Goal: Task Accomplishment & Management: Complete application form

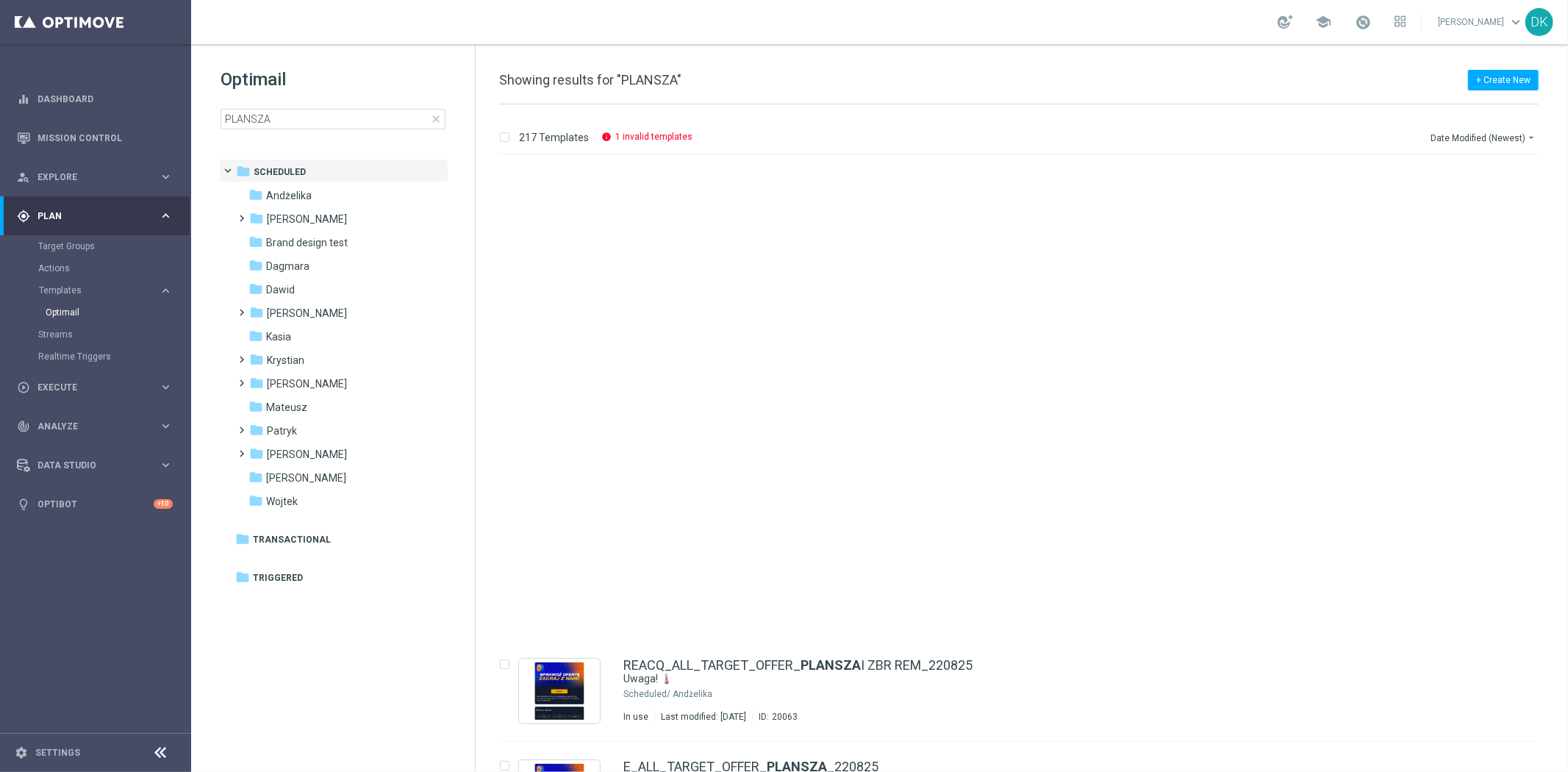
scroll to position [899, 0]
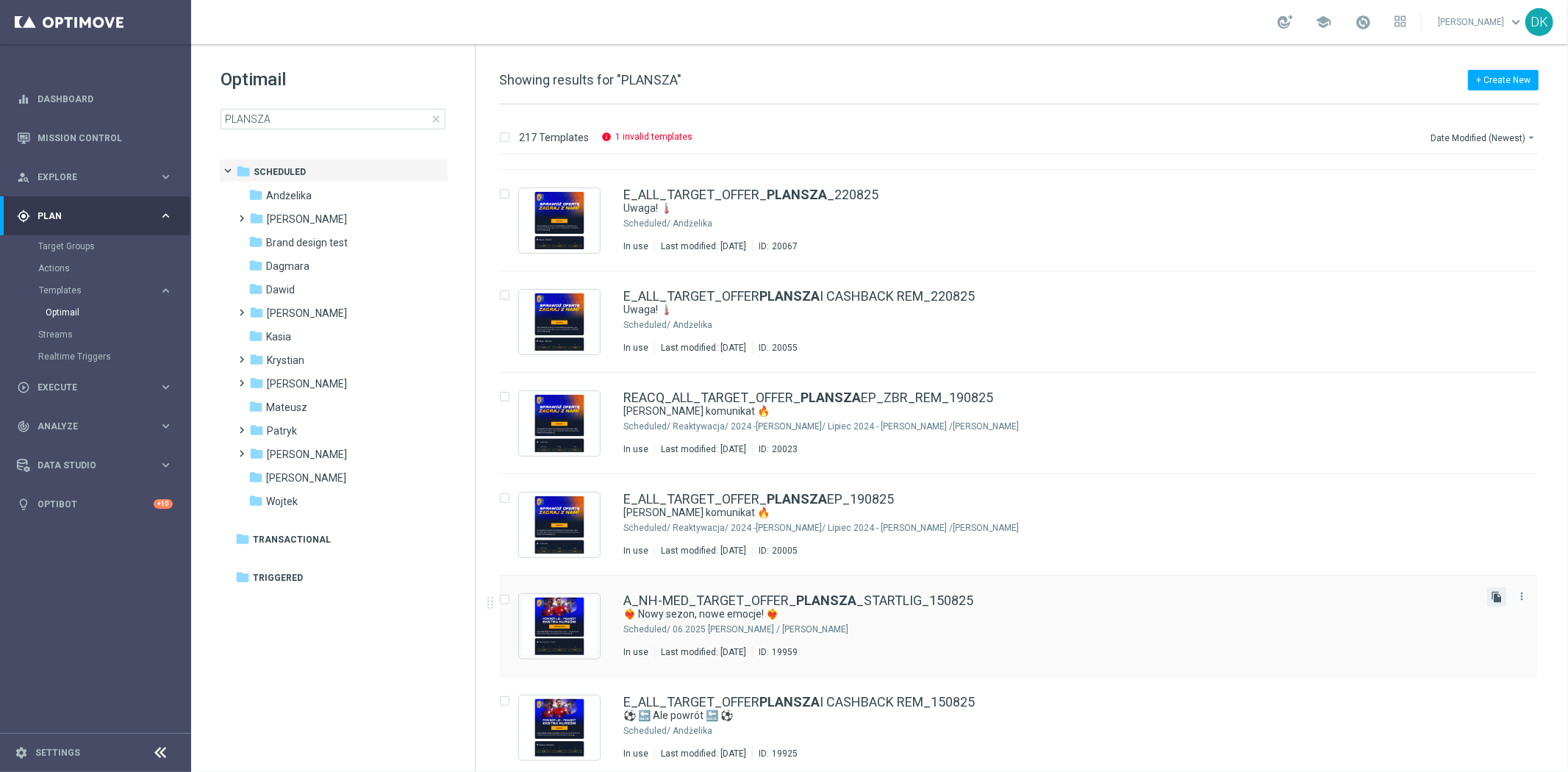
click at [1493, 599] on icon "file_copy" at bounding box center [1497, 597] width 12 height 12
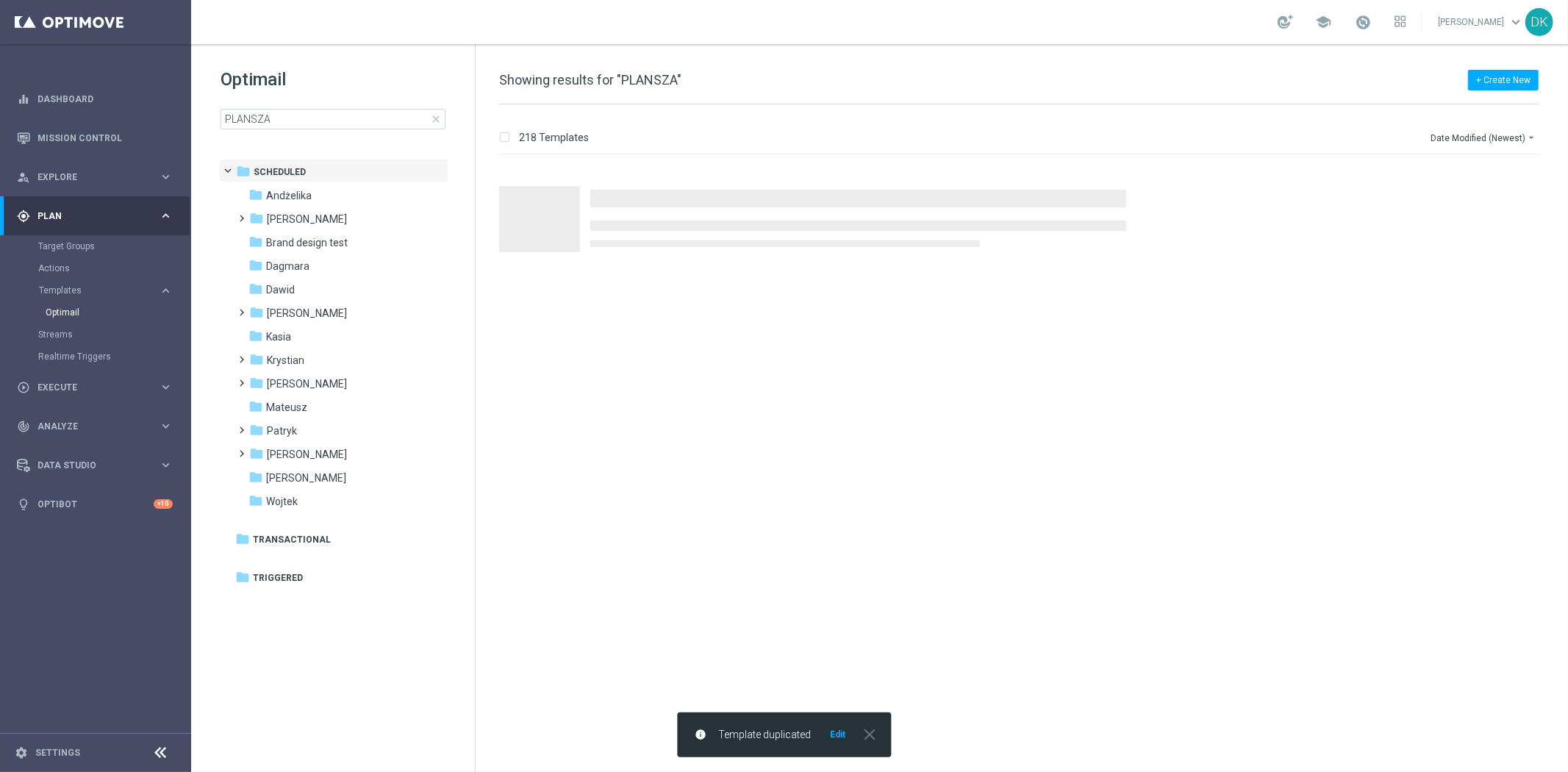
scroll to position [0, 0]
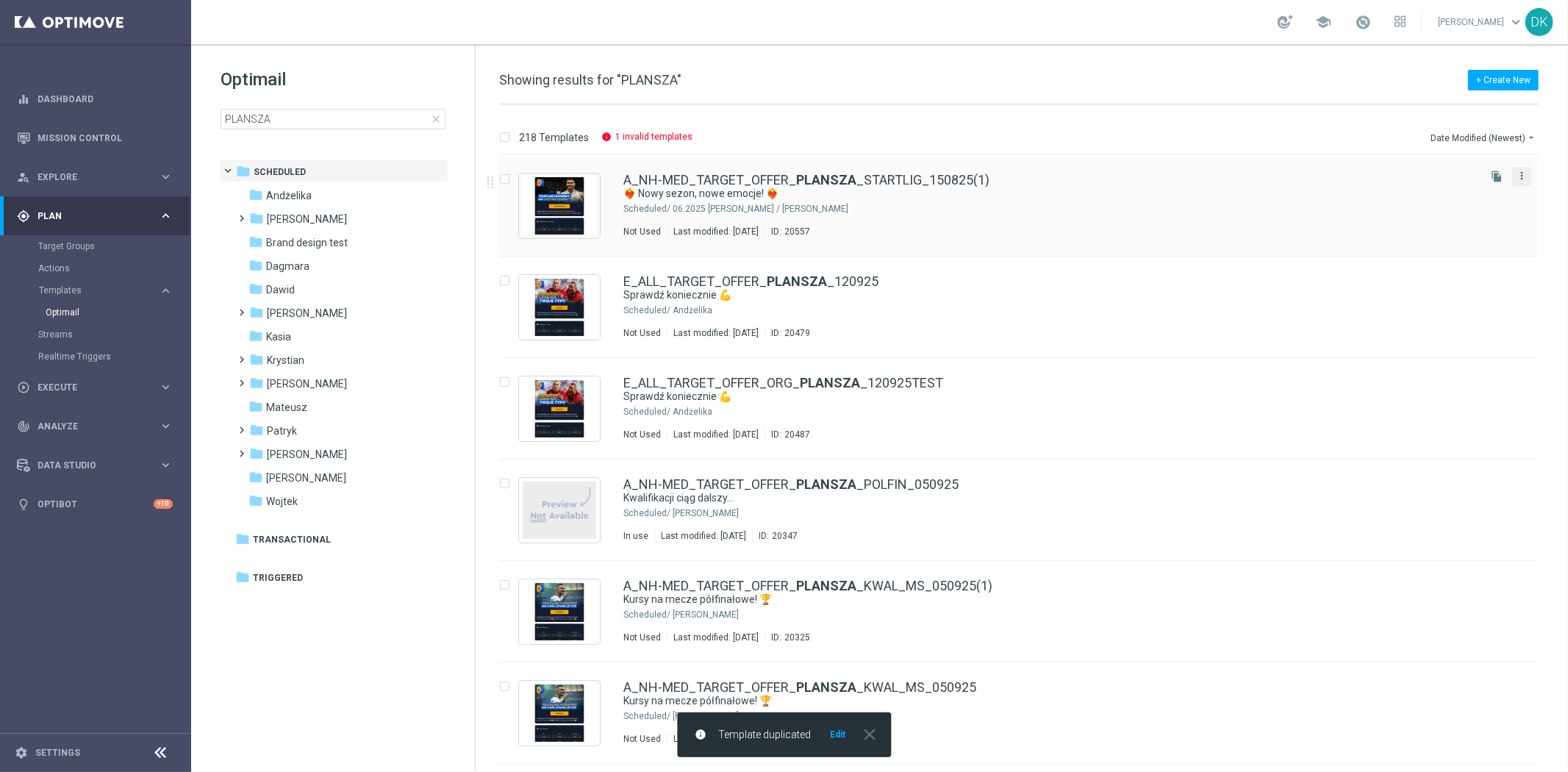
click at [1516, 177] on icon "more_vert" at bounding box center [1522, 176] width 12 height 12
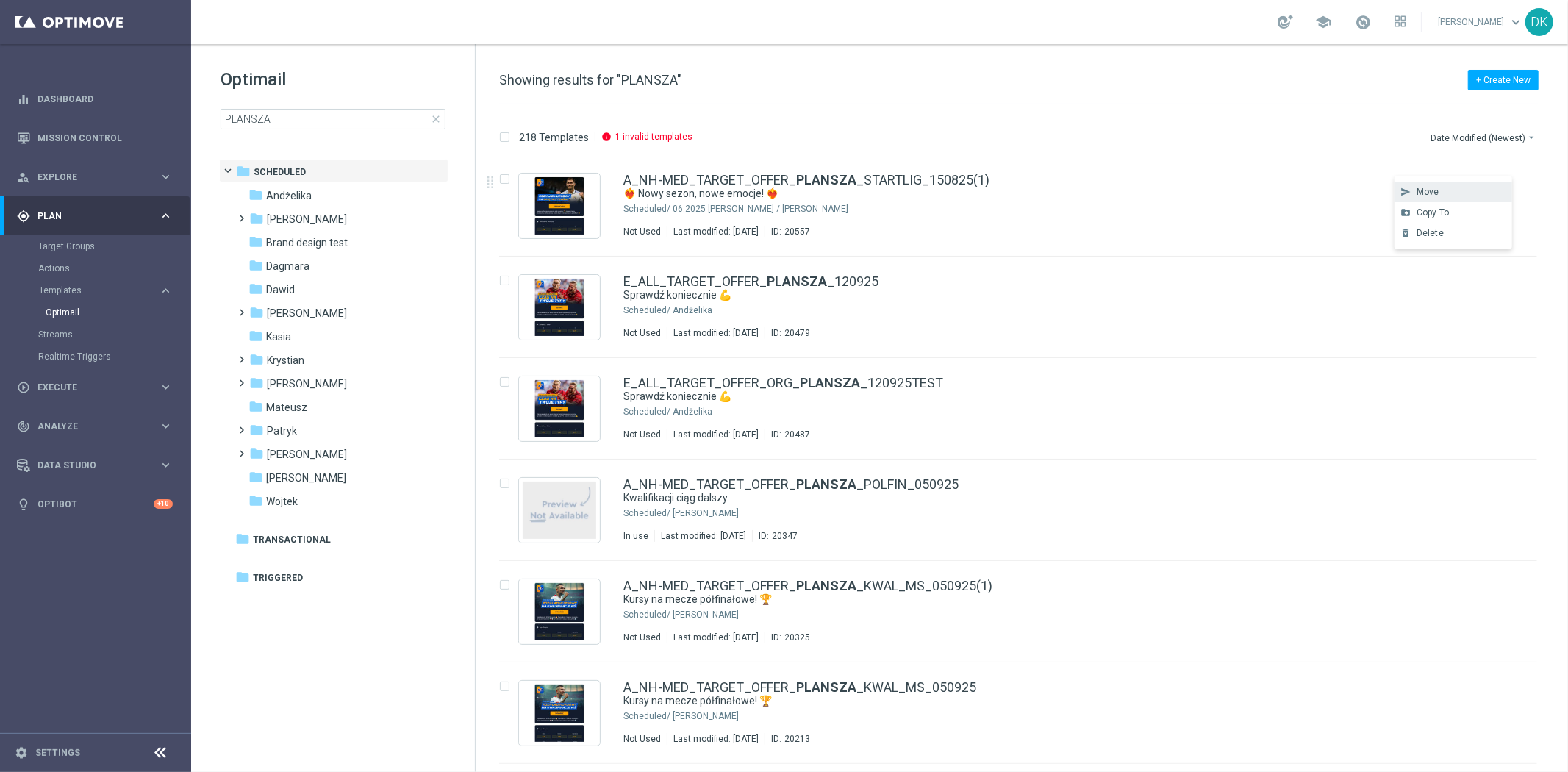
click at [1452, 197] on div "send Move" at bounding box center [1454, 191] width 117 height 20
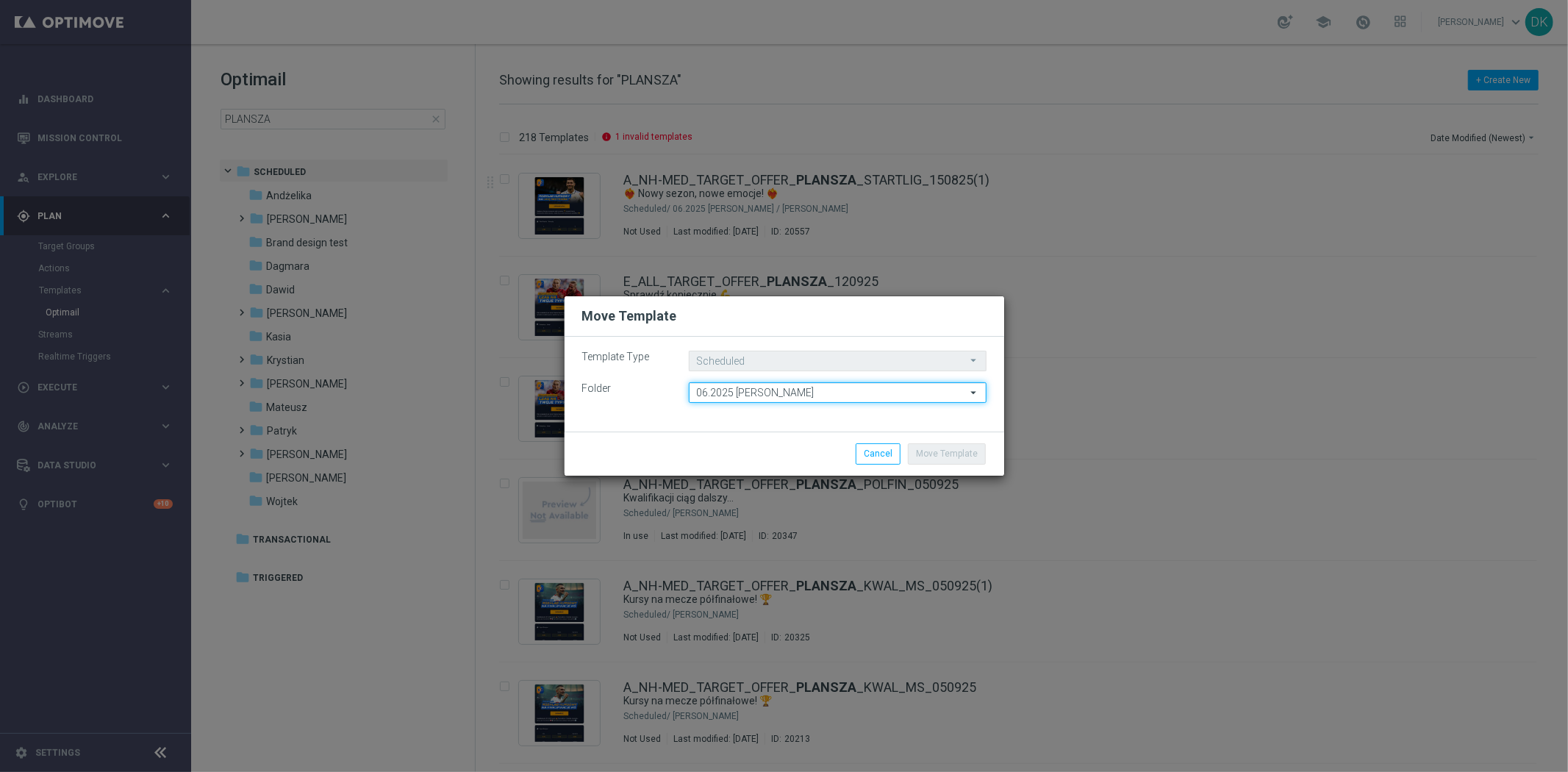
click at [799, 398] on input "06.2025 [PERSON_NAME]" at bounding box center [838, 392] width 298 height 20
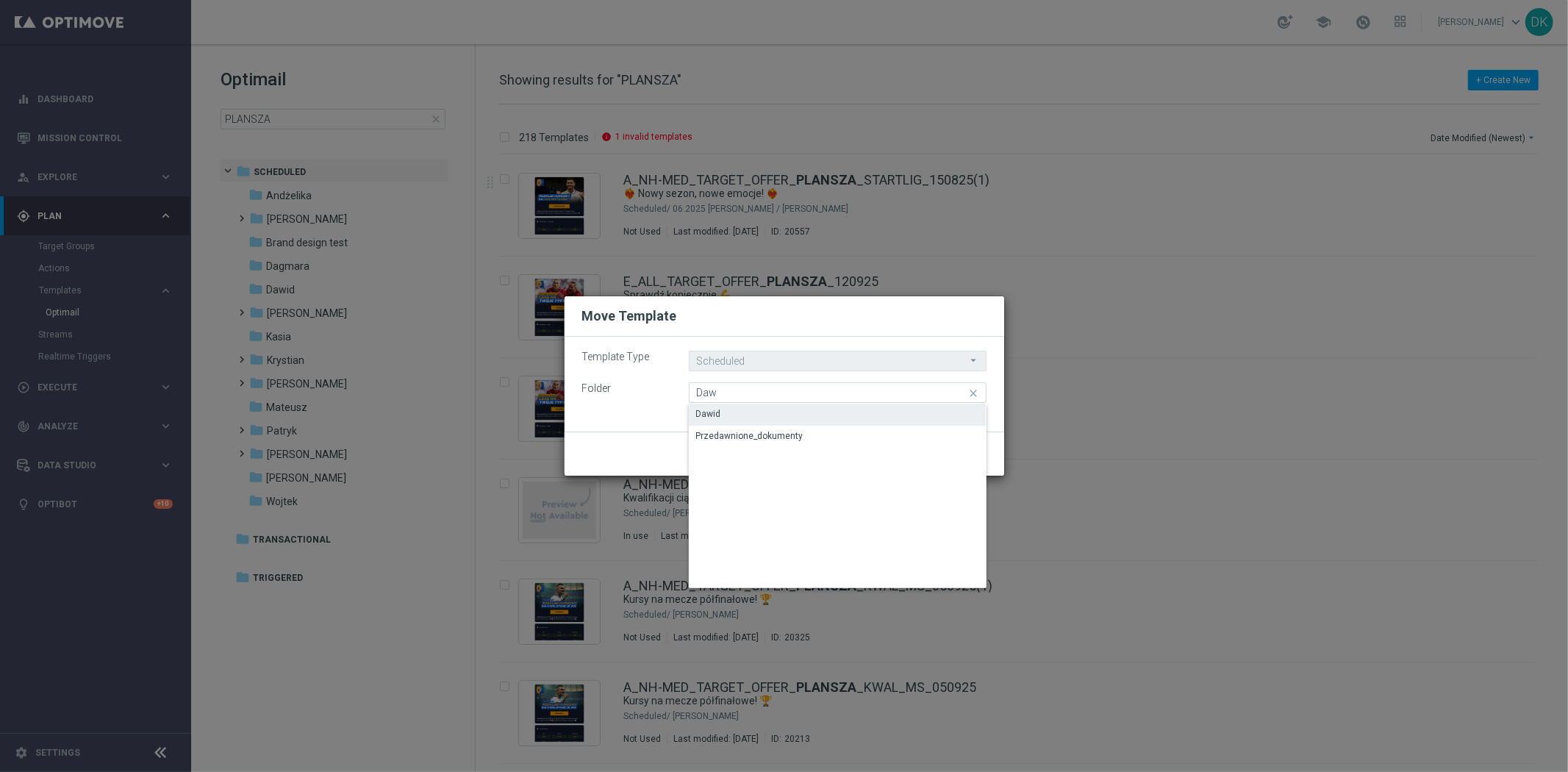
click at [785, 412] on div "Dawid" at bounding box center [838, 413] width 298 height 20
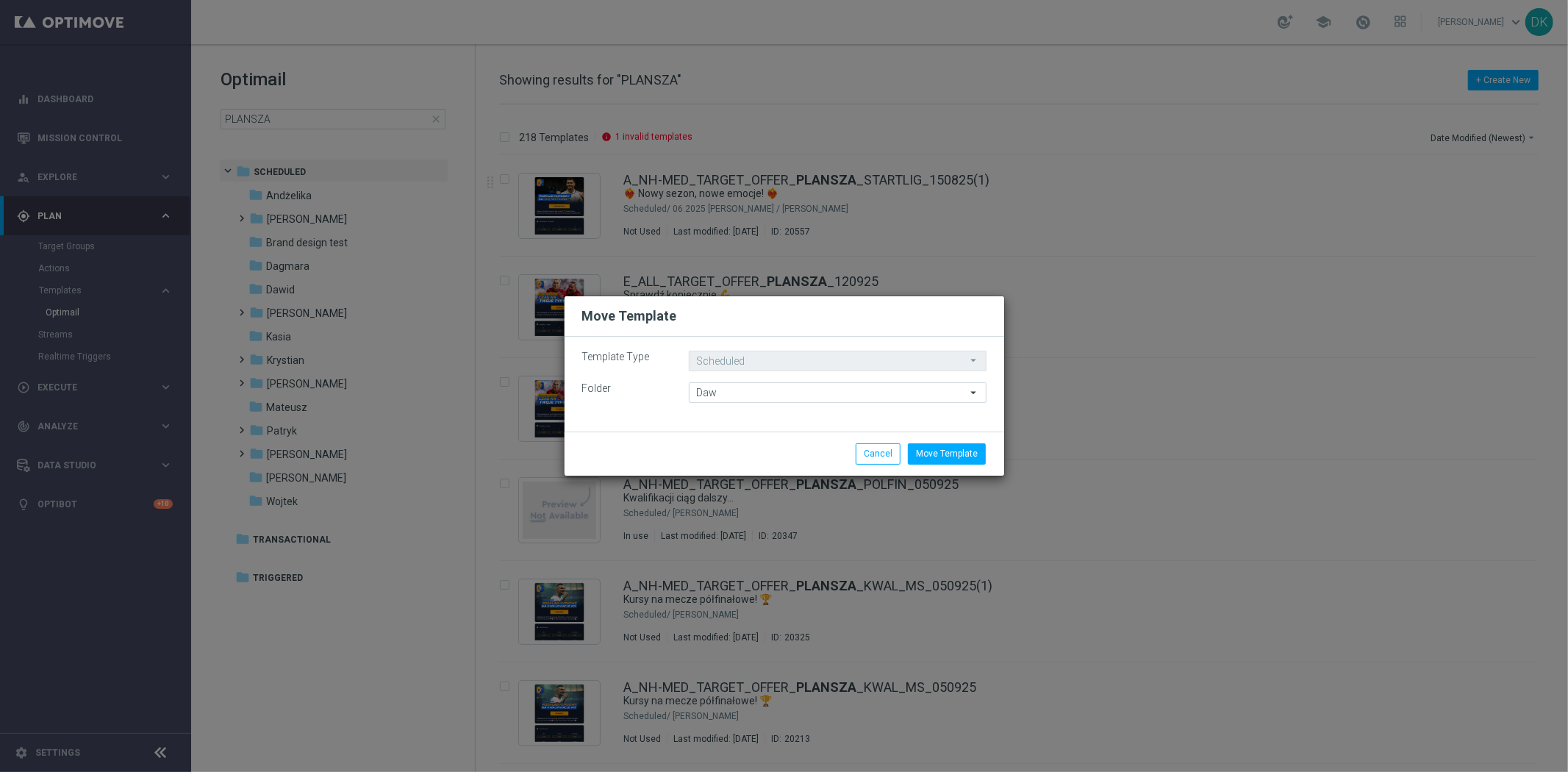
type input "Dawid"
click at [951, 446] on button "Move Template" at bounding box center [947, 453] width 78 height 20
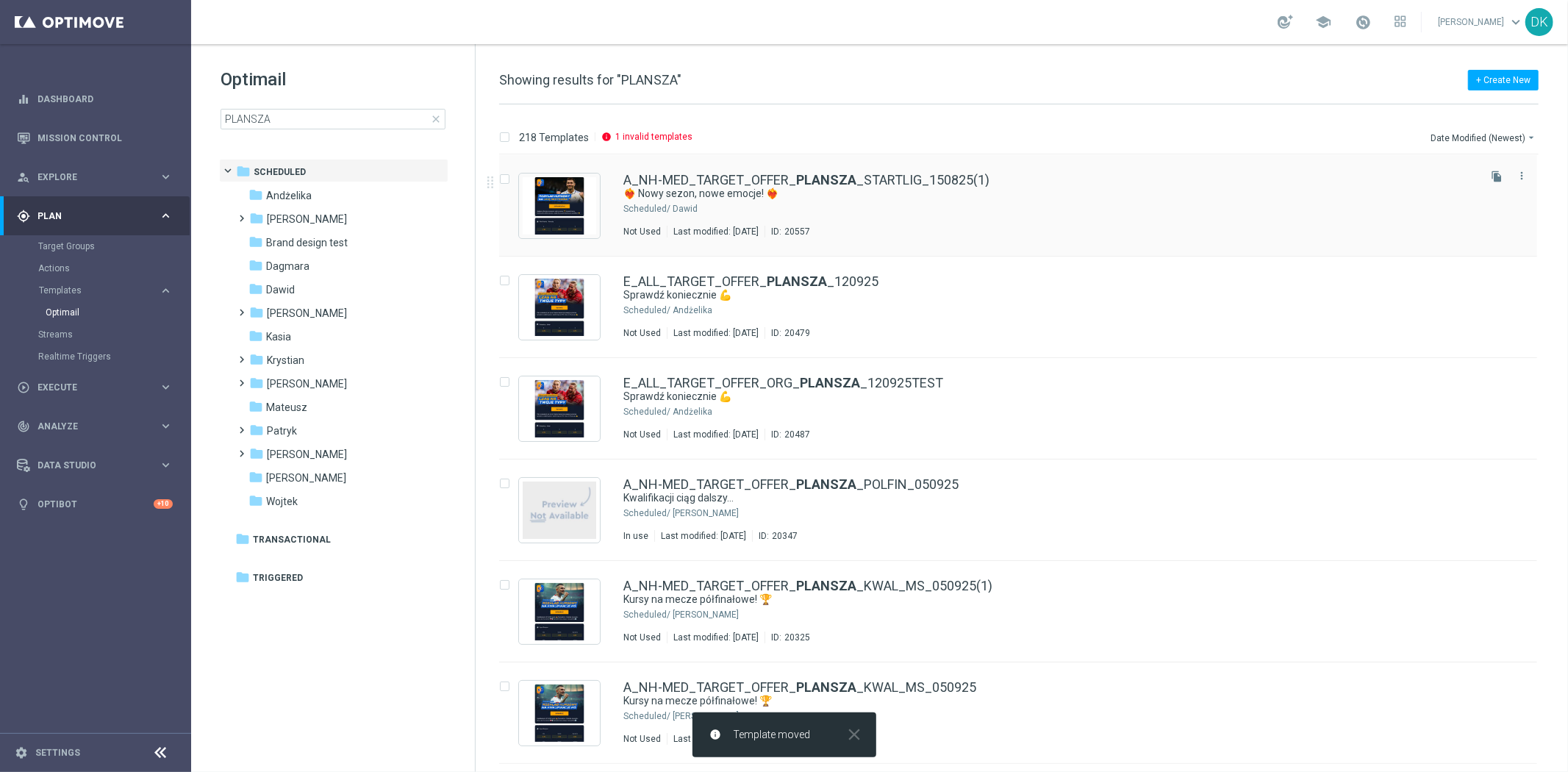
click at [834, 202] on div "A_NH-MED_TARGET_OFFER_ PLANSZA _STARTLIG_150825(1) ❤️‍🔥 Nowy sezon, nowe emocje…" at bounding box center [1049, 205] width 852 height 64
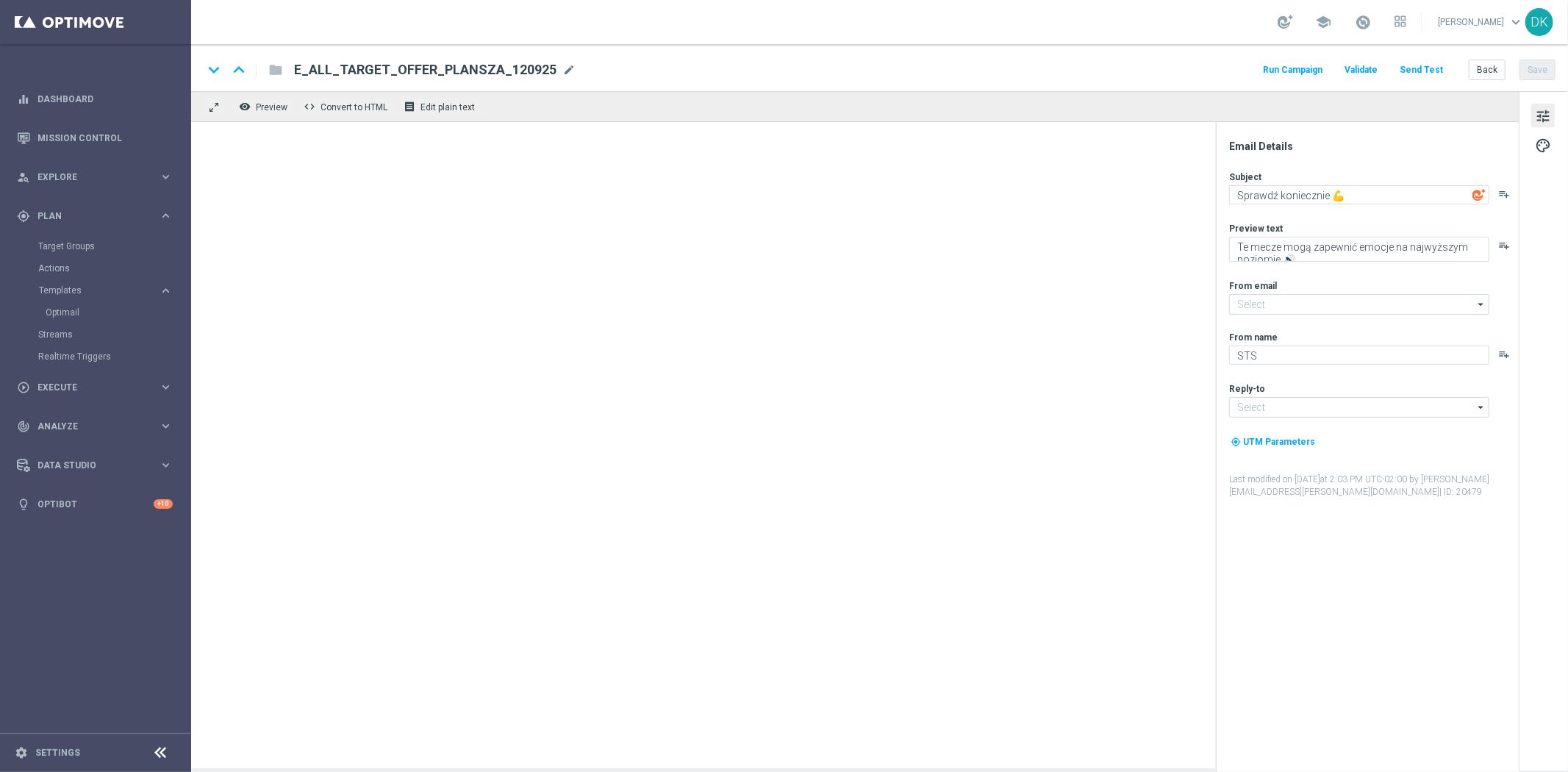
type input "[EMAIL_ADDRESS][DOMAIN_NAME]"
type textarea "❤️‍🔥 Nowy sezon, nowe emocje! ❤️‍🔥"
type textarea "Czas na typowanie powracających lig 👉"
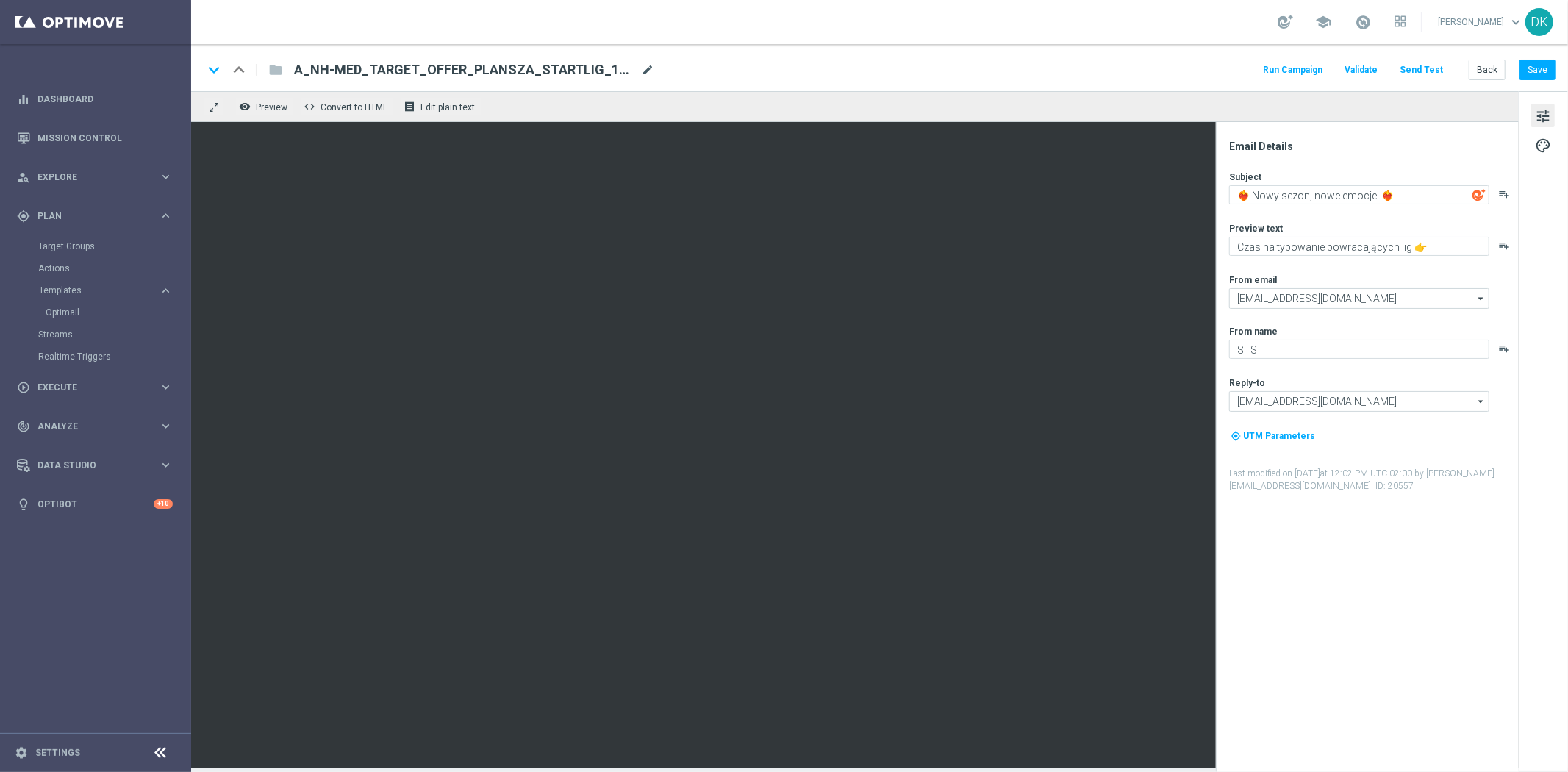
click at [645, 69] on span "mode_edit" at bounding box center [648, 70] width 14 height 14
click at [644, 69] on span "mode_edit" at bounding box center [648, 70] width 14 height 14
click at [351, 72] on input "A_NH-MED_TARGET_OFFER_PLANSZA_STARTLIG_150825(1)" at bounding box center [476, 69] width 364 height 19
drag, startPoint x: 529, startPoint y: 69, endPoint x: 488, endPoint y: 67, distance: 41.0
click at [488, 67] on input "A_NH-HIGH_TARGET_OFFER_PLANSZA_STARTLIG_150825(1)" at bounding box center [476, 69] width 364 height 19
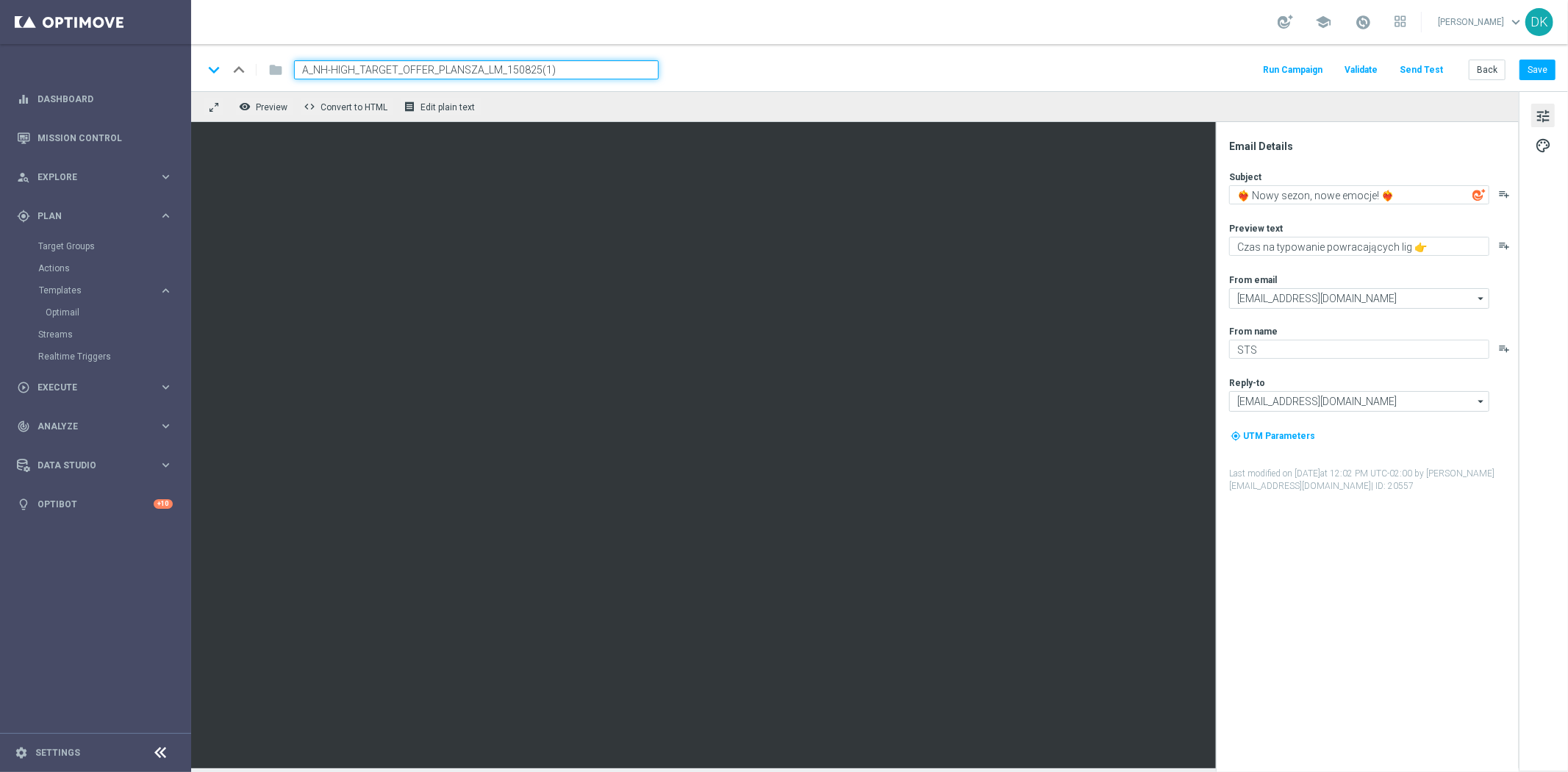
drag, startPoint x: 577, startPoint y: 66, endPoint x: 504, endPoint y: 68, distance: 73.0
click at [504, 68] on input "A_NH-HIGH_TARGET_OFFER_PLANSZA_LM_150825(1)" at bounding box center [476, 69] width 364 height 19
type input "A_NH-HIGH_TARGET_OFFER_PLANSZA_LM_160925"
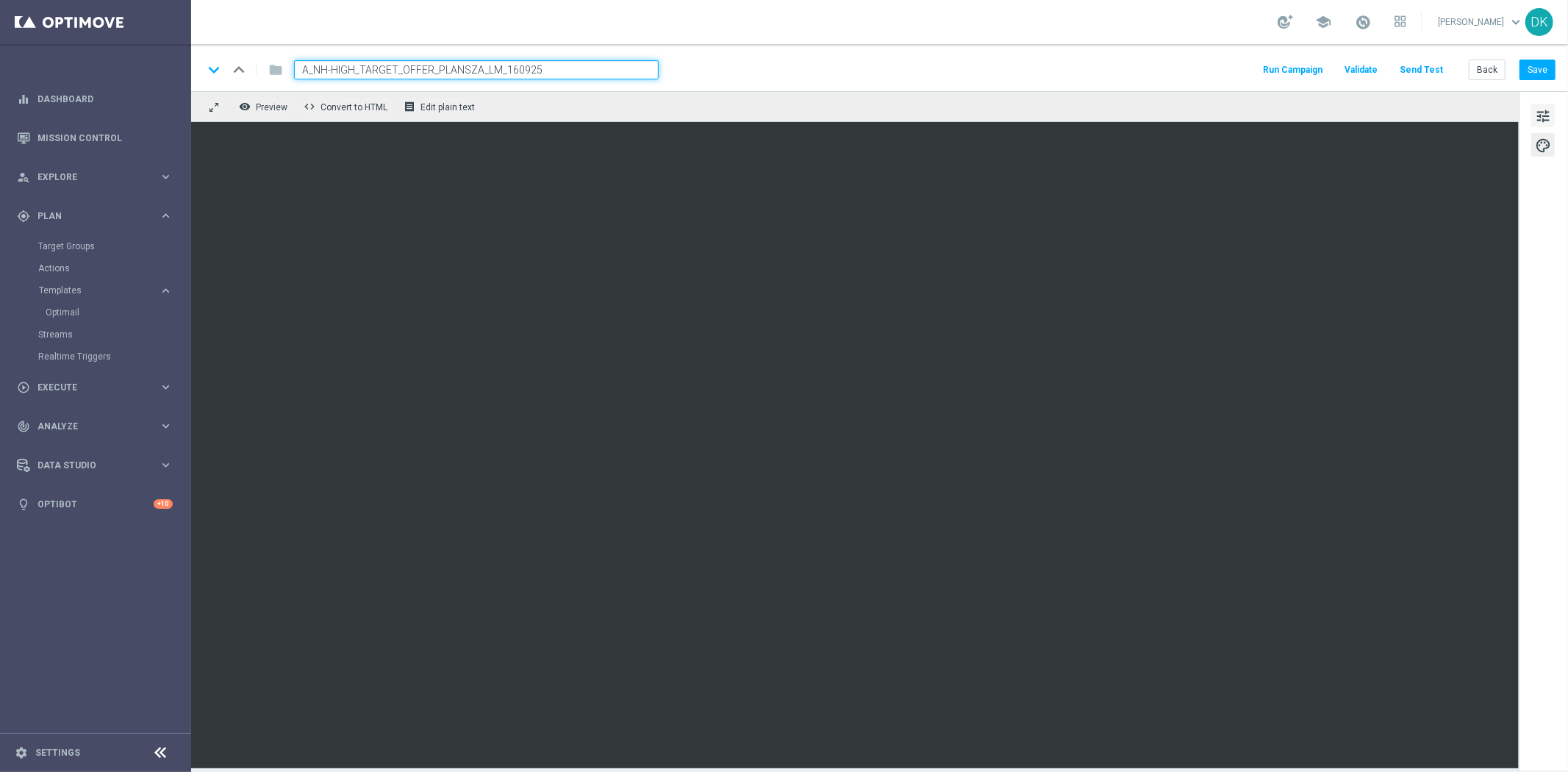
click at [1542, 110] on span "tune" at bounding box center [1542, 116] width 16 height 19
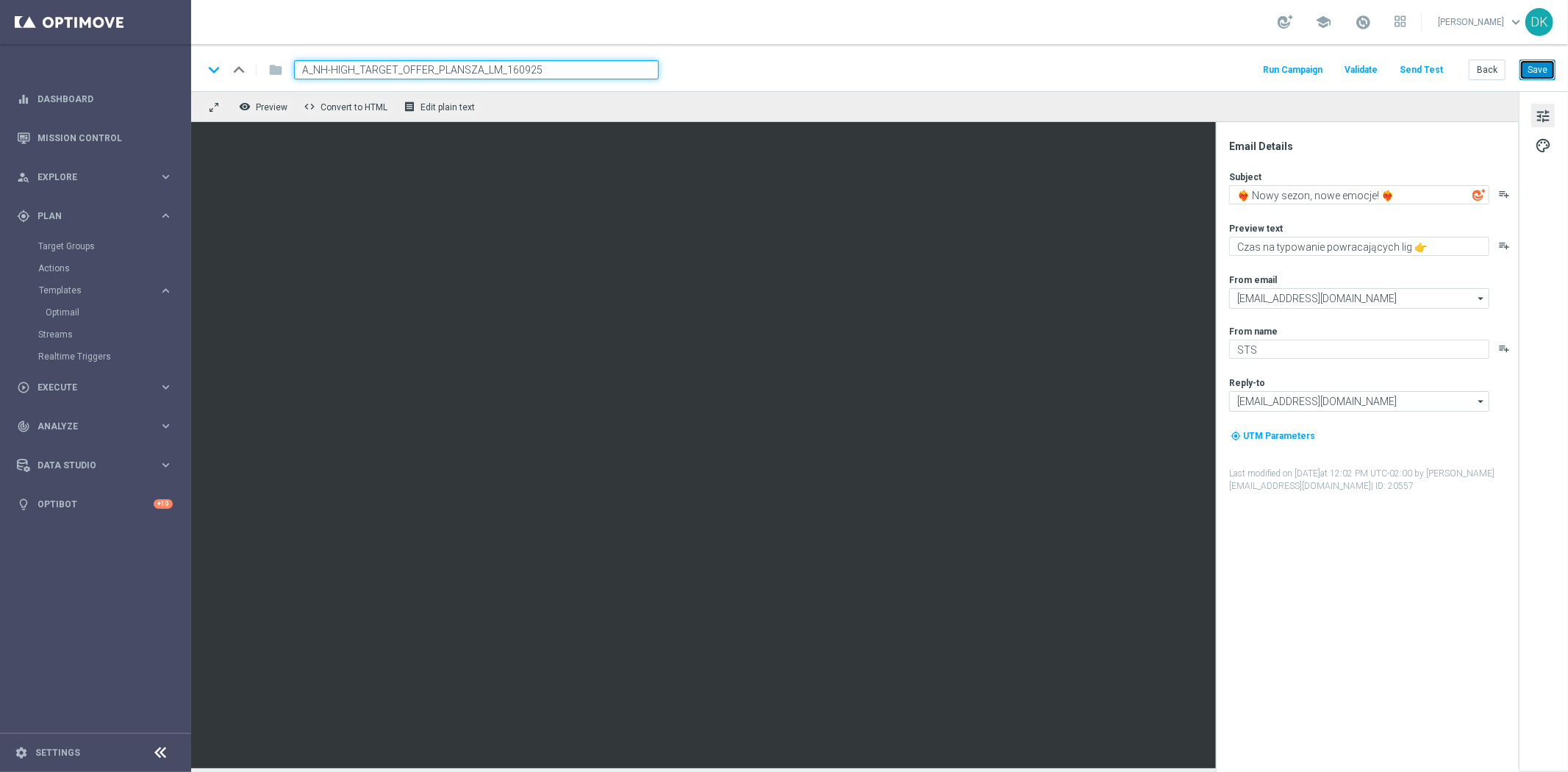
click at [1545, 71] on button "Save" at bounding box center [1538, 69] width 36 height 20
type textarea "O"
type textarea "L"
click at [1338, 188] on textarea "GUE" at bounding box center [1359, 194] width 260 height 19
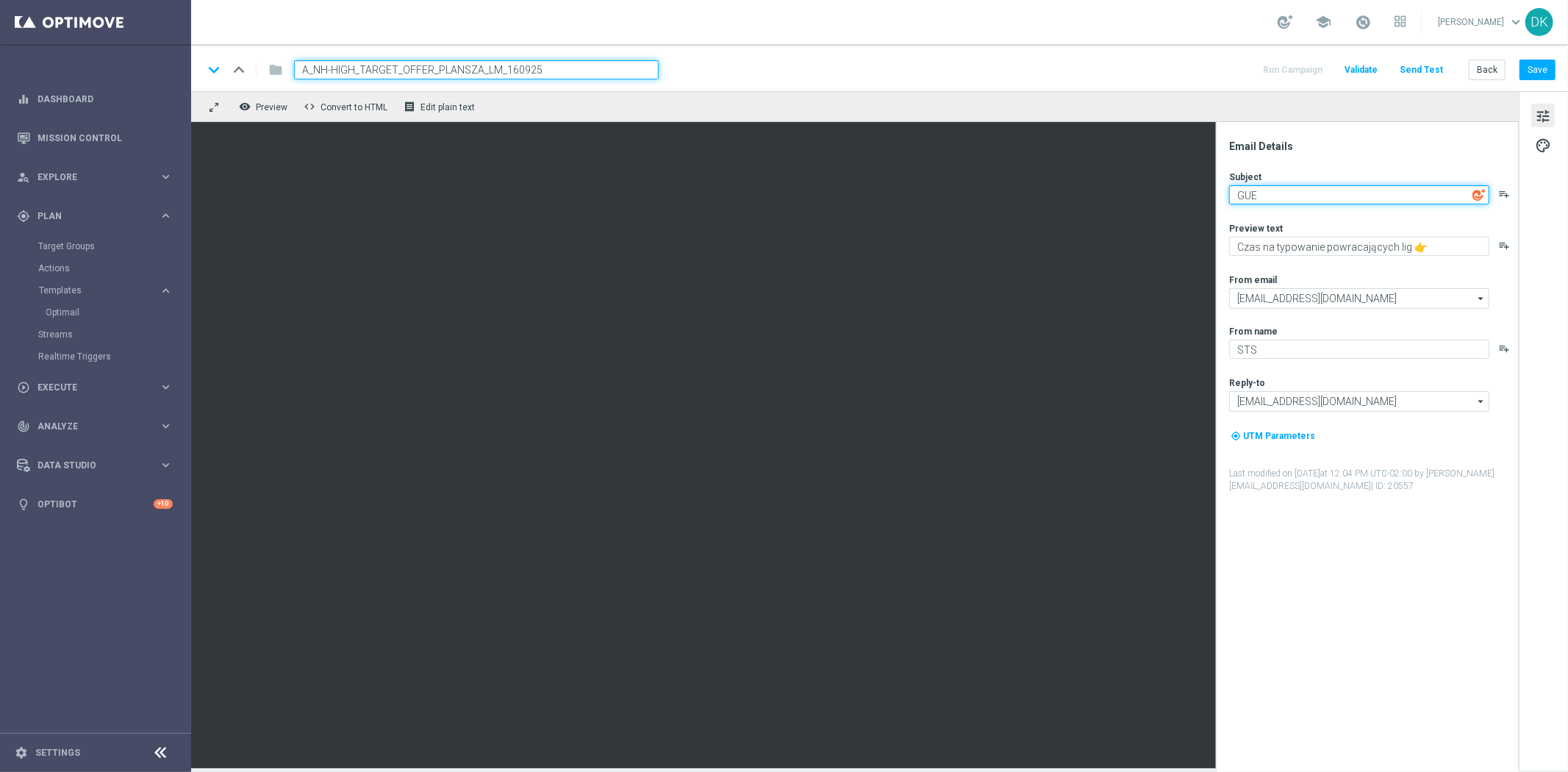
click at [1338, 188] on textarea "GUE" at bounding box center [1359, 194] width 260 height 19
paste textarea "guess who's back"
click at [1233, 200] on textarea "guess who's back" at bounding box center [1359, 194] width 260 height 19
drag, startPoint x: 1394, startPoint y: 204, endPoint x: 1329, endPoint y: 215, distance: 65.9
click at [1329, 215] on div "Subject [PERSON_NAME] WHO'S BACKguess who's back playlist_add Preview text Czas…" at bounding box center [1373, 332] width 288 height 322
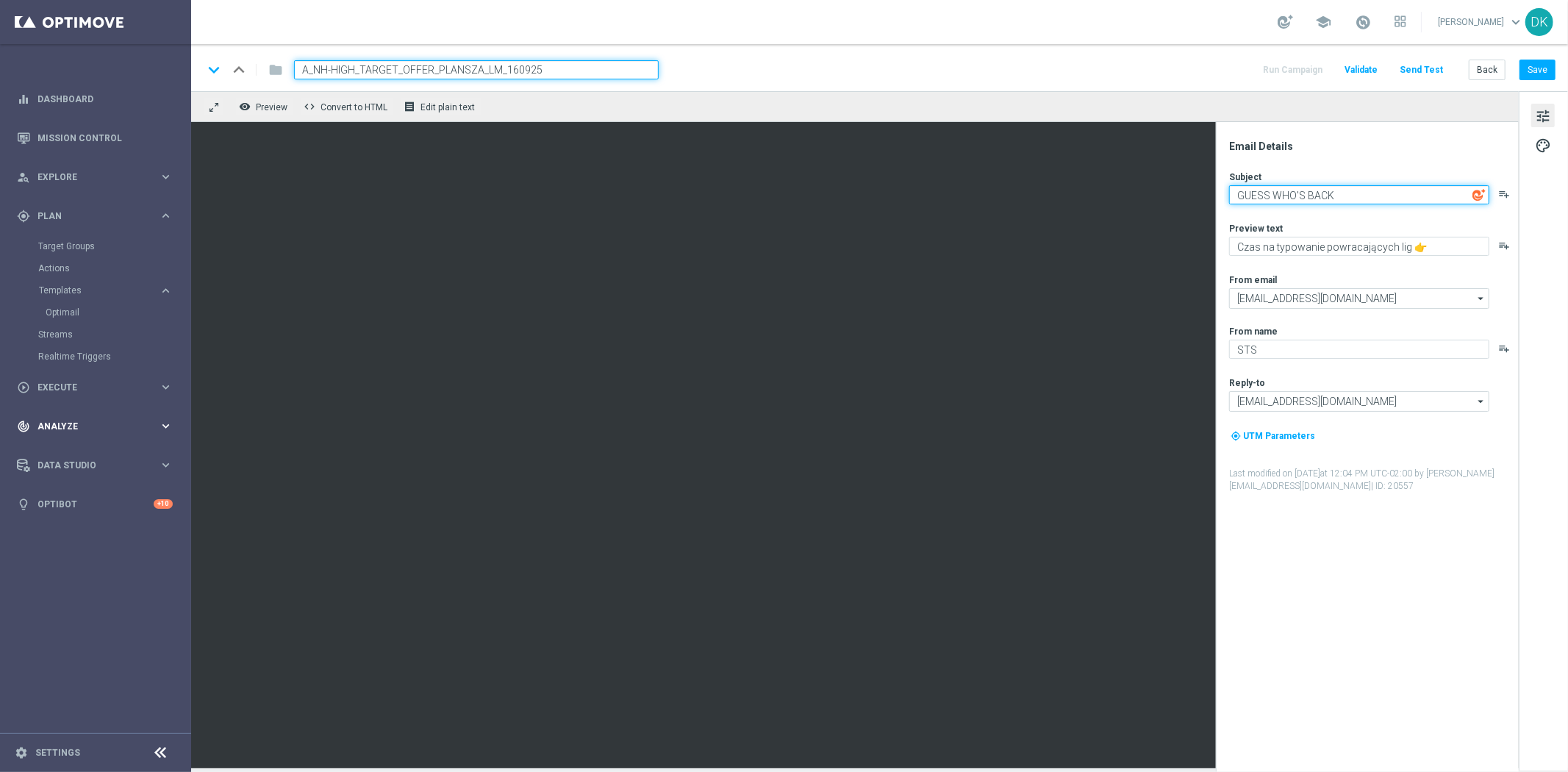
type textarea "GUESS WHO'S BACK"
click at [1396, 185] on textarea "GUESS WHO'S BACK" at bounding box center [1359, 194] width 260 height 19
click at [1396, 185] on textarea "NARESZCZIE" at bounding box center [1359, 194] width 260 height 19
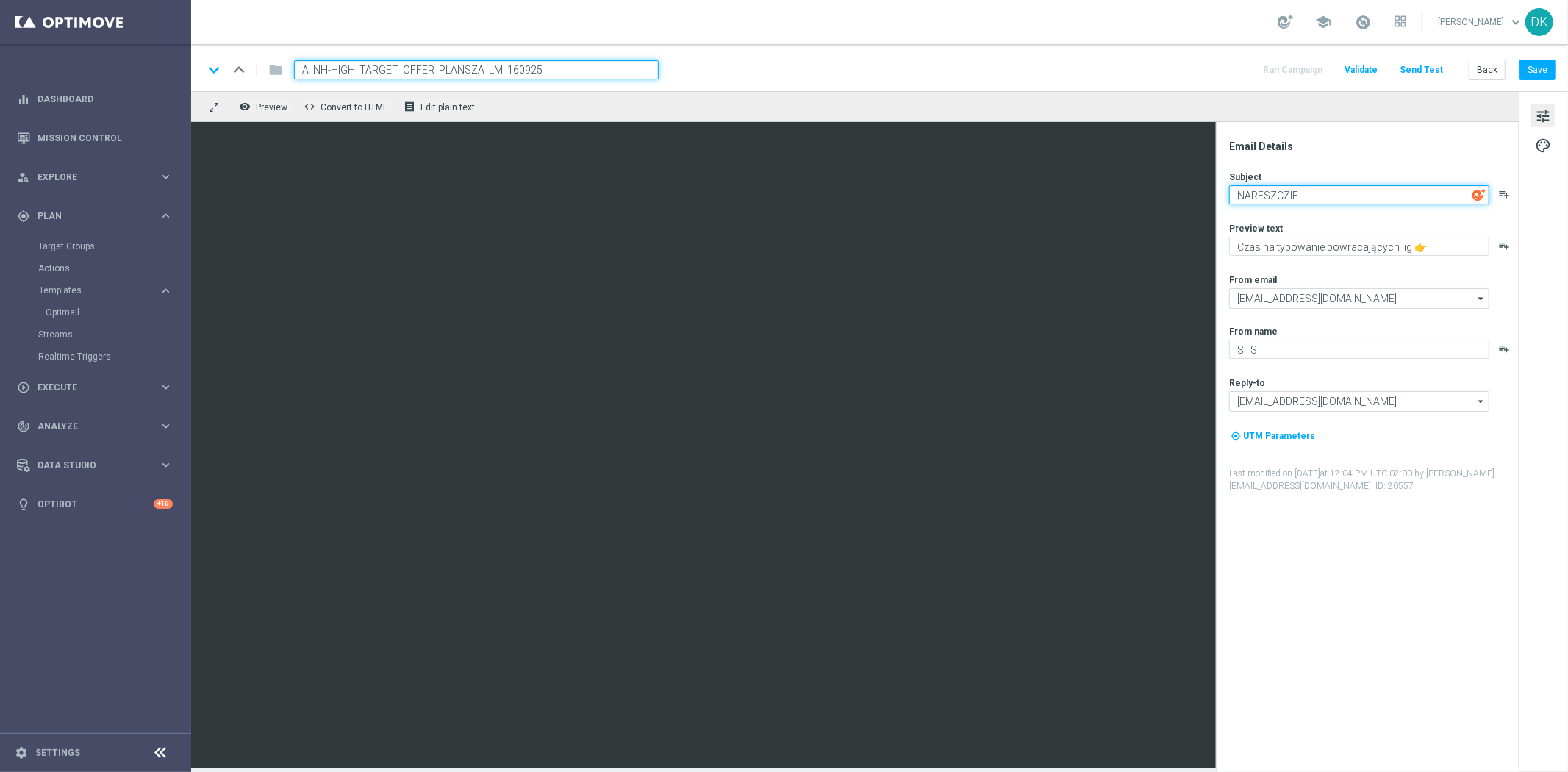
click at [1396, 185] on textarea "NARESZCZIE" at bounding box center [1359, 194] width 260 height 19
type textarea "NARESZCZIE"
click at [1396, 184] on div "Subject NARESZCZIE playlist_add" at bounding box center [1373, 188] width 288 height 34
click at [1366, 195] on textarea "NARESZCZIE" at bounding box center [1359, 194] width 260 height 19
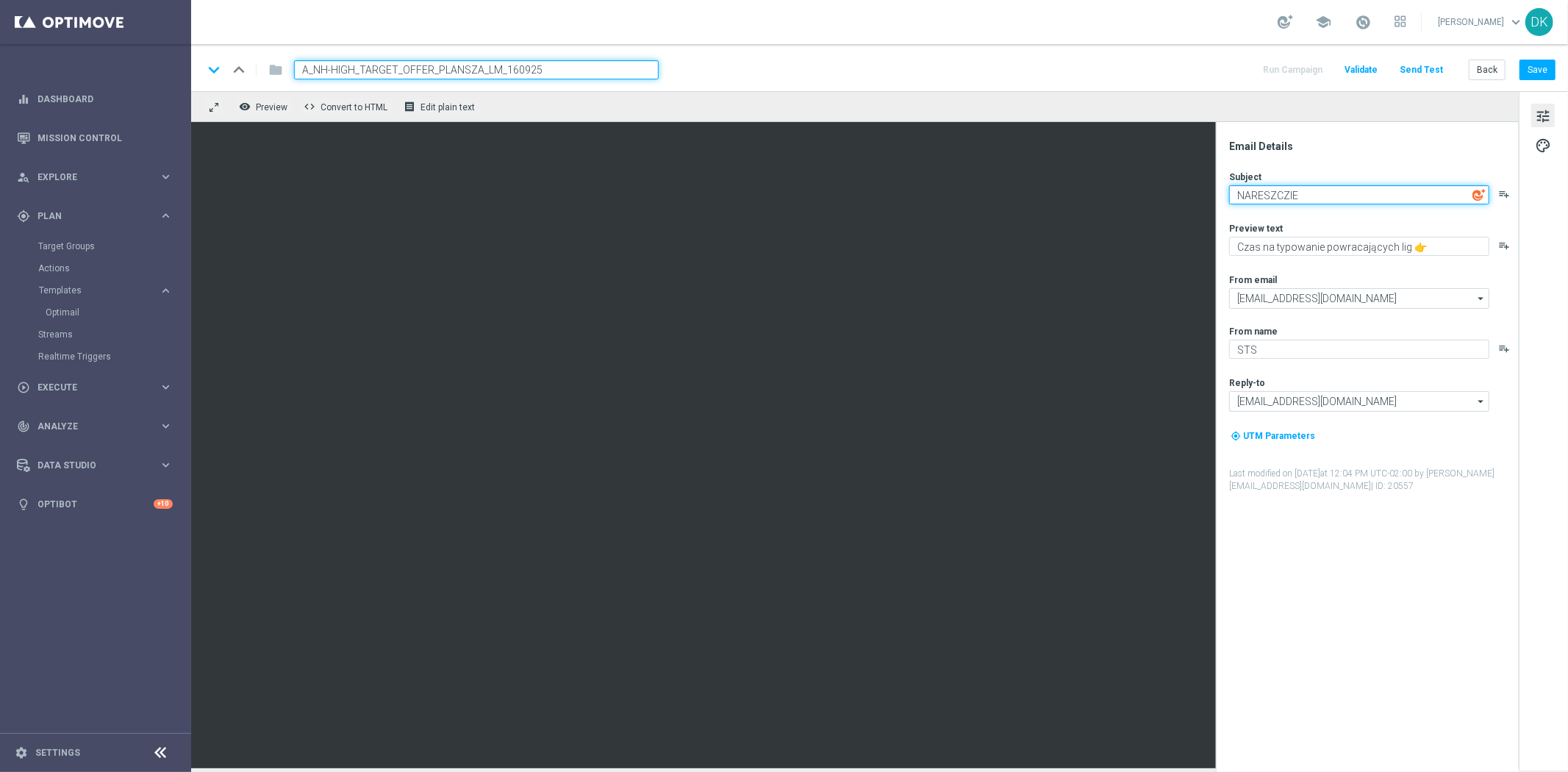
click at [1366, 195] on textarea "NARESZCZIE" at bounding box center [1359, 194] width 260 height 19
click at [1346, 189] on textarea "NARESZCZIE" at bounding box center [1359, 194] width 260 height 19
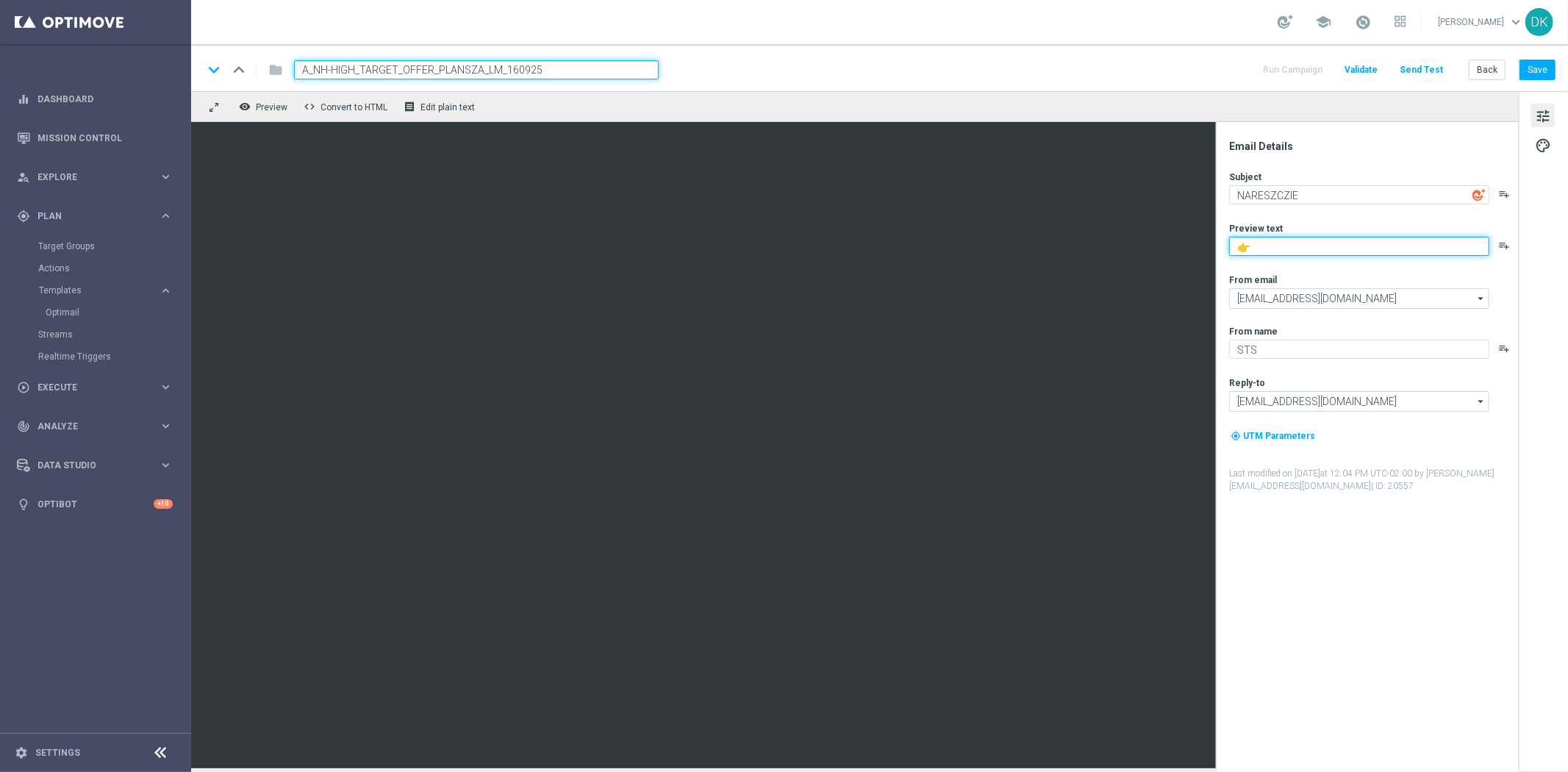
type textarea "👉"
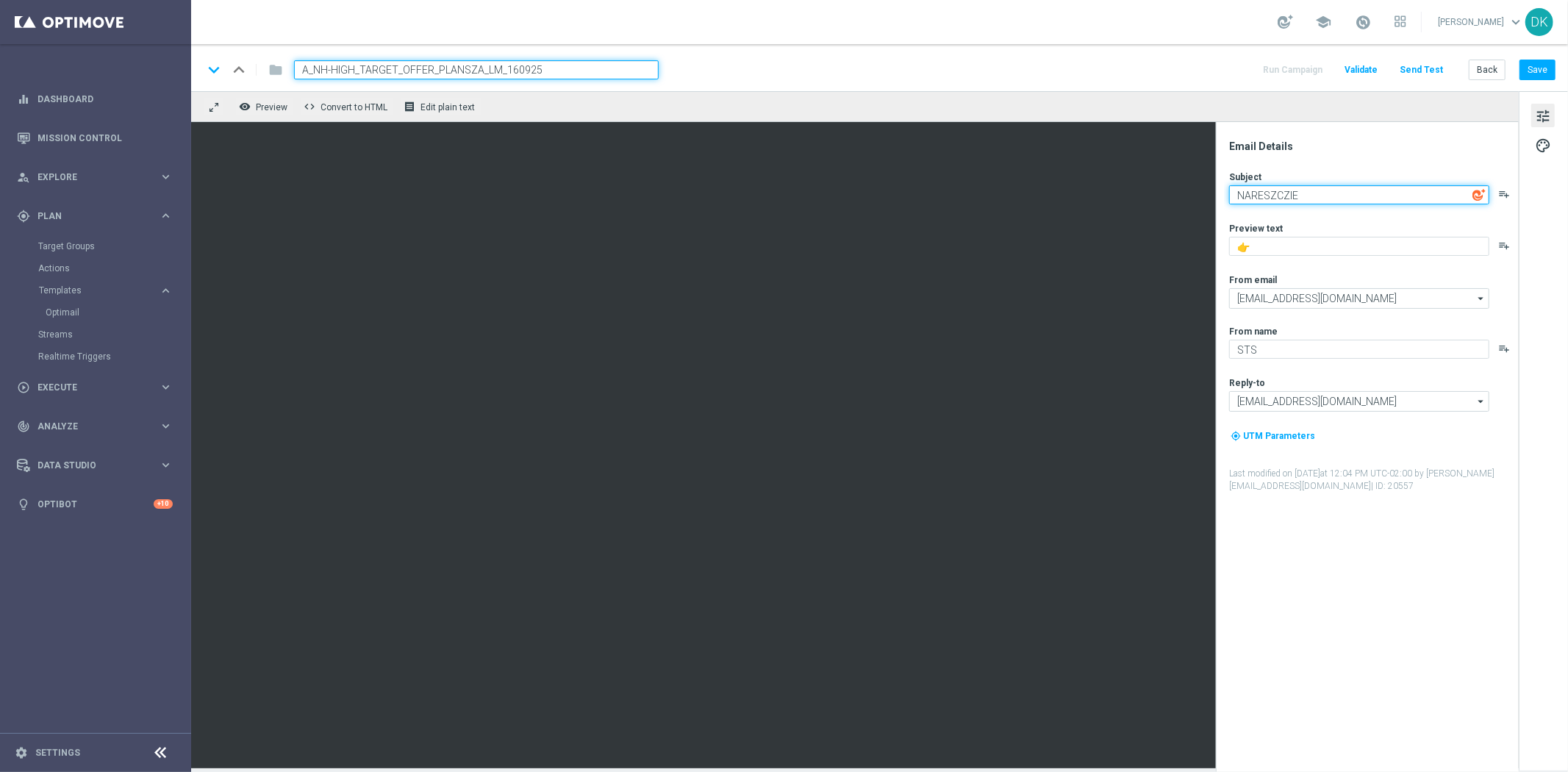
click at [1363, 199] on textarea "NARESZCZIE" at bounding box center [1359, 194] width 260 height 19
click at [1363, 197] on textarea "NARESZCZIE" at bounding box center [1359, 194] width 260 height 19
type textarea "NARESZCZIE..."
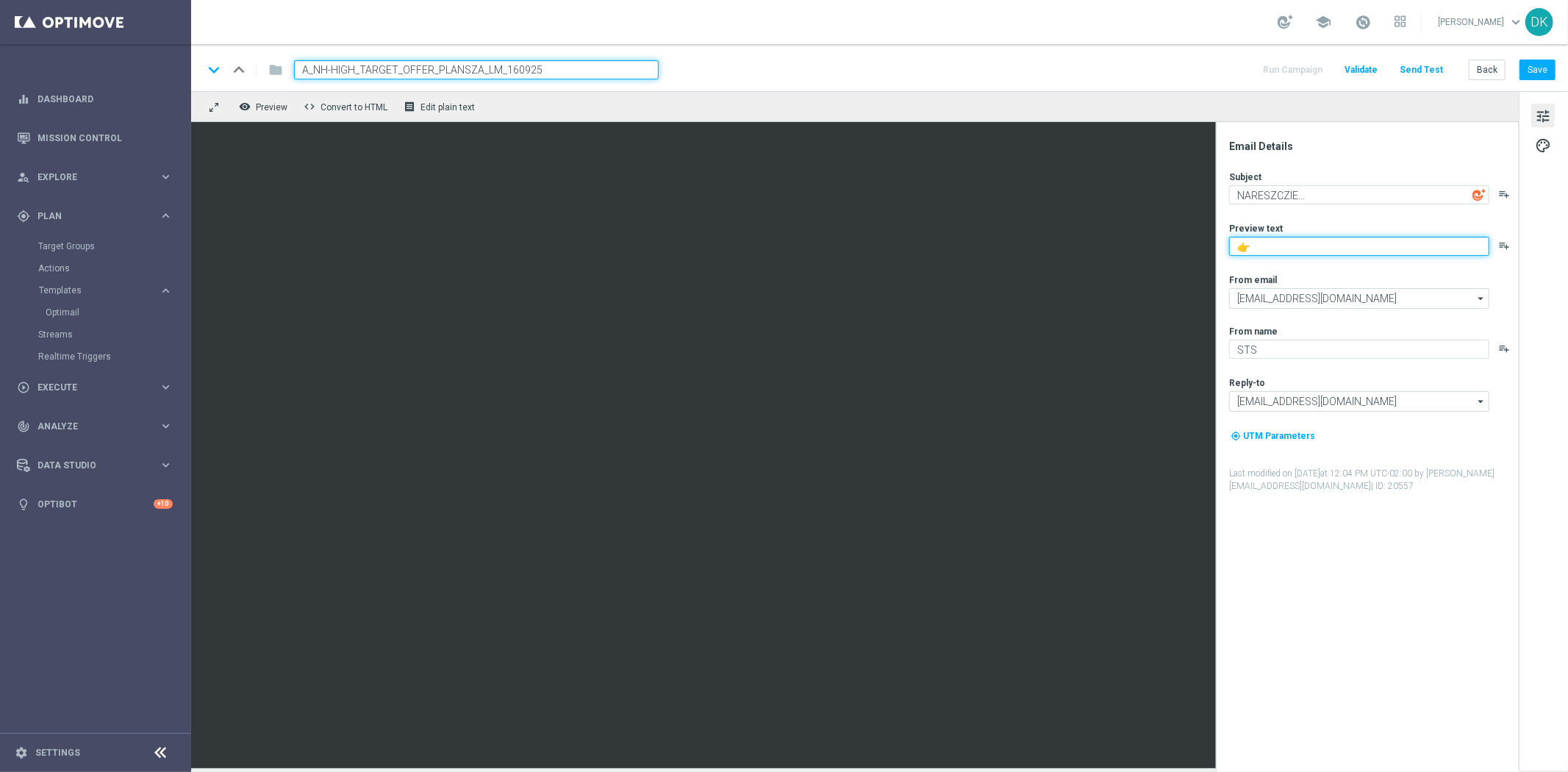
click at [1238, 246] on textarea "👉" at bounding box center [1359, 246] width 260 height 19
paste textarea
type textarea "Wróciła, jedna i niepowtarzalna LM 🏆👉"
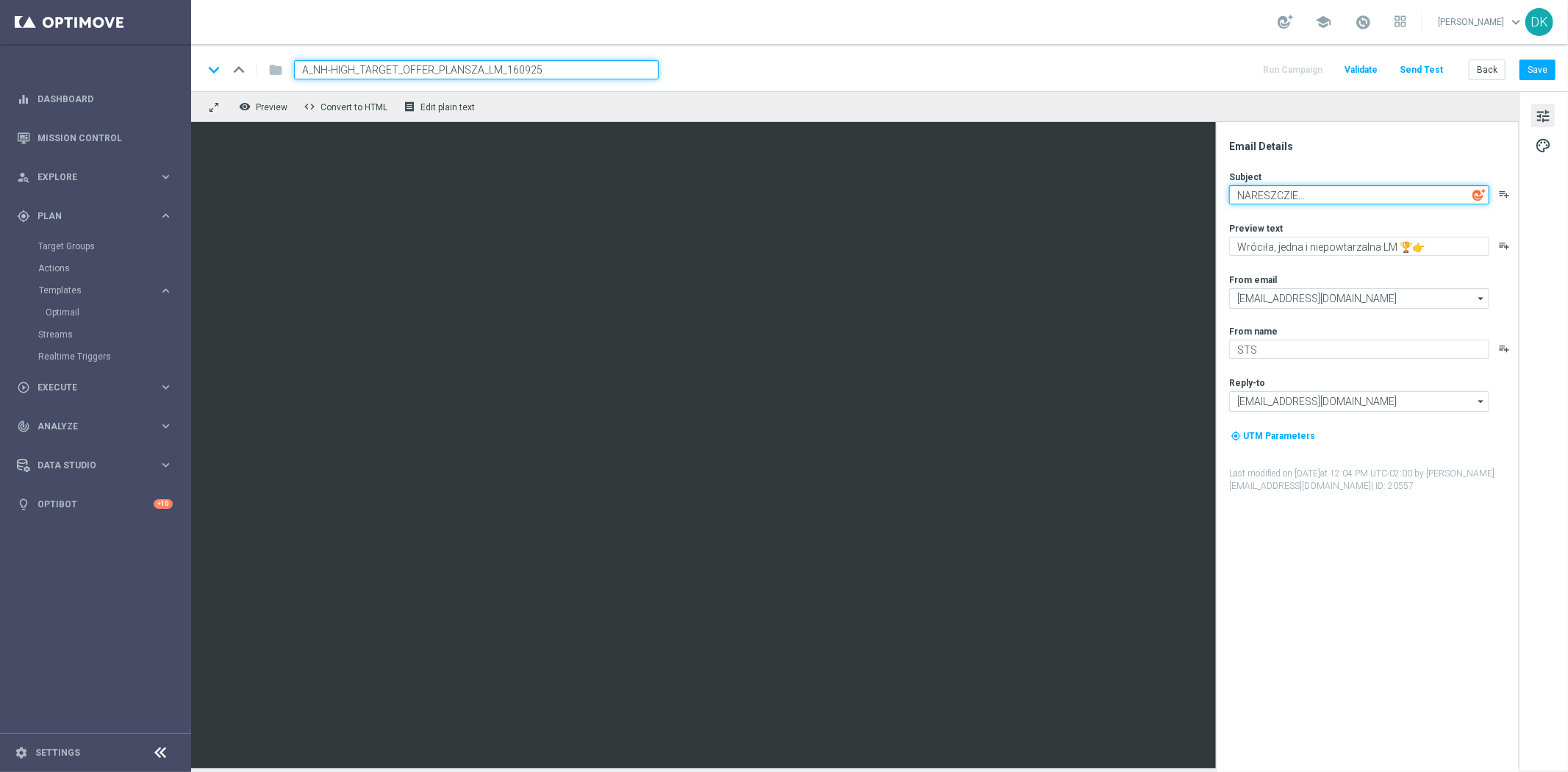
click at [1346, 193] on textarea "NARESZCZIE..." at bounding box center [1359, 194] width 260 height 19
paste textarea "🥳"
click at [1350, 190] on textarea "NARESZCZIE... 🥳" at bounding box center [1359, 194] width 260 height 19
click at [1310, 196] on textarea "NARESZCZIE... 🥳" at bounding box center [1359, 194] width 260 height 19
type textarea "NARESZCZIE... WRÓCIŁA 🥳"
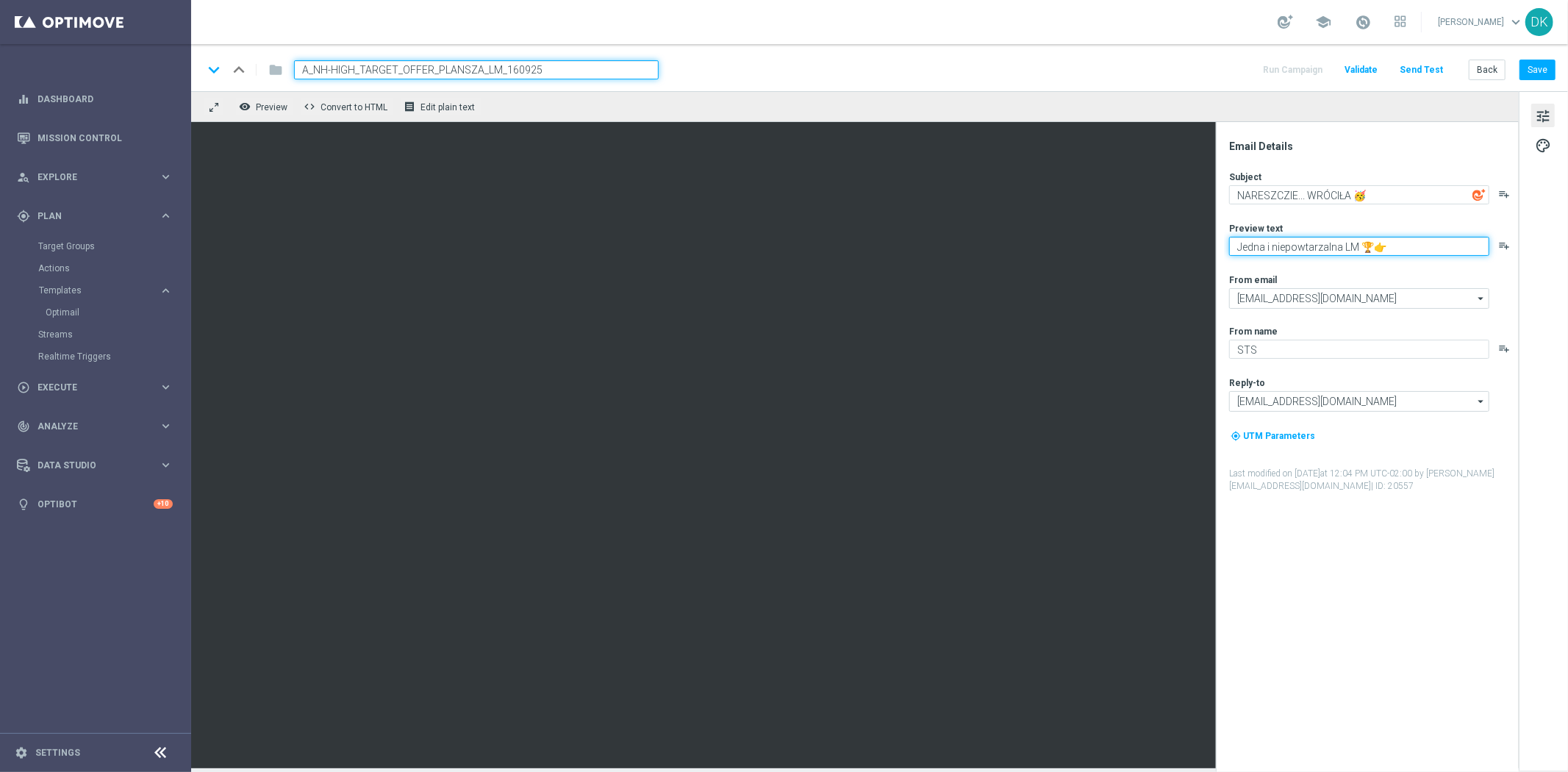
click at [1270, 243] on textarea "Jedna i niepowtarzalna LM 🏆👉" at bounding box center [1359, 246] width 260 height 19
click at [1257, 246] on textarea "Jedna i niepowtarzalna LM 🏆👉" at bounding box center [1359, 246] width 260 height 19
click at [1289, 244] on textarea "Jedna i niepowtarzalna LM 🏆👉" at bounding box center [1359, 246] width 260 height 19
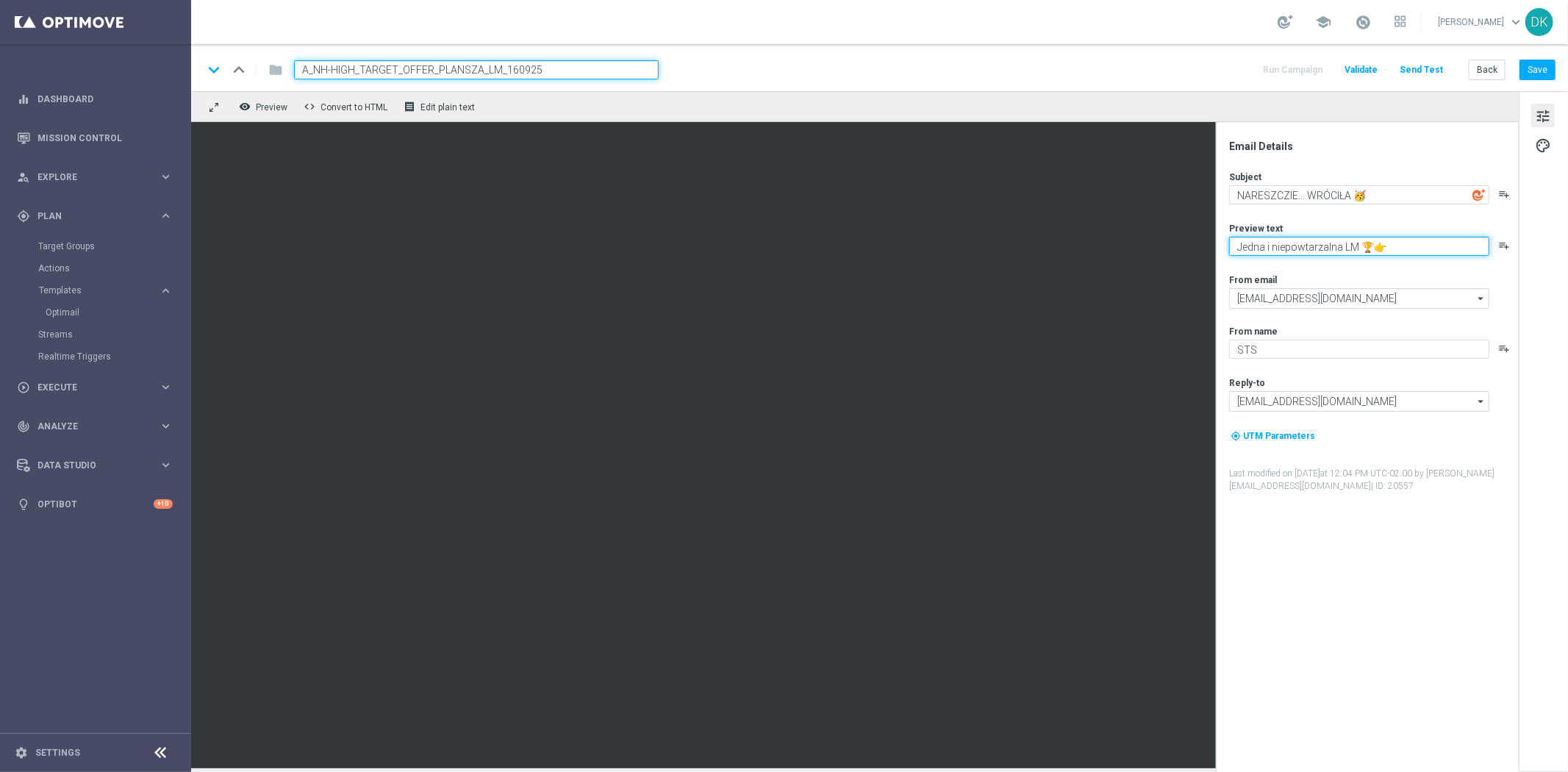
click at [1289, 244] on textarea "Jedna i niepowtarzalna LM 🏆👉" at bounding box center [1359, 246] width 260 height 19
click at [1310, 251] on textarea "Jedna i niepowtarzalna LM 🏆👉" at bounding box center [1359, 246] width 260 height 19
paste textarea "najlepsza z najlepszych"
click at [1412, 247] on textarea "Najlepsza z najlepszych LM 🏆👉" at bounding box center [1359, 246] width 260 height 19
click at [1344, 250] on textarea "Najlepsza z najlepszych LM 🏆👉" at bounding box center [1359, 246] width 260 height 19
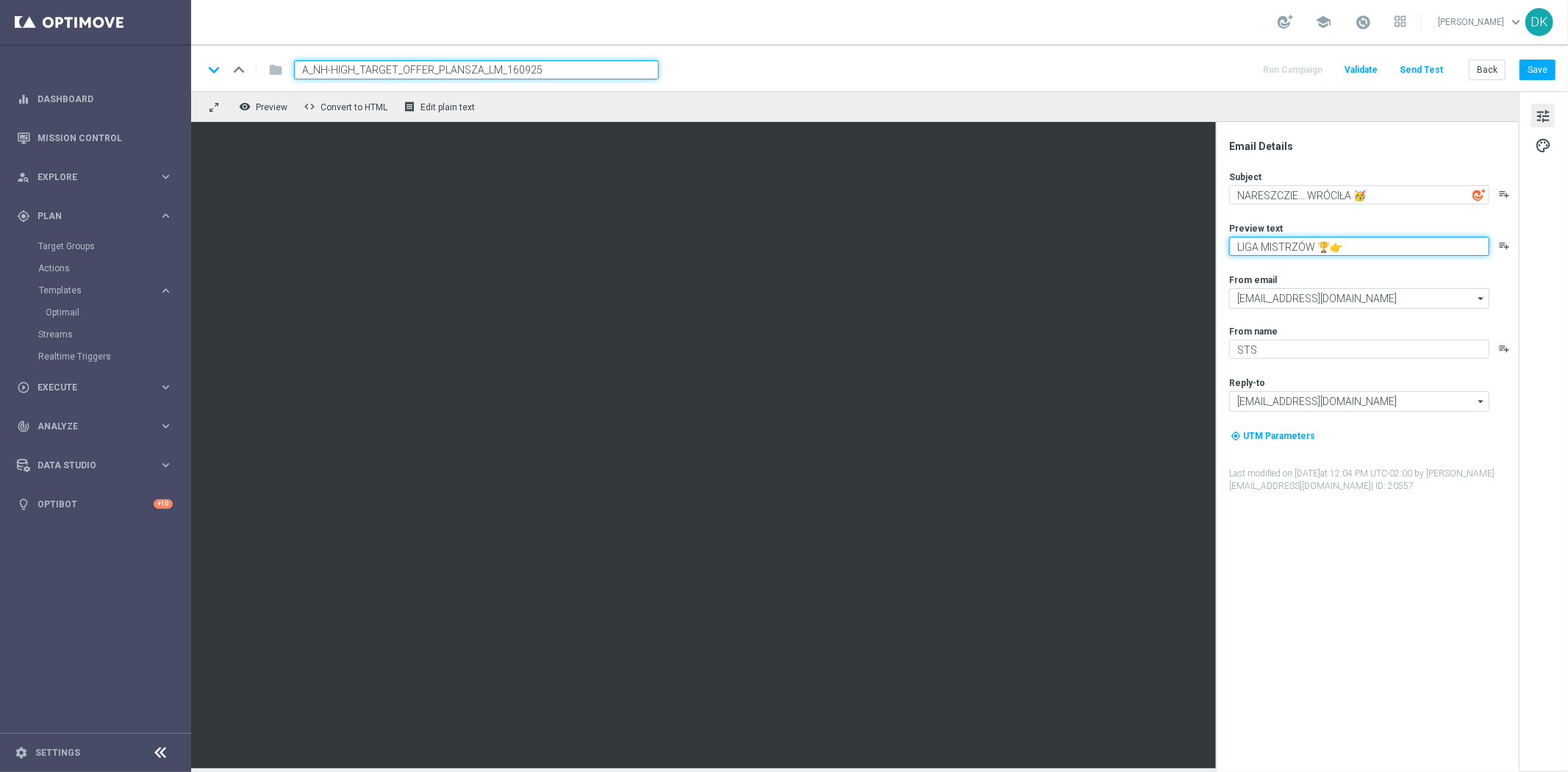
click at [1373, 245] on textarea "LIGA MISTRZÓW 🏆👉" at bounding box center [1359, 246] width 260 height 19
type textarea "LIGA MISTRZÓW 🏆👉"
click at [1393, 697] on div "Email Details Subject NARESZCZIE... WRÓCIŁA 🥳 playlist_add Preview text LIGA MI…" at bounding box center [1371, 456] width 293 height 633
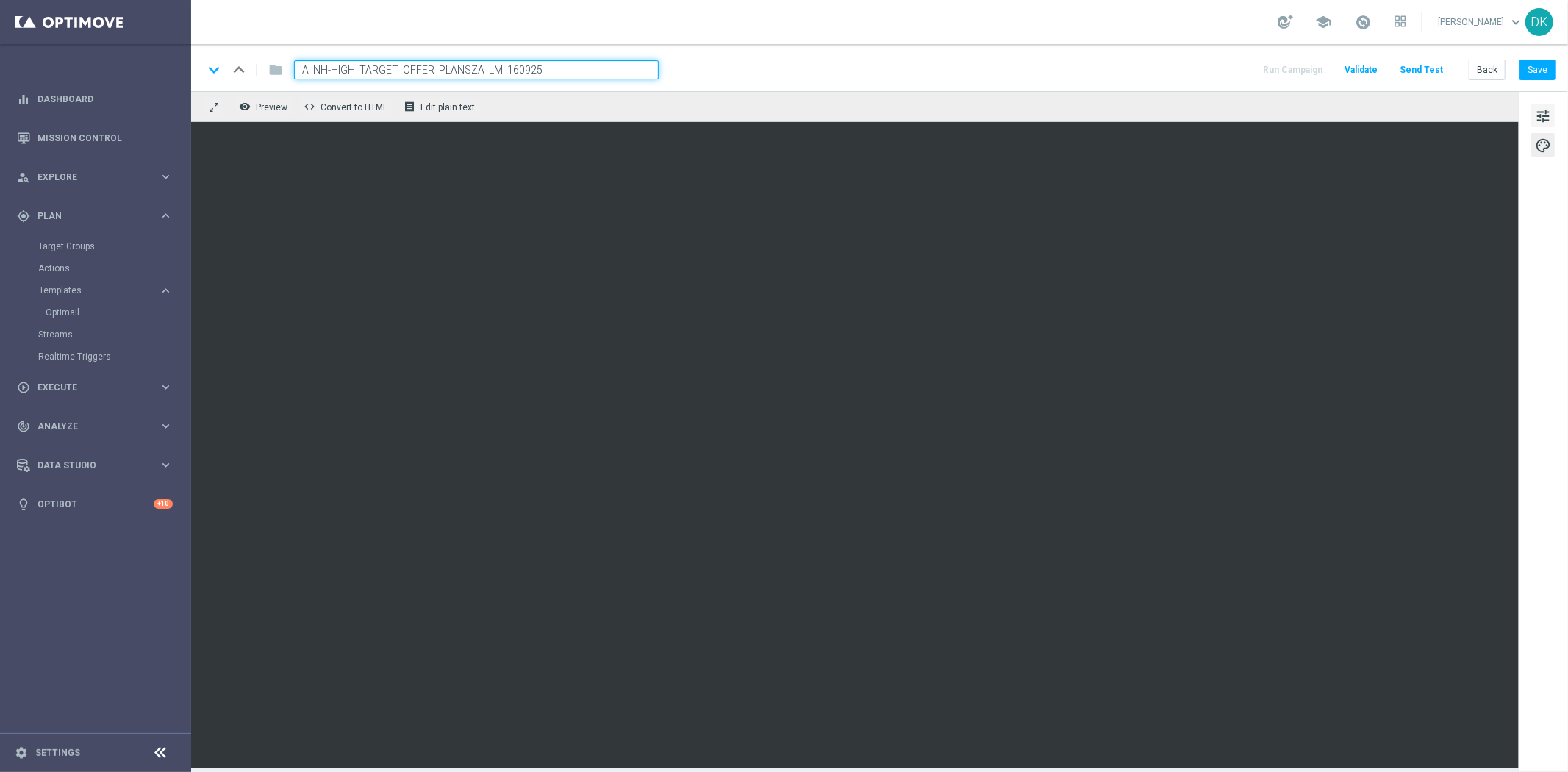
click at [1549, 122] on span "tune" at bounding box center [1542, 116] width 16 height 19
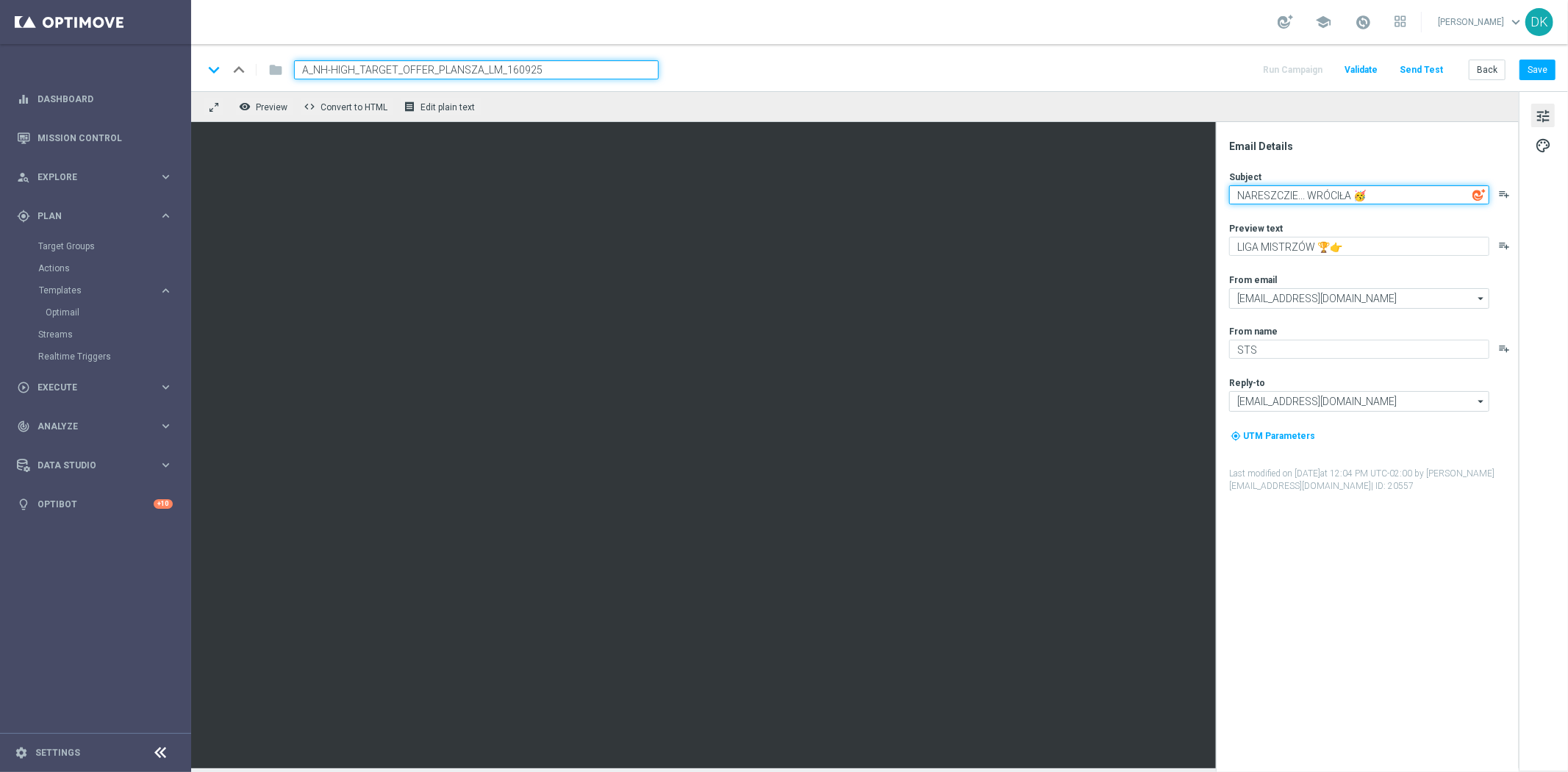
click at [1353, 196] on textarea "NARESZCZIE... WRÓCIŁA 🥳" at bounding box center [1359, 194] width 260 height 19
type textarea "NARESZCZIE... WRÓCIŁA LM! 🥳"
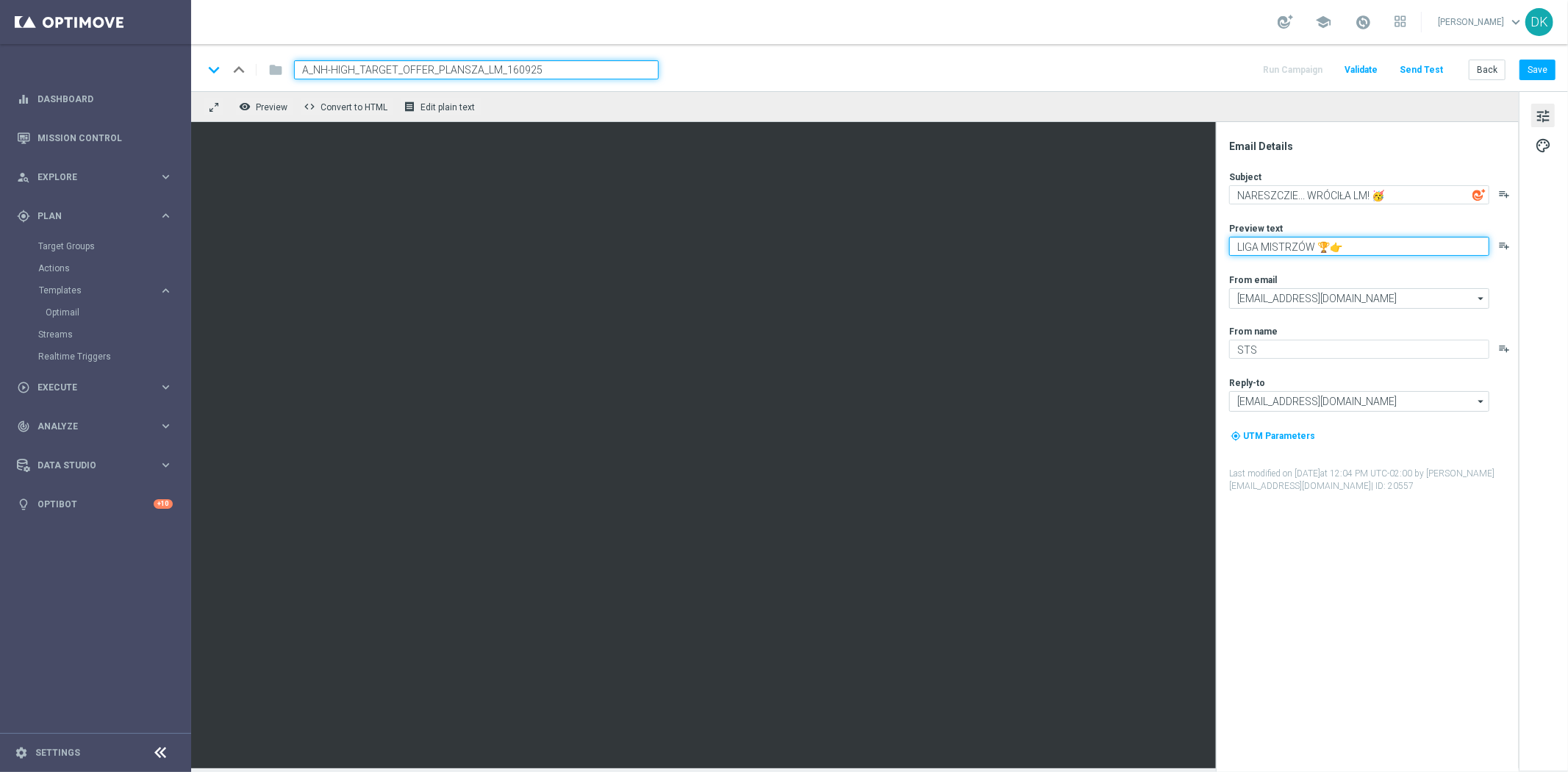
paste textarea "skorzystaj z naszej mistrzowskiej oferty kursów."
drag, startPoint x: 1320, startPoint y: 248, endPoint x: 1567, endPoint y: 243, distance: 247.1
click at [1567, 243] on div "Email Details Subject NARESZCZIE... WRÓCIŁA LM! 🥳 playlist_add Preview text Sko…" at bounding box center [1543, 429] width 49 height 677
click at [1405, 250] on textarea "Skorzystaj z naszej mistrzowskiej oferty kursów. 🏆👉" at bounding box center [1359, 246] width 260 height 19
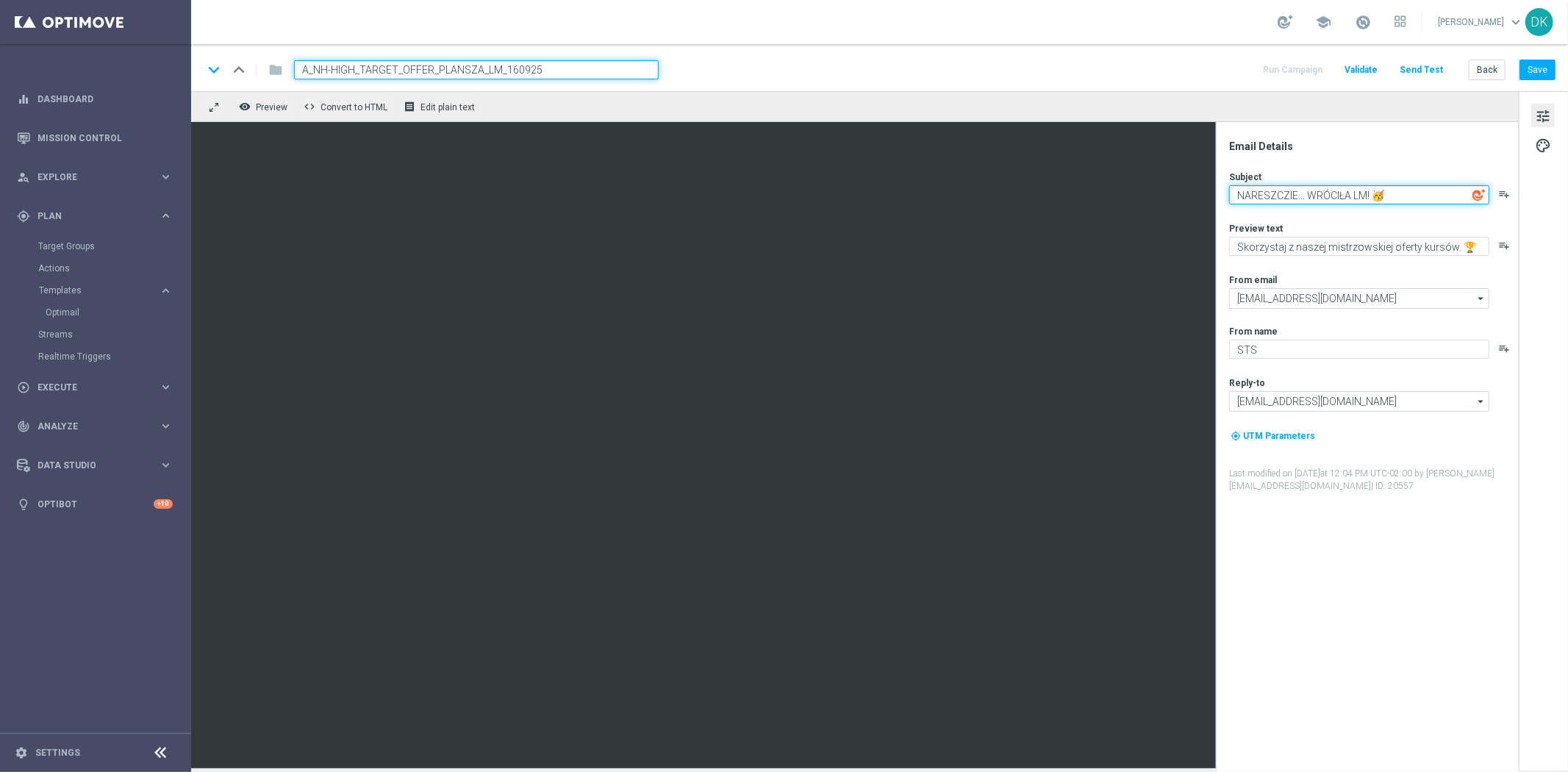
click at [1417, 196] on textarea "NARESZCZIE... WRÓCIŁA LM! 🥳" at bounding box center [1359, 194] width 260 height 19
click at [1539, 76] on button "Save" at bounding box center [1538, 69] width 36 height 20
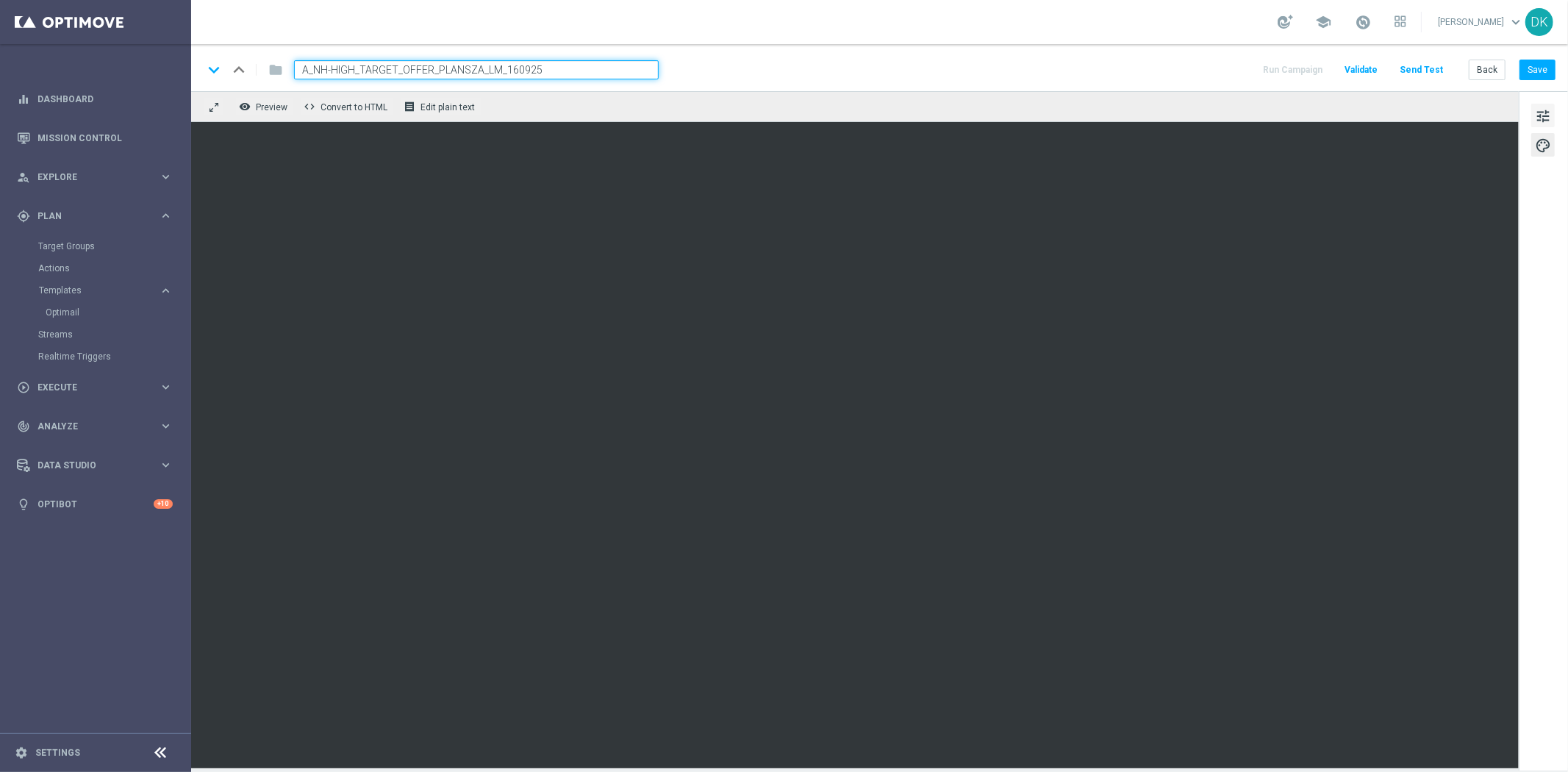
click at [1551, 114] on span "tune" at bounding box center [1542, 116] width 16 height 19
click at [1533, 65] on button "Save" at bounding box center [1538, 69] width 36 height 20
click at [1546, 108] on span "tune" at bounding box center [1542, 116] width 16 height 19
click at [1542, 121] on span "tune" at bounding box center [1542, 116] width 16 height 19
click at [1537, 69] on button "Save" at bounding box center [1538, 69] width 36 height 20
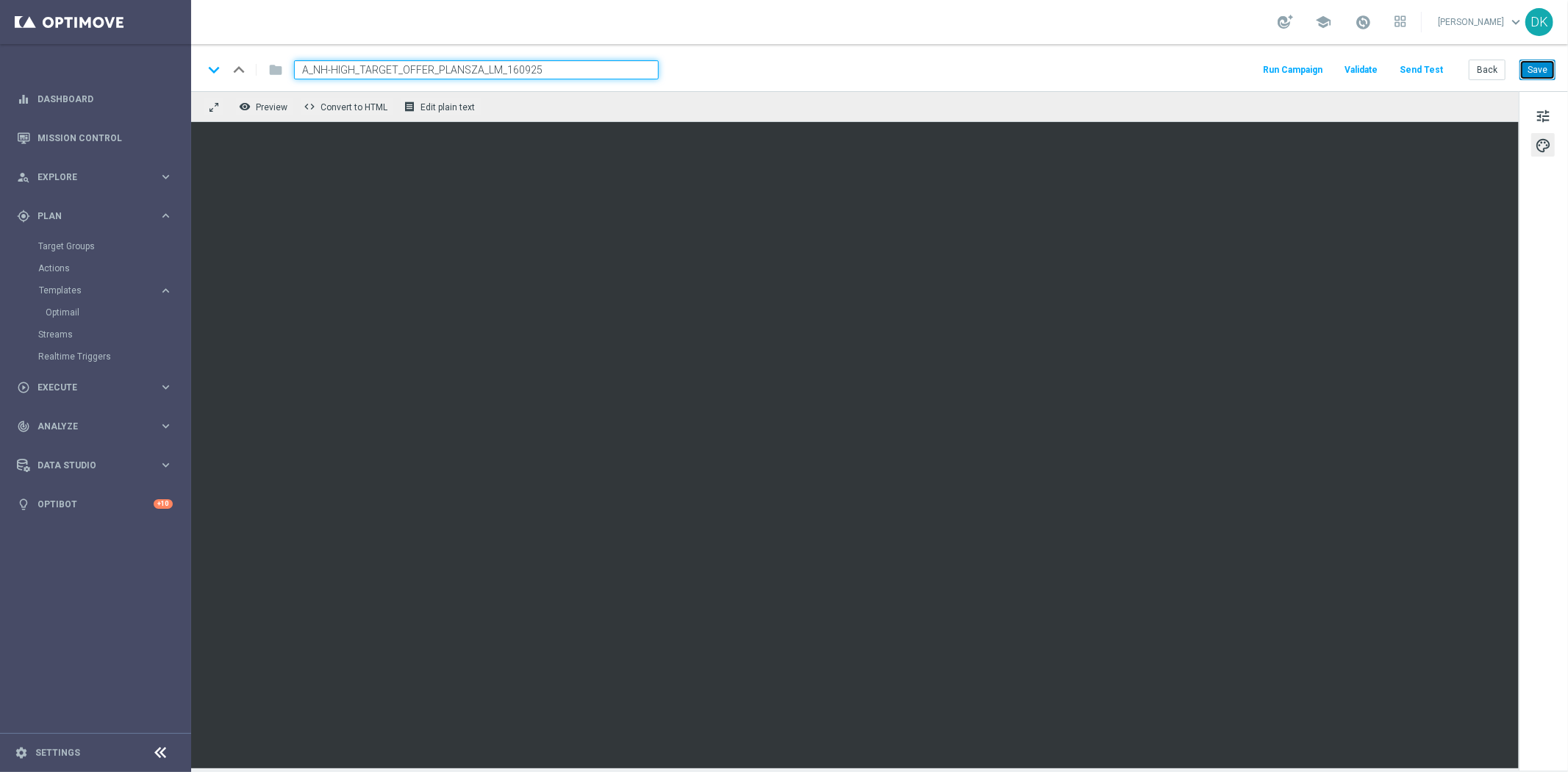
drag, startPoint x: 1533, startPoint y: 76, endPoint x: 1483, endPoint y: 123, distance: 68.6
click at [1533, 76] on button "Save" at bounding box center [1538, 69] width 36 height 20
click at [1530, 74] on button "Save" at bounding box center [1538, 69] width 36 height 20
click at [583, 67] on input "A_NH-HIGH_TARGET_OFFER_PLANSZA_LM_160925" at bounding box center [476, 69] width 364 height 19
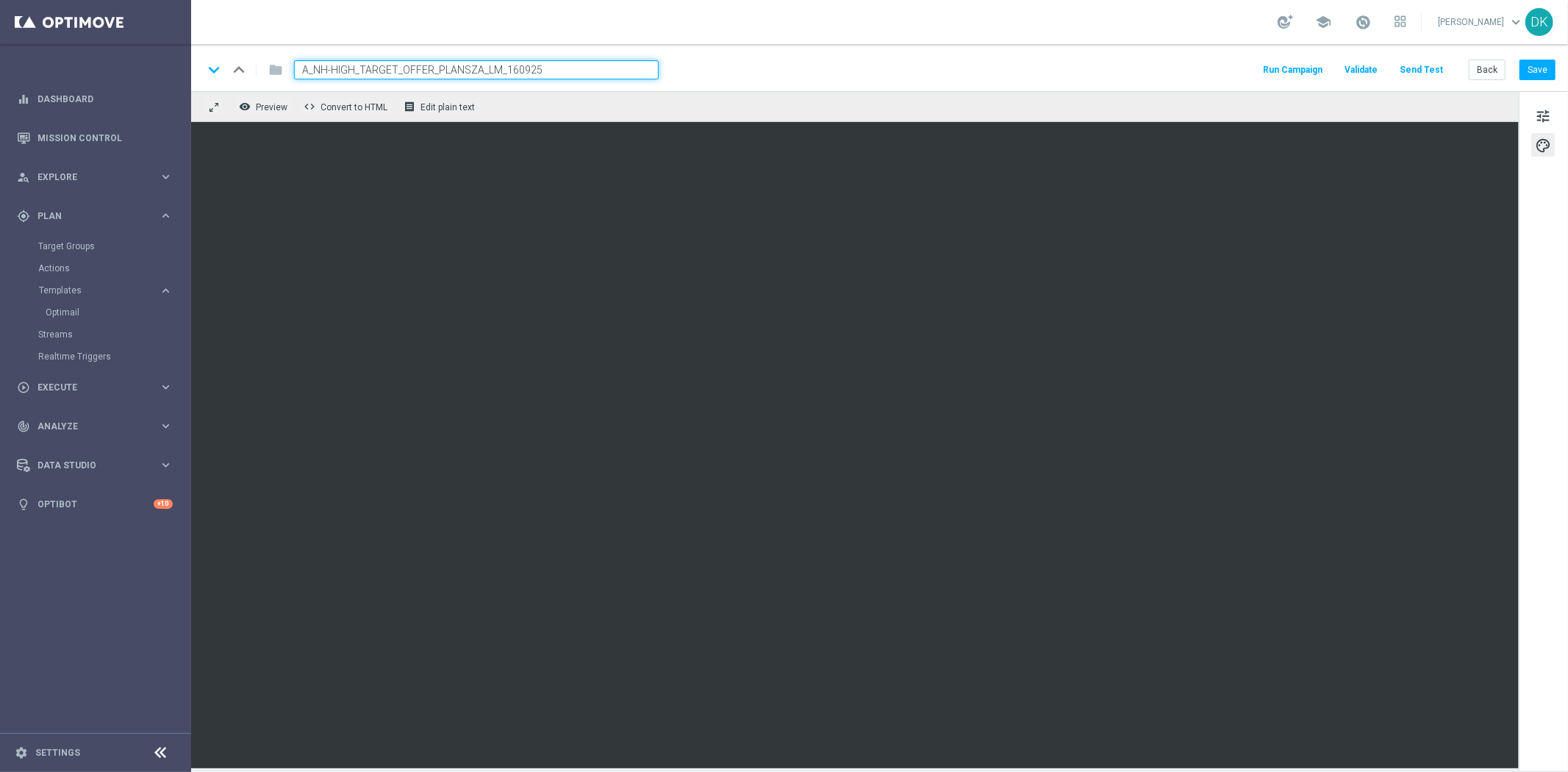
click at [583, 67] on input "A_NH-HIGH_TARGET_OFFER_PLANSZA_LM_160925" at bounding box center [476, 69] width 364 height 19
click at [1544, 119] on span "tune" at bounding box center [1542, 116] width 16 height 19
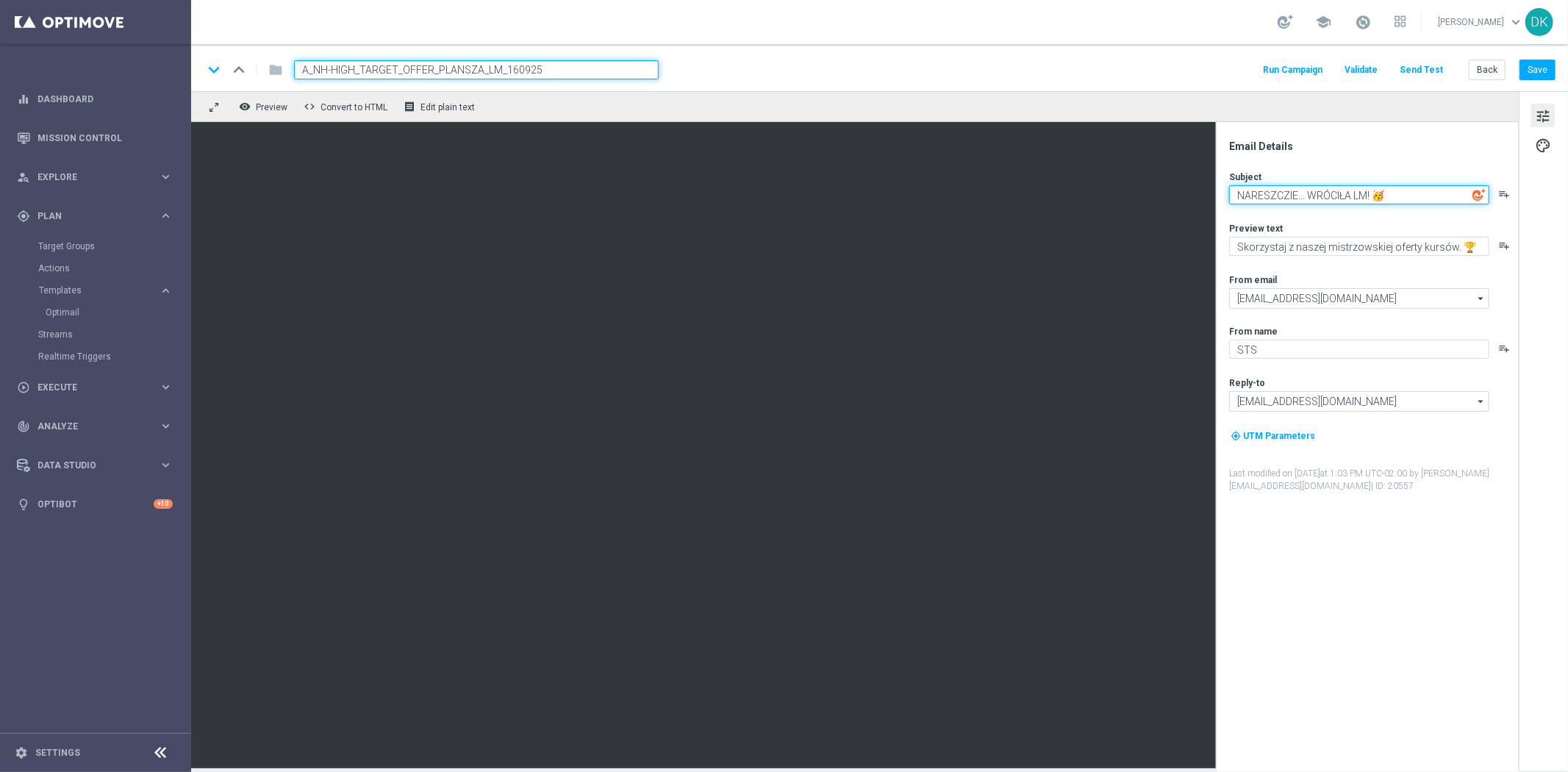
click at [1317, 195] on textarea "NARESZCZIE... WRÓCIŁA LM! 🥳" at bounding box center [1359, 194] width 260 height 19
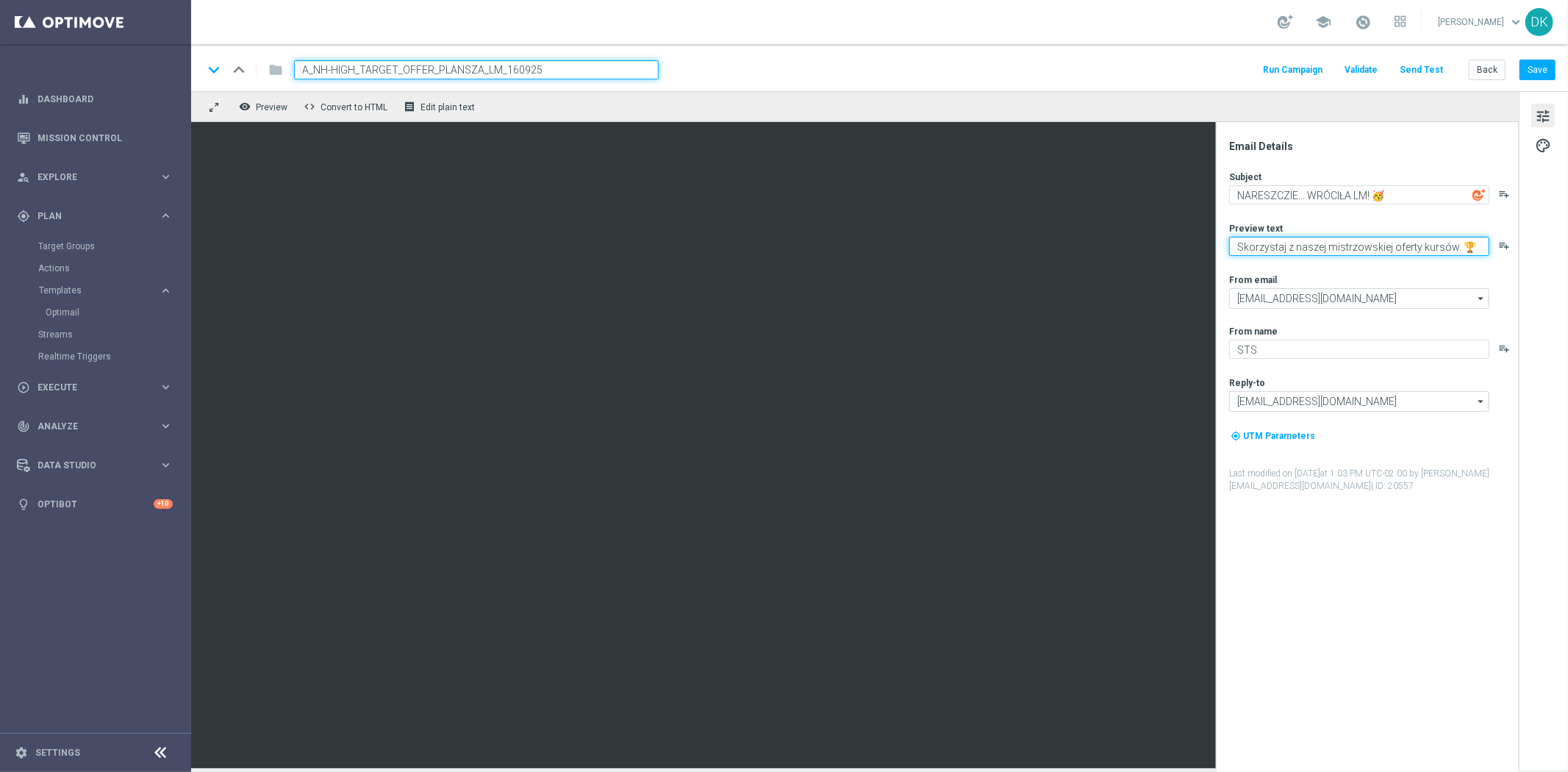
click at [1311, 246] on textarea "Skorzystaj z naszej mistrzowskiej oferty kursów. 🏆👉" at bounding box center [1359, 246] width 260 height 19
click at [1457, 252] on textarea "Skorzystaj z naszej mistrzowskiej oferty kursów. 🏆👉" at bounding box center [1359, 246] width 260 height 19
type textarea "Skorzystaj z naszej mistrzowskiej oferty kursów 🏆👉"
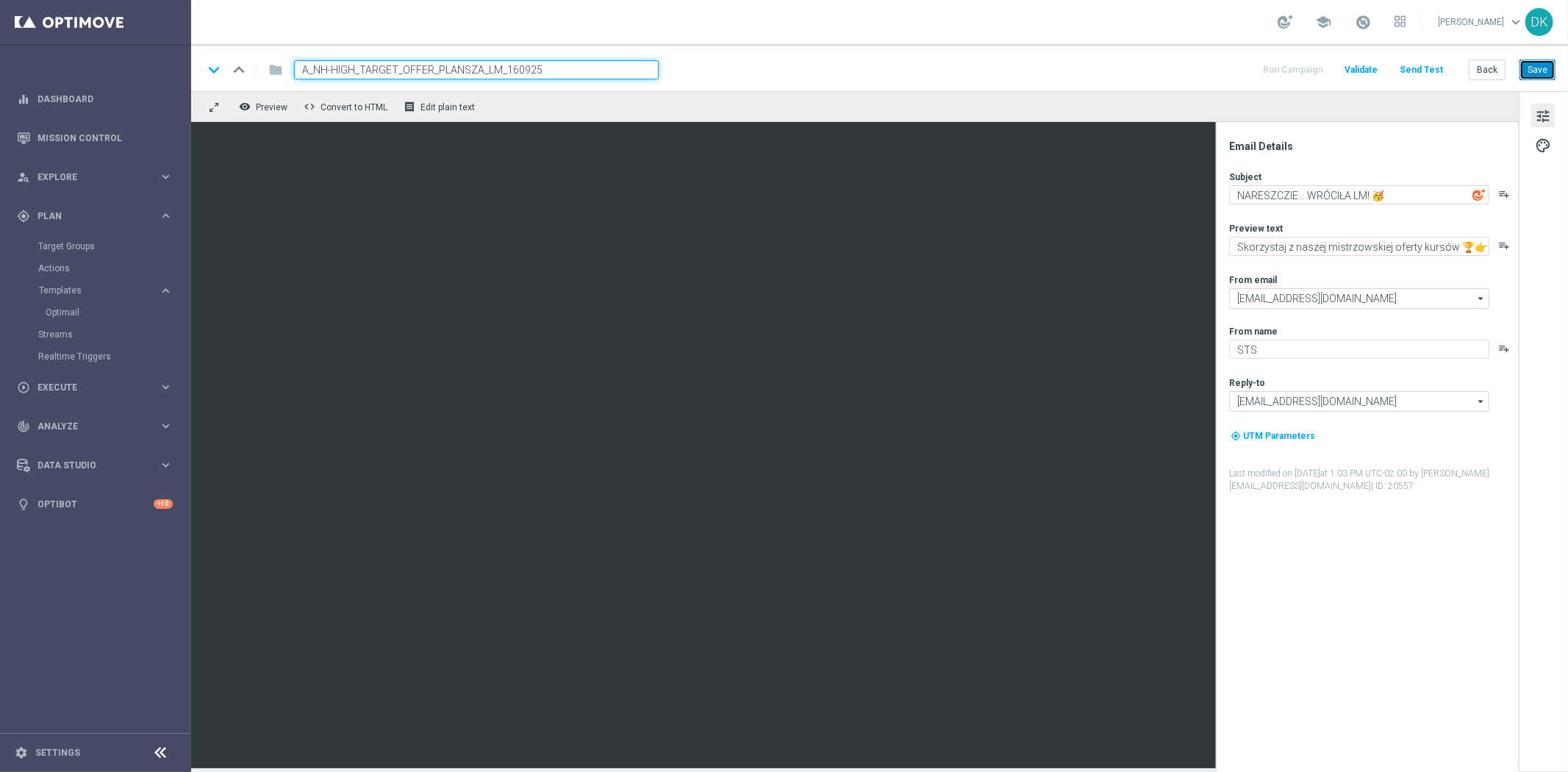
click at [1538, 70] on button "Save" at bounding box center [1538, 69] width 36 height 20
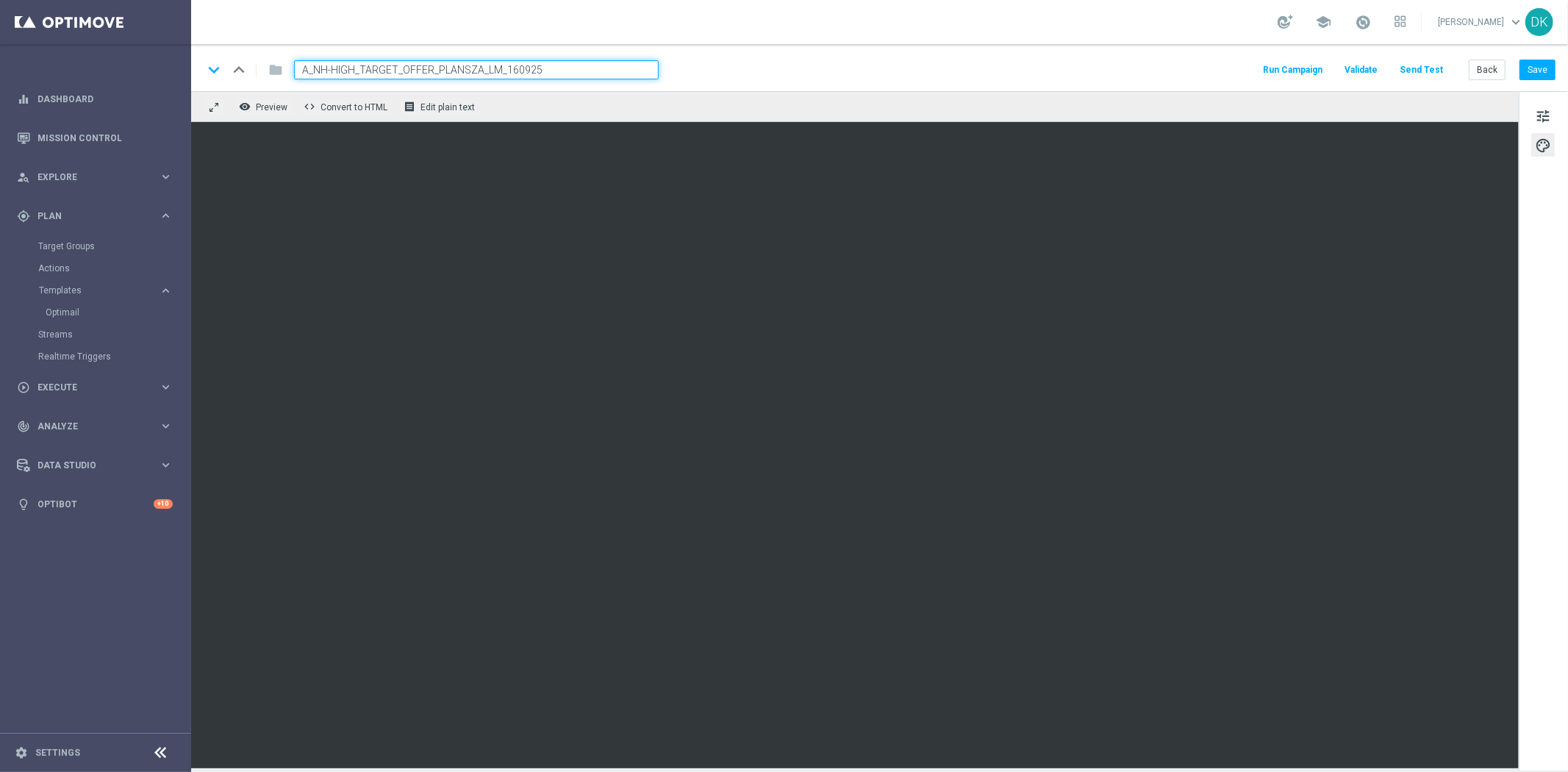
click at [1422, 74] on button "Send Test" at bounding box center [1421, 70] width 47 height 20
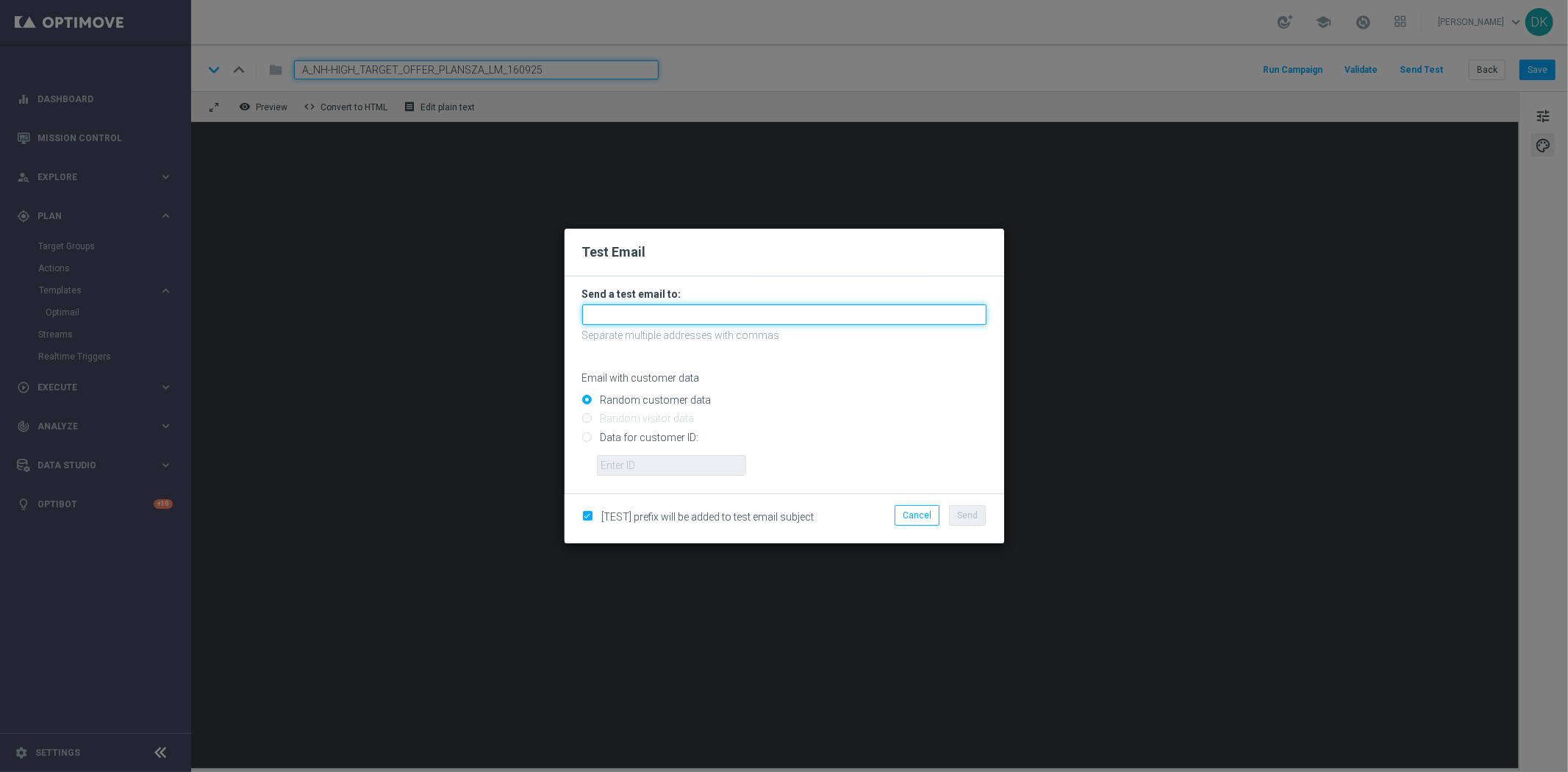
click at [693, 313] on input "text" at bounding box center [784, 314] width 404 height 20
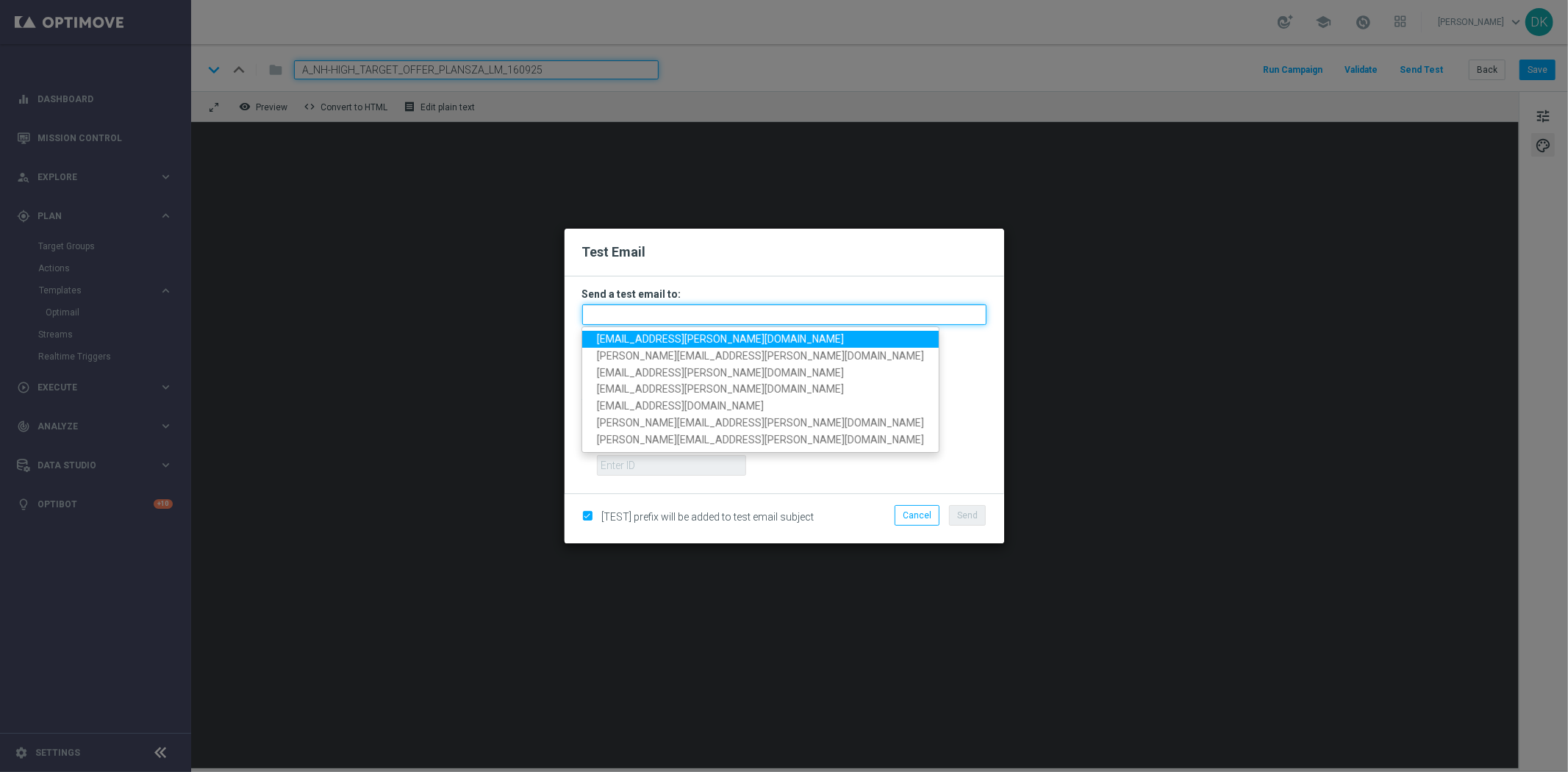
paste input "[EMAIL_ADDRESS][PERSON_NAME][DOMAIN_NAME],[DOMAIN_NAME][EMAIL_ADDRESS][DOMAIN_N…"
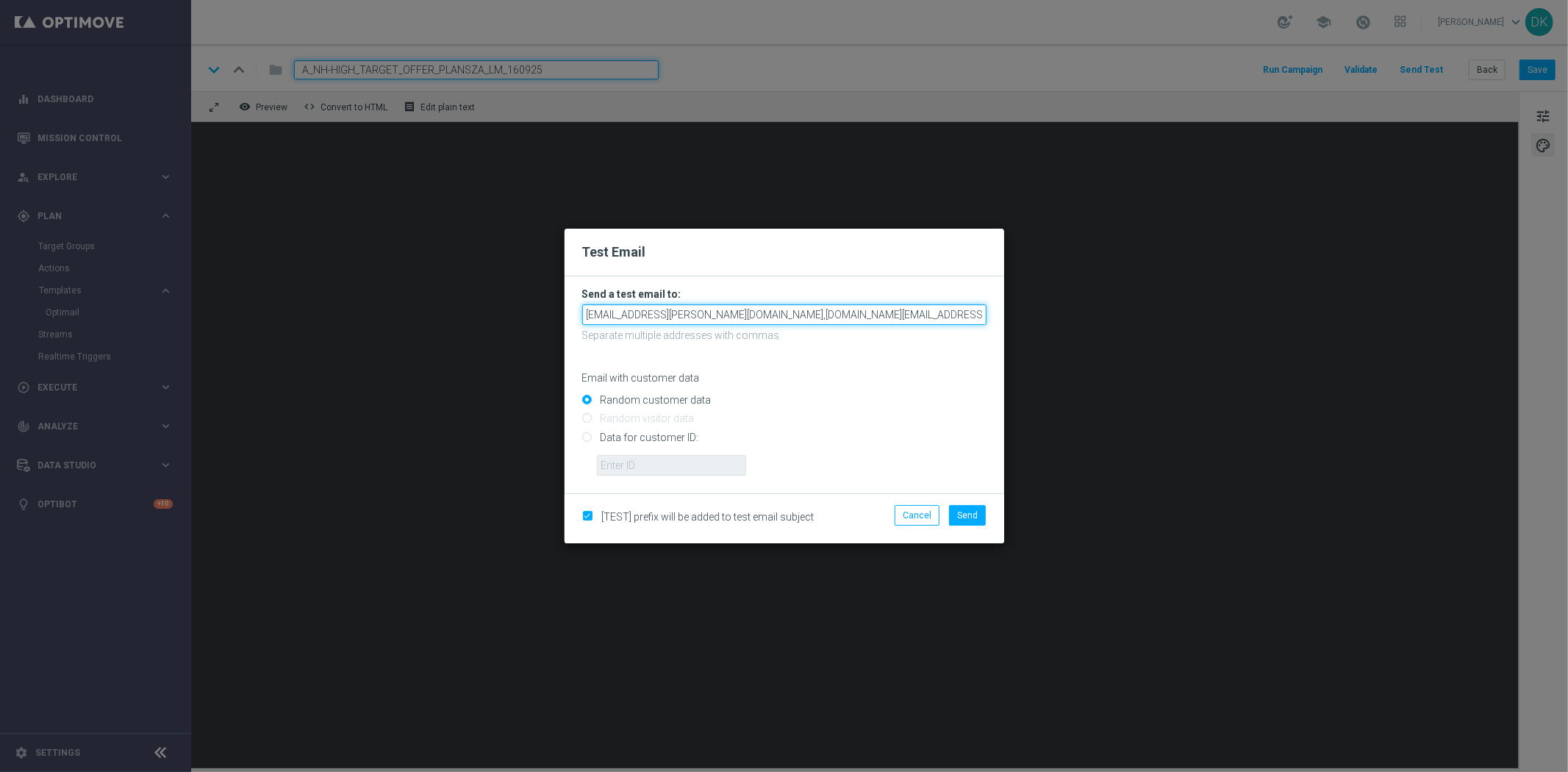
scroll to position [0, 232]
type input "[EMAIL_ADDRESS][PERSON_NAME][DOMAIN_NAME],[DOMAIN_NAME][EMAIL_ADDRESS][DOMAIN_N…"
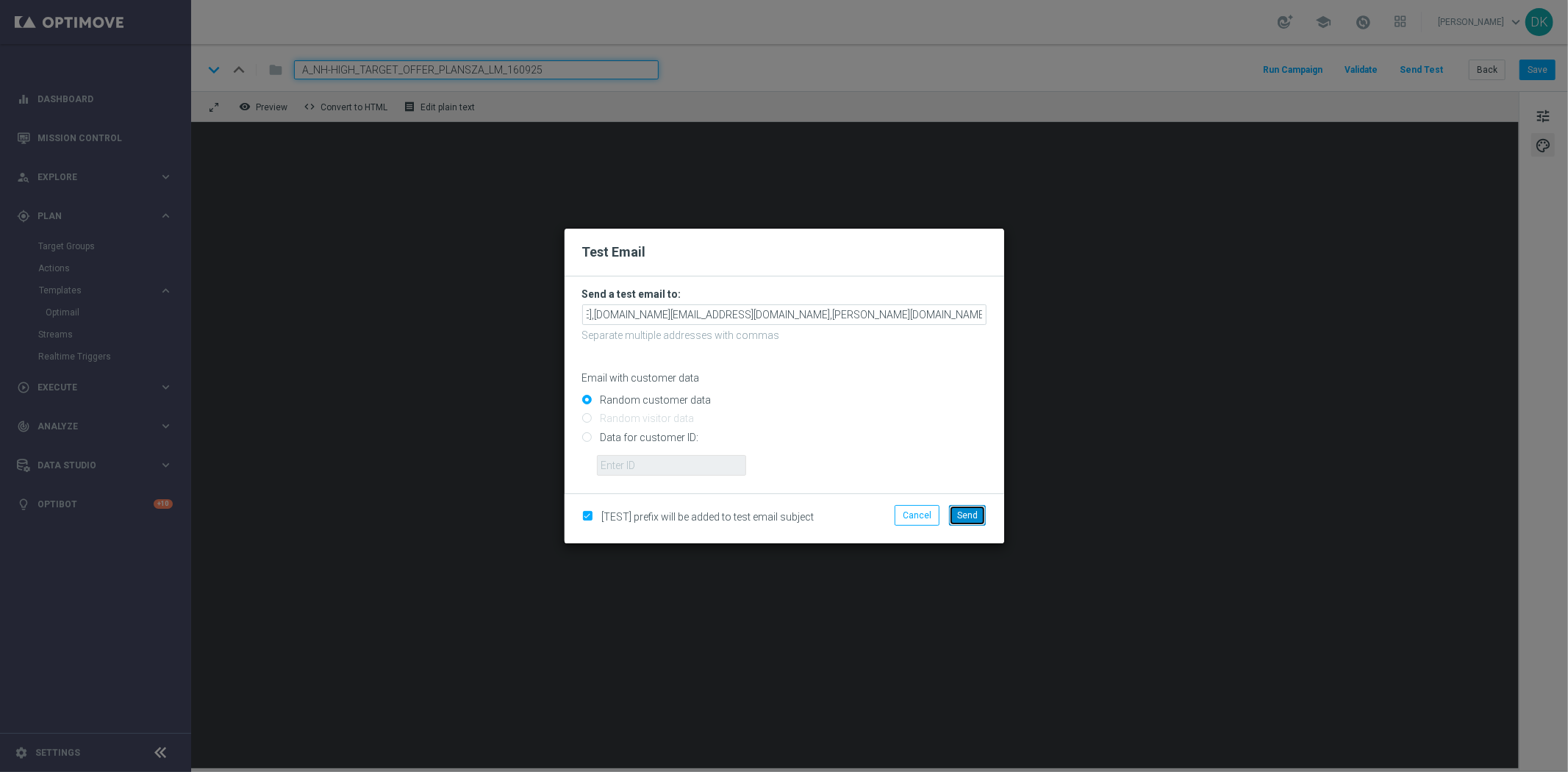
click at [985, 520] on button "Send" at bounding box center [967, 515] width 37 height 20
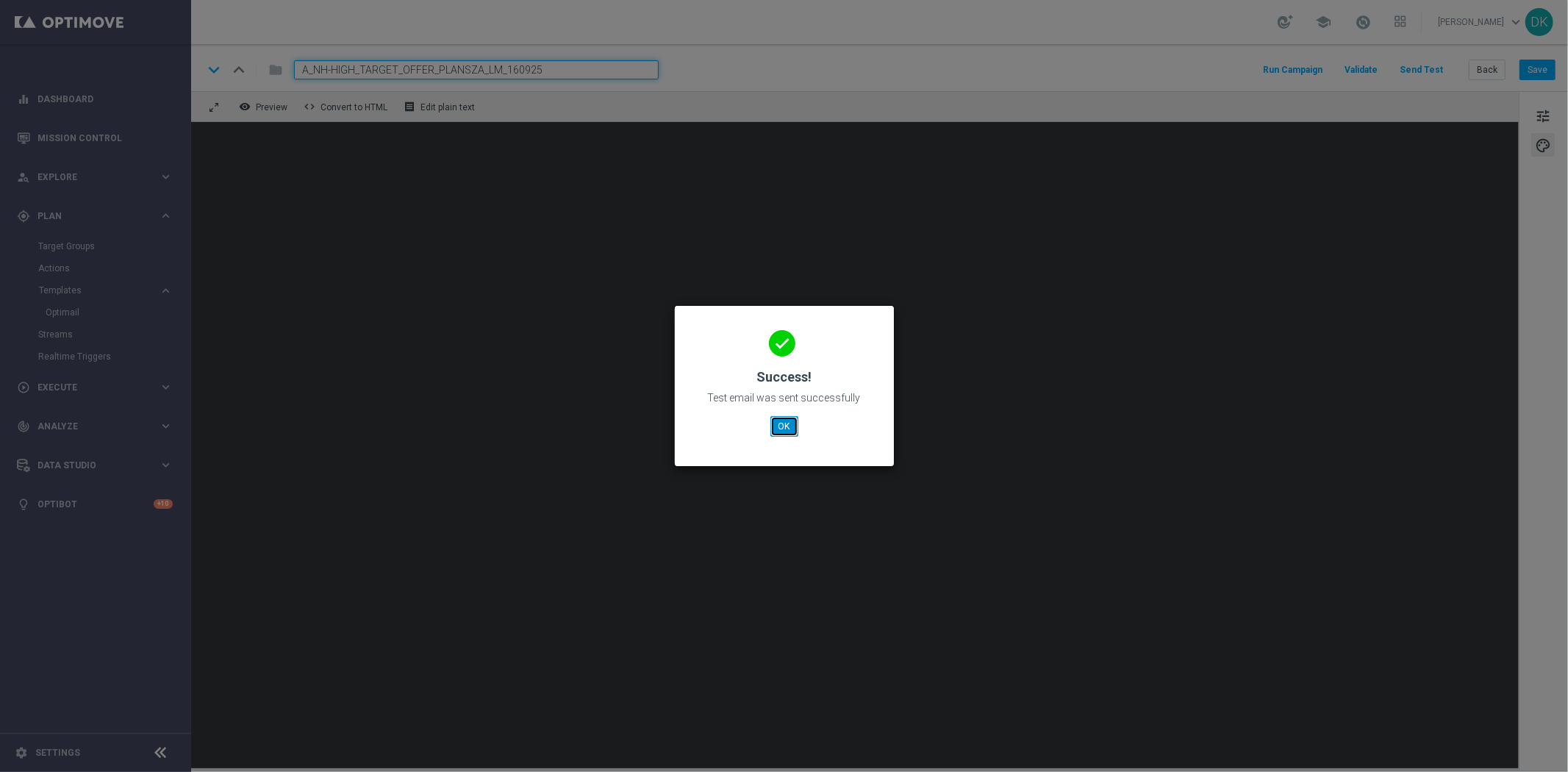
click at [787, 427] on button "OK" at bounding box center [784, 426] width 28 height 20
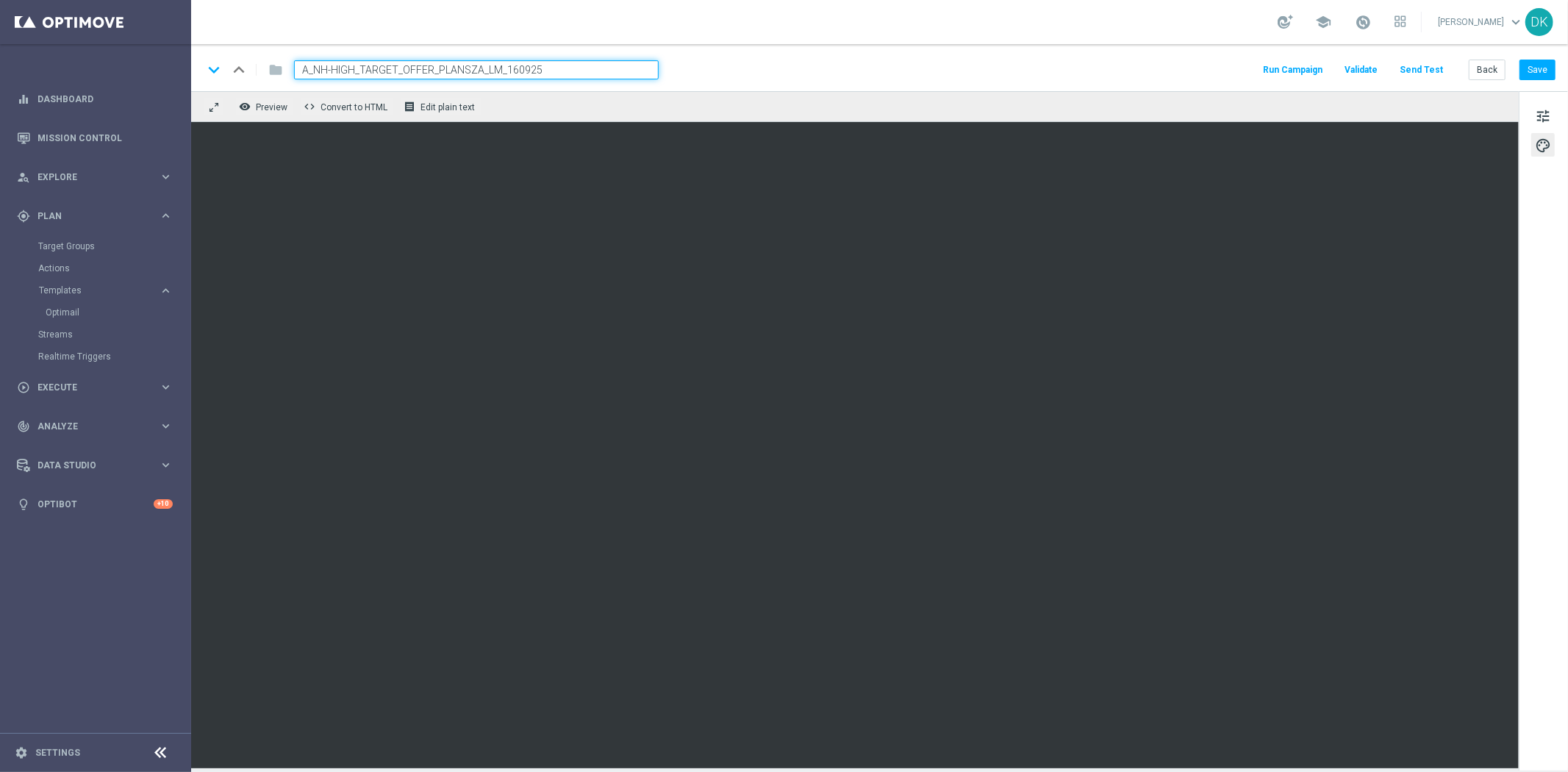
click at [446, 67] on input "A_NH-HIGH_TARGET_OFFER_PLANSZA_LM_160925" at bounding box center [476, 69] width 364 height 19
click at [74, 244] on link "Target Groups" at bounding box center [96, 246] width 114 height 12
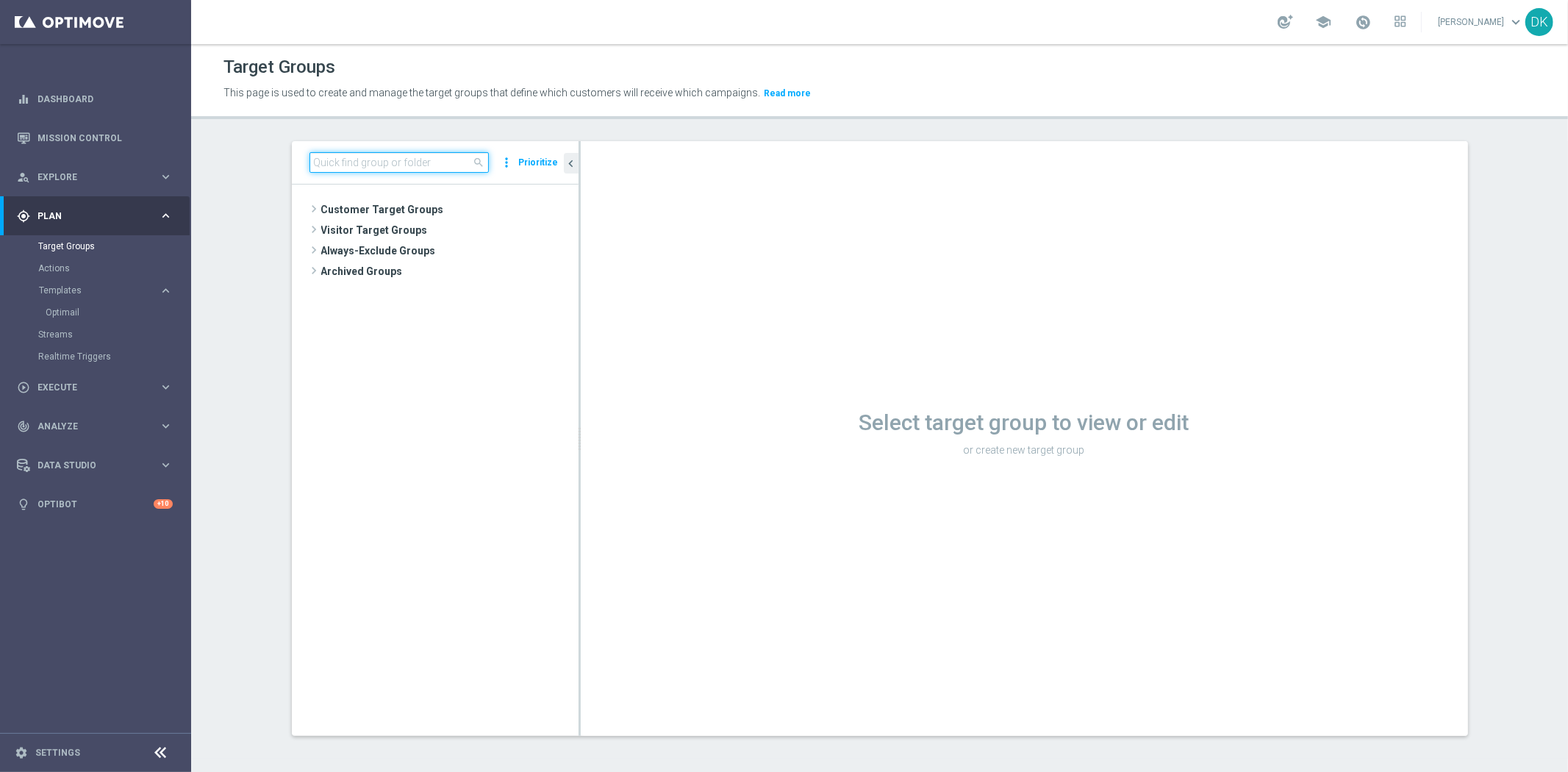
click at [390, 152] on input at bounding box center [399, 162] width 179 height 20
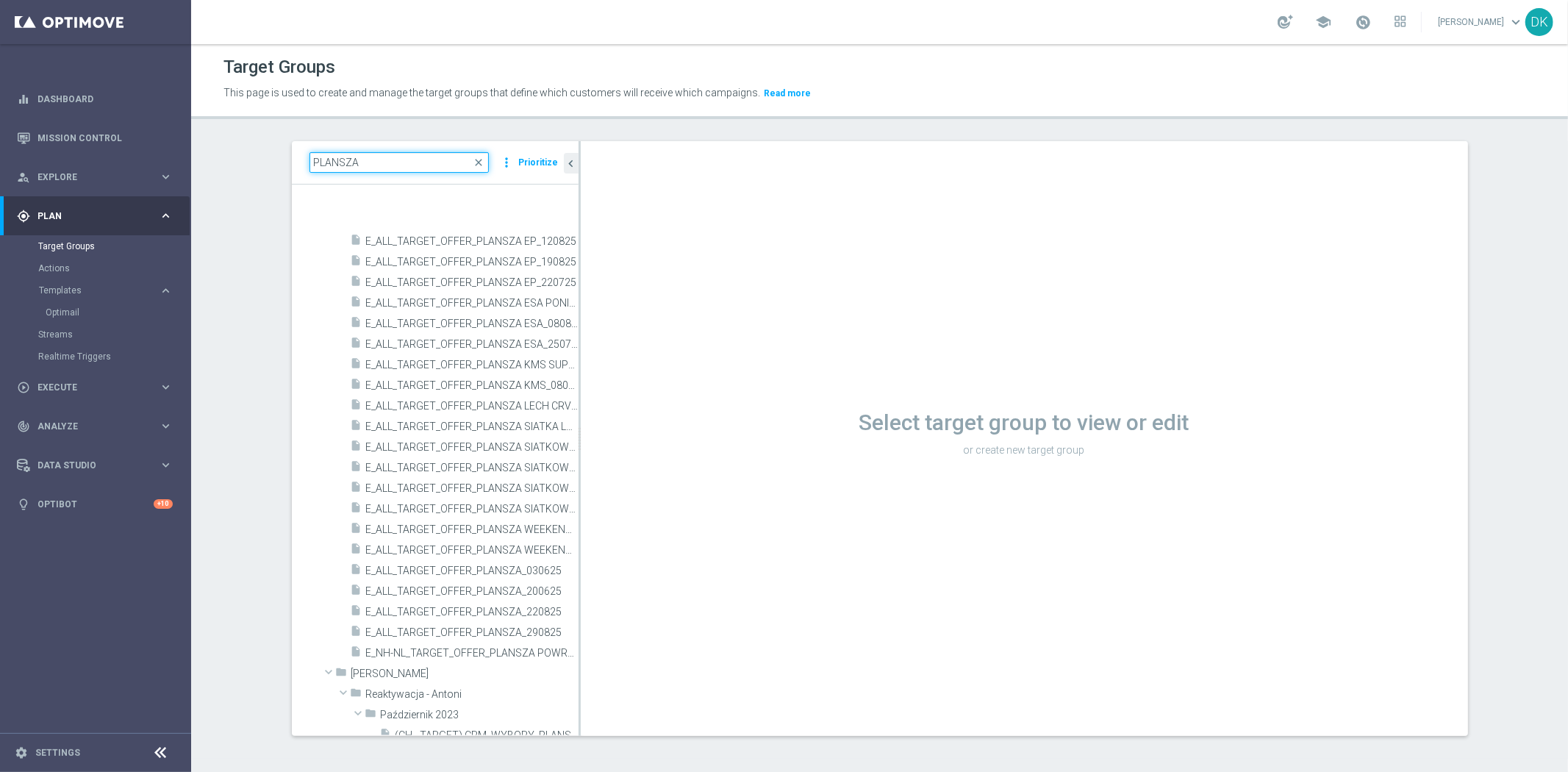
scroll to position [572, 0]
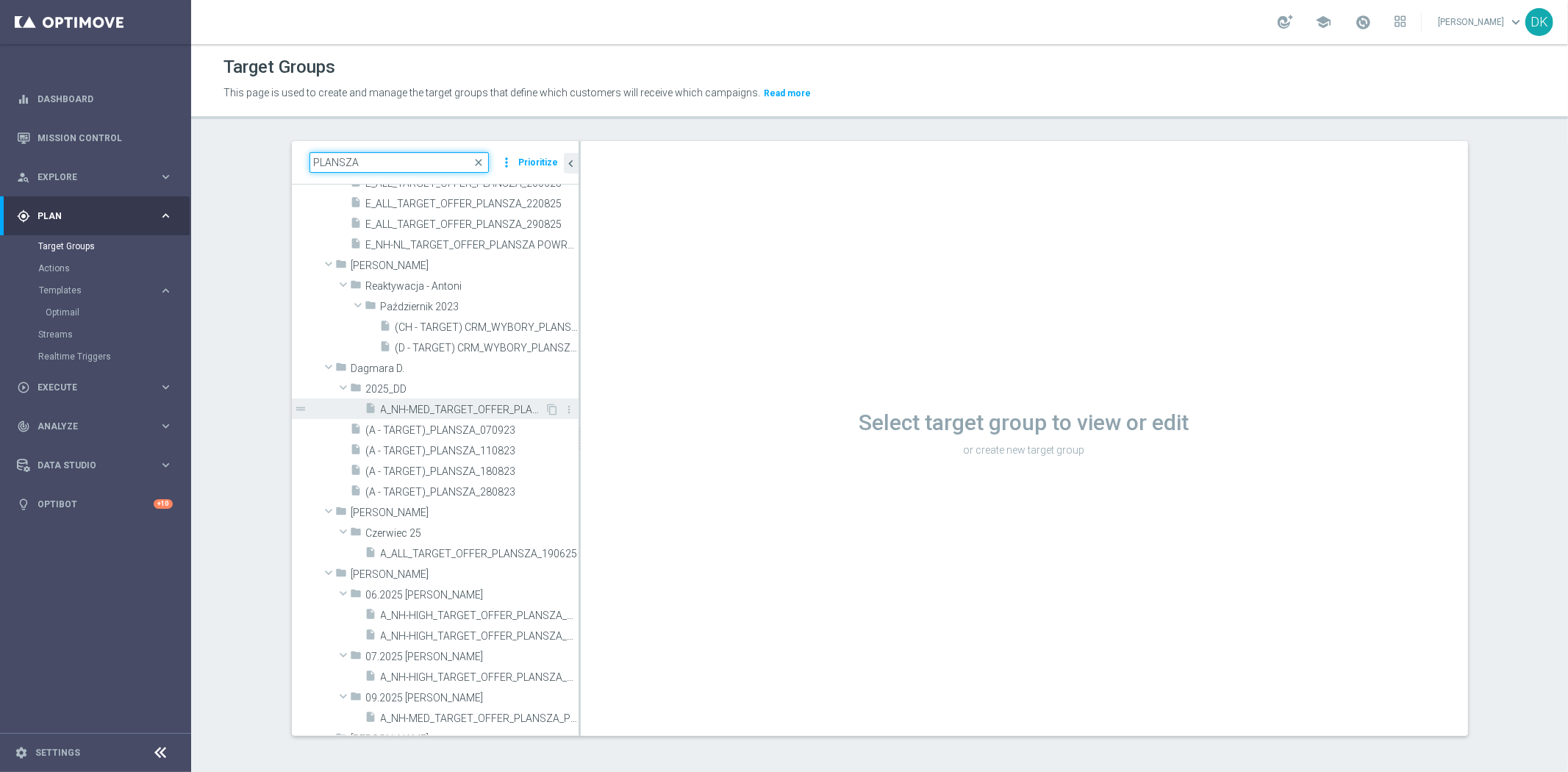
type input "PLANSZA"
click at [435, 409] on span "A_NH-MED_TARGET_OFFER_PLANSZA_STARTLIG_150825" at bounding box center [463, 410] width 165 height 13
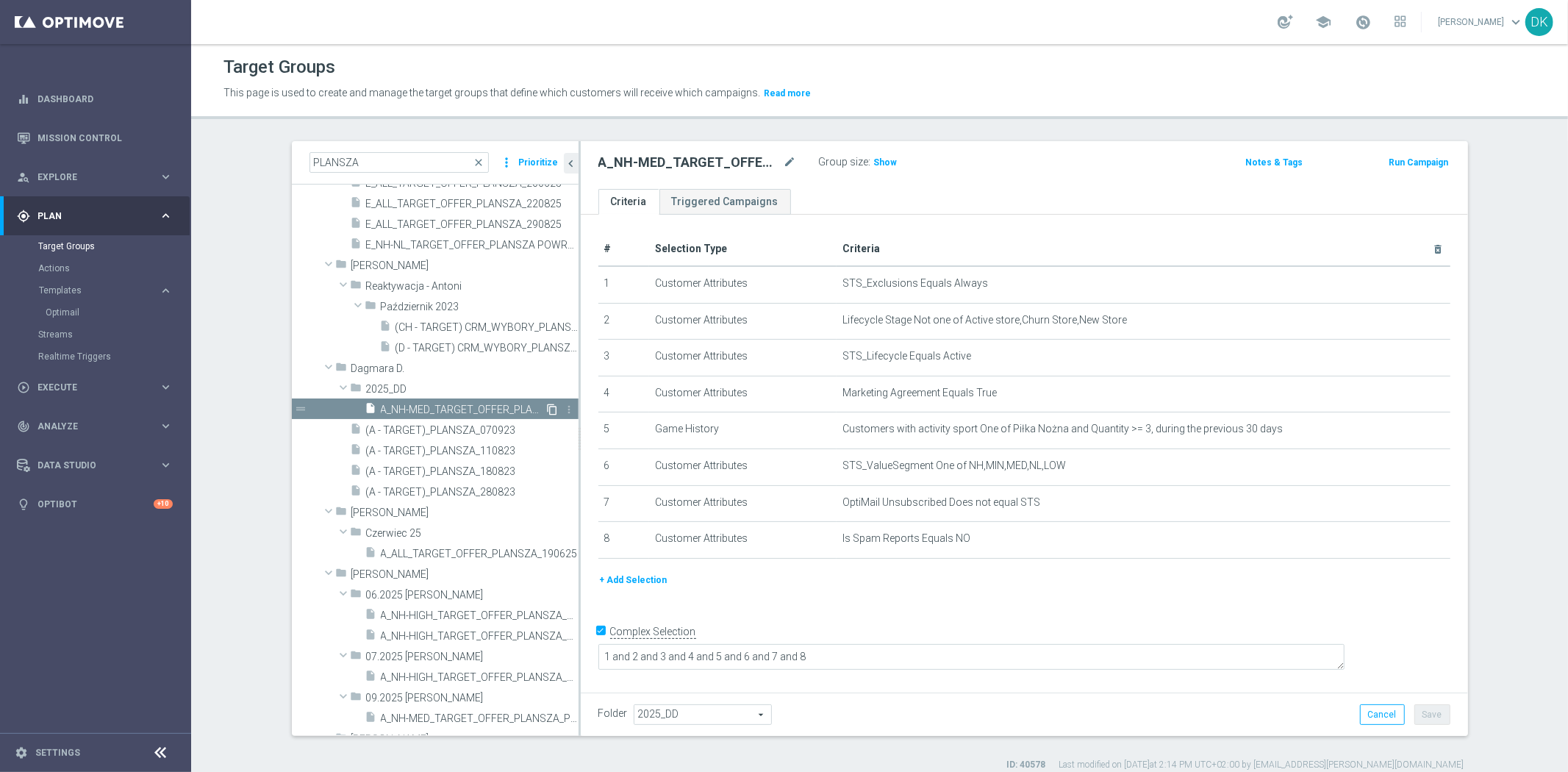
click at [547, 408] on icon "content_copy" at bounding box center [553, 410] width 12 height 12
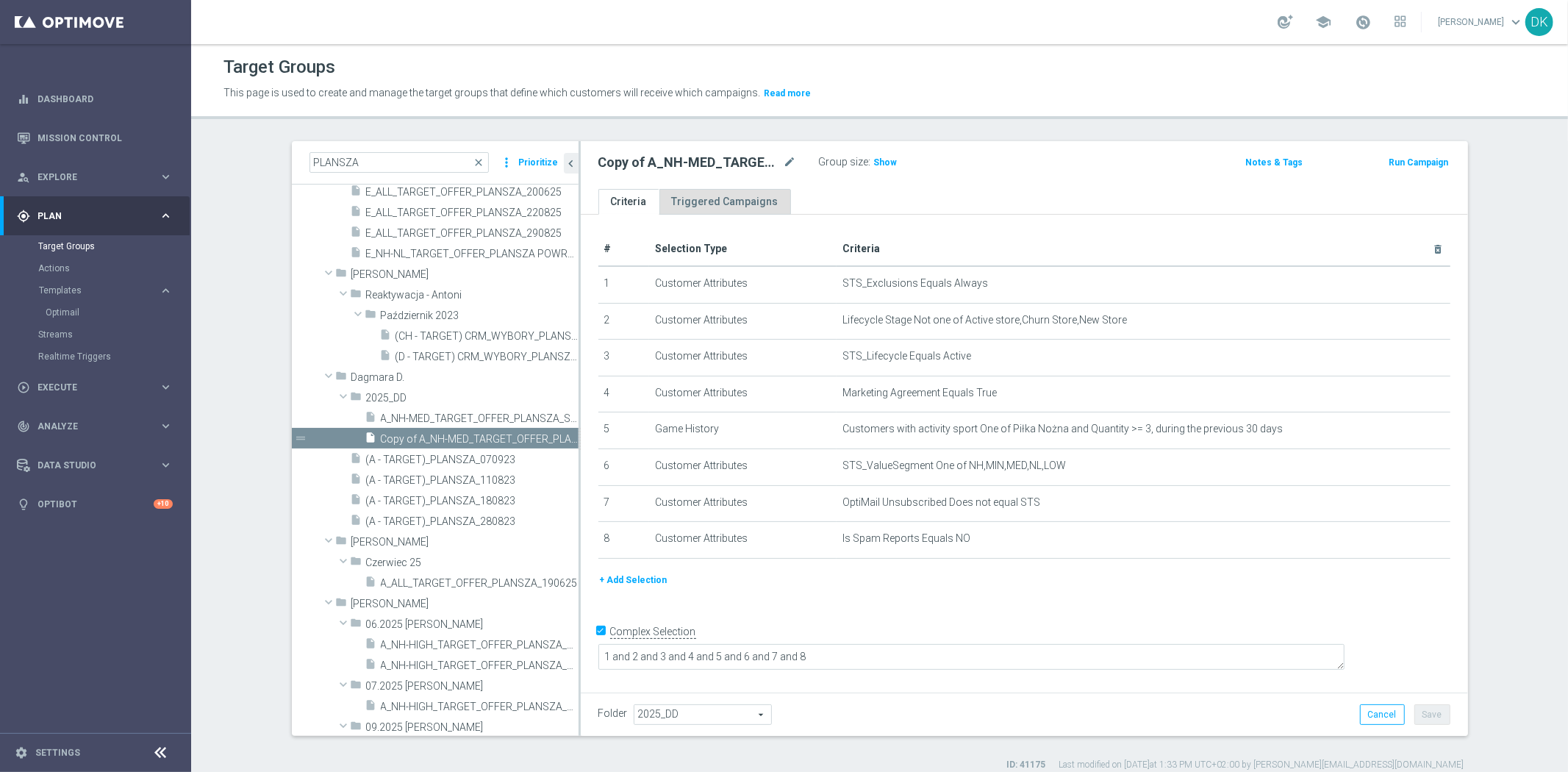
scroll to position [471, 0]
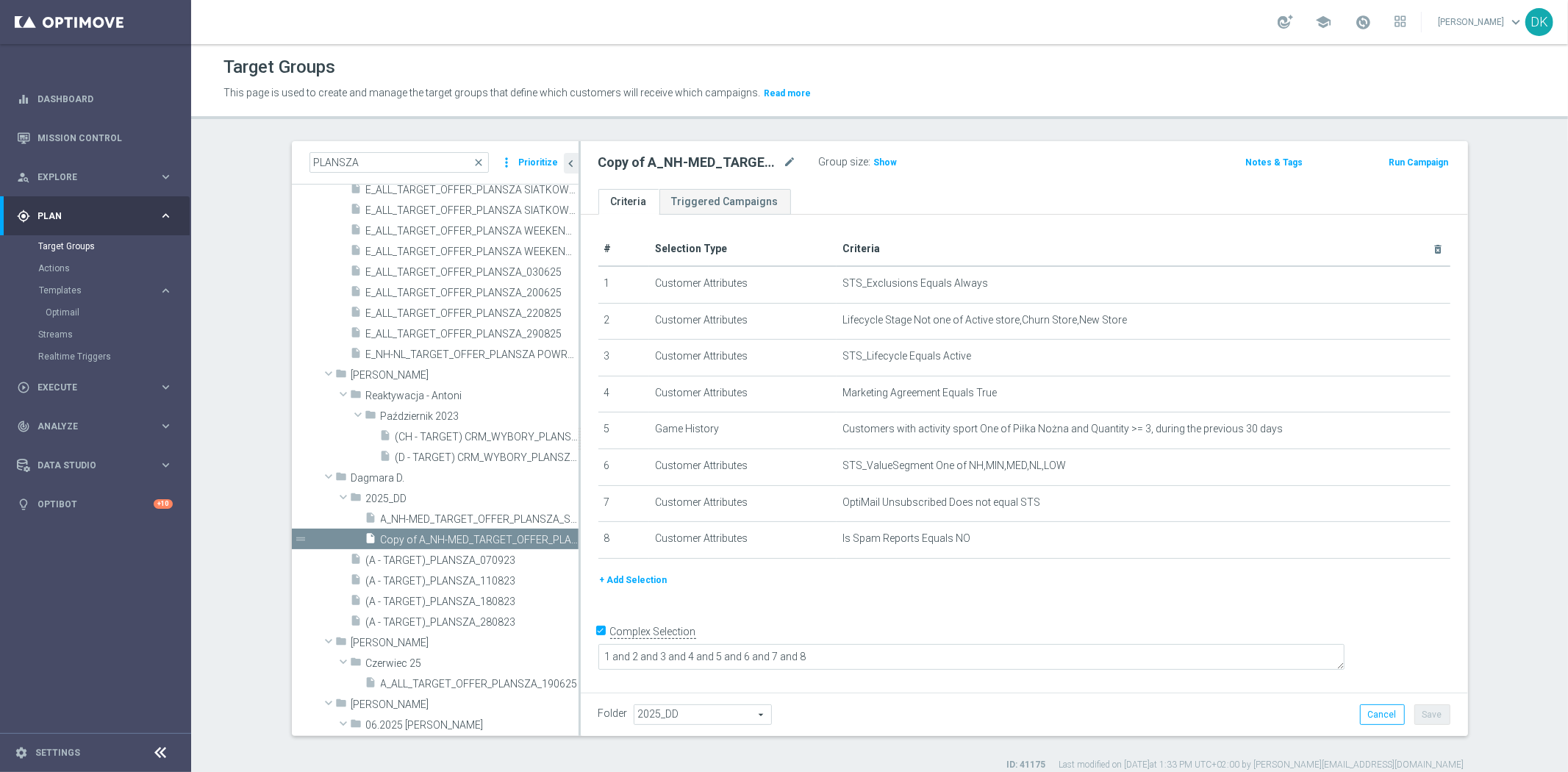
click at [774, 158] on div "Copy of A_NH-MED_TARGET_OFFER_PLANSZA_STARTLIG_150825 mode_edit" at bounding box center [698, 162] width 199 height 17
click at [784, 163] on icon "mode_edit" at bounding box center [790, 162] width 14 height 17
type input "A_NH-HIGH_TARGET_OFFER_PLANSZA_LM_160925"
click at [948, 600] on div "# Selection Type Criteria delete_forever 1 Customer Attributes STS_Exclusions E…" at bounding box center [1025, 451] width 888 height 473
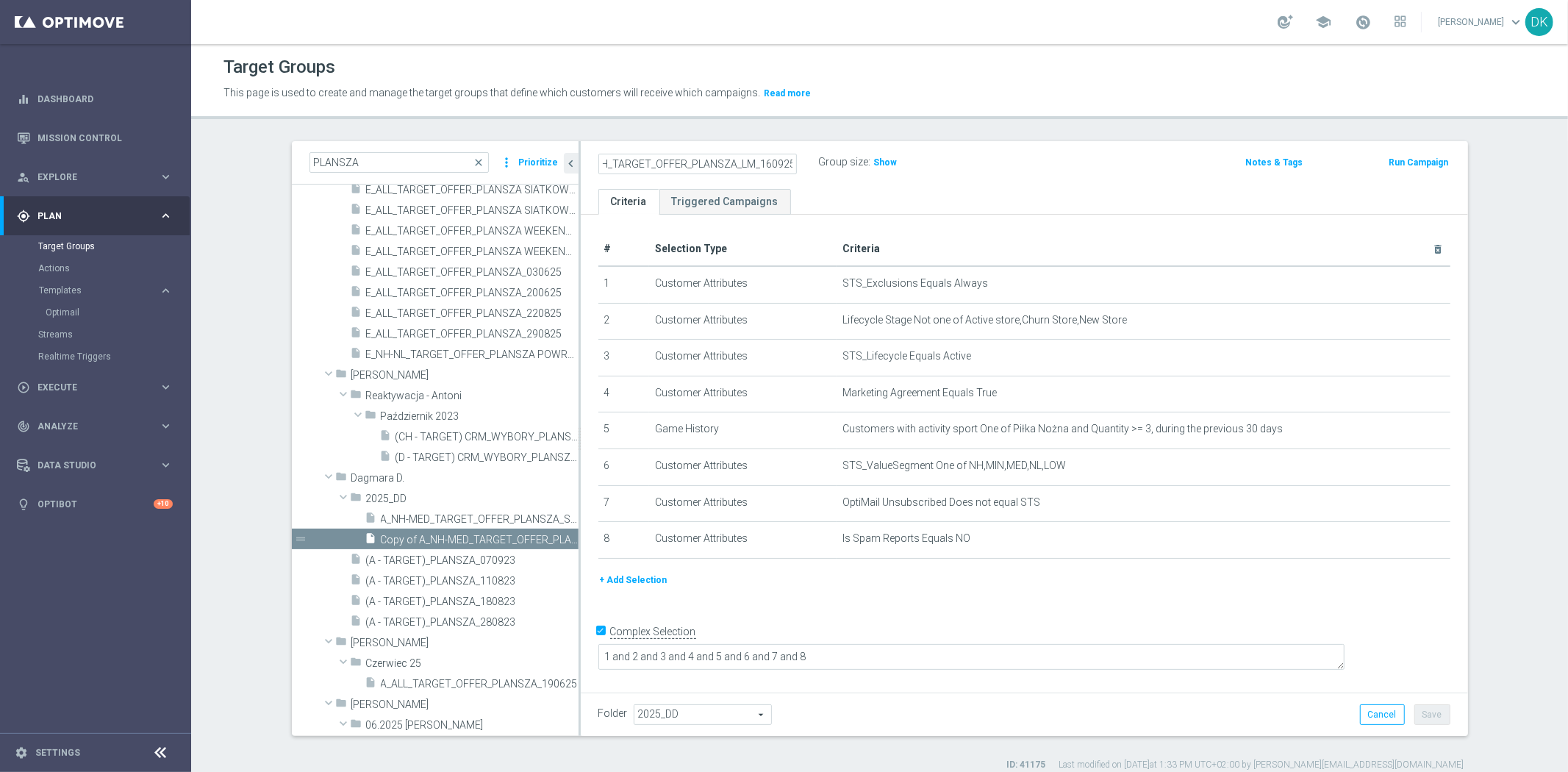
scroll to position [0, 0]
click at [693, 709] on span "2025_DD" at bounding box center [703, 715] width 137 height 19
click at [0, 0] on input "search" at bounding box center [0, 0] width 0 height 0
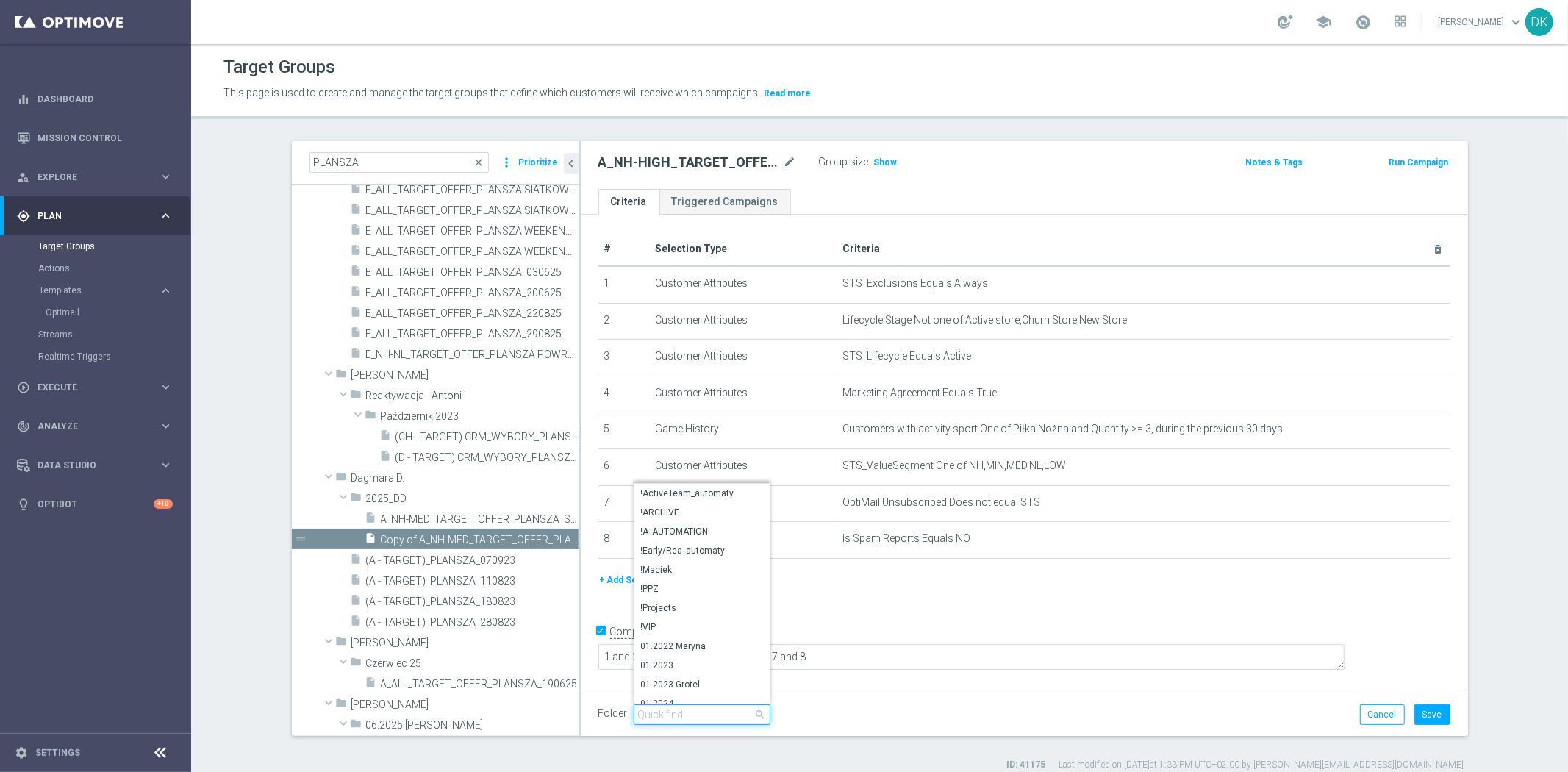
click at [693, 709] on input "search" at bounding box center [702, 715] width 137 height 20
type input "Wrze"
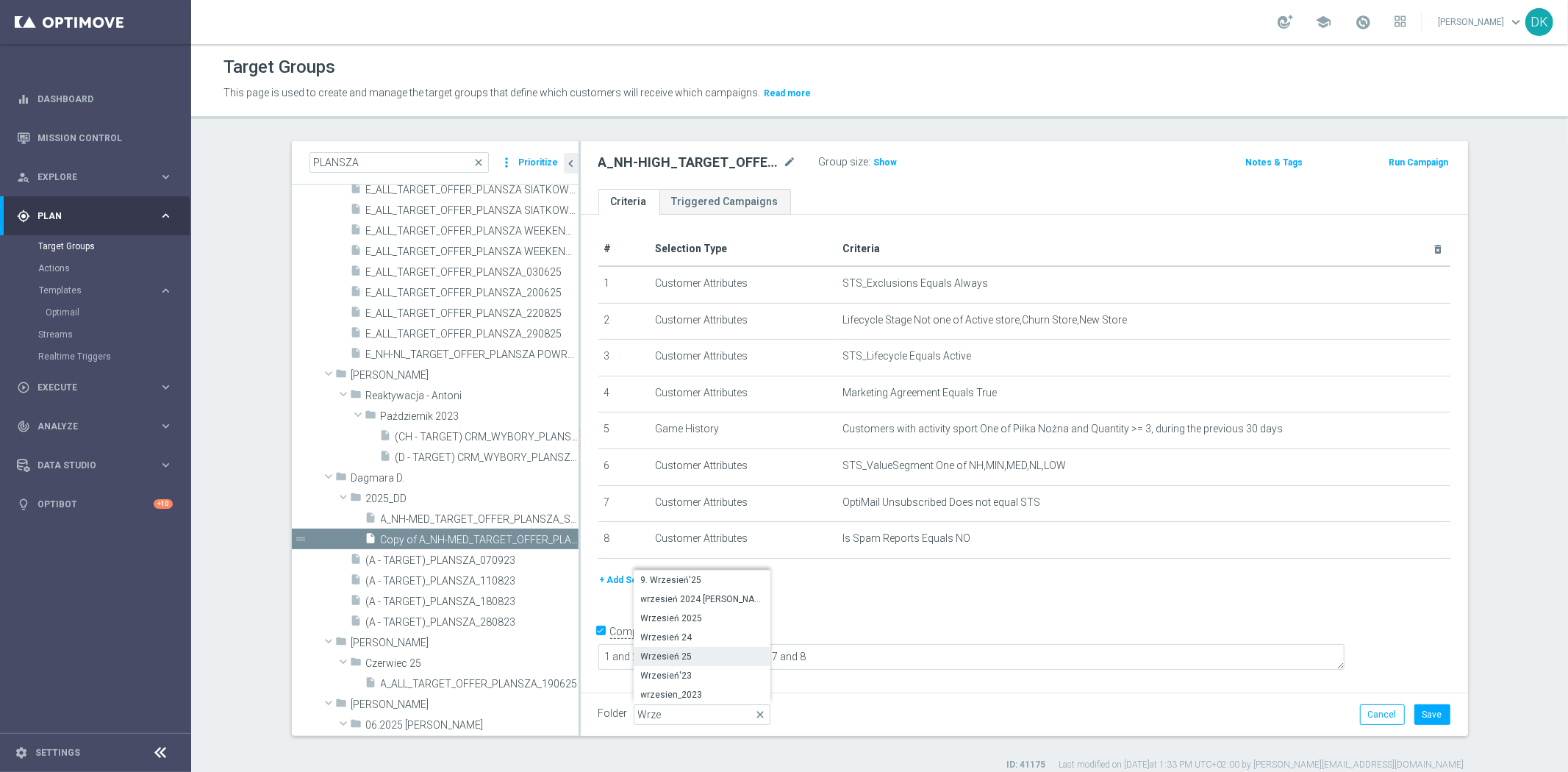
click at [706, 651] on span "Wrzesień 25" at bounding box center [702, 657] width 122 height 12
type input "Wrzesień 25"
click at [1422, 709] on button "Save" at bounding box center [1433, 715] width 36 height 20
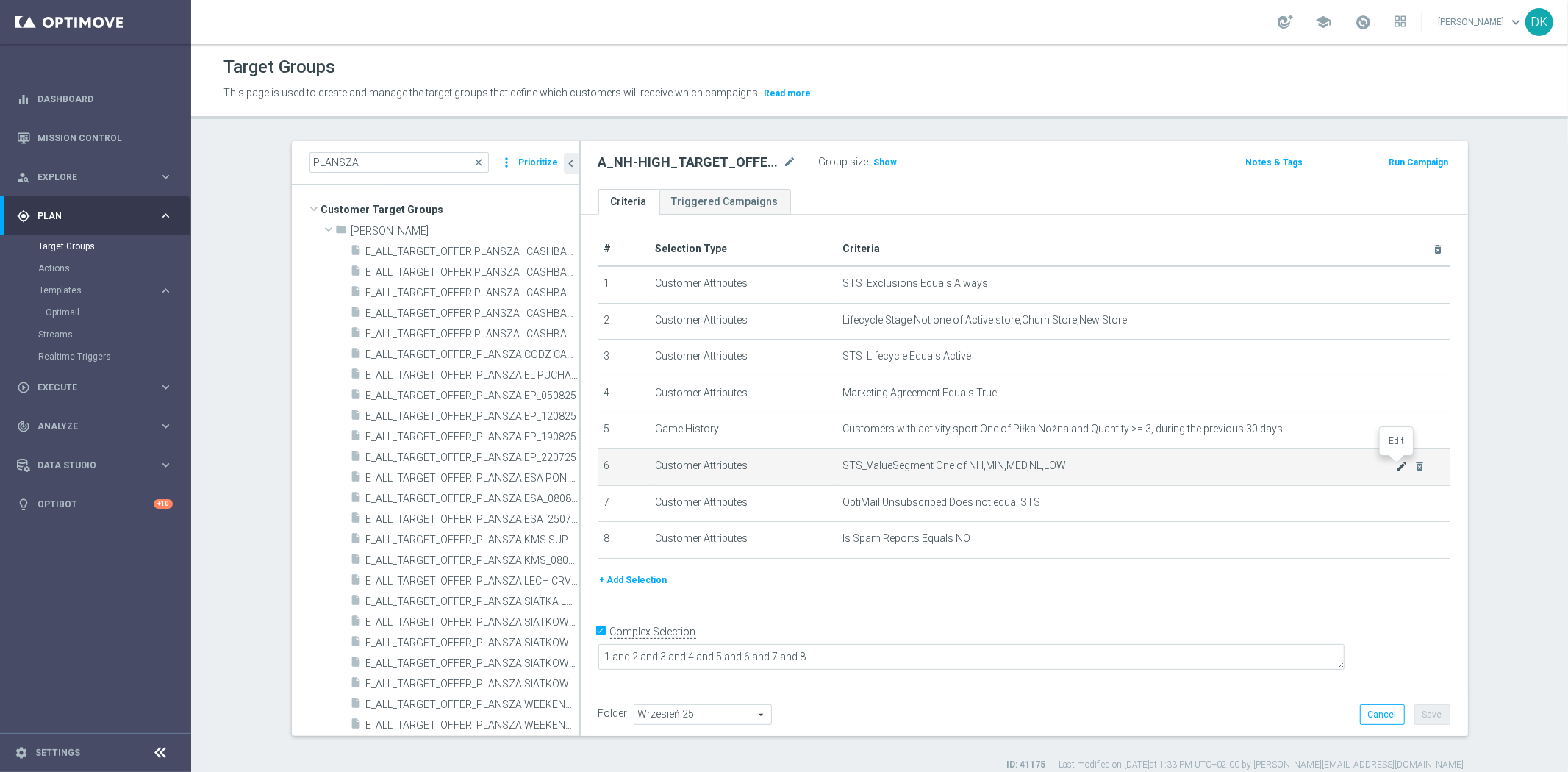
click at [1398, 465] on icon "mode_edit" at bounding box center [1402, 466] width 12 height 12
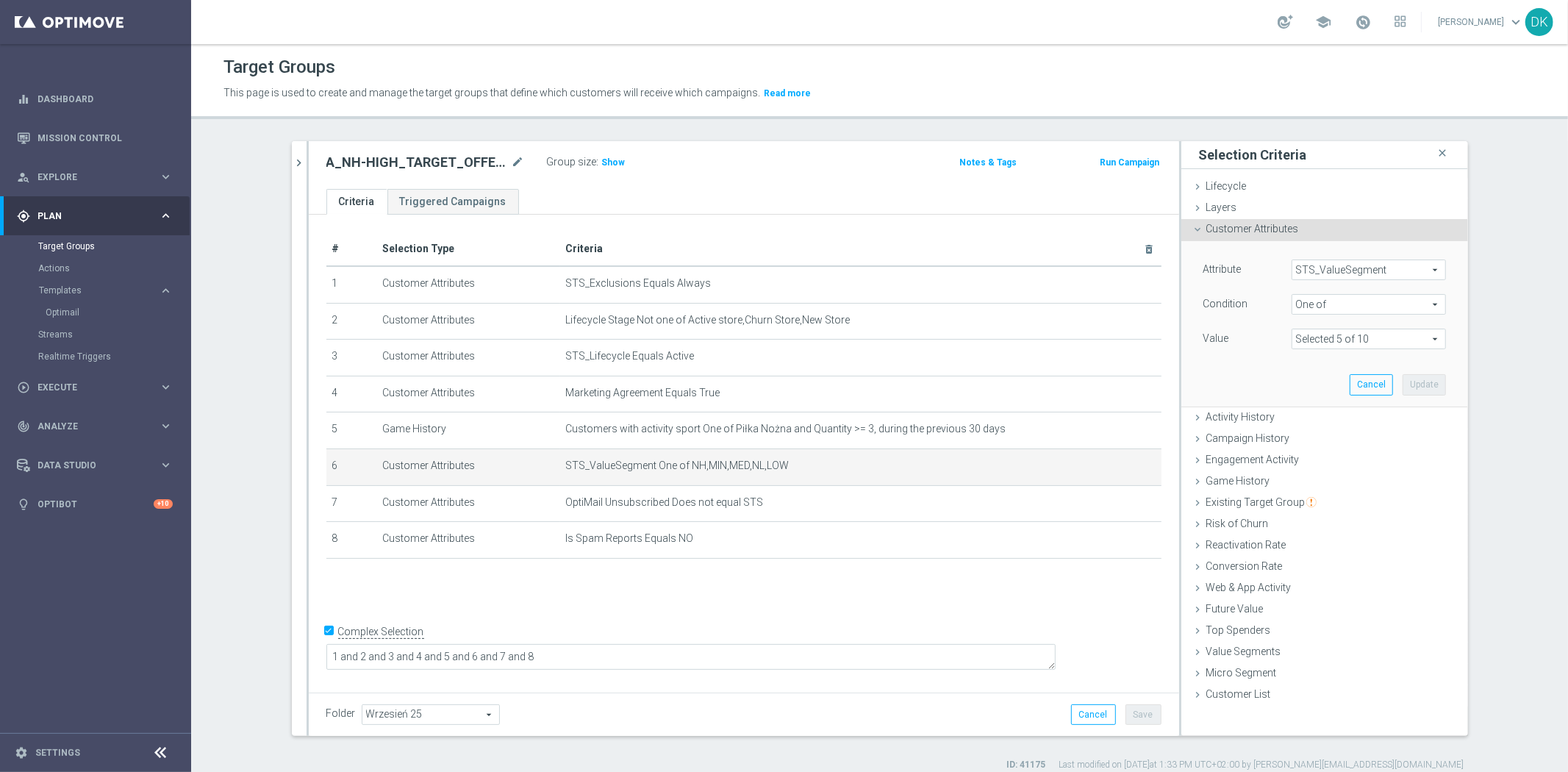
click at [1341, 339] on span at bounding box center [1369, 339] width 153 height 19
click at [1303, 381] on input "HIGH" at bounding box center [1308, 380] width 10 height 10
checkbox input "true"
type input "Selected 6 of 10"
click at [1234, 381] on div "Attribute STS_ValueSegment STS_ValueSegment arrow_drop_down search Condition On…" at bounding box center [1325, 323] width 265 height 165
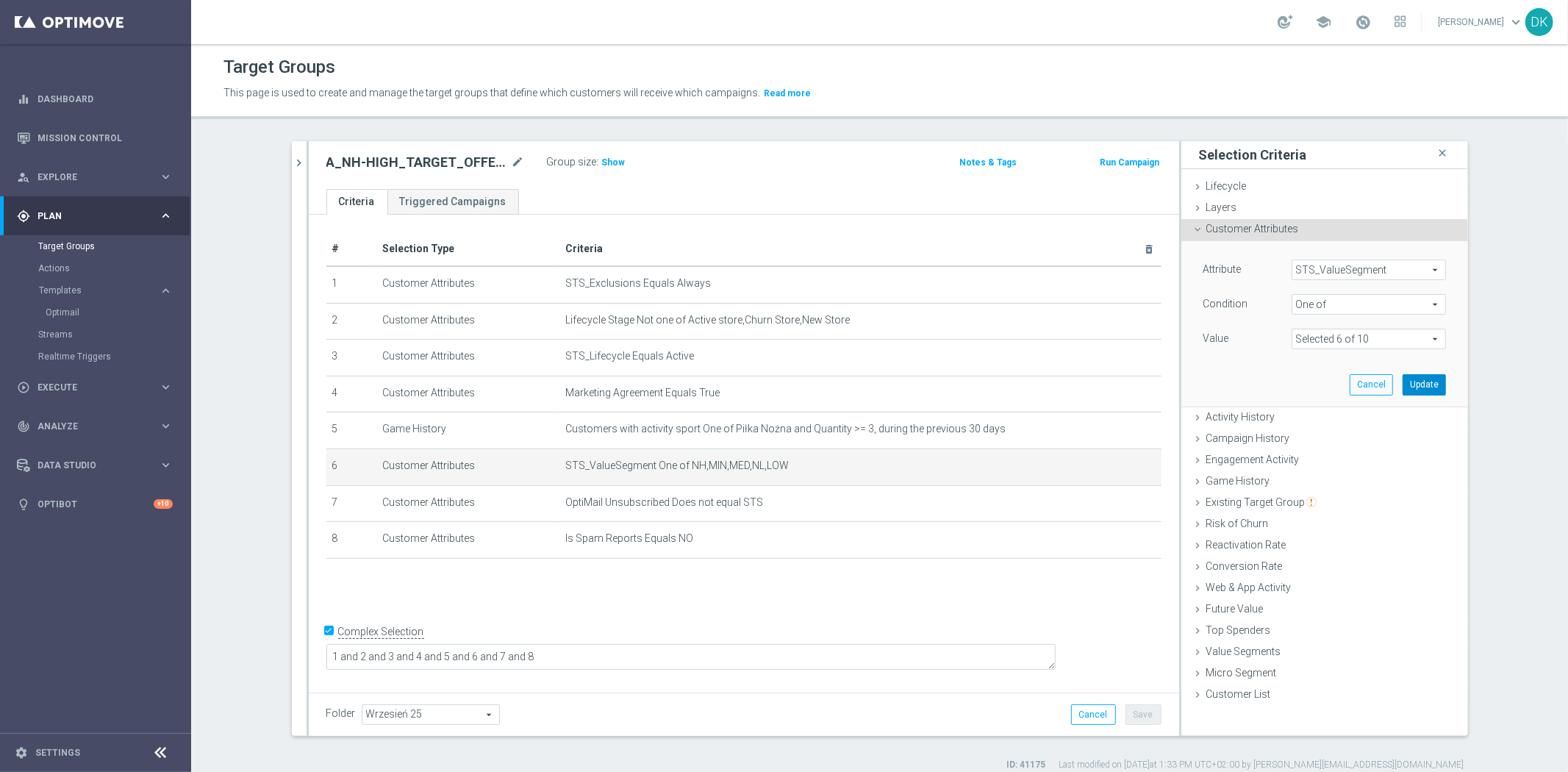
click at [1421, 384] on button "Update" at bounding box center [1424, 384] width 44 height 20
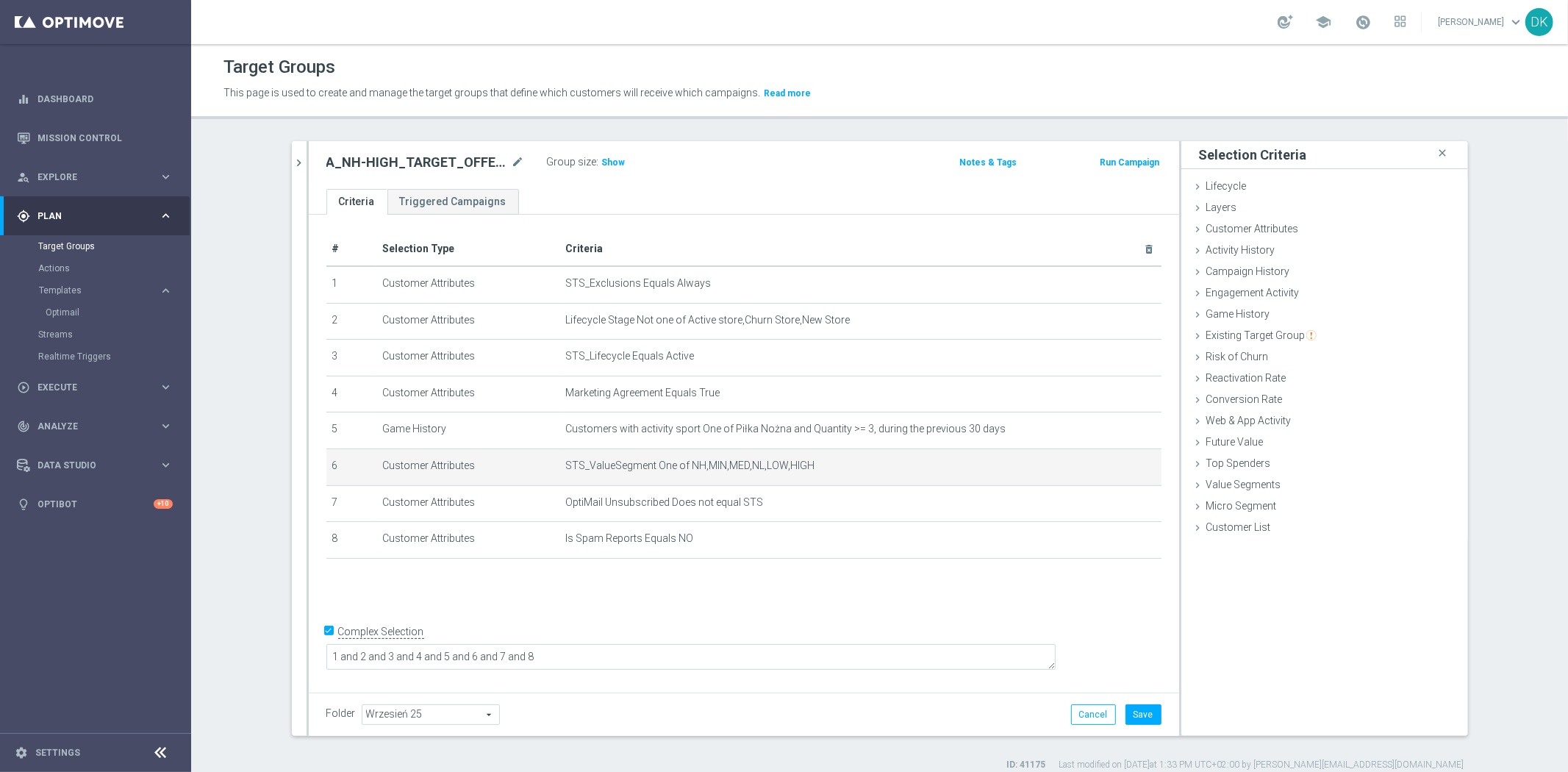
click at [828, 572] on div "+ Add Selection" at bounding box center [744, 578] width 857 height 12
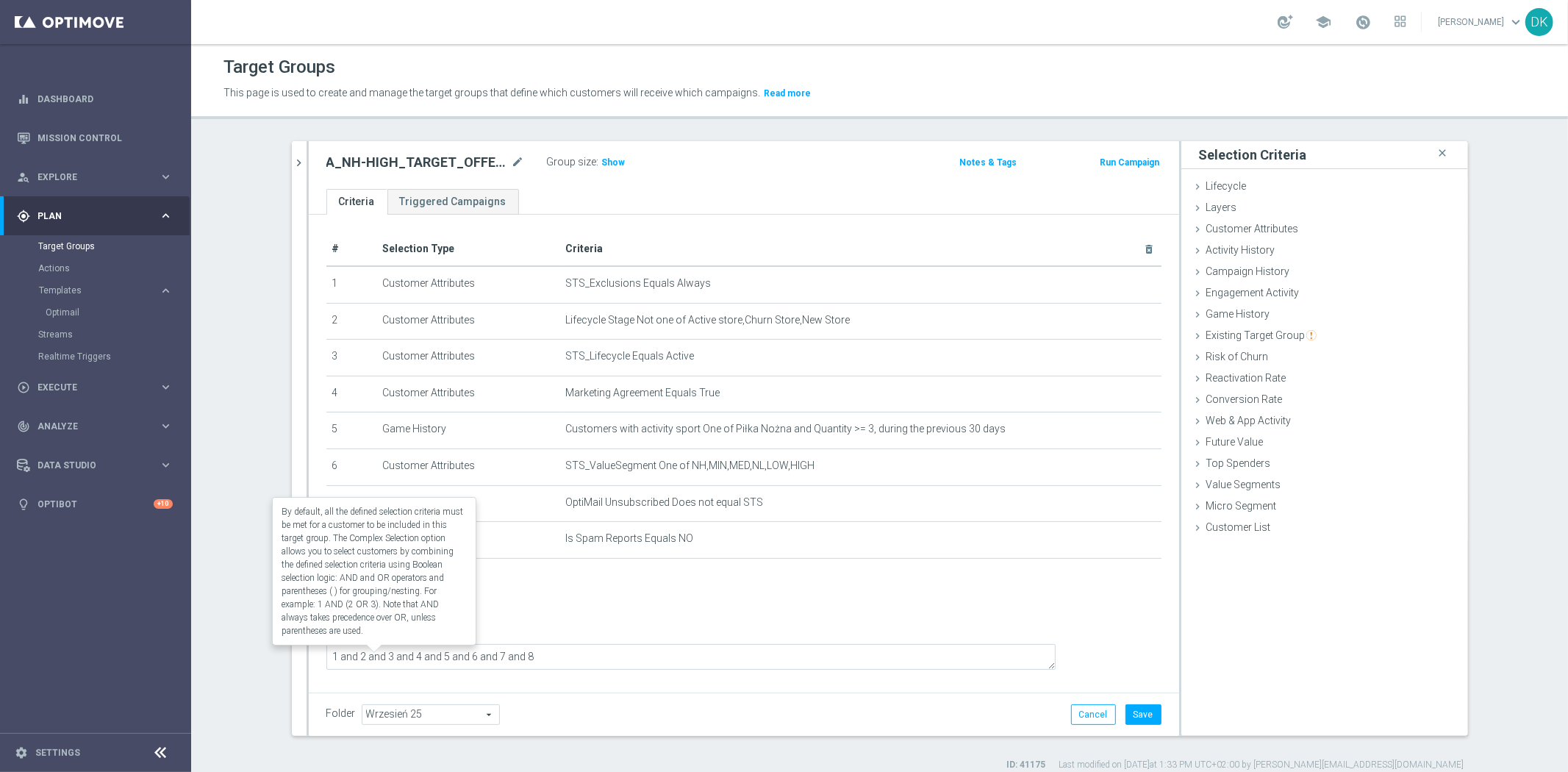
click at [355, 639] on label "Complex Selection" at bounding box center [381, 632] width 86 height 14
click at [336, 645] on input "Complex Selection" at bounding box center [331, 633] width 10 height 20
checkbox input "false"
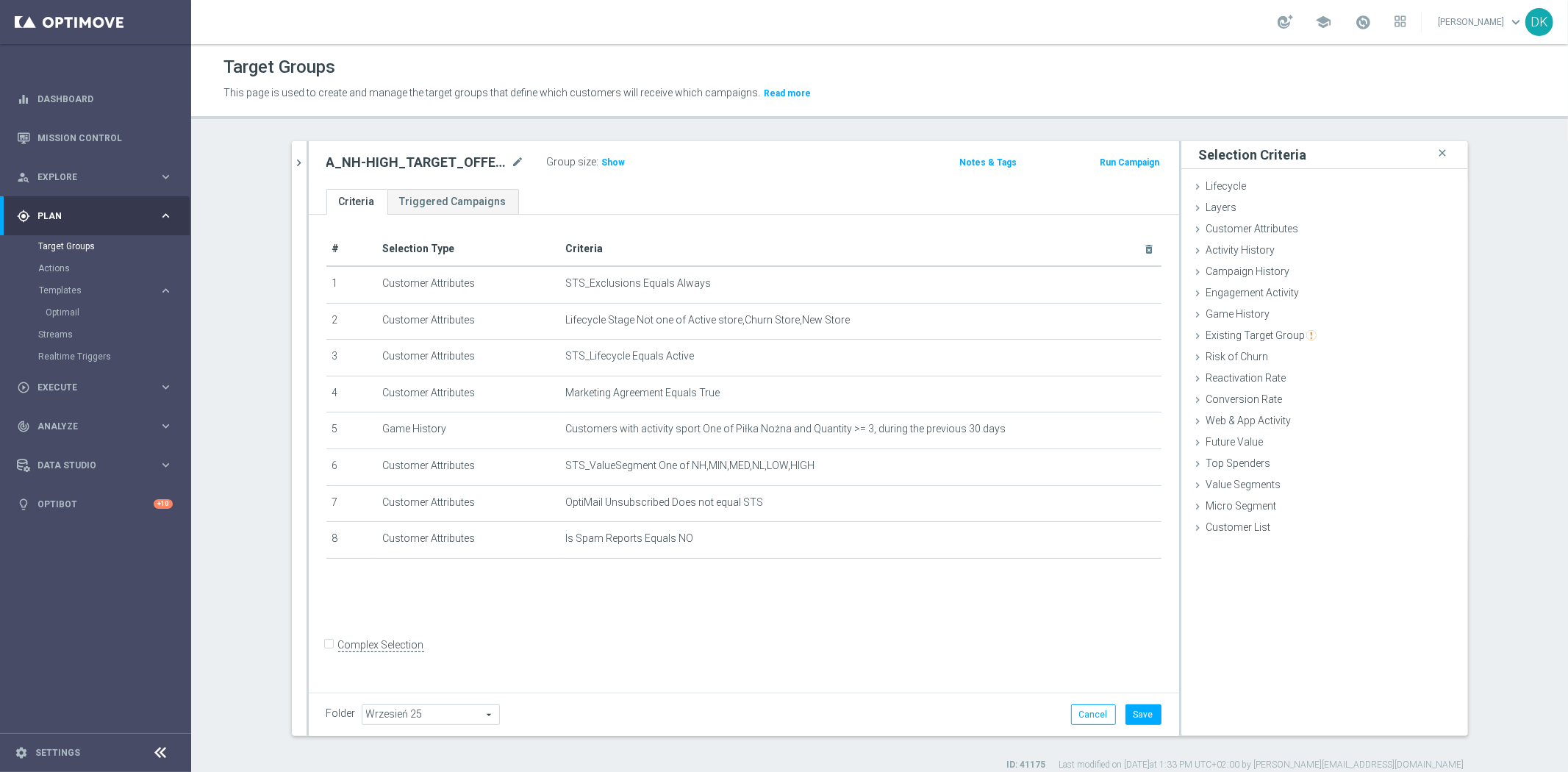
click at [694, 609] on div "# Selection Type Criteria delete_forever 1 Customer Attributes STS_Exclusions E…" at bounding box center [744, 451] width 870 height 473
click at [1137, 710] on button "Save" at bounding box center [1143, 715] width 36 height 20
drag, startPoint x: 743, startPoint y: 642, endPoint x: 726, endPoint y: 600, distance: 45.3
click at [743, 642] on div "# Selection Type Criteria delete_forever 1 Customer Attributes STS_Exclusions E…" at bounding box center [744, 451] width 870 height 473
click at [599, 151] on div "A_NH-HIGH_TARGET_OFFER_PLANSZA_LM_160925 mode_edit Group size : Show Notes & Ta…" at bounding box center [744, 165] width 870 height 47
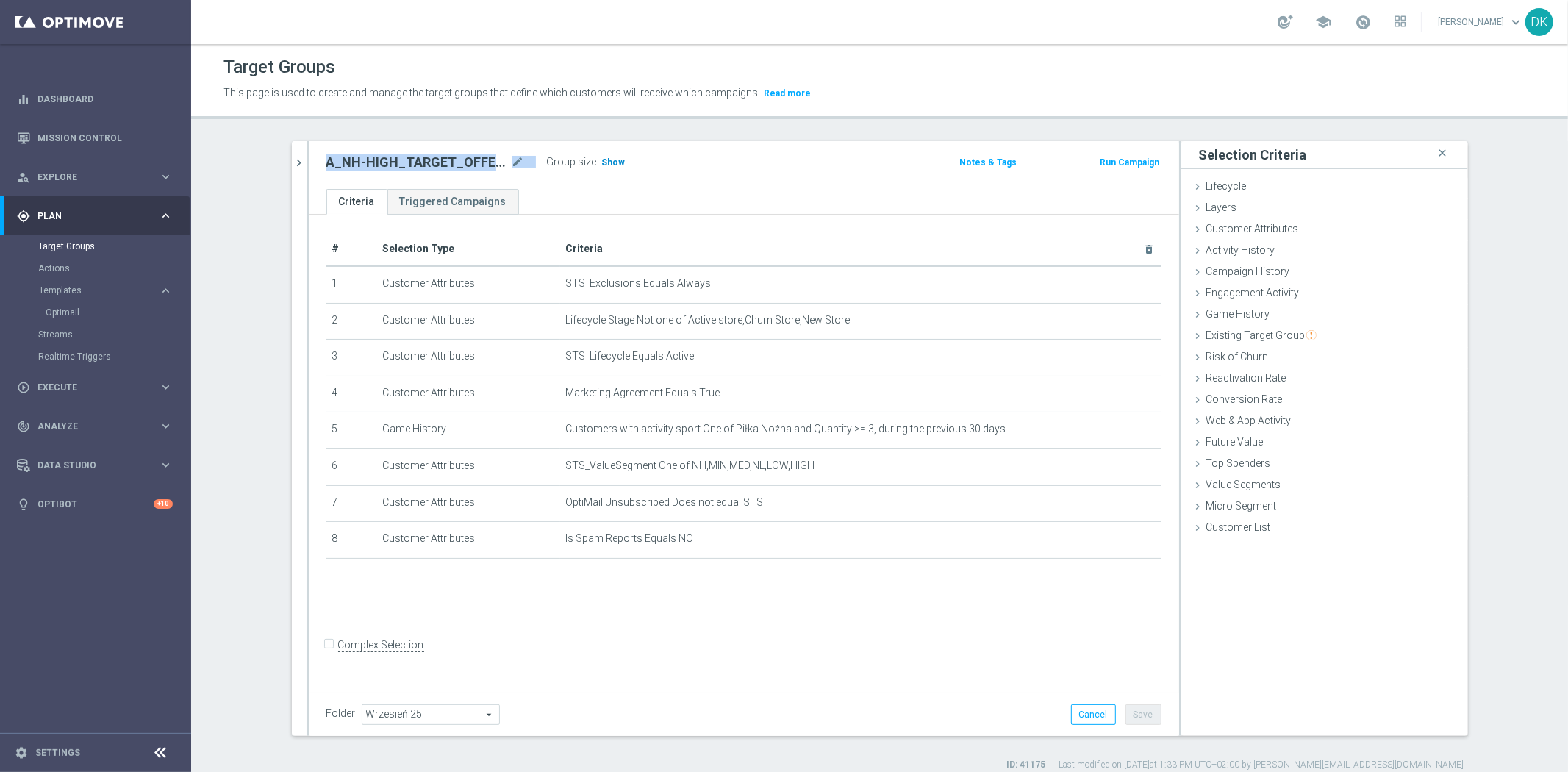
click at [606, 160] on span "Show" at bounding box center [613, 163] width 23 height 11
click at [738, 586] on div "# Selection Type Criteria delete_forever 1 Customer Attributes STS_Exclusions E…" at bounding box center [744, 451] width 870 height 473
click at [394, 158] on h2 "A_NH-HIGH_TARGET_OFFER_PLANSZA_LM_160925" at bounding box center [418, 162] width 182 height 17
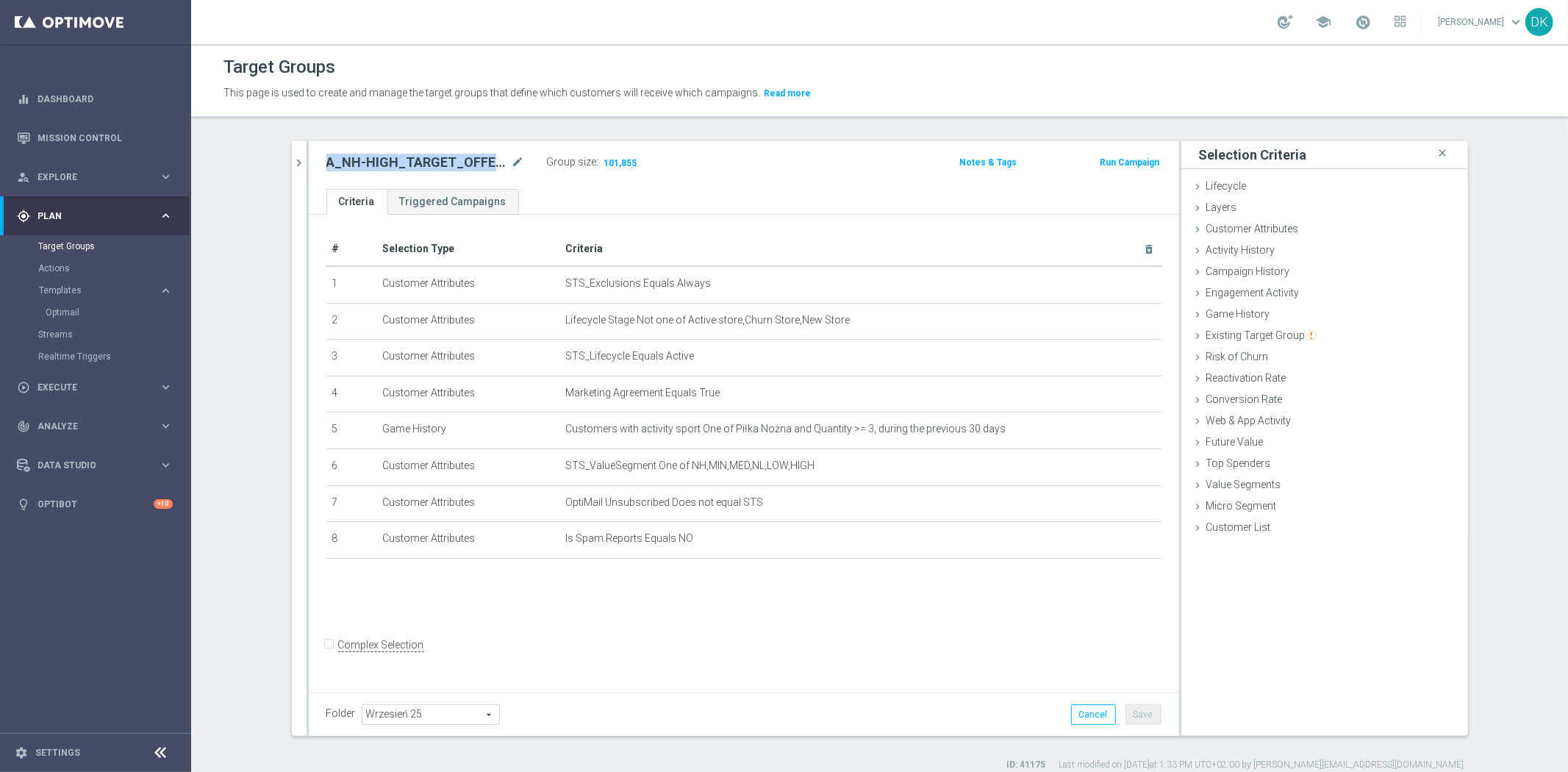
copy div "A_NH-HIGH_TARGET_OFFER_PLANSZA_LM_160925"
click at [83, 309] on link "Optimail" at bounding box center [99, 313] width 108 height 12
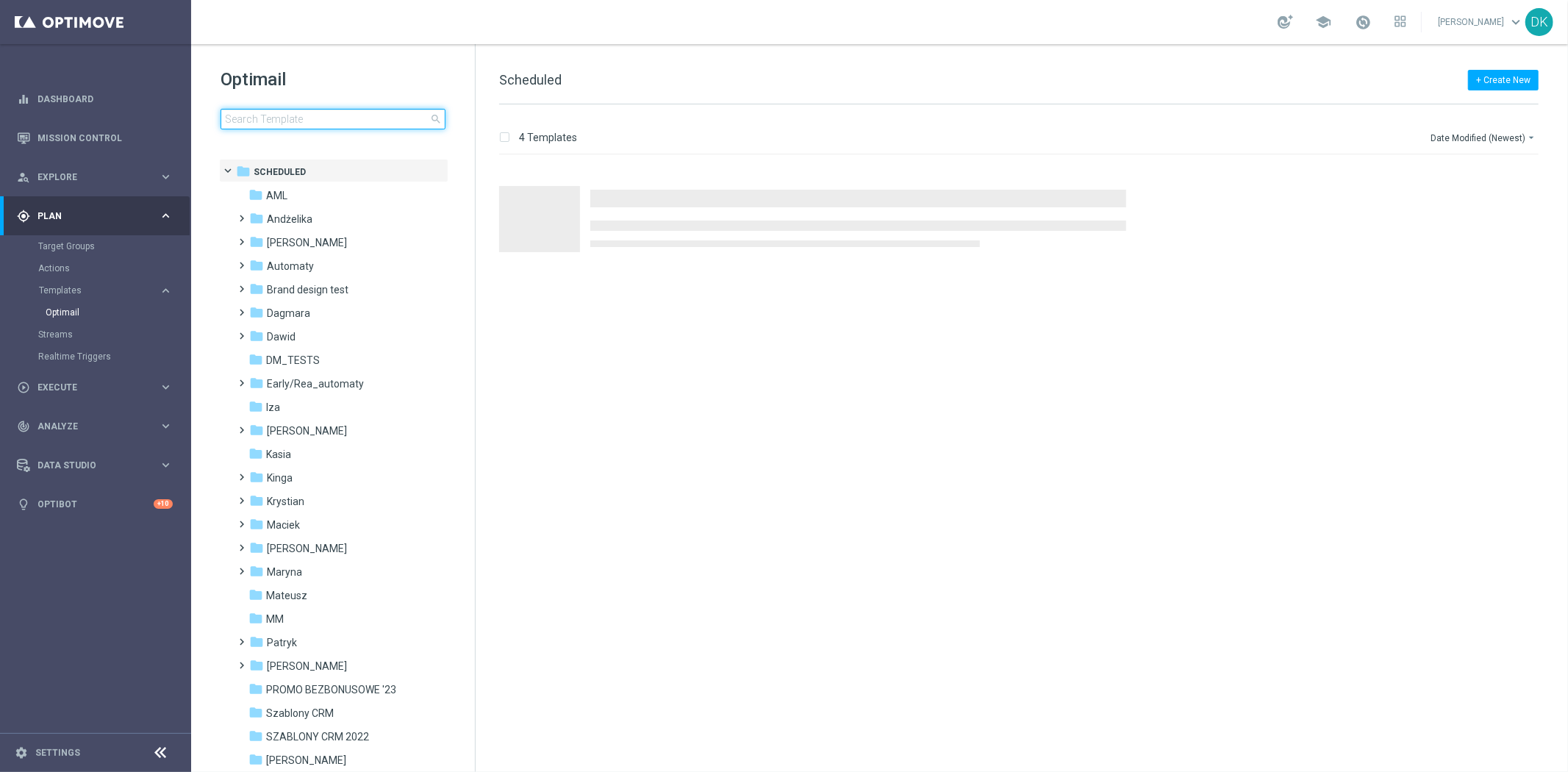
click at [324, 121] on input at bounding box center [333, 119] width 225 height 20
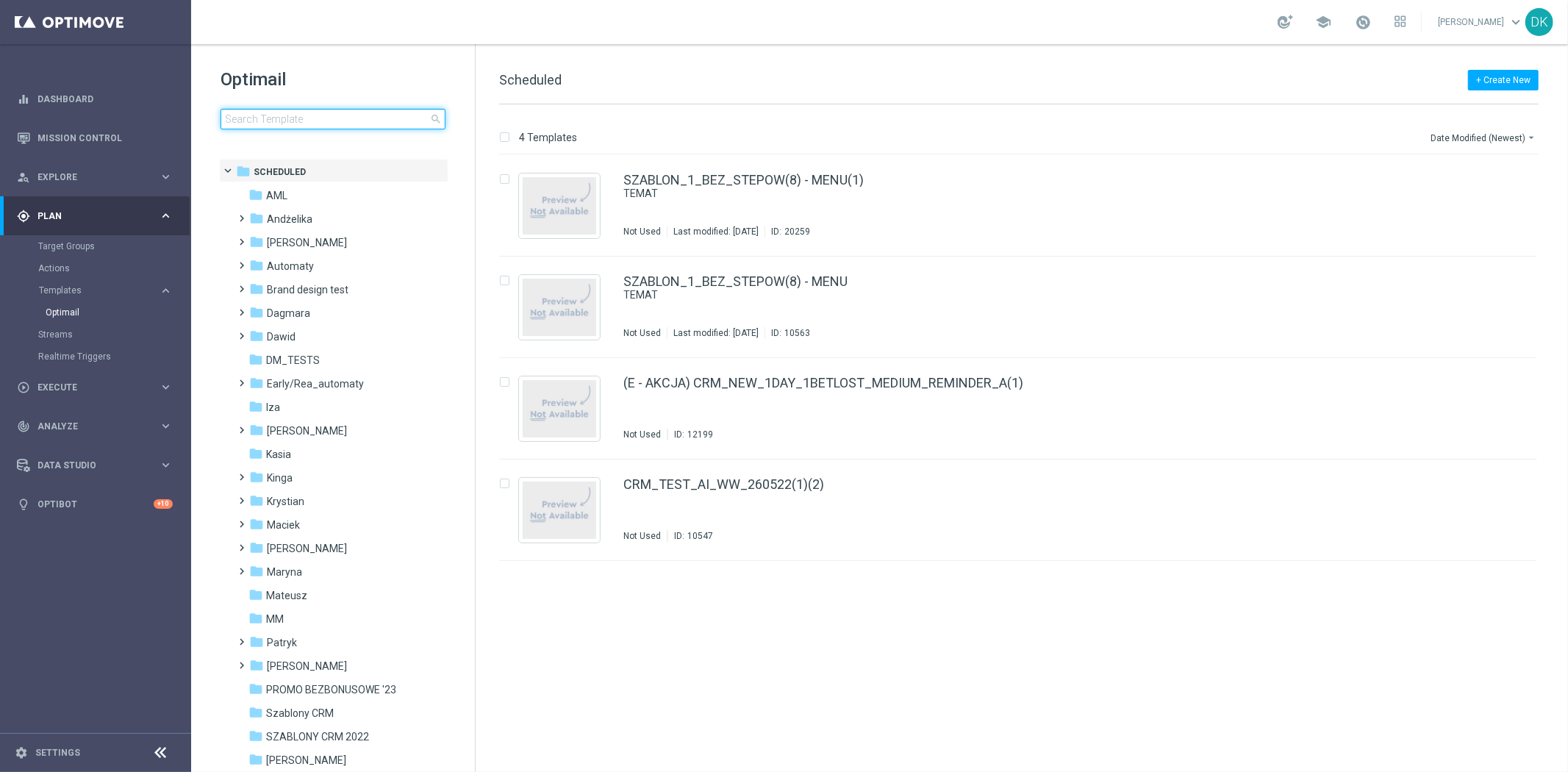
type input "A_NH-HIGH_TARGET_OFFER_PLANSZA_LM_160925"
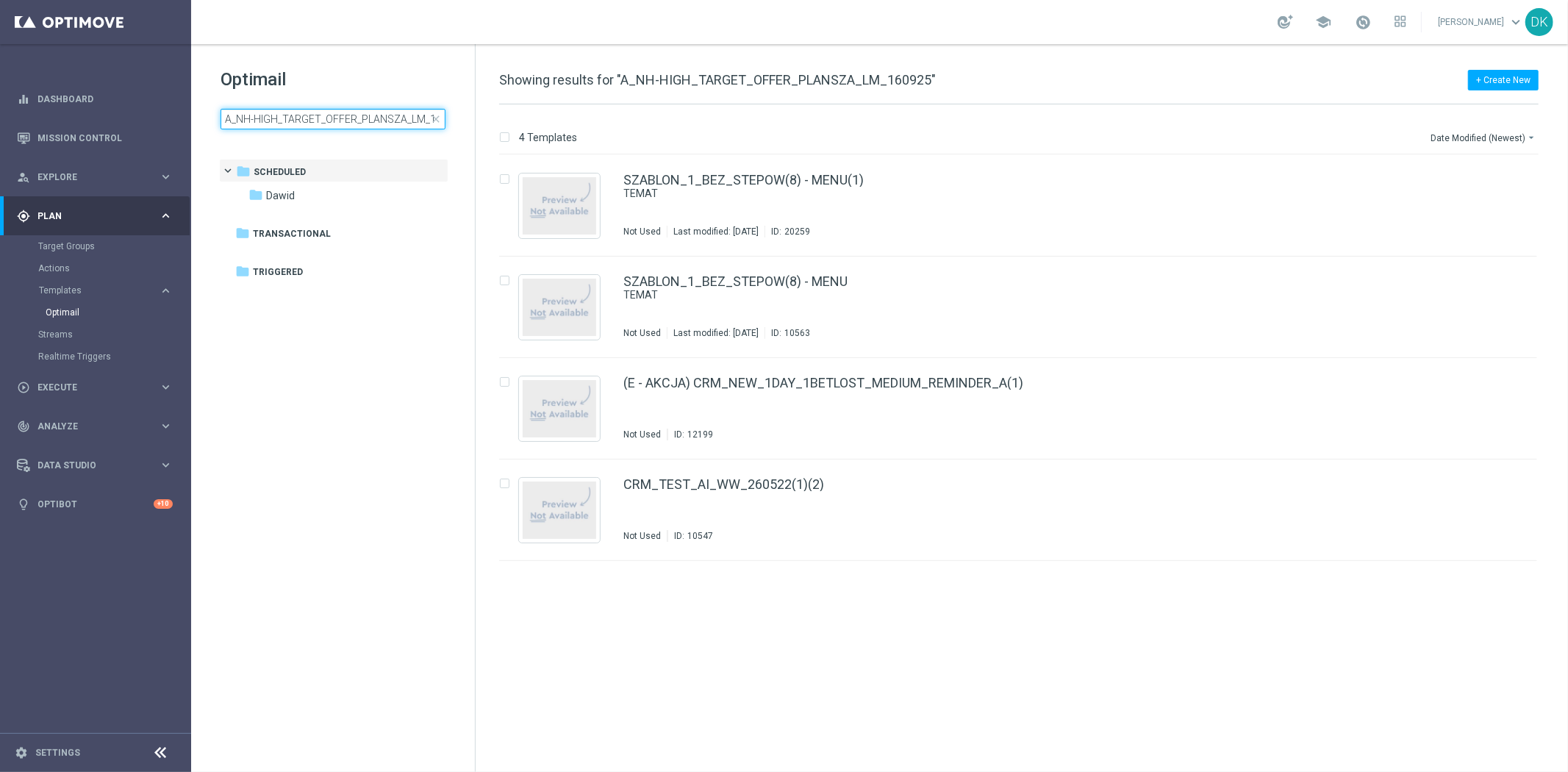
scroll to position [0, 27]
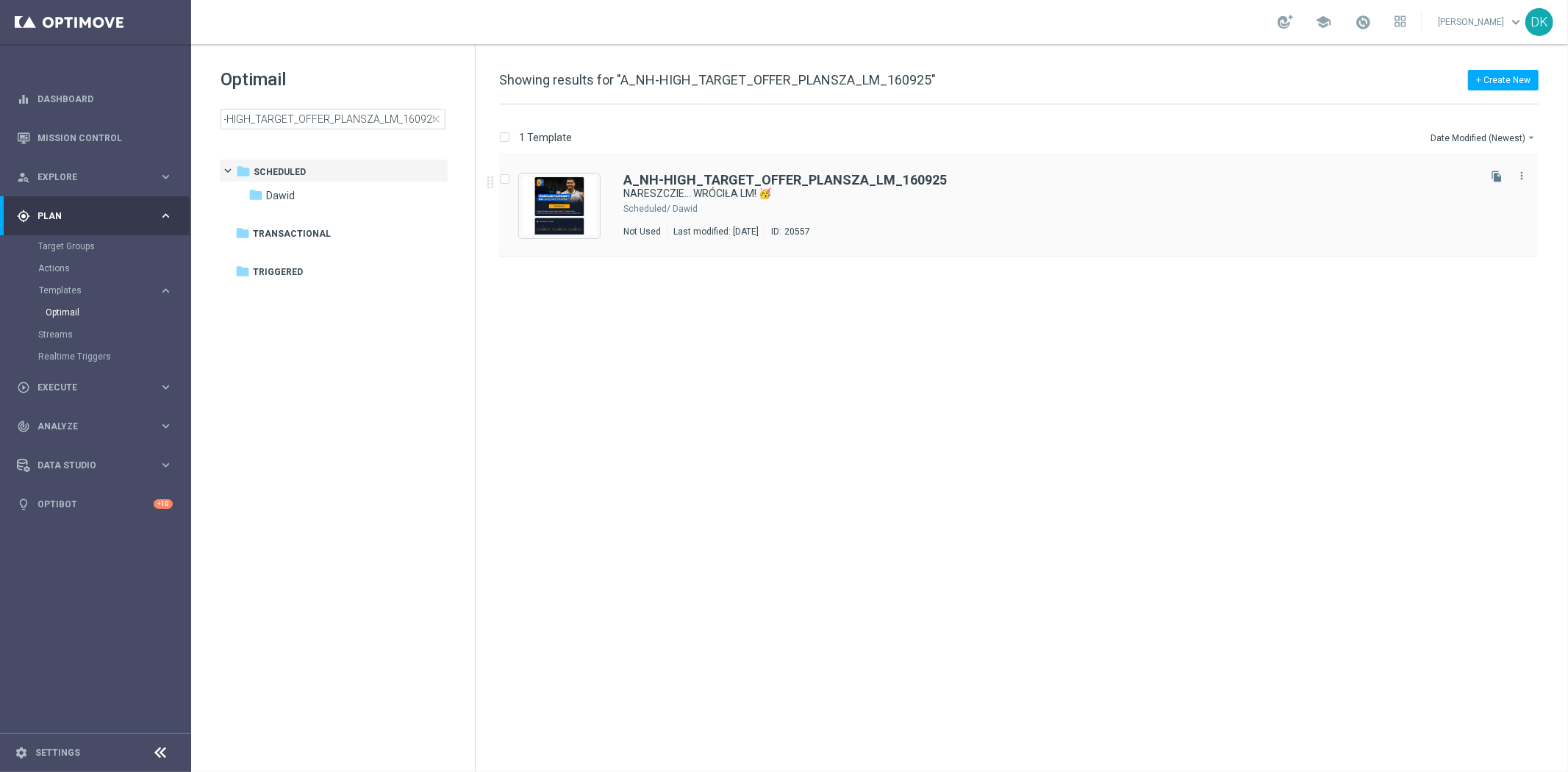
click at [855, 201] on div "A_NH-HIGH_TARGET_OFFER_PLANSZA_LM_160925 NARESZCZIE... WRÓCIŁA LM! 🥳 Scheduled/…" at bounding box center [1049, 205] width 852 height 64
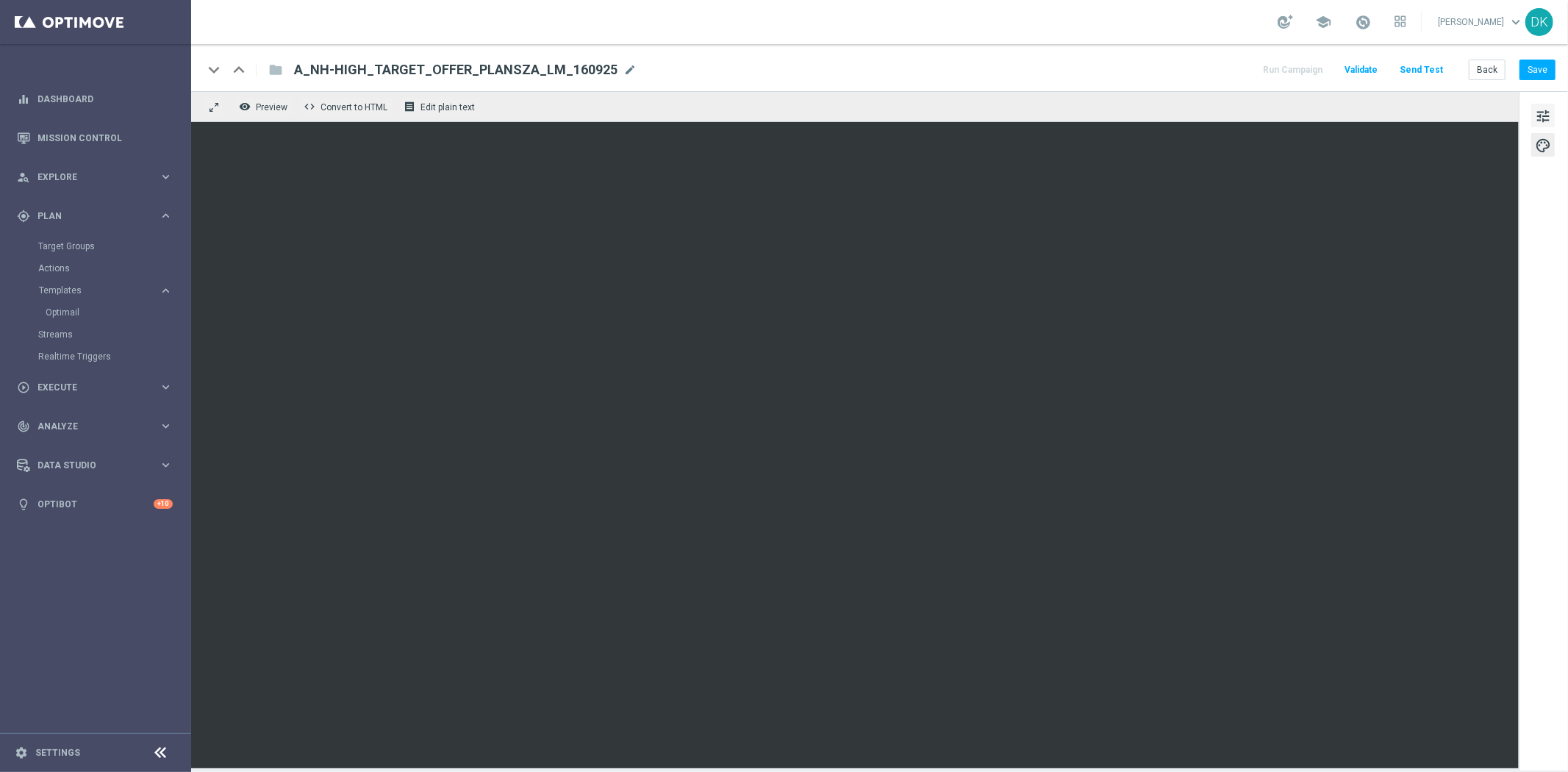
click at [1538, 108] on span "tune" at bounding box center [1542, 116] width 16 height 19
click at [1524, 71] on button "Save" at bounding box center [1538, 69] width 36 height 20
click at [1424, 69] on button "Send Test" at bounding box center [1421, 70] width 47 height 20
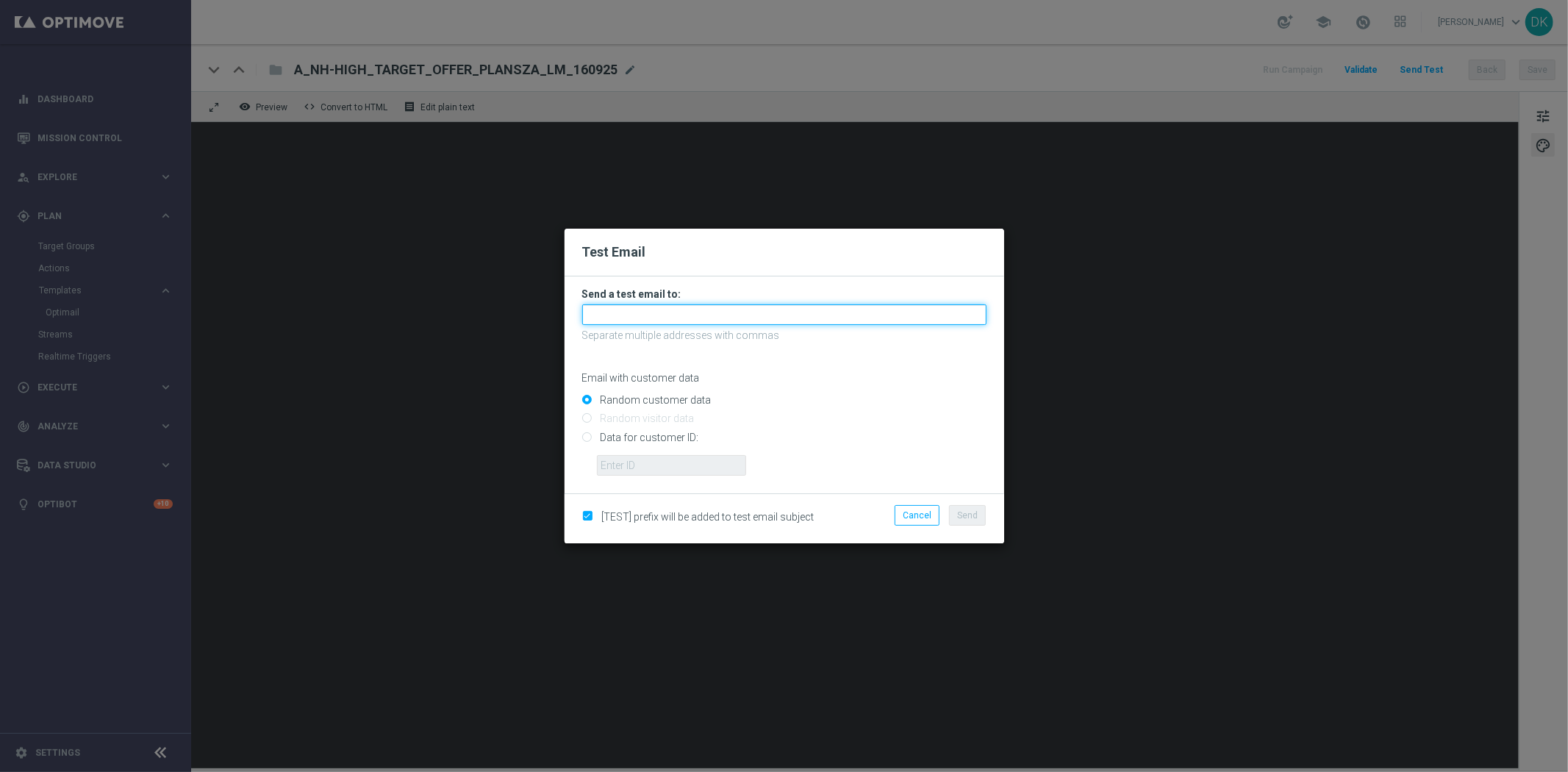
click at [663, 315] on input "text" at bounding box center [784, 314] width 404 height 20
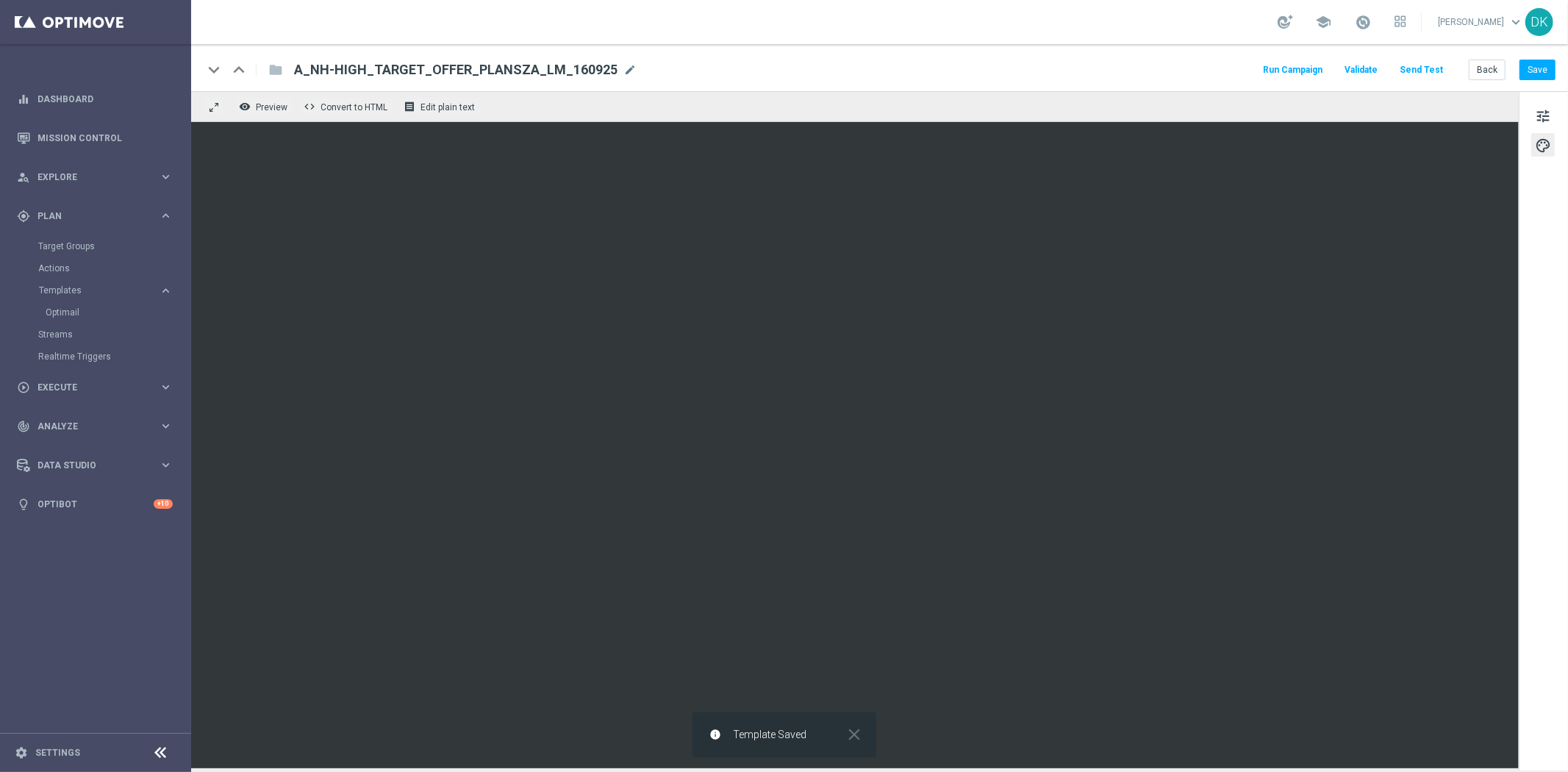
click at [1433, 70] on button "Send Test" at bounding box center [1421, 70] width 47 height 20
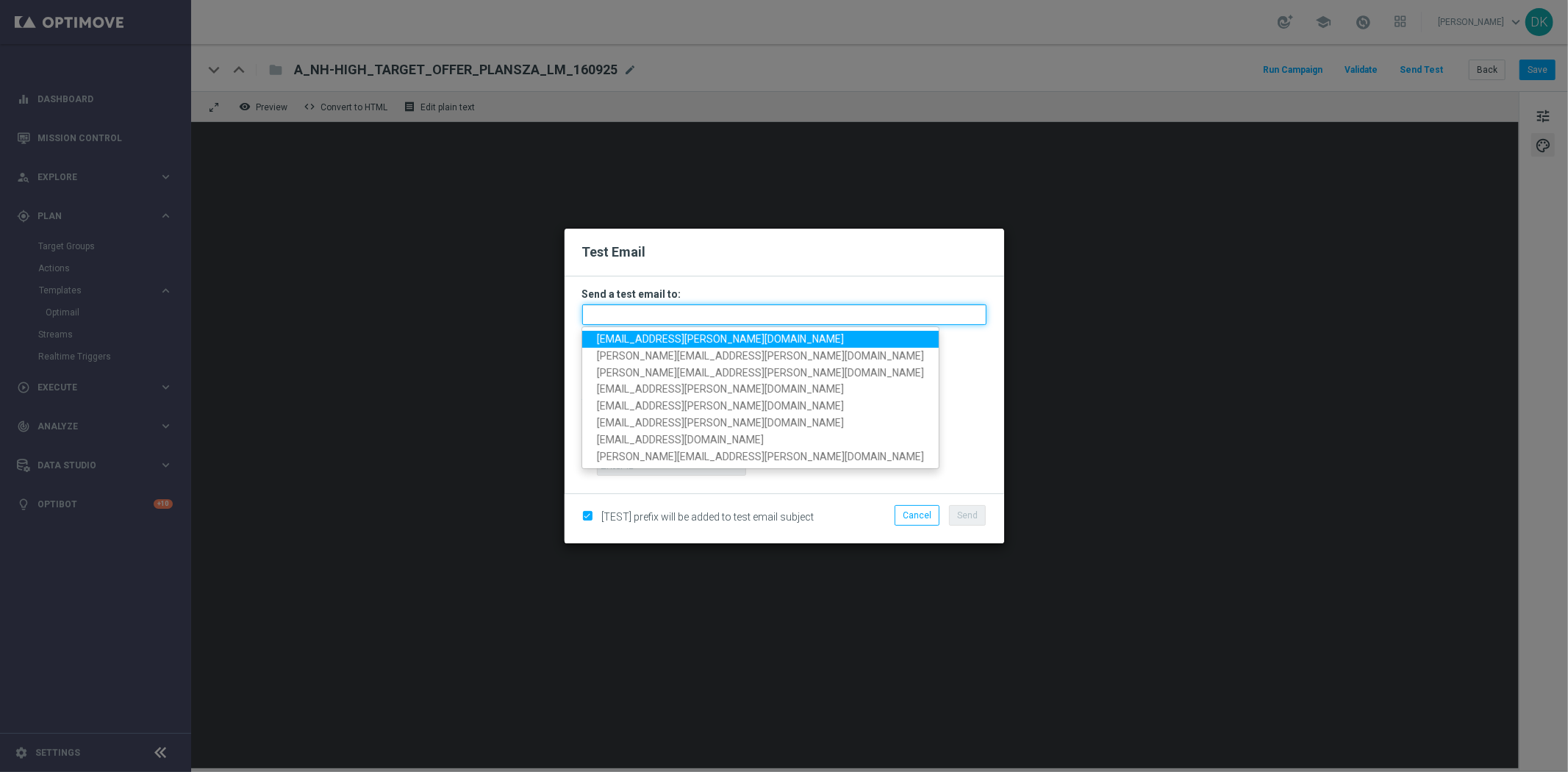
click at [708, 317] on input "text" at bounding box center [784, 314] width 404 height 20
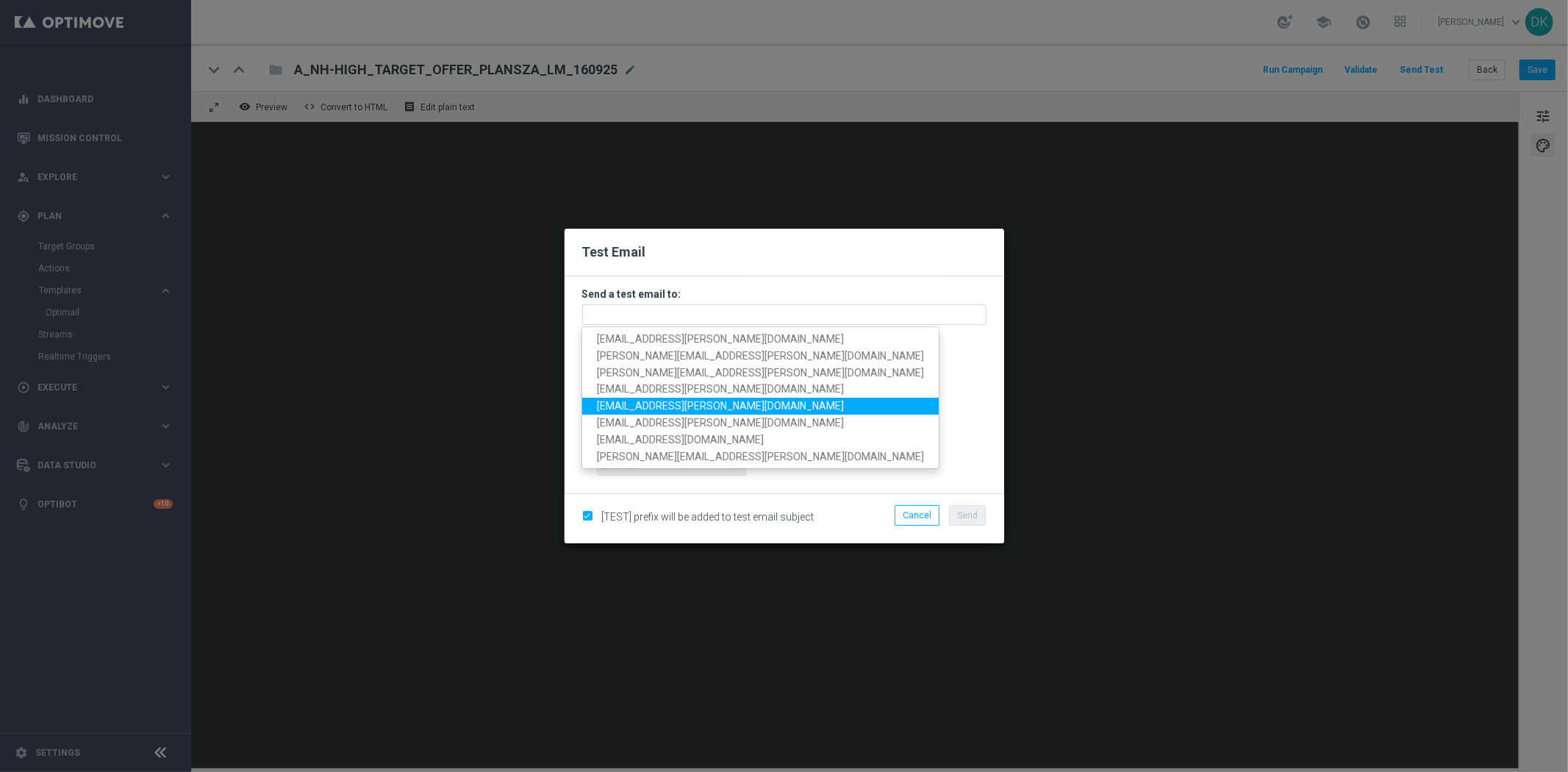
click at [669, 398] on link "[EMAIL_ADDRESS][PERSON_NAME][DOMAIN_NAME]" at bounding box center [761, 406] width 357 height 17
type input "[EMAIL_ADDRESS][PERSON_NAME][DOMAIN_NAME]"
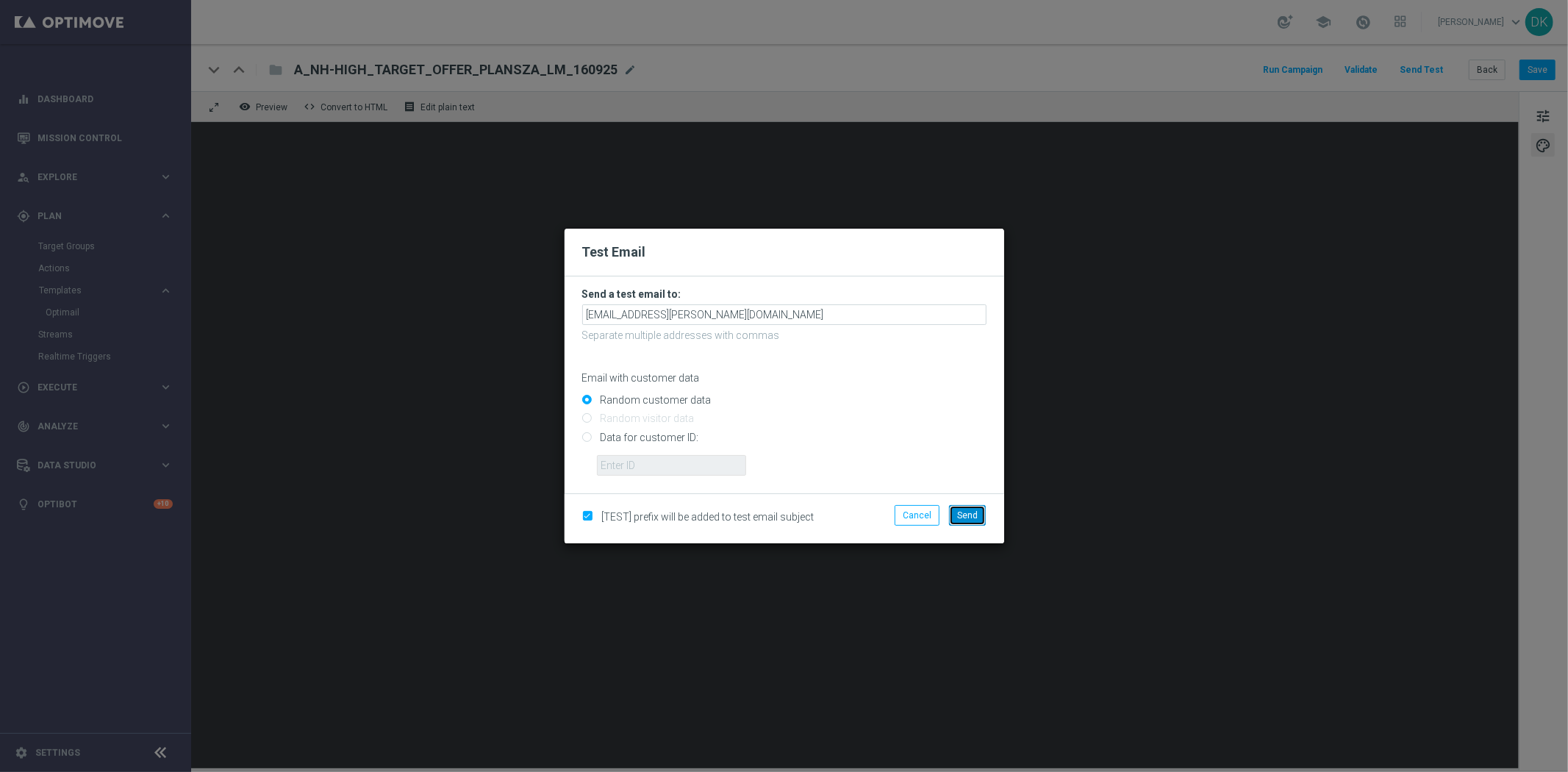
click at [964, 513] on span "Send" at bounding box center [967, 516] width 20 height 11
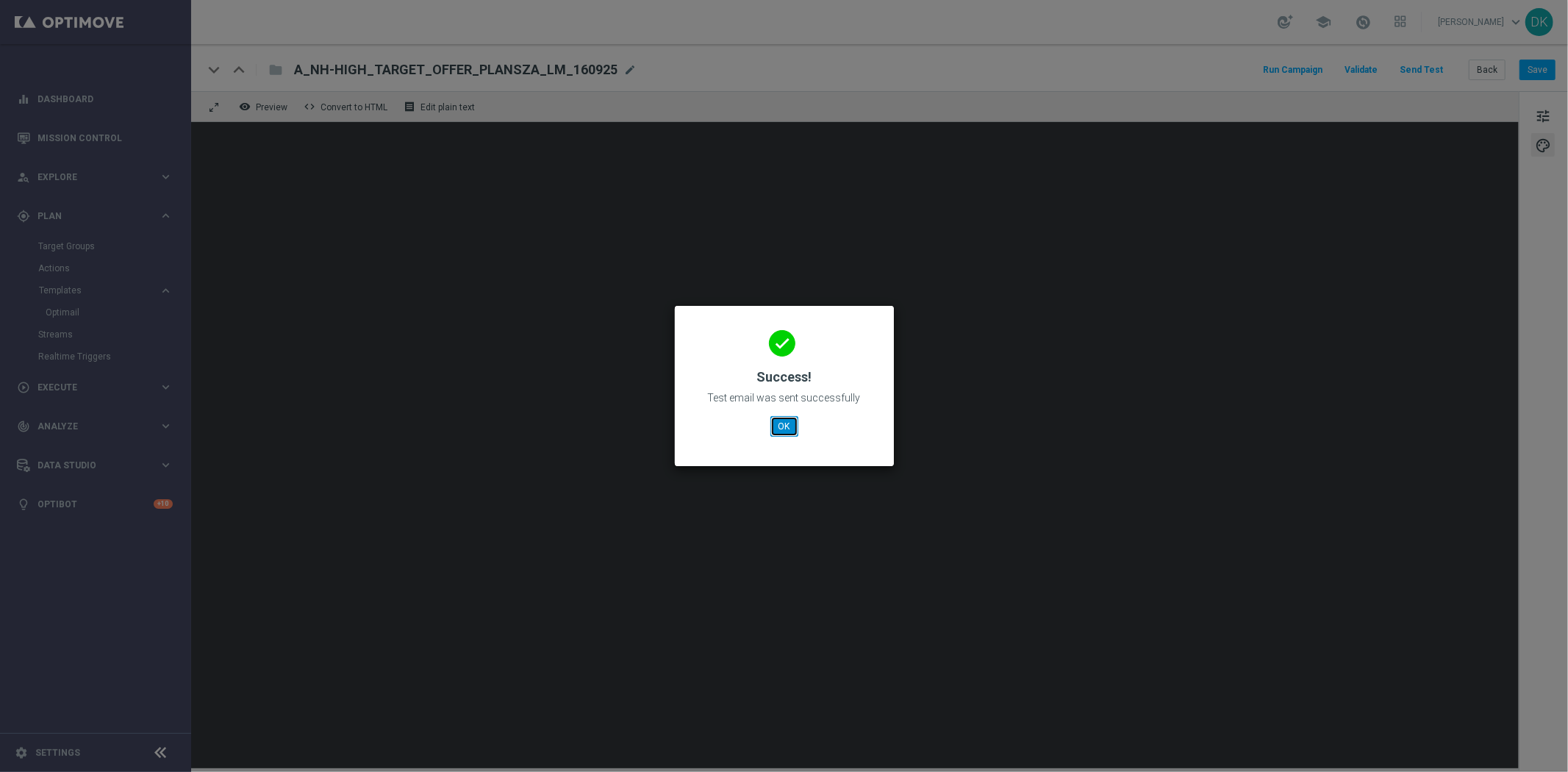
click at [784, 427] on button "OK" at bounding box center [784, 426] width 28 height 20
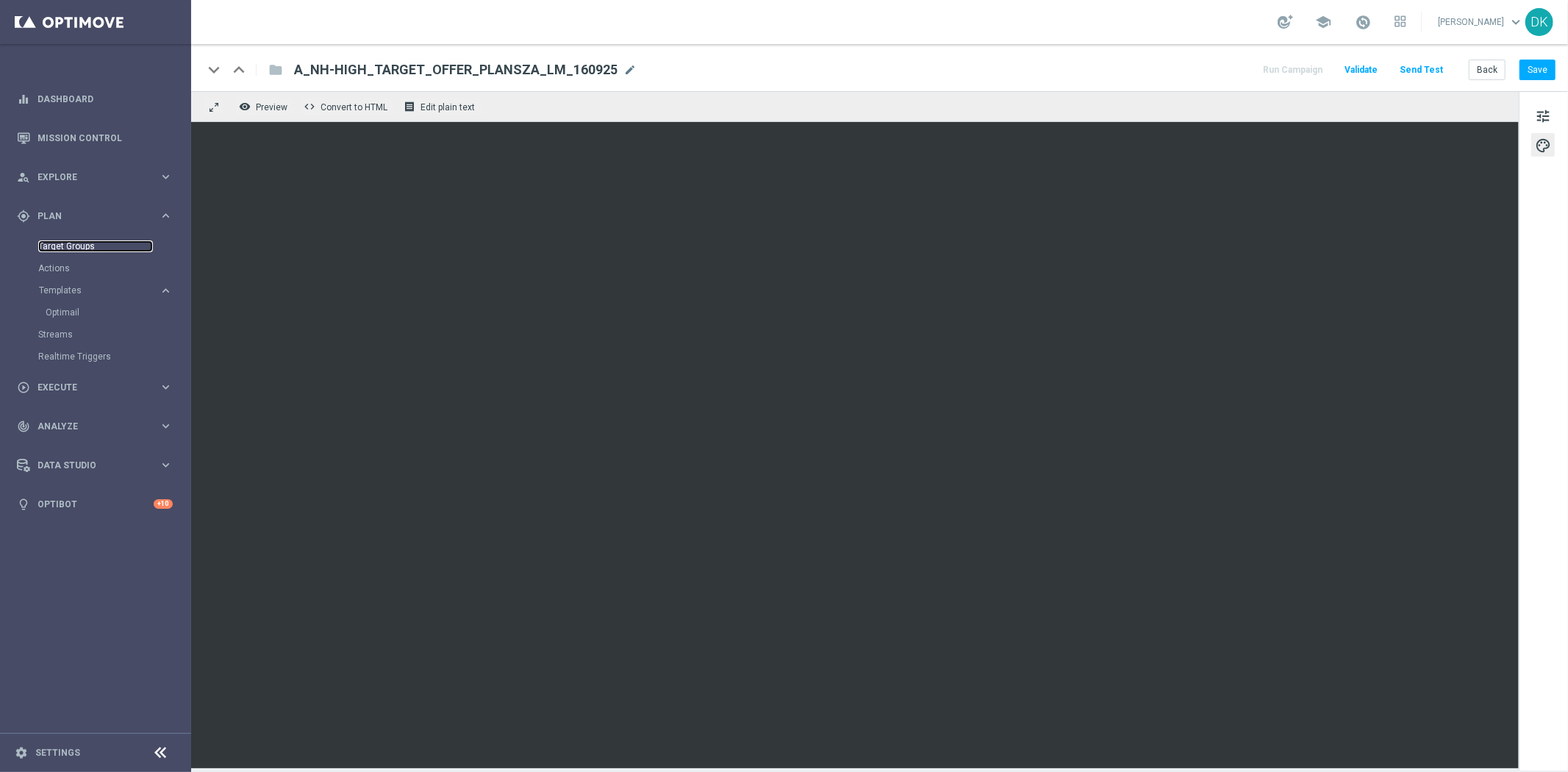
click at [63, 246] on link "Target Groups" at bounding box center [96, 246] width 114 height 12
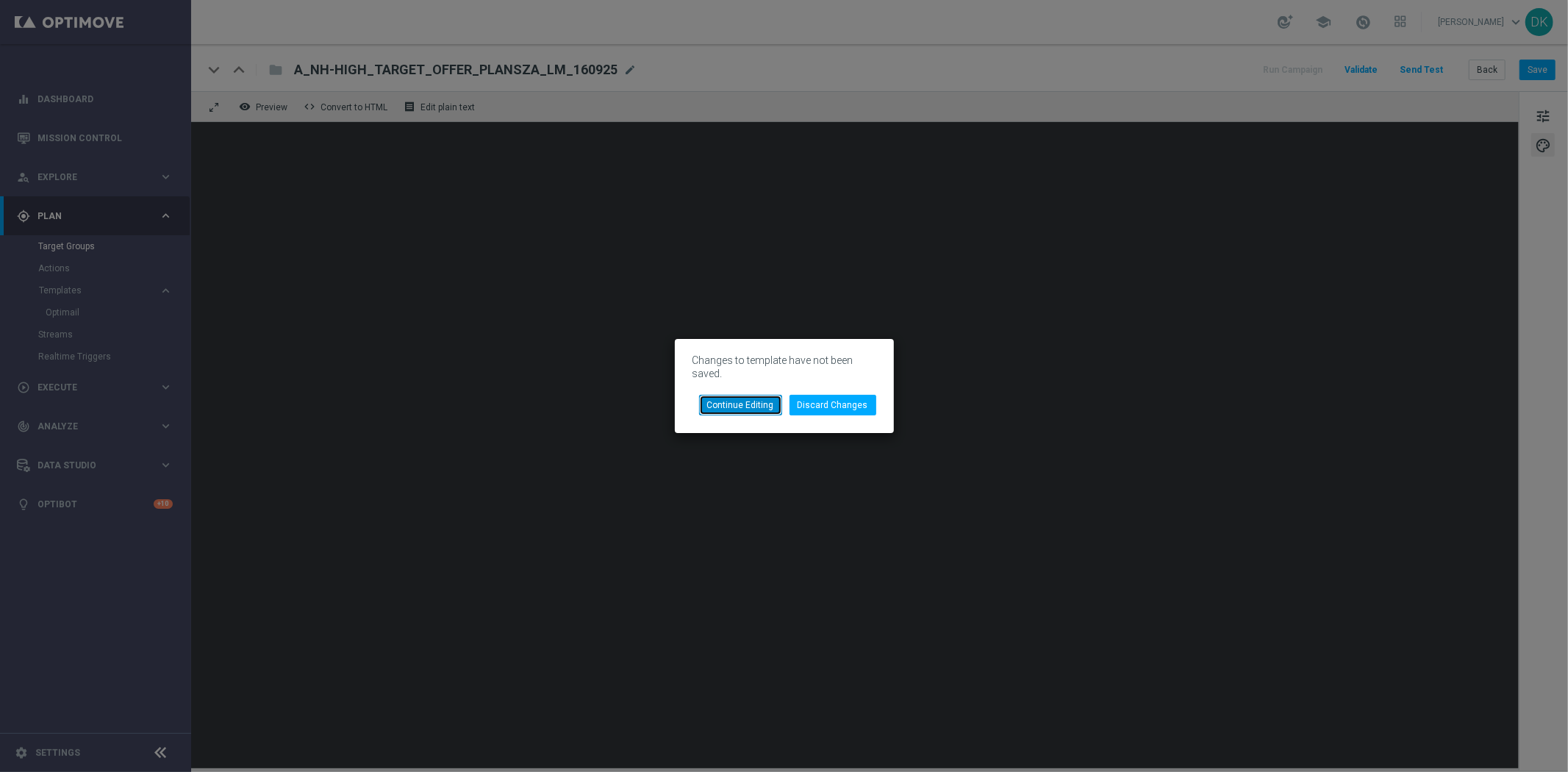
click at [773, 409] on button "Continue Editing" at bounding box center [741, 404] width 83 height 20
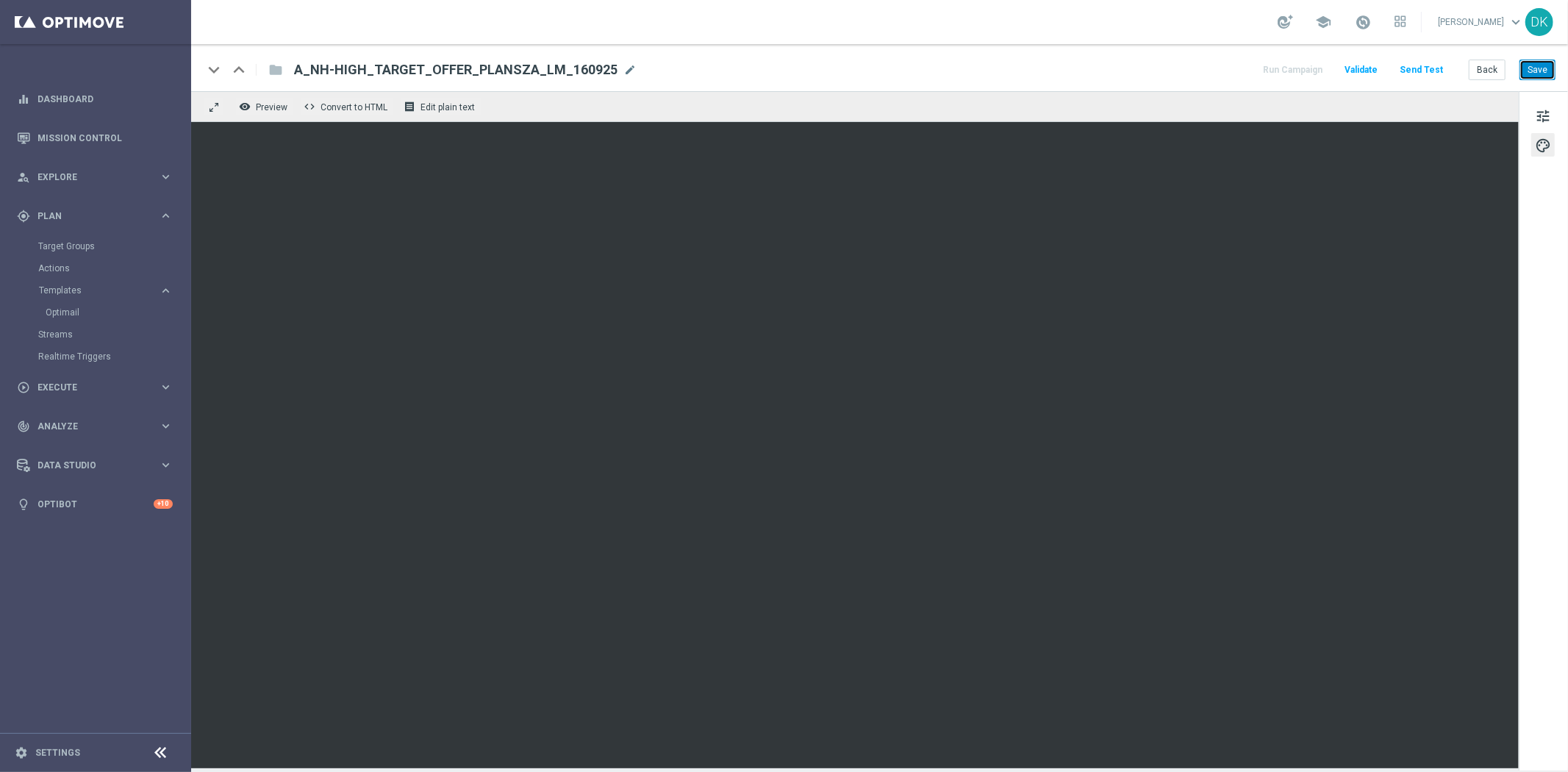
click at [1533, 71] on button "Save" at bounding box center [1538, 69] width 36 height 20
click at [86, 246] on link "Target Groups" at bounding box center [96, 246] width 114 height 12
click at [48, 241] on link "Target Groups" at bounding box center [96, 246] width 114 height 12
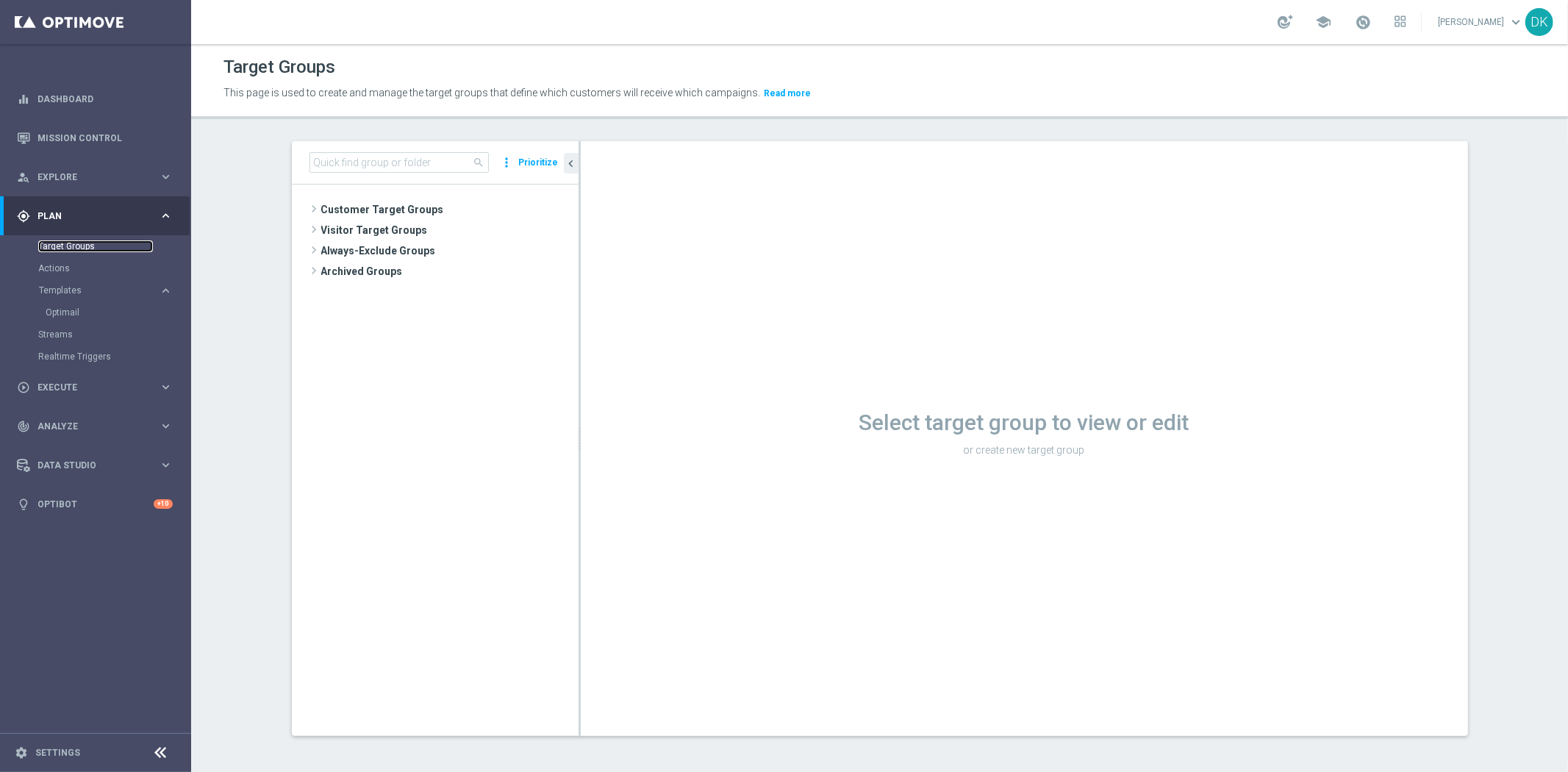
click at [70, 246] on link "Target Groups" at bounding box center [96, 246] width 114 height 12
click at [371, 163] on input at bounding box center [399, 162] width 179 height 20
paste input "A_ALL_TARGET_OFFER_PUSH_ROZKLAD_130925"
type input "A_ALL_TARGET_OFFER_PUSH_ROZKLAD_130925"
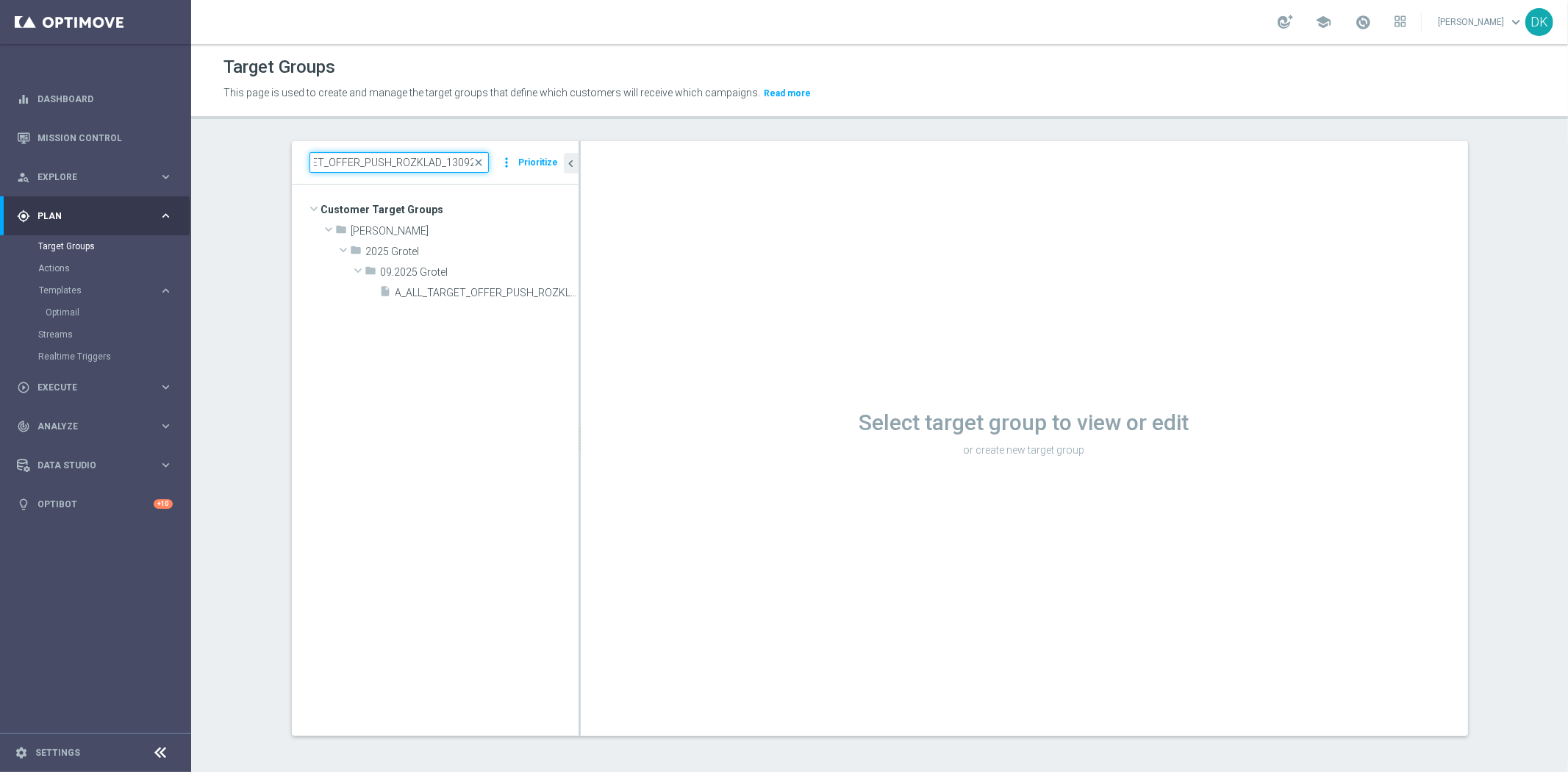
scroll to position [0, 0]
click at [471, 291] on span "A_ALL_TARGET_OFFER_PUSH_ROZKLAD_130925" at bounding box center [470, 293] width 150 height 13
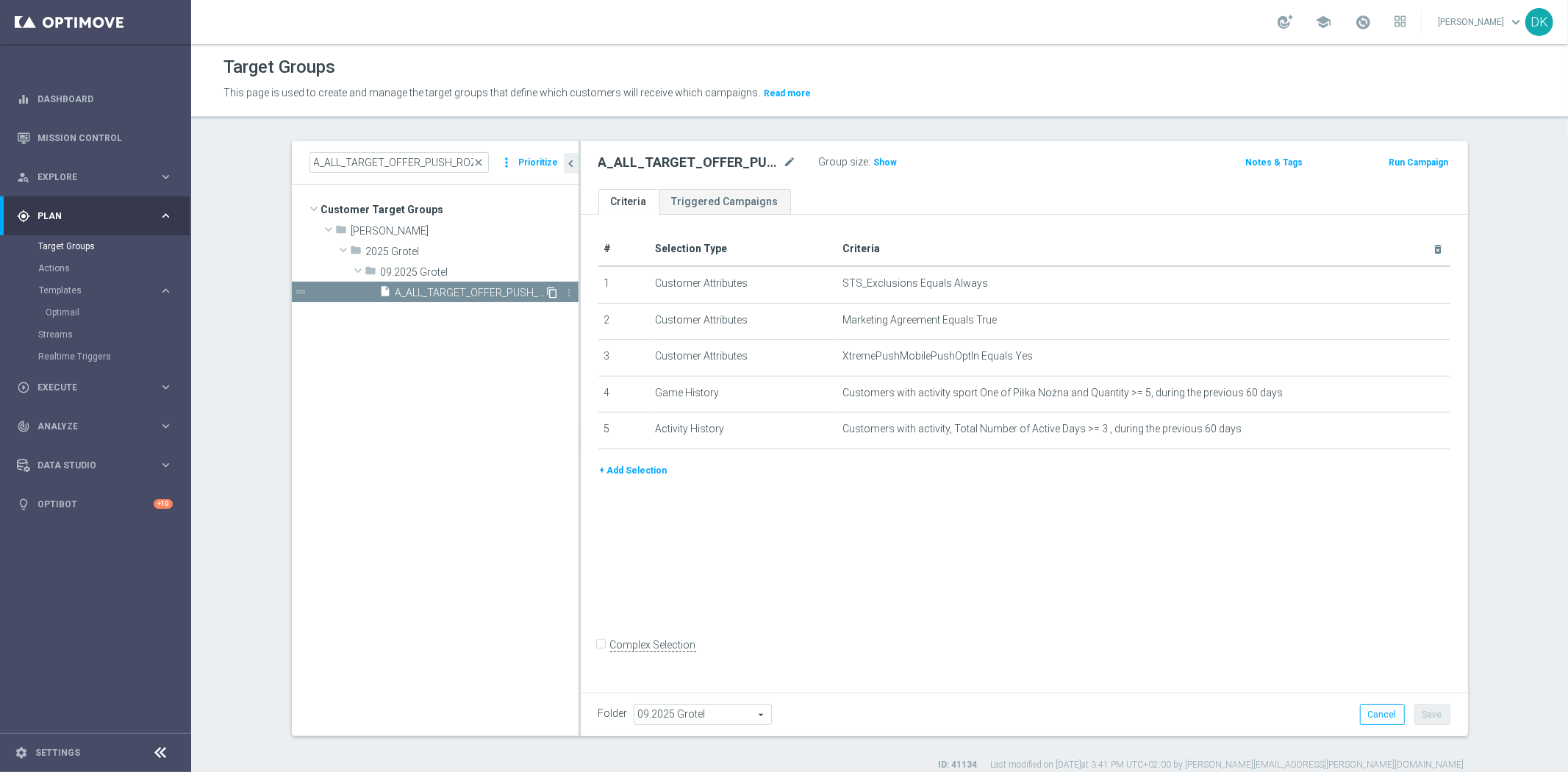
click at [547, 292] on icon "content_copy" at bounding box center [553, 293] width 12 height 12
click at [784, 163] on icon "mode_edit" at bounding box center [790, 162] width 14 height 17
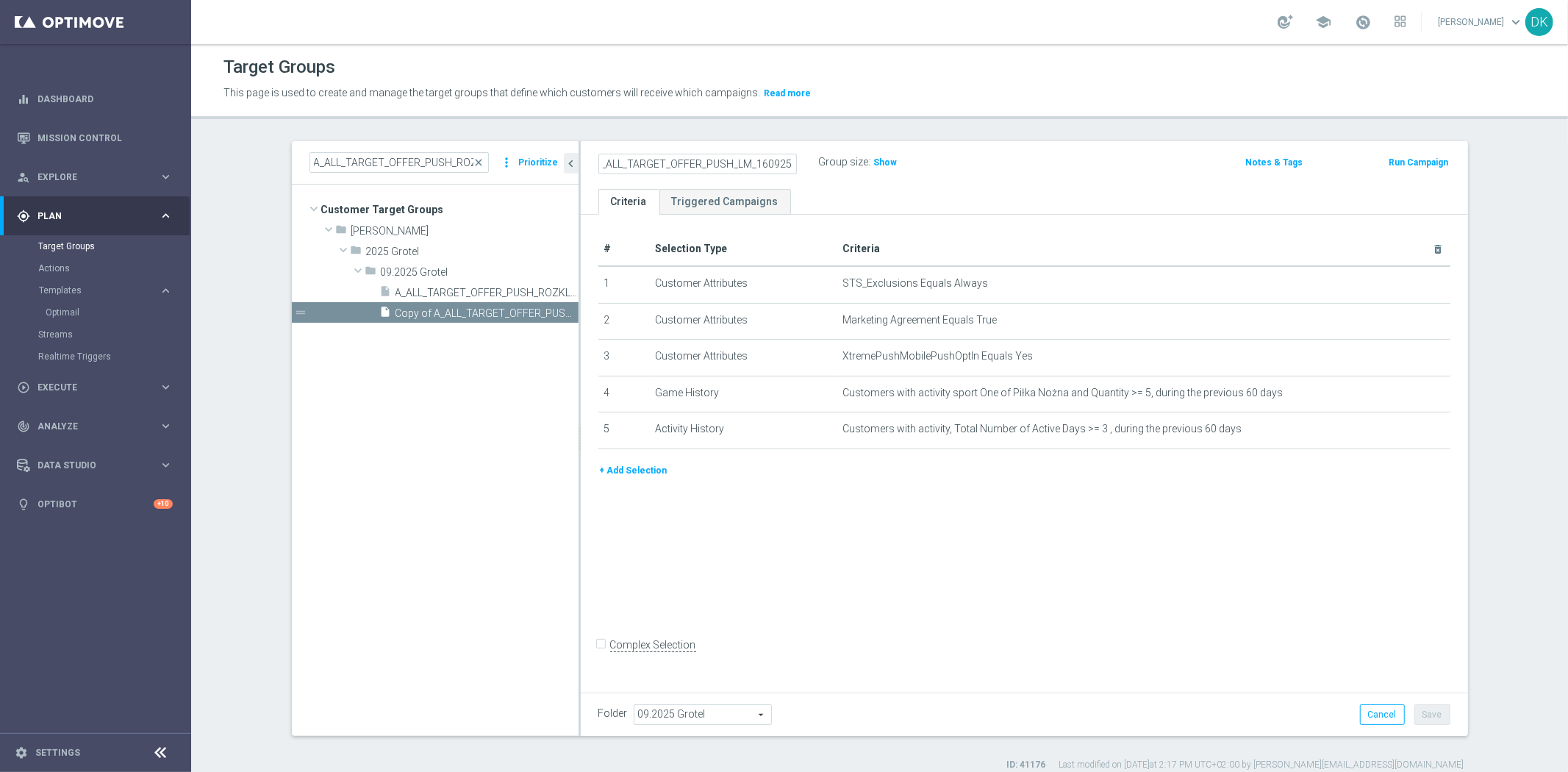
scroll to position [0, 5]
type input "A_ALL_TARGET_OFFER_PUSH_LM_160925"
click at [816, 578] on div "# Selection Type Criteria delete_forever 1 Customer Attributes STS_Exclusions E…" at bounding box center [1025, 451] width 888 height 473
click at [659, 716] on span "09.2025 Grotel" at bounding box center [703, 715] width 137 height 19
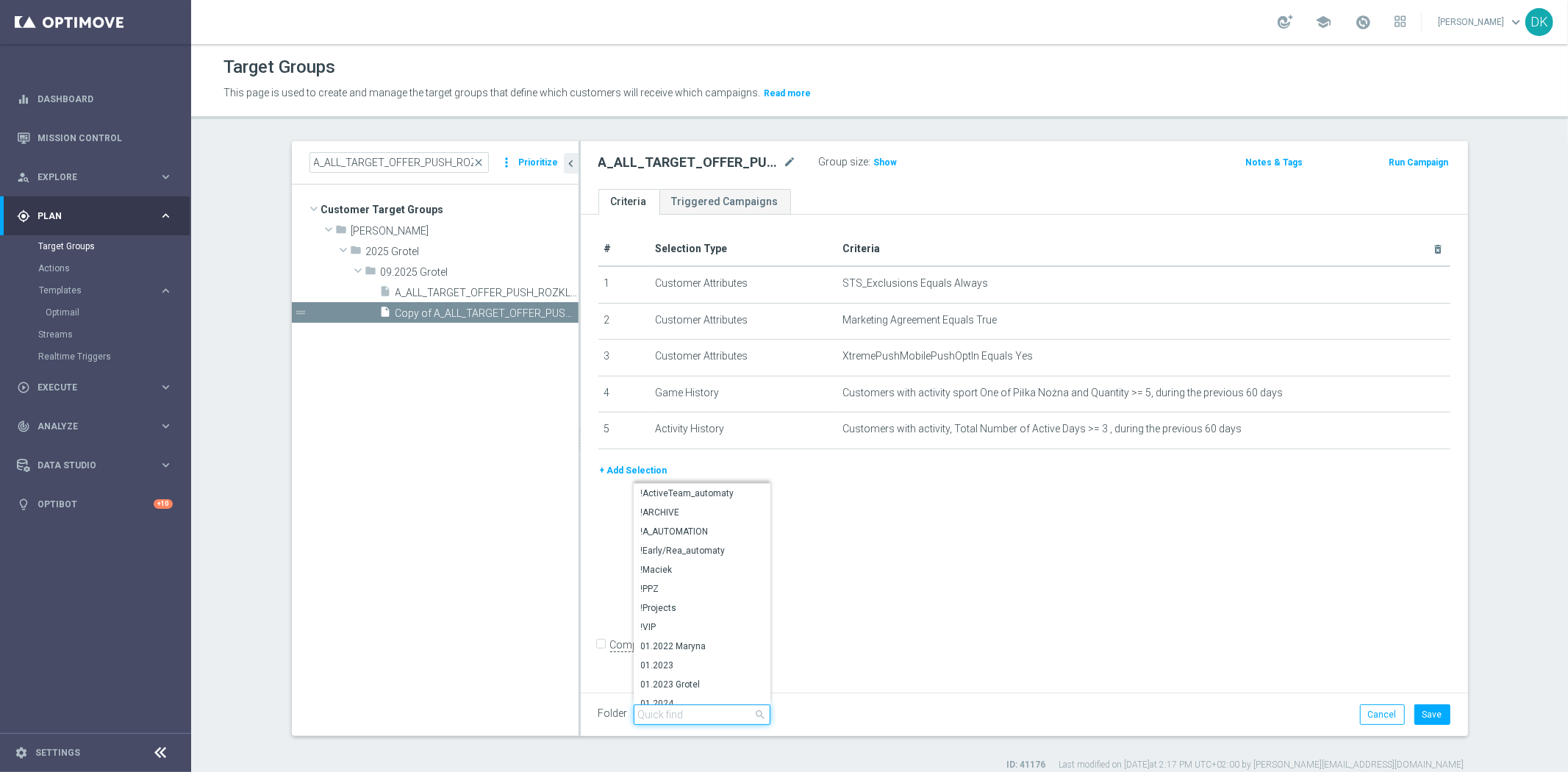
click at [659, 716] on input "search" at bounding box center [702, 715] width 137 height 20
type input "wrz"
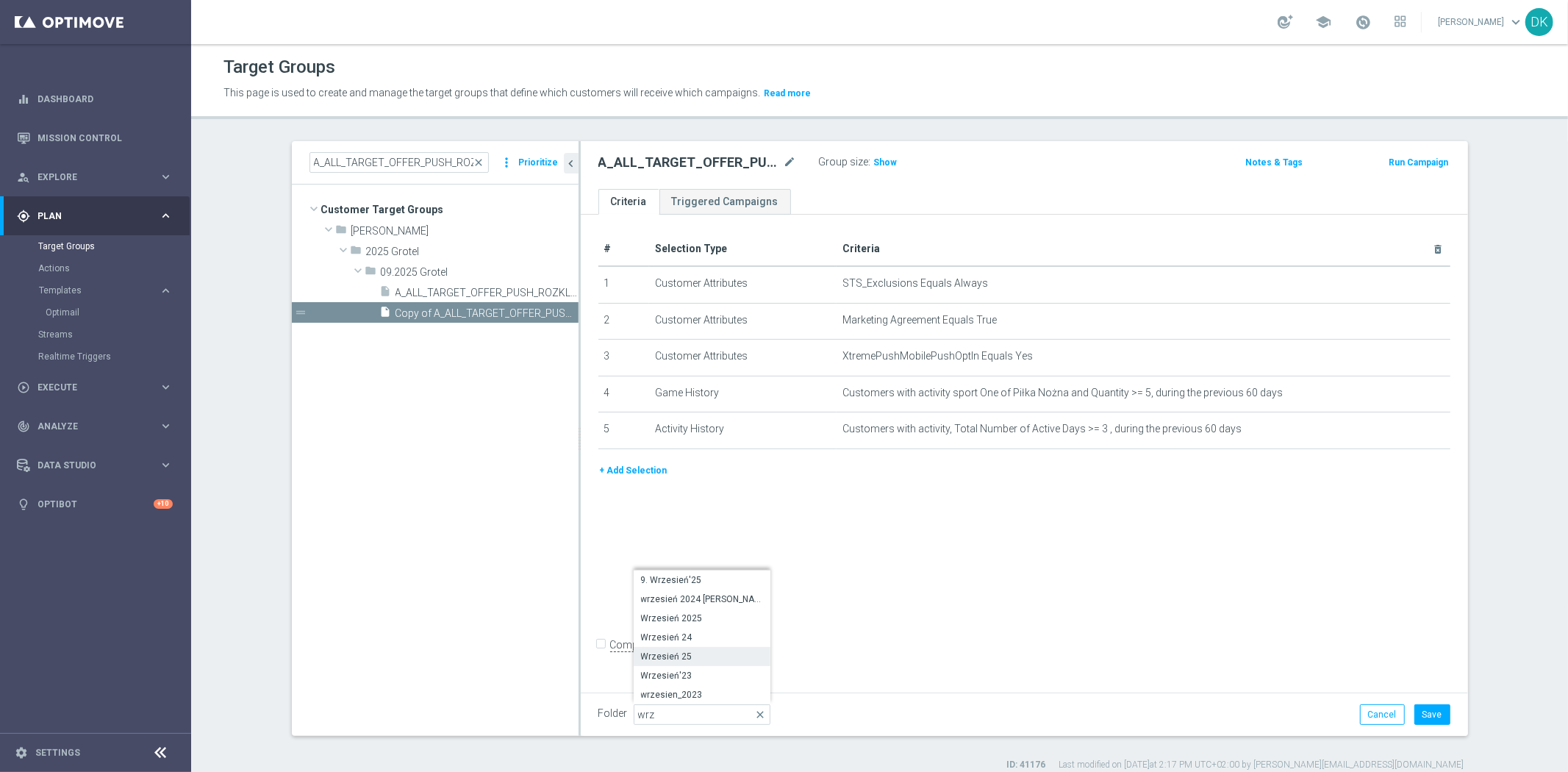
click at [703, 656] on span "Wrzesień 25" at bounding box center [702, 657] width 122 height 12
type input "Wrzesień 25"
click at [882, 593] on div "# Selection Type Criteria delete_forever 1 Customer Attributes STS_Exclusions E…" at bounding box center [1025, 451] width 888 height 473
click at [1417, 709] on button "Save" at bounding box center [1433, 715] width 36 height 20
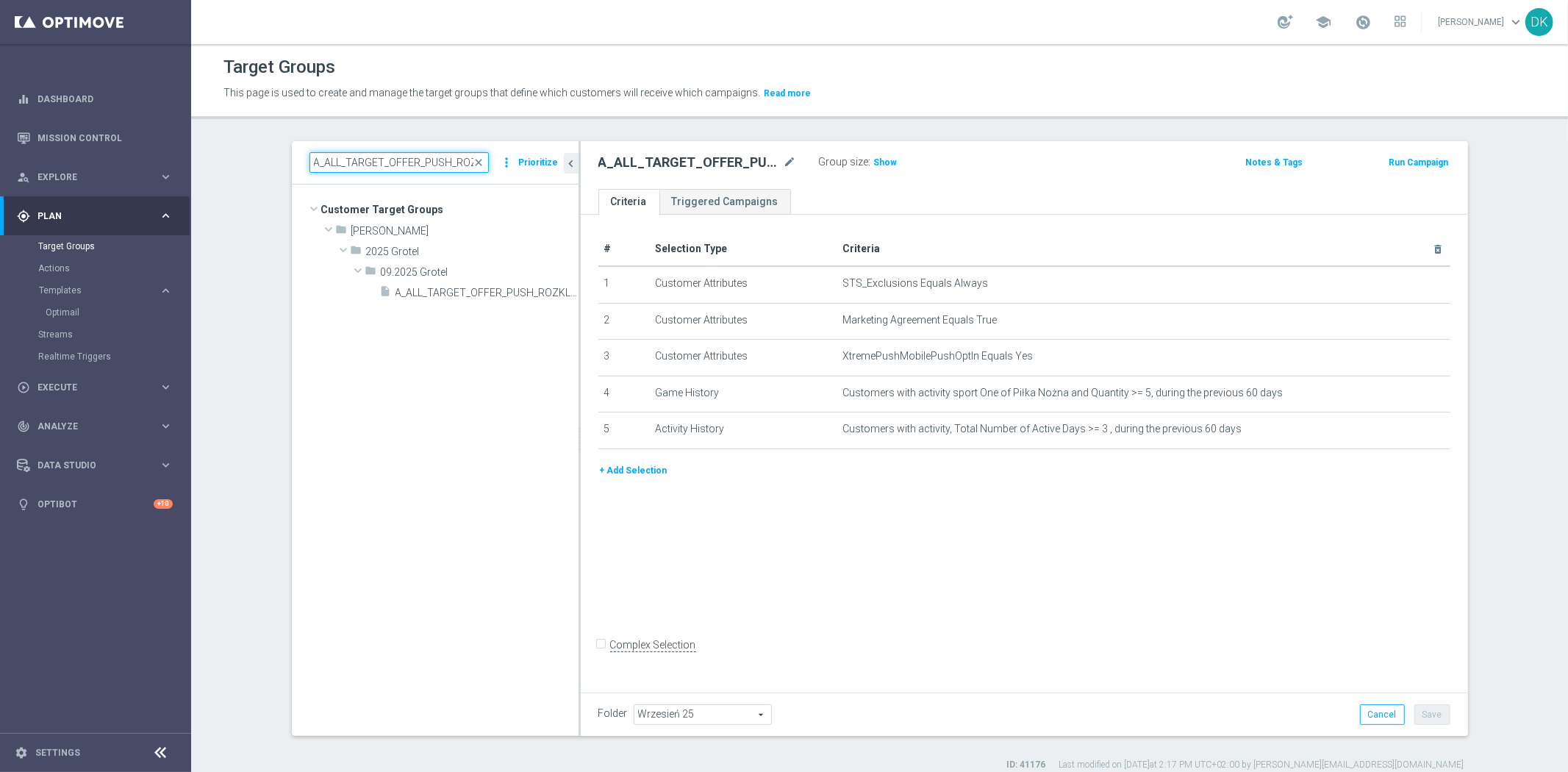
click at [394, 154] on input "A_ALL_TARGET_OFFER_PUSH_ROZKLAD_130925" at bounding box center [399, 162] width 179 height 20
paste input "LM_16"
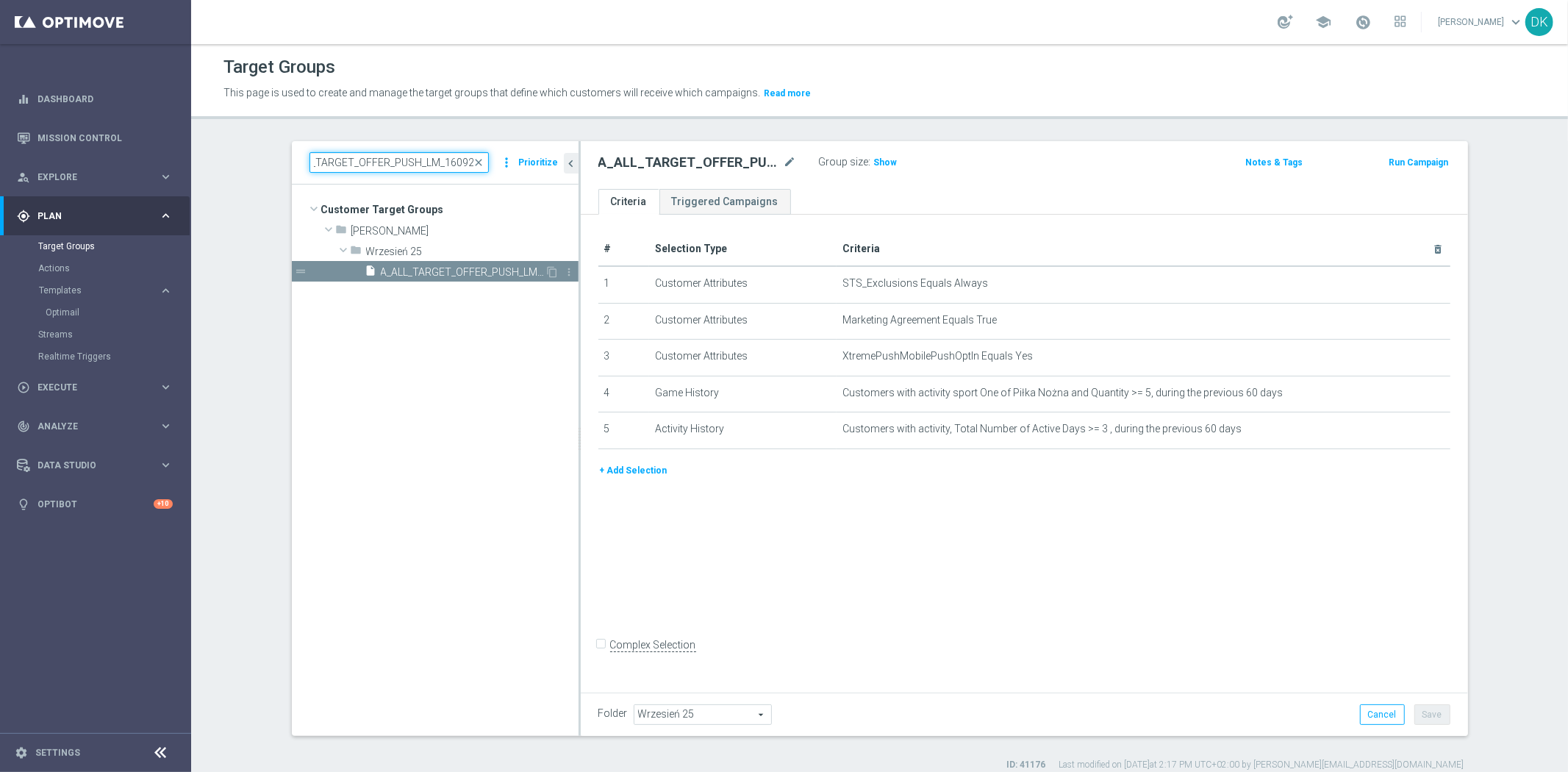
type input "A_ALL_TARGET_OFFER_PUSH_LM_160925"
click at [467, 276] on span "A_ALL_TARGET_OFFER_PUSH_LM_160925" at bounding box center [463, 273] width 165 height 13
click at [952, 510] on div "# Selection Type Criteria delete_forever 1 Customer Attributes STS_Exclusions E…" at bounding box center [1025, 451] width 888 height 473
click at [947, 506] on div "# Selection Type Criteria delete_forever 1 Customer Attributes STS_Exclusions E…" at bounding box center [1025, 451] width 888 height 473
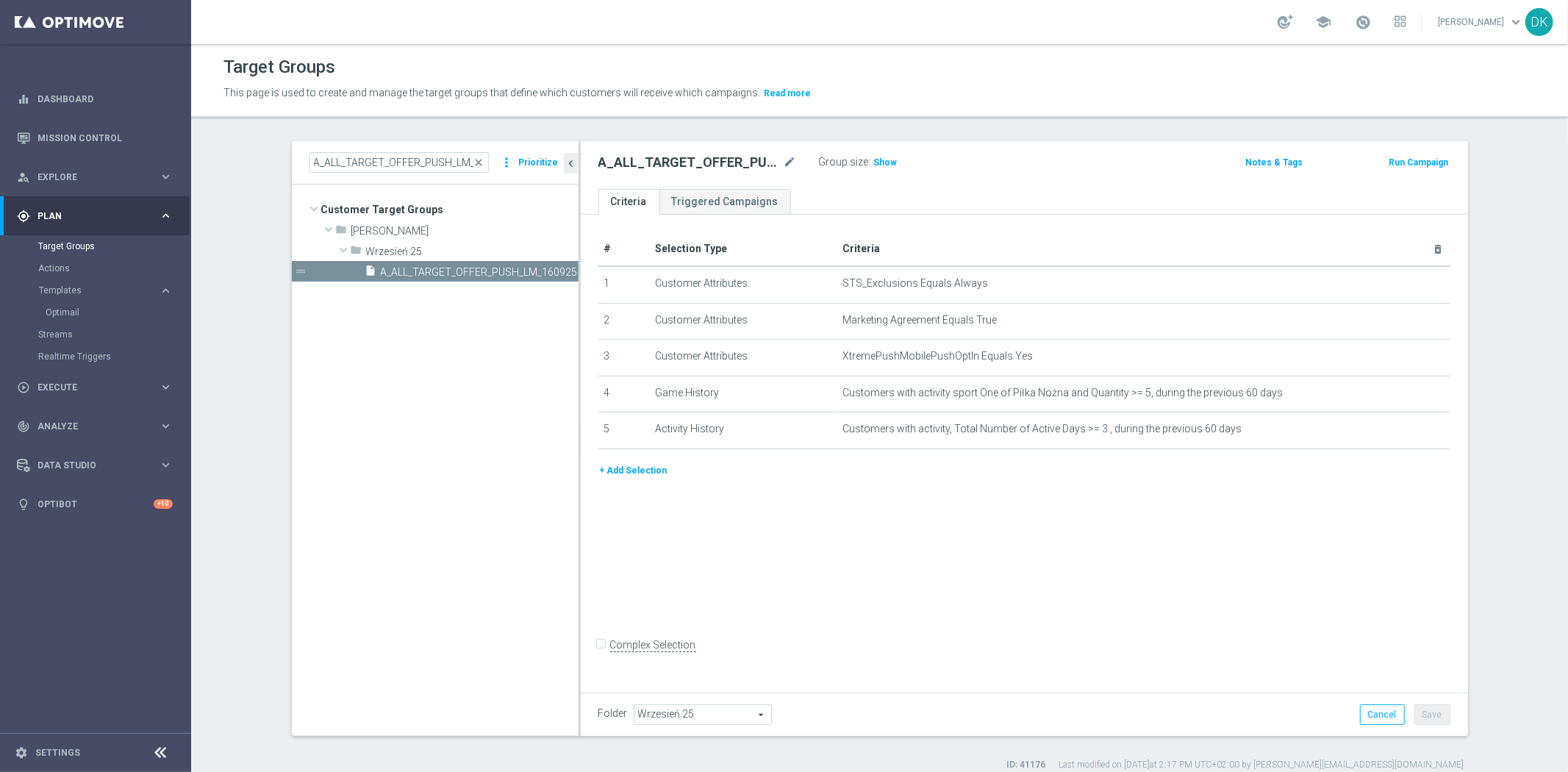
click at [422, 514] on tree-viewport "Customer Target Groups library_add create_new_folder folder" at bounding box center [435, 460] width 287 height 551
click at [682, 154] on h2 "A_ALL_TARGET_OFFER_PUSH_LM_160925" at bounding box center [690, 162] width 182 height 17
copy h2 "A_ALL_TARGET_OFFER_PUSH_LM_160925"
click at [465, 372] on tree-viewport "Customer Target Groups library_add create_new_folder folder" at bounding box center [435, 460] width 287 height 551
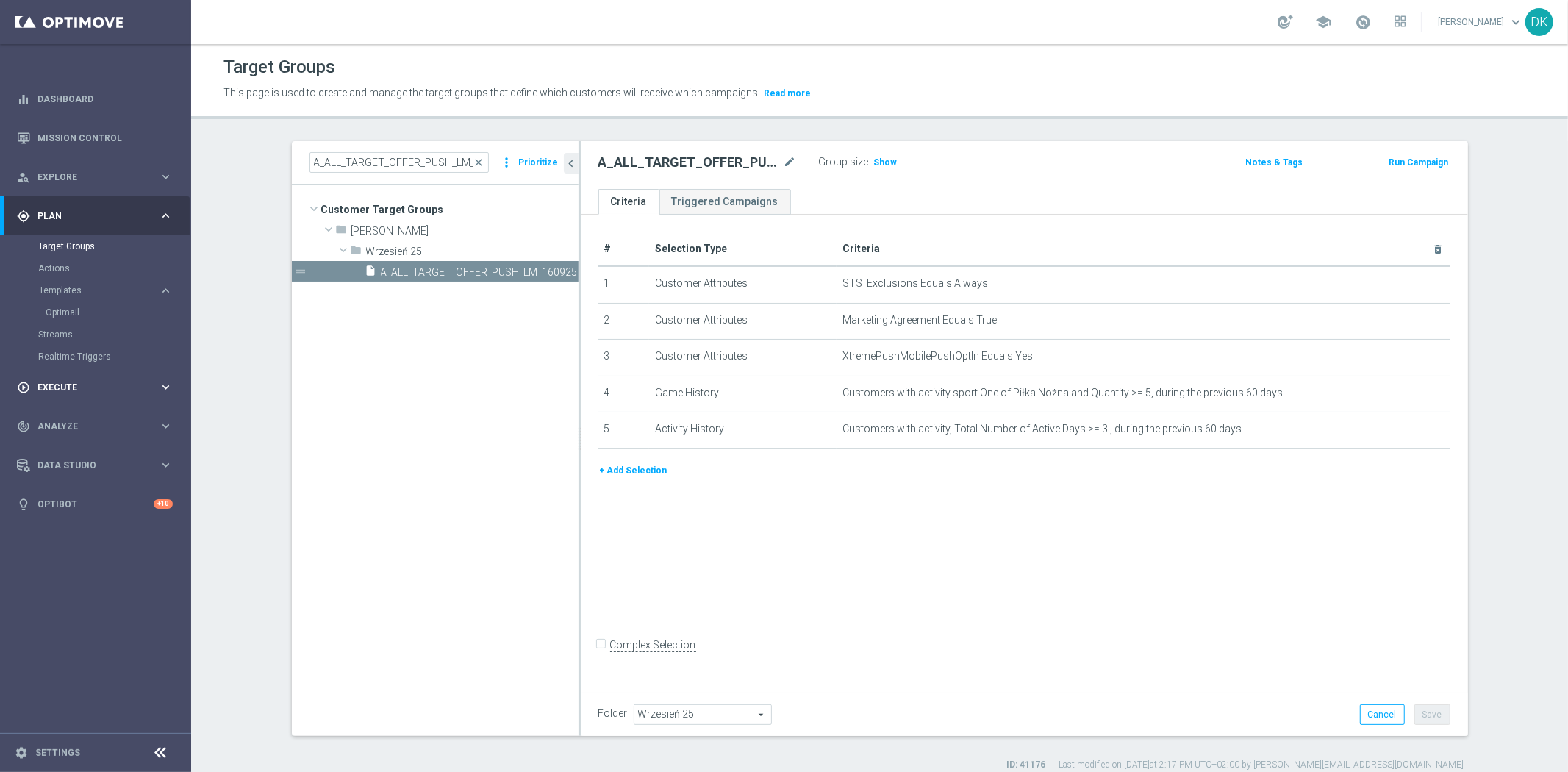
drag, startPoint x: 60, startPoint y: 385, endPoint x: 89, endPoint y: 368, distance: 33.6
click at [60, 385] on span "Execute" at bounding box center [98, 388] width 121 height 9
click at [79, 284] on link "Campaign Builder" at bounding box center [96, 285] width 114 height 12
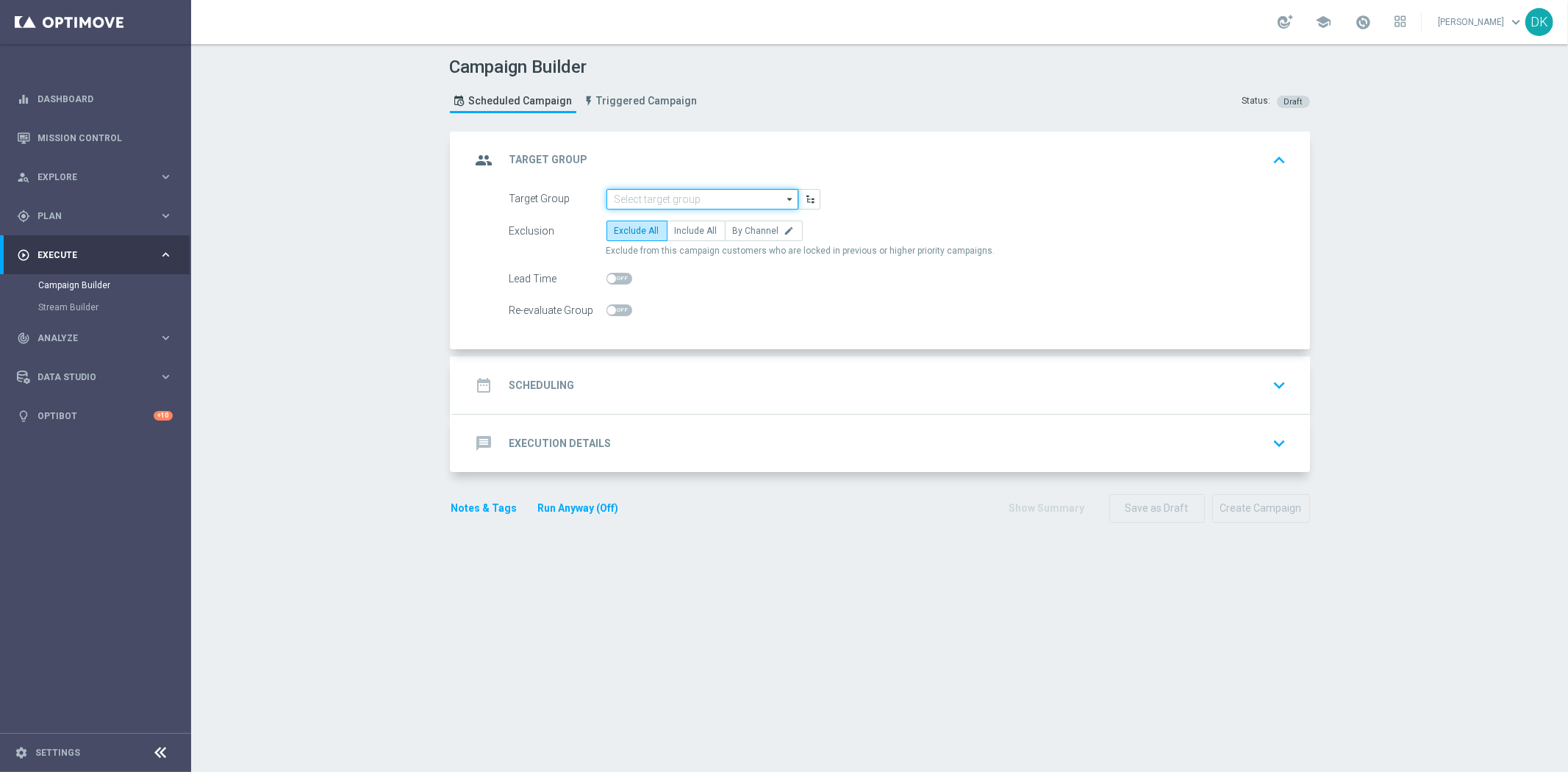
click at [695, 205] on input at bounding box center [702, 199] width 192 height 20
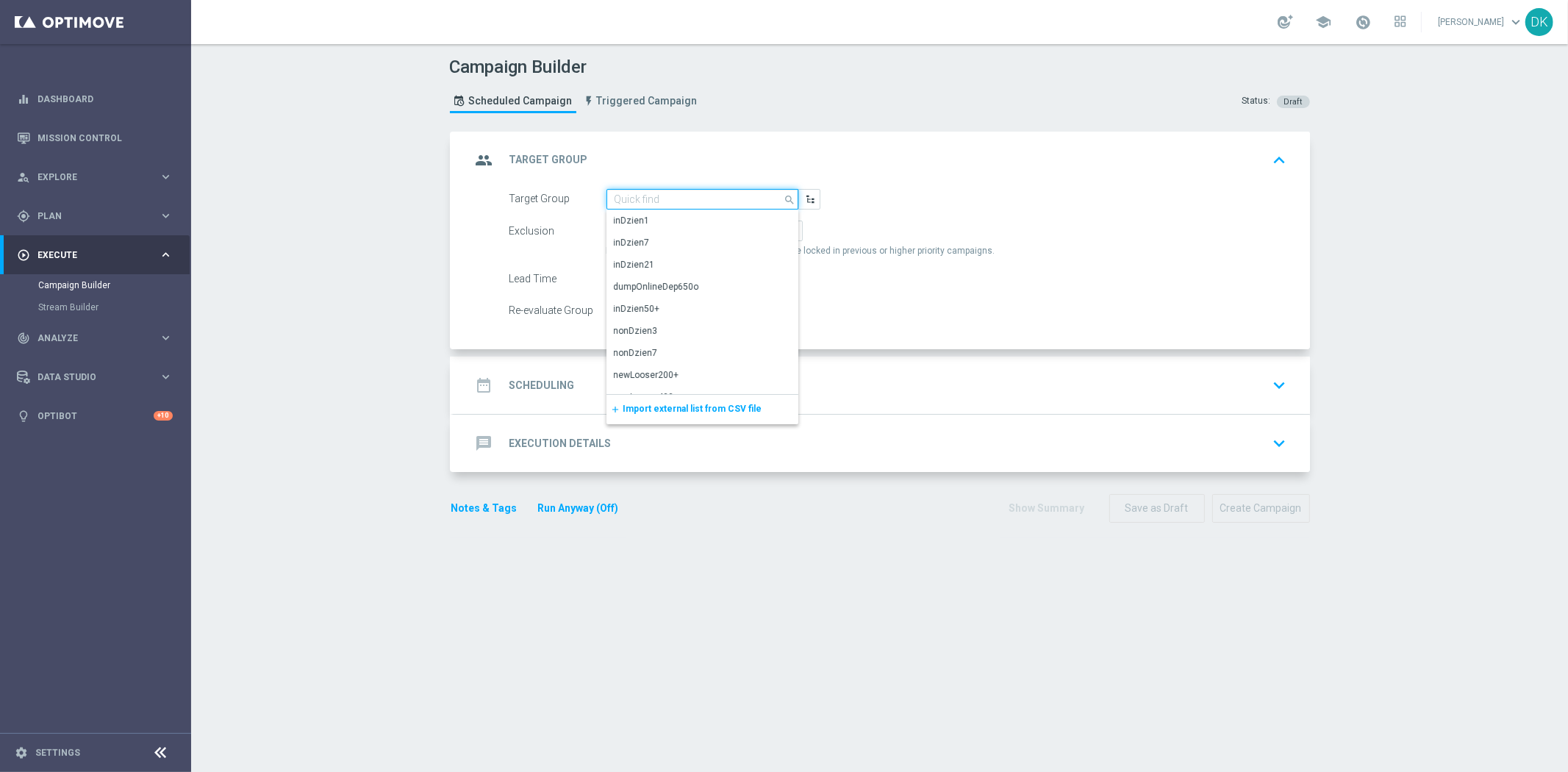
paste input "A_NH-HIGH_TARGET_OFFER_PLANSZA_LM_160925"
click at [729, 197] on input "A_NH-HIGH_TARGET_OFFER_PLANSZA_LM_160925" at bounding box center [702, 199] width 192 height 20
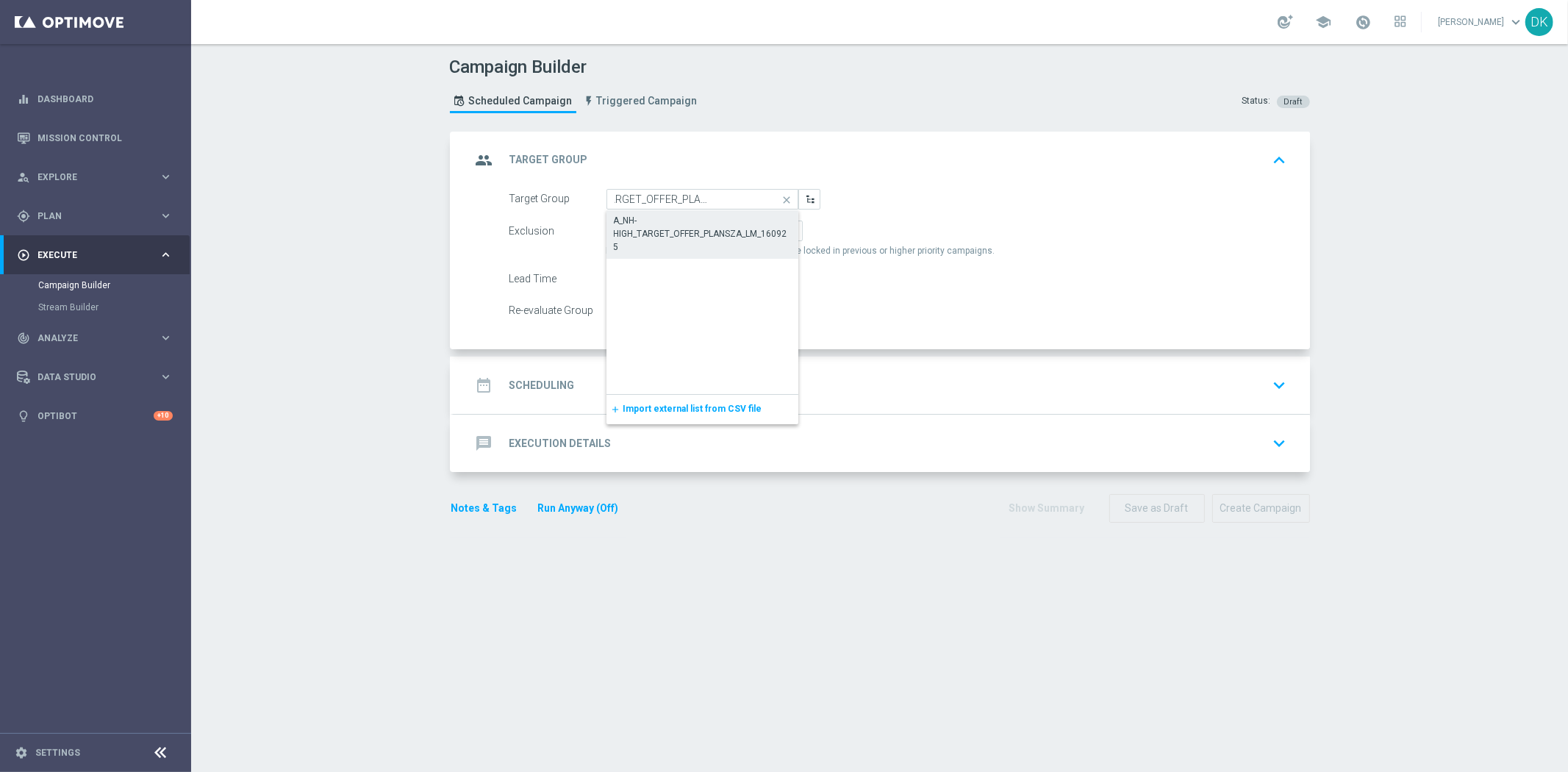
click at [714, 221] on div "A_NH-HIGH_TARGET_OFFER_PLANSZA_LM_160925" at bounding box center [702, 233] width 178 height 40
type input "A_NH-HIGH_TARGET_OFFER_PLANSZA_LM_160925"
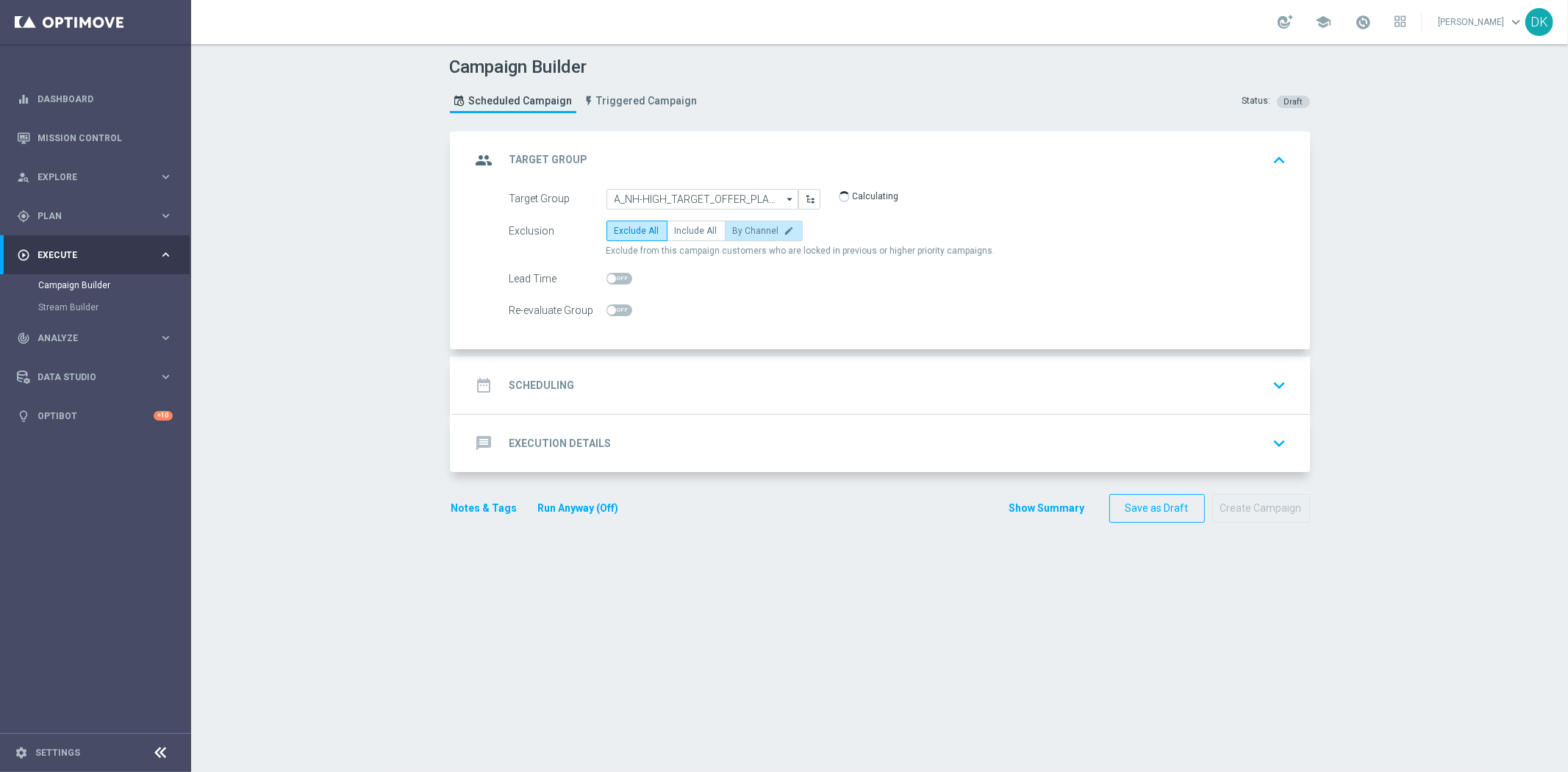
click at [750, 231] on span "By Channel" at bounding box center [757, 231] width 47 height 11
click at [742, 231] on input "By Channel edit" at bounding box center [738, 233] width 10 height 10
radio input "true"
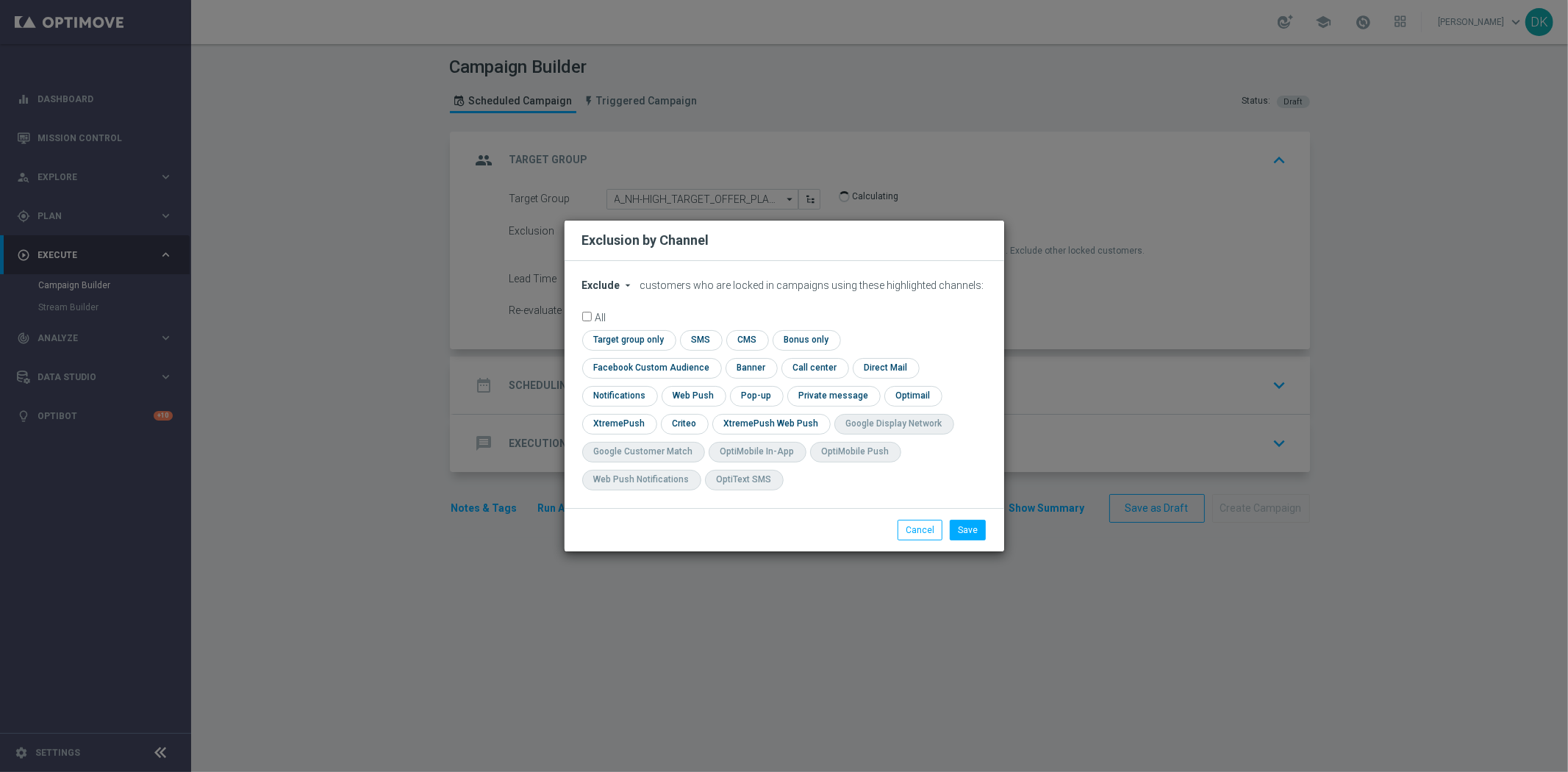
click at [601, 291] on span "Exclude" at bounding box center [601, 285] width 38 height 12
click at [619, 328] on div "Include" at bounding box center [610, 319] width 54 height 17
click at [617, 350] on input "checkbox" at bounding box center [627, 340] width 90 height 20
checkbox input "true"
click at [618, 373] on input "checkbox" at bounding box center [649, 368] width 133 height 20
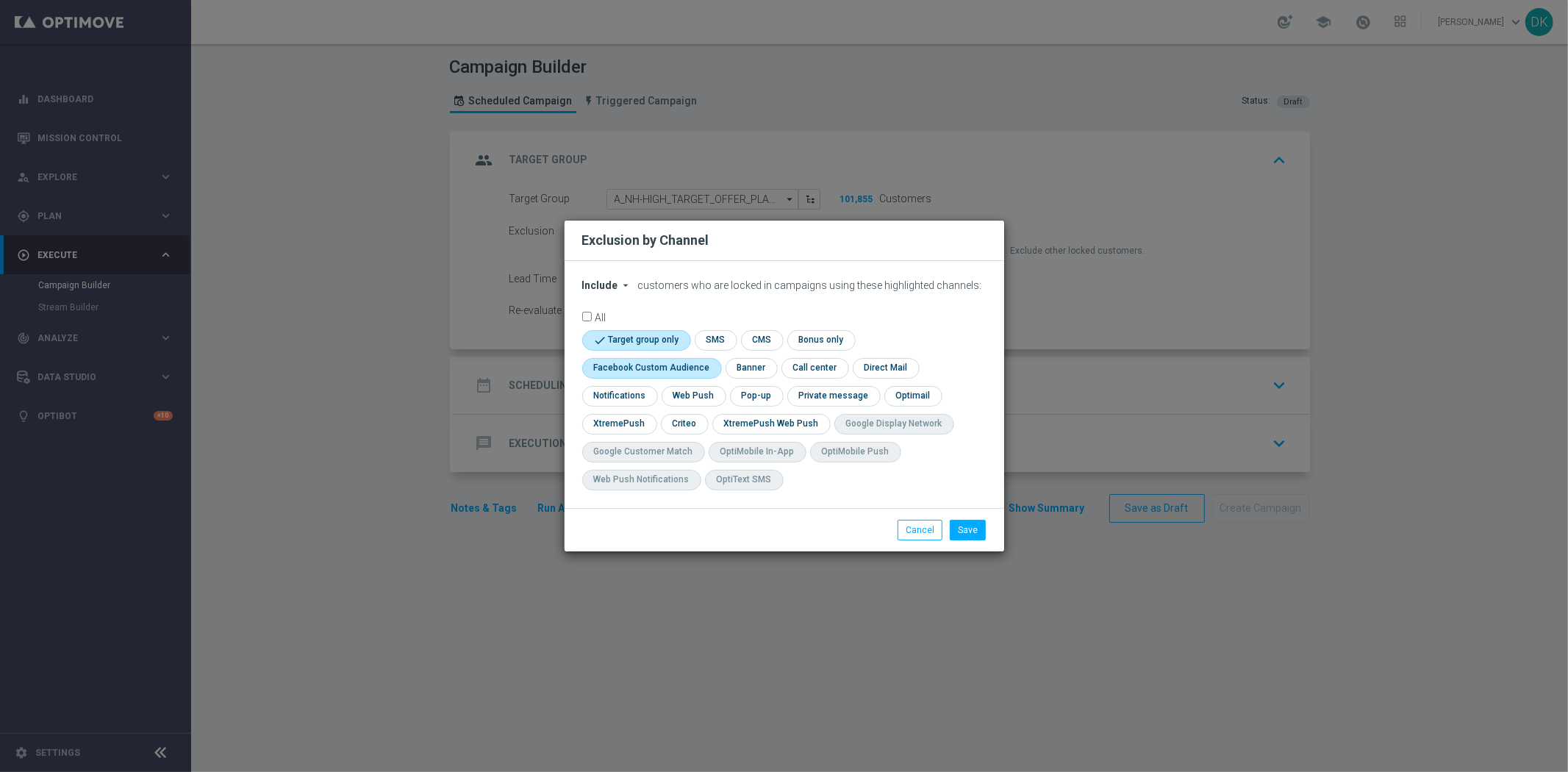
checkbox input "true"
click at [684, 425] on input "checkbox" at bounding box center [684, 424] width 46 height 20
checkbox input "true"
click at [975, 533] on button "Save" at bounding box center [968, 529] width 36 height 20
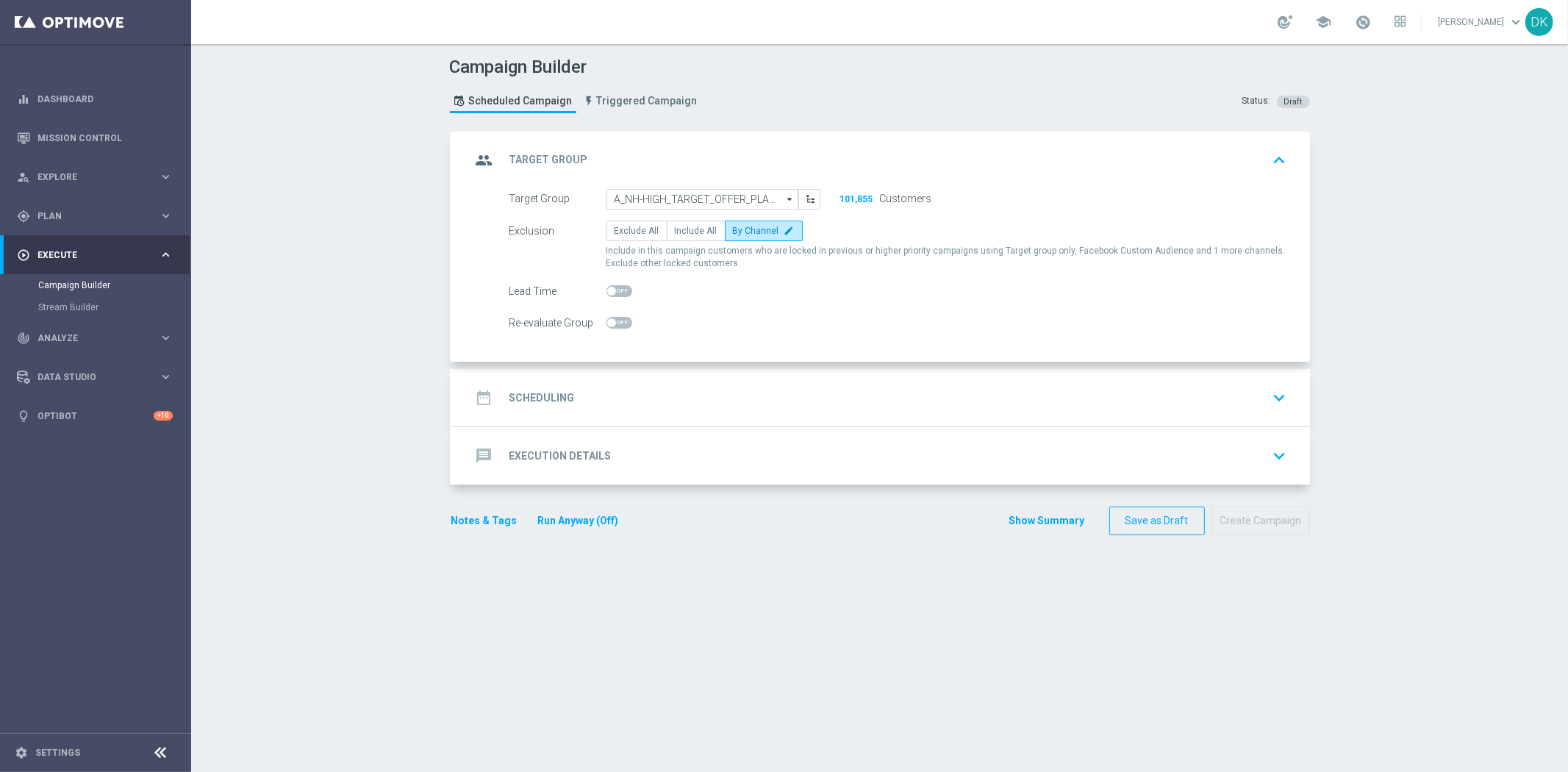
click at [601, 392] on div "date_range Scheduling keyboard_arrow_down" at bounding box center [881, 398] width 821 height 28
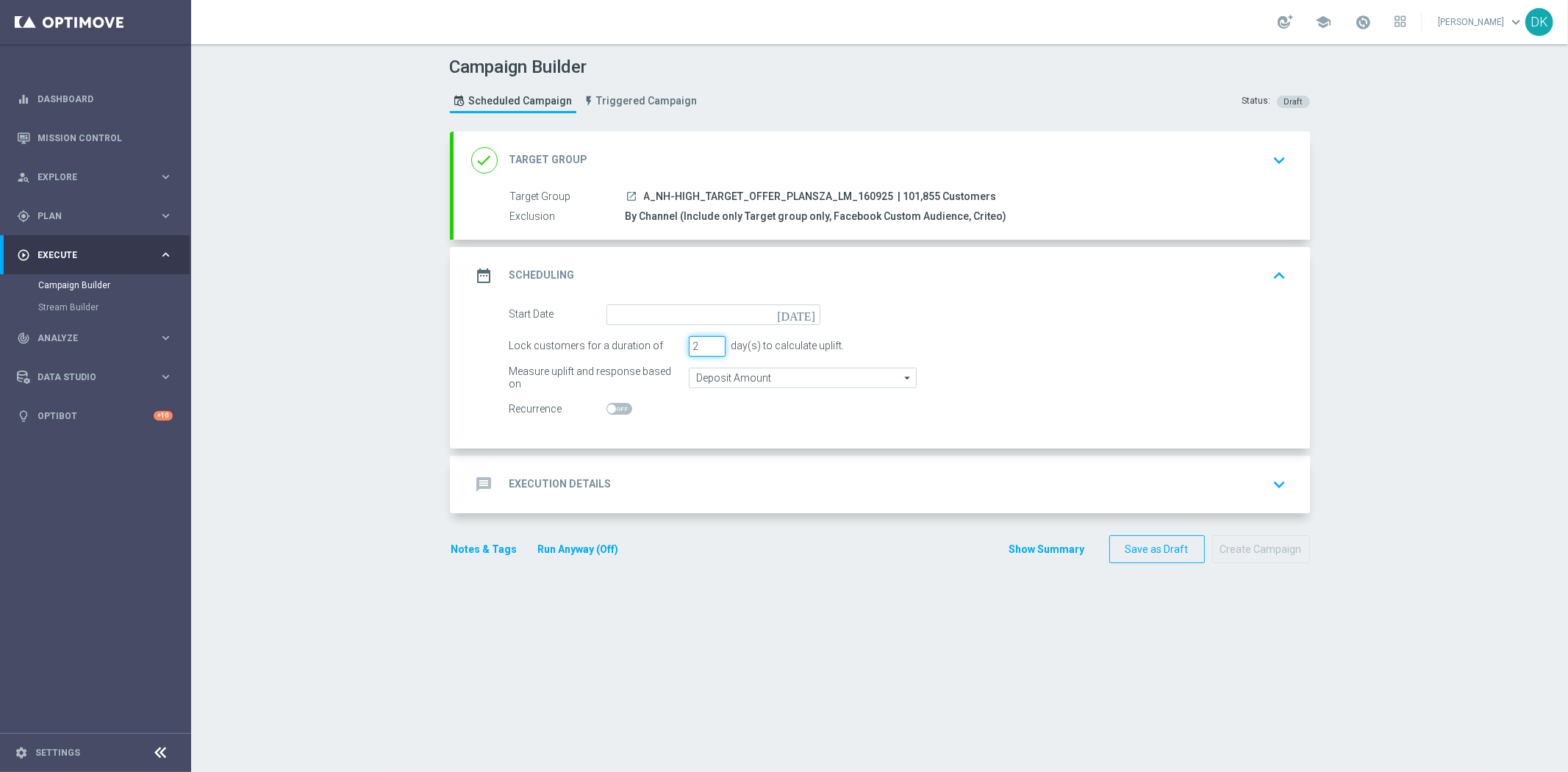
click at [708, 348] on input "2" at bounding box center [707, 346] width 37 height 20
type input "1"
click at [708, 348] on input "1" at bounding box center [707, 346] width 37 height 20
click at [705, 317] on input at bounding box center [714, 314] width 214 height 20
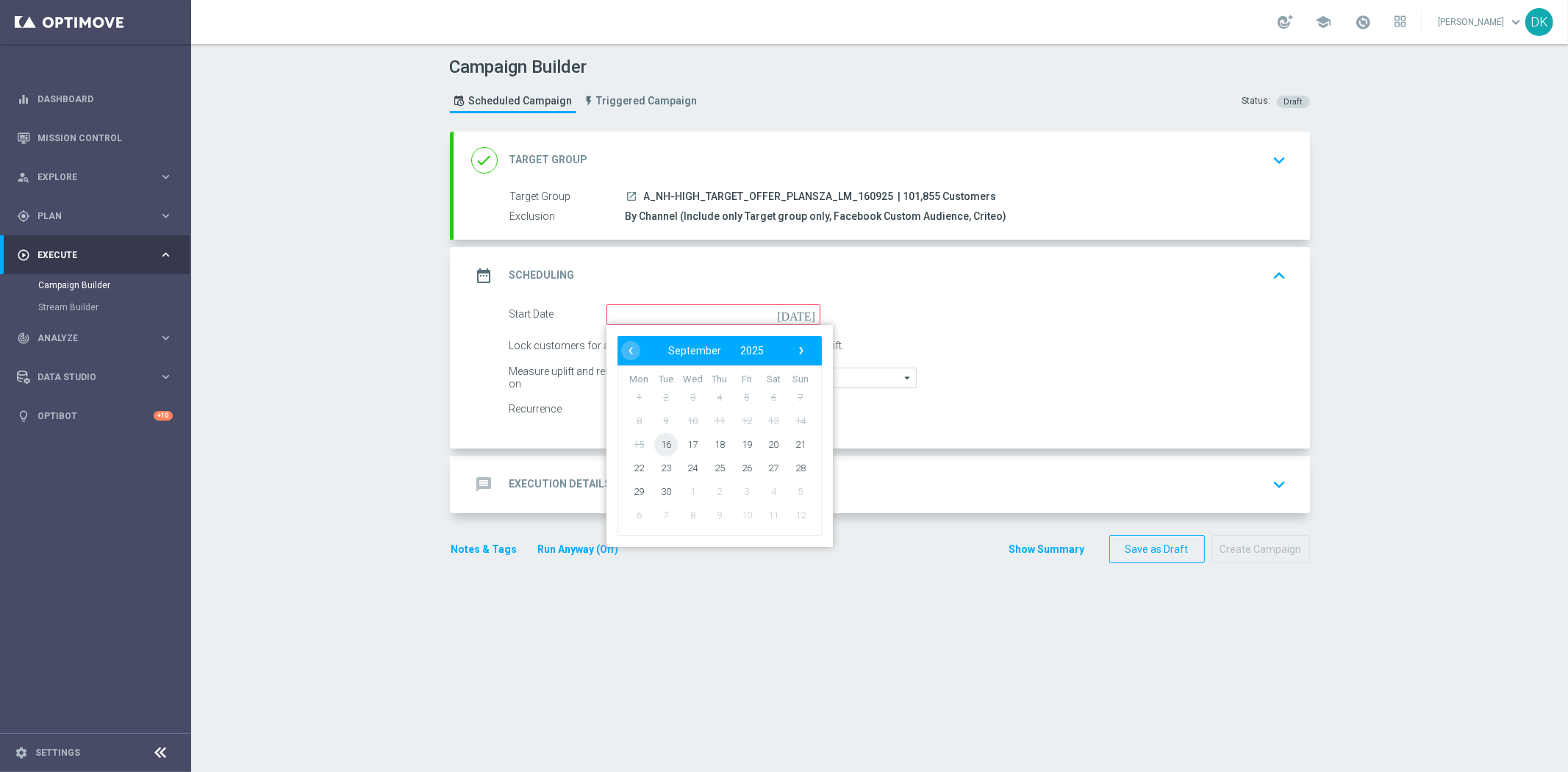
click at [668, 443] on span "16" at bounding box center [665, 444] width 23 height 23
type input "[DATE]"
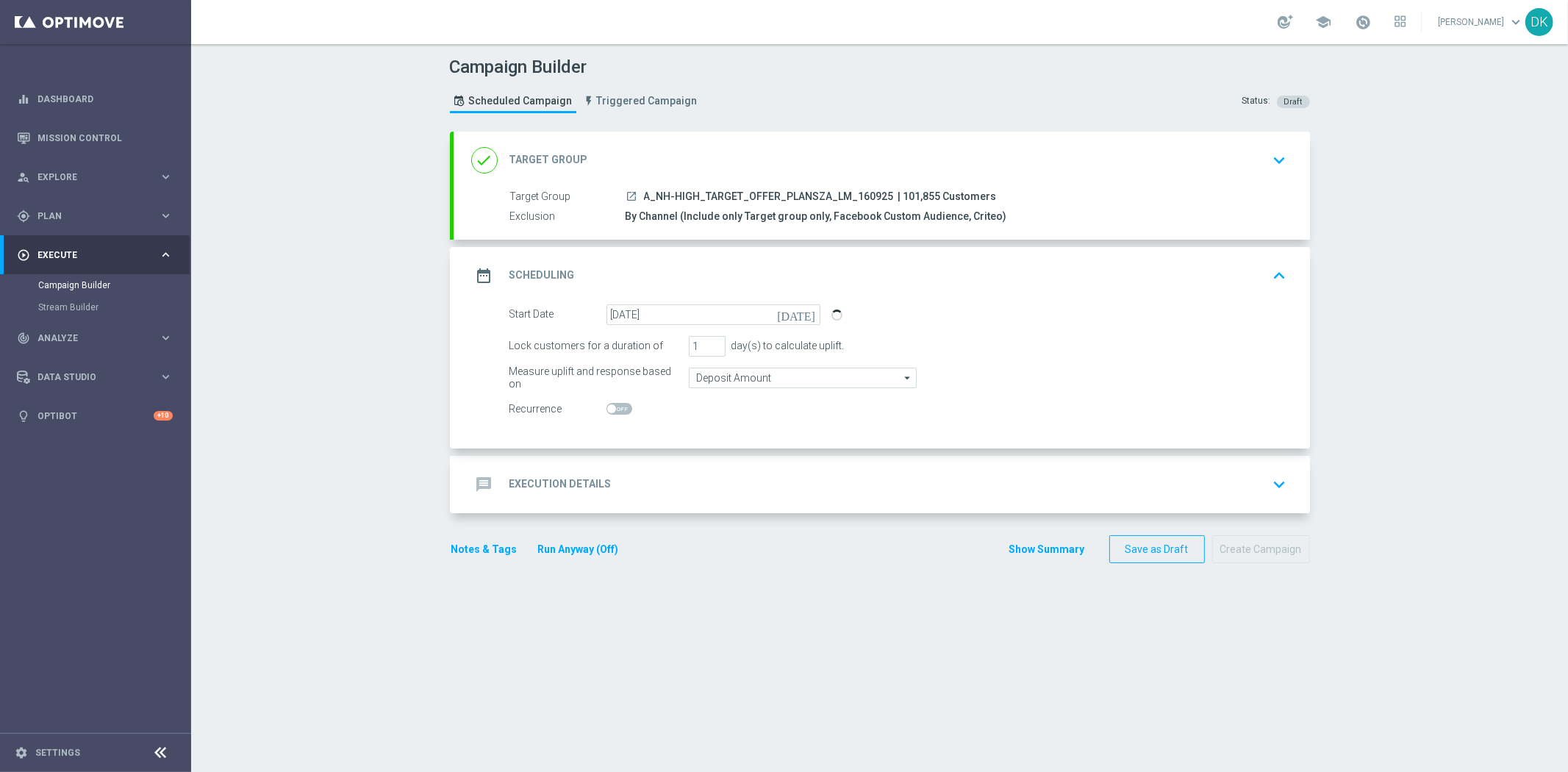
click at [553, 486] on h2 "Execution Details" at bounding box center [561, 484] width 102 height 14
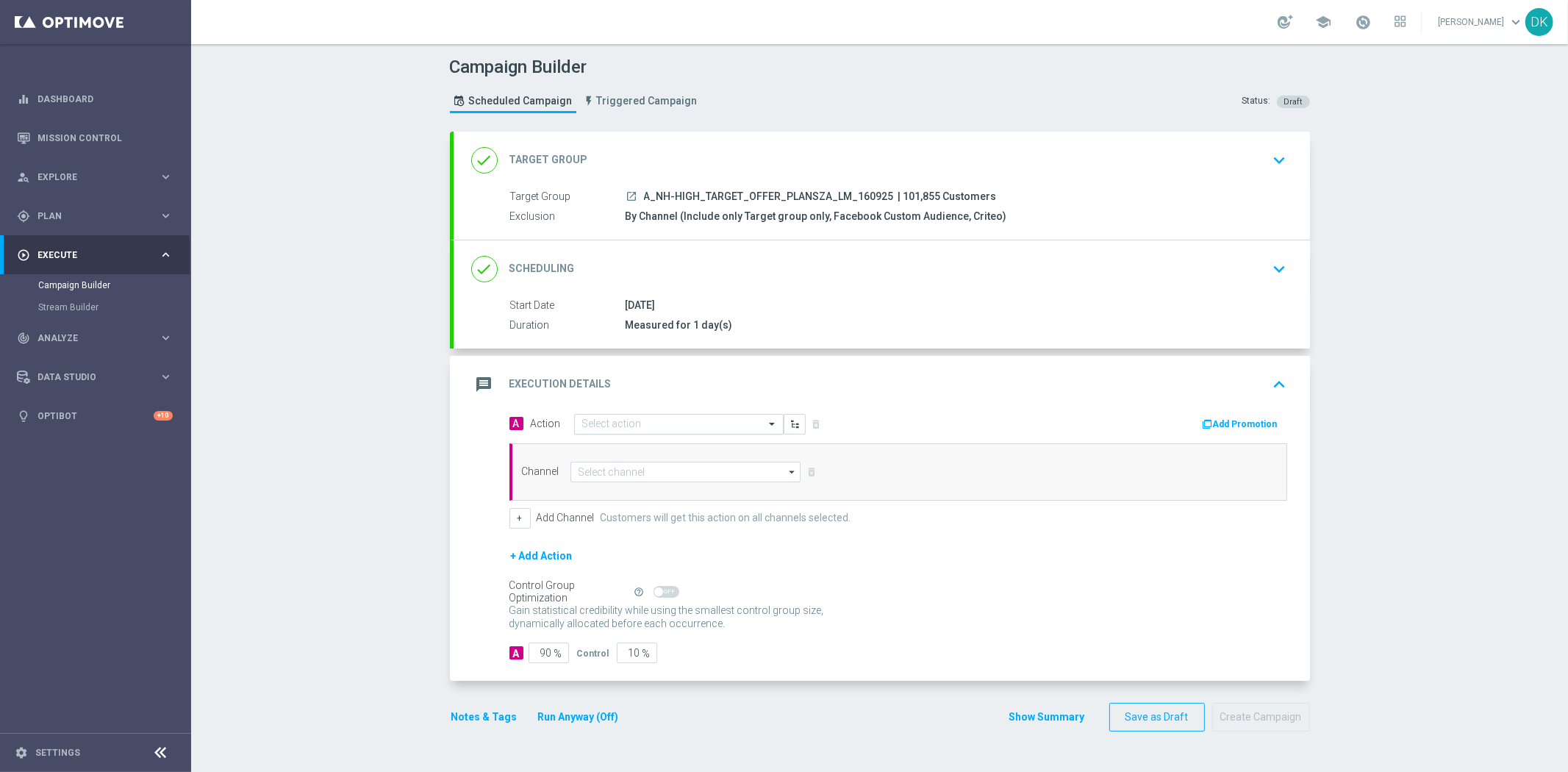
click at [614, 419] on input "text" at bounding box center [665, 425] width 164 height 13
click at [641, 618] on span "Create new action" at bounding box center [634, 624] width 78 height 11
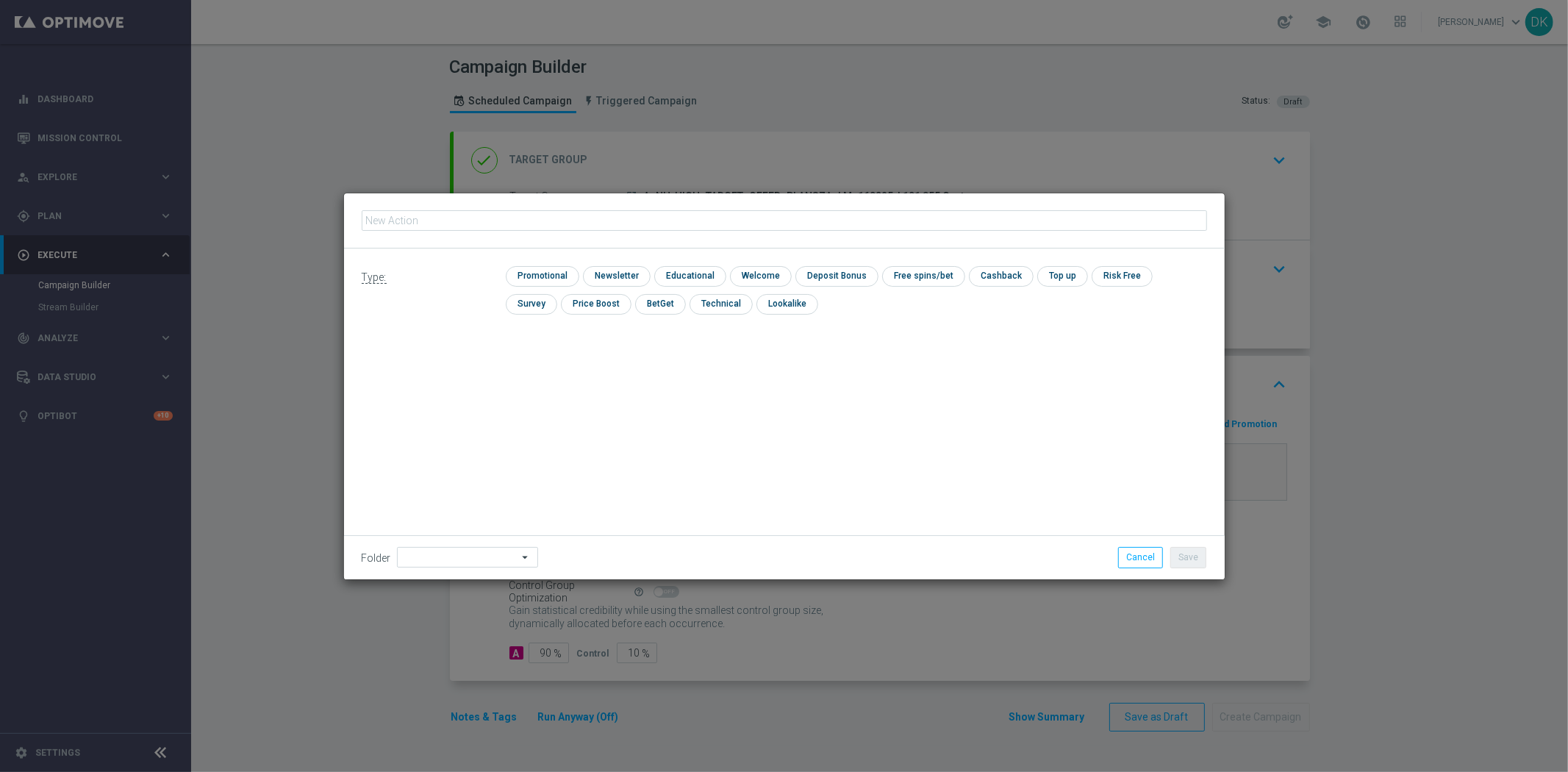
type input "A_NH-HIGH_TARGET_OFFER_PLANSZA_LM_160925"
click at [547, 276] on input "checkbox" at bounding box center [540, 276] width 70 height 20
checkbox input "true"
click at [1187, 560] on button "Save" at bounding box center [1189, 557] width 36 height 20
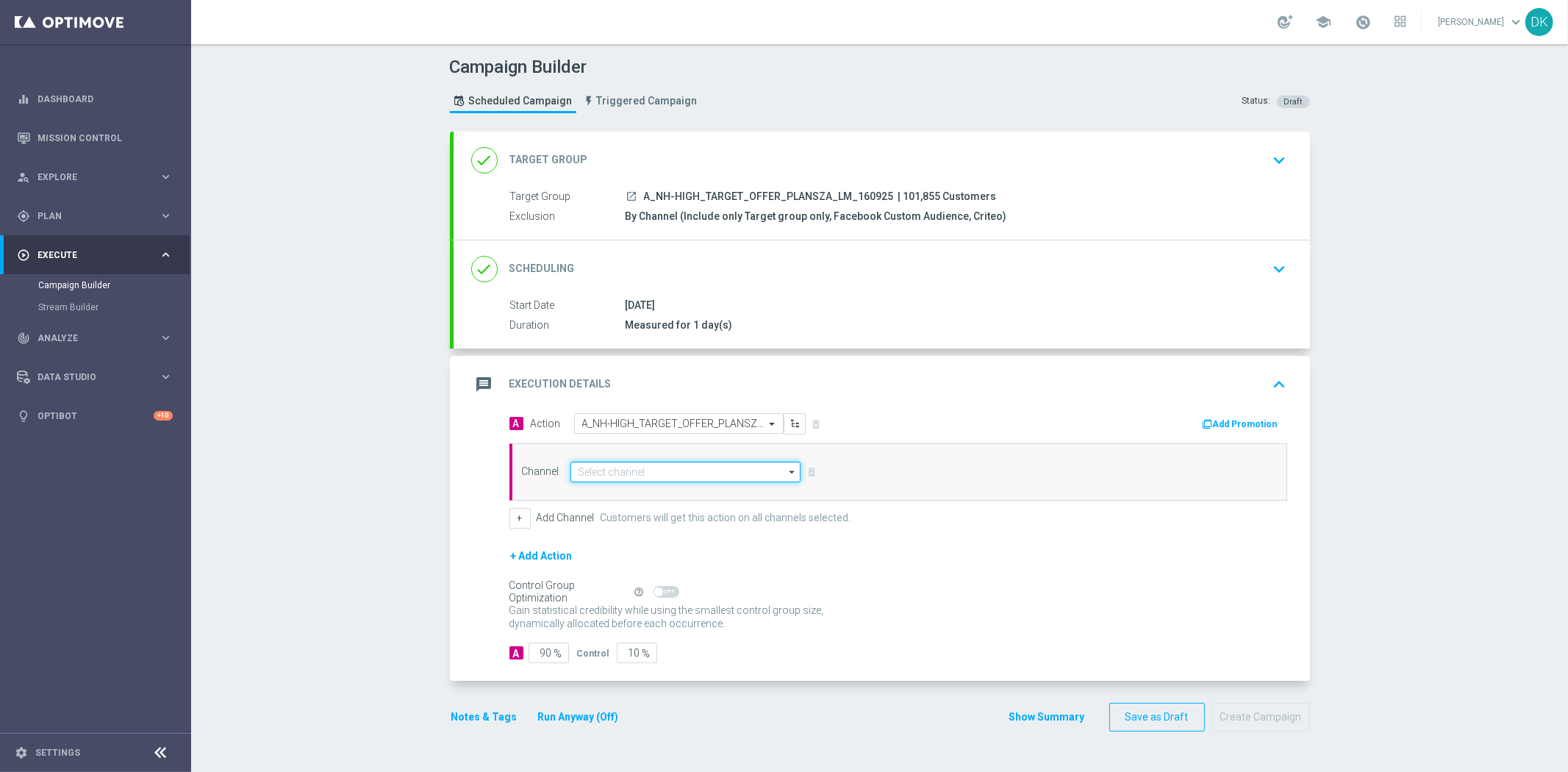
click at [652, 477] on input at bounding box center [686, 471] width 231 height 20
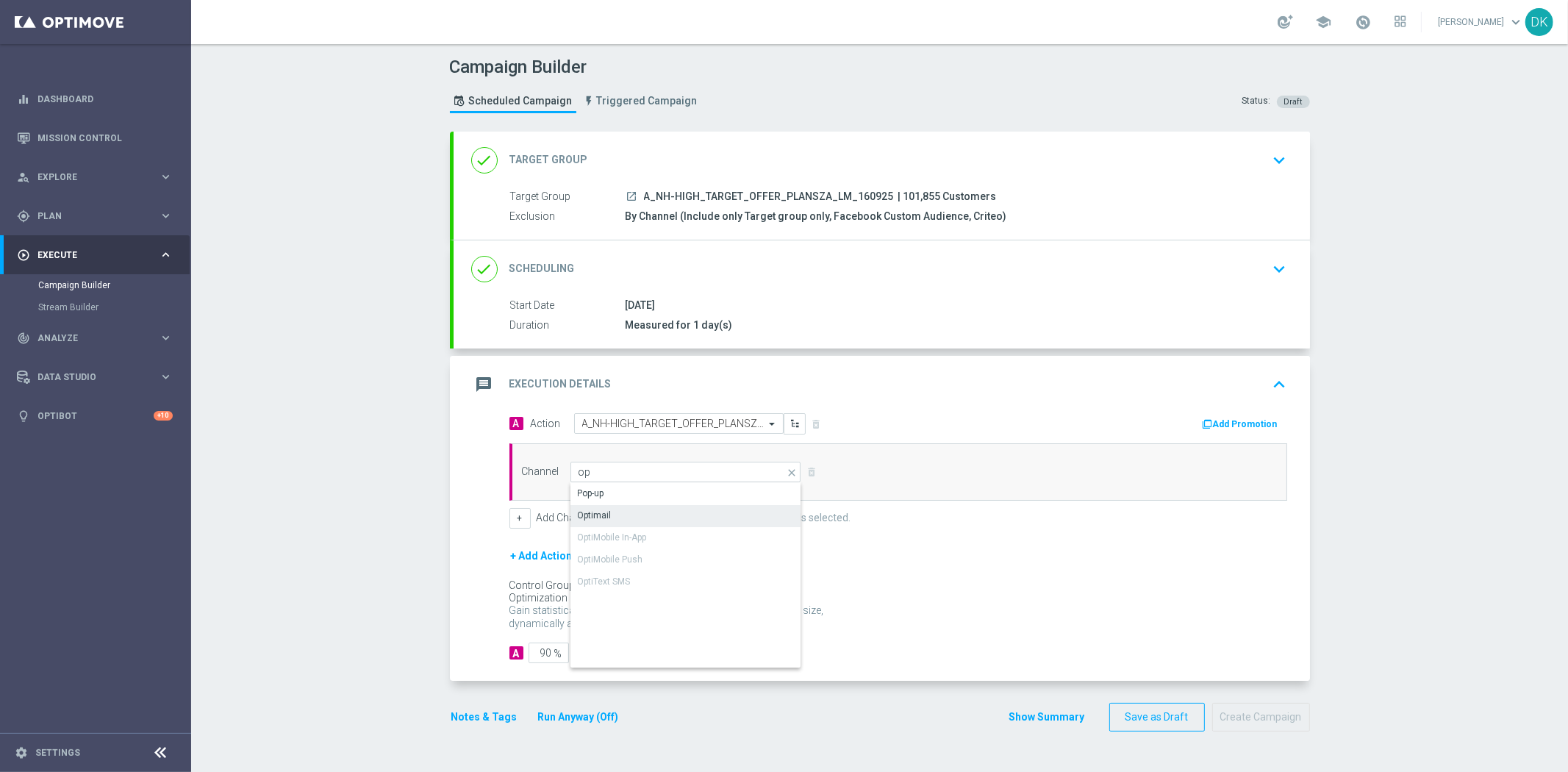
click at [633, 519] on div "Optimail" at bounding box center [687, 515] width 232 height 20
type input "Optimail"
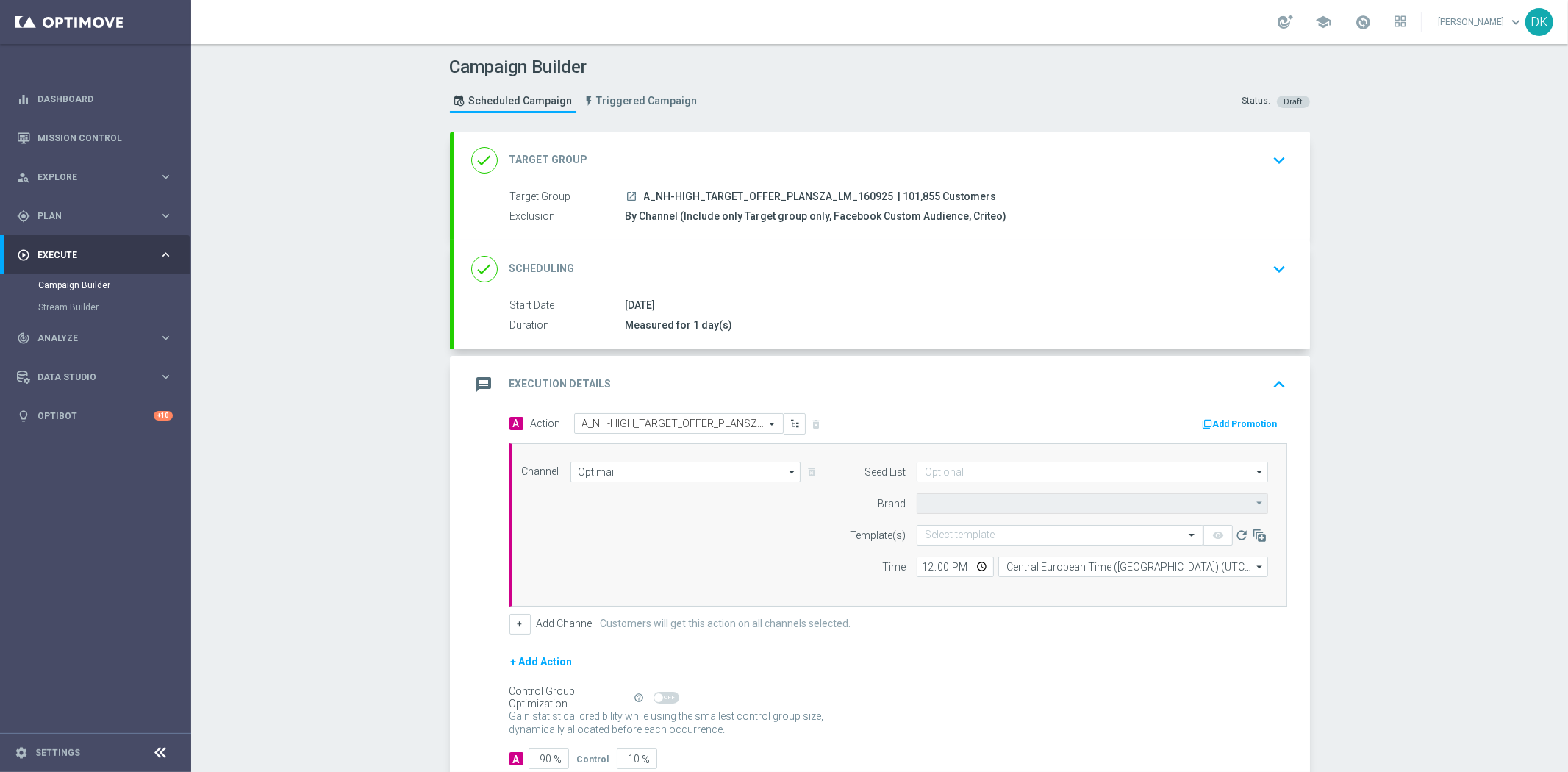
type input "STS"
click at [972, 534] on input "text" at bounding box center [1046, 536] width 241 height 13
paste input "A_NH-HIGH_TARGET_OFFER_PLANSZA_LM_160925"
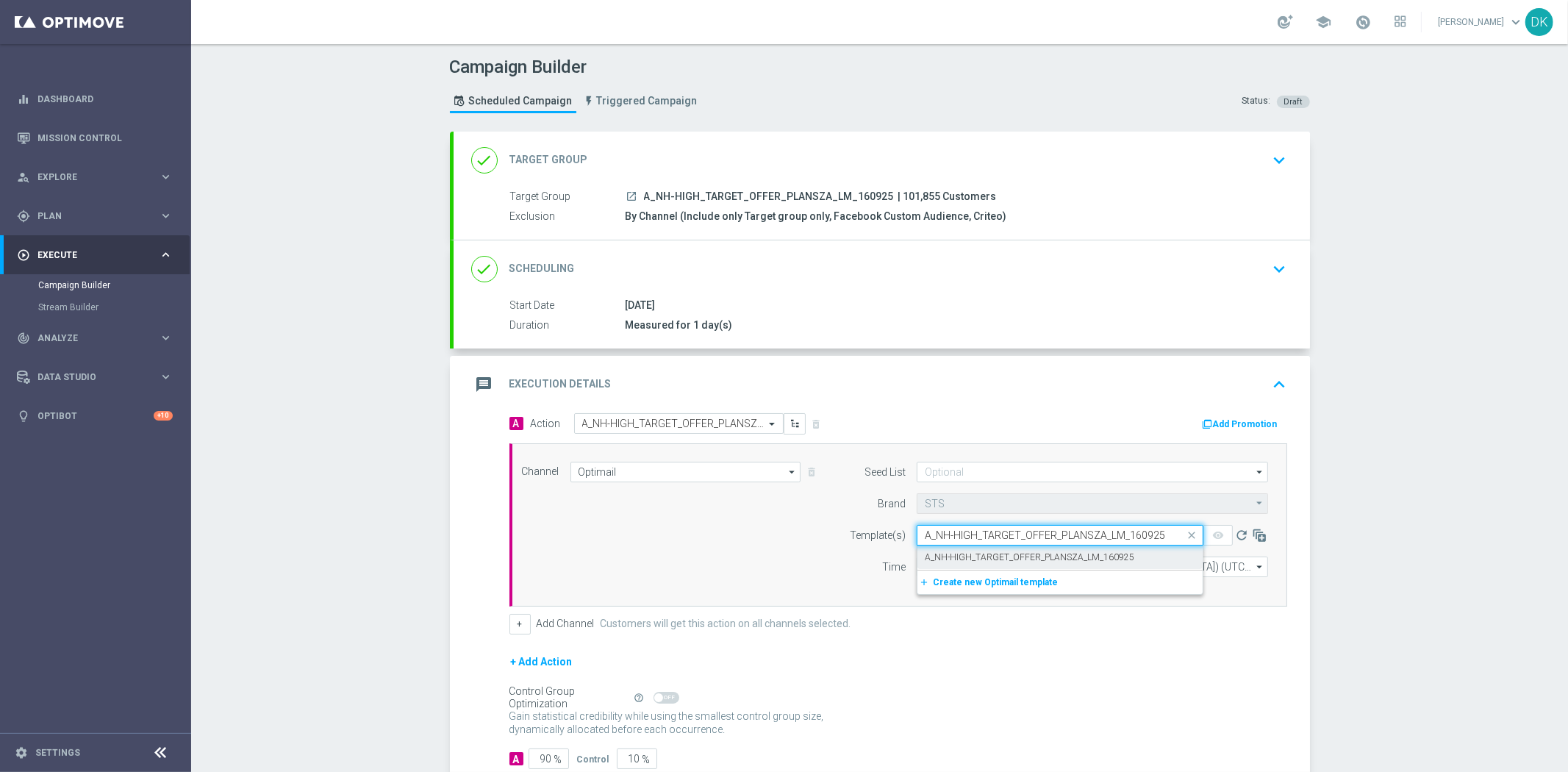
click at [960, 557] on label "A_NH-HIGH_TARGET_OFFER_PLANSZA_LM_160925" at bounding box center [1030, 557] width 209 height 13
type input "A_NH-HIGH_TARGET_OFFER_PLANSZA_LM_160925"
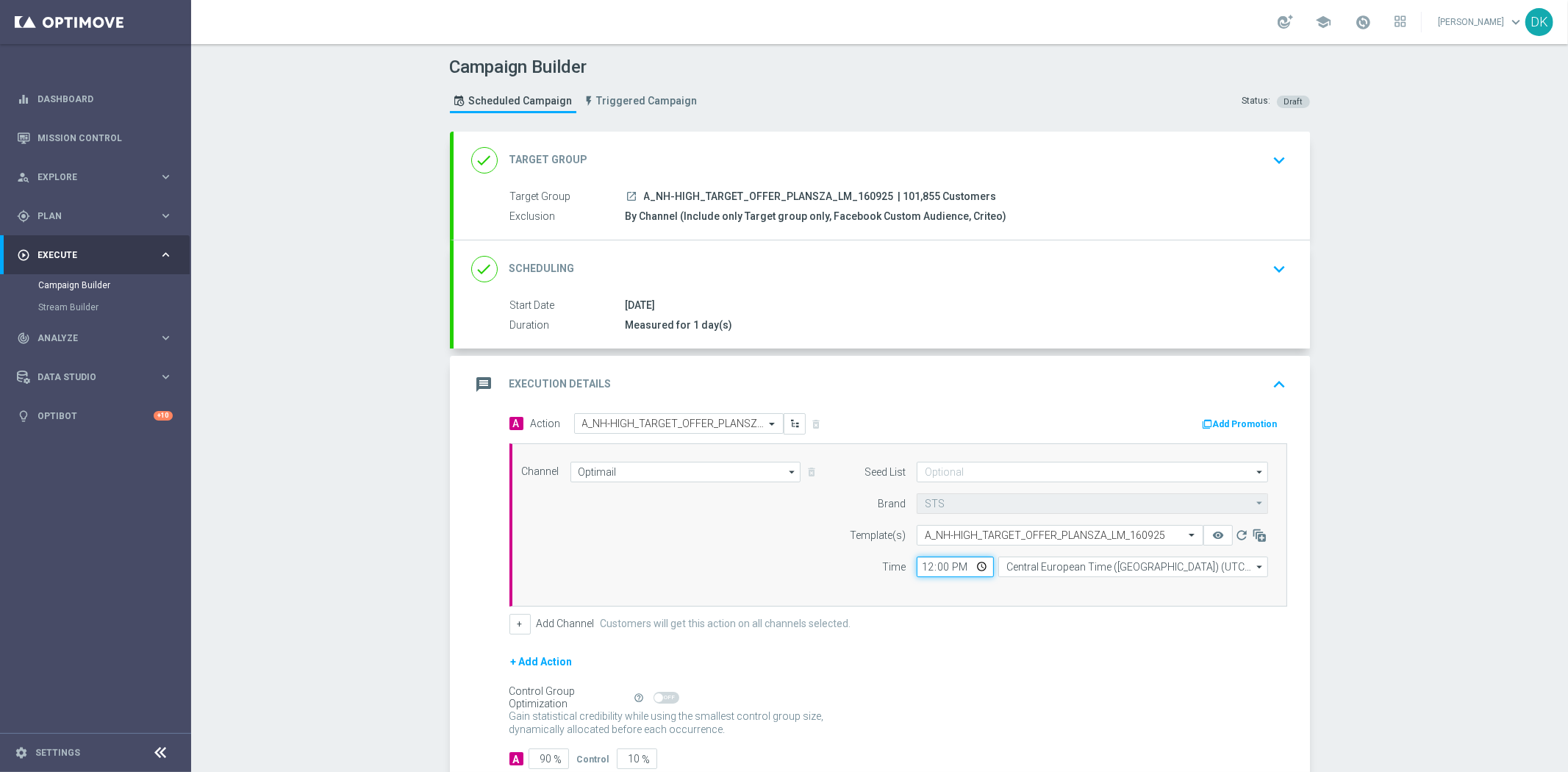
click at [922, 569] on input "12:00" at bounding box center [955, 566] width 78 height 20
type input "16:01"
click at [1062, 569] on input "Central European Time ([GEOGRAPHIC_DATA]) (UTC +02:00)" at bounding box center [1133, 566] width 269 height 20
type input "Central European Time ([GEOGRAPHIC_DATA]) (UTC +02:00)"
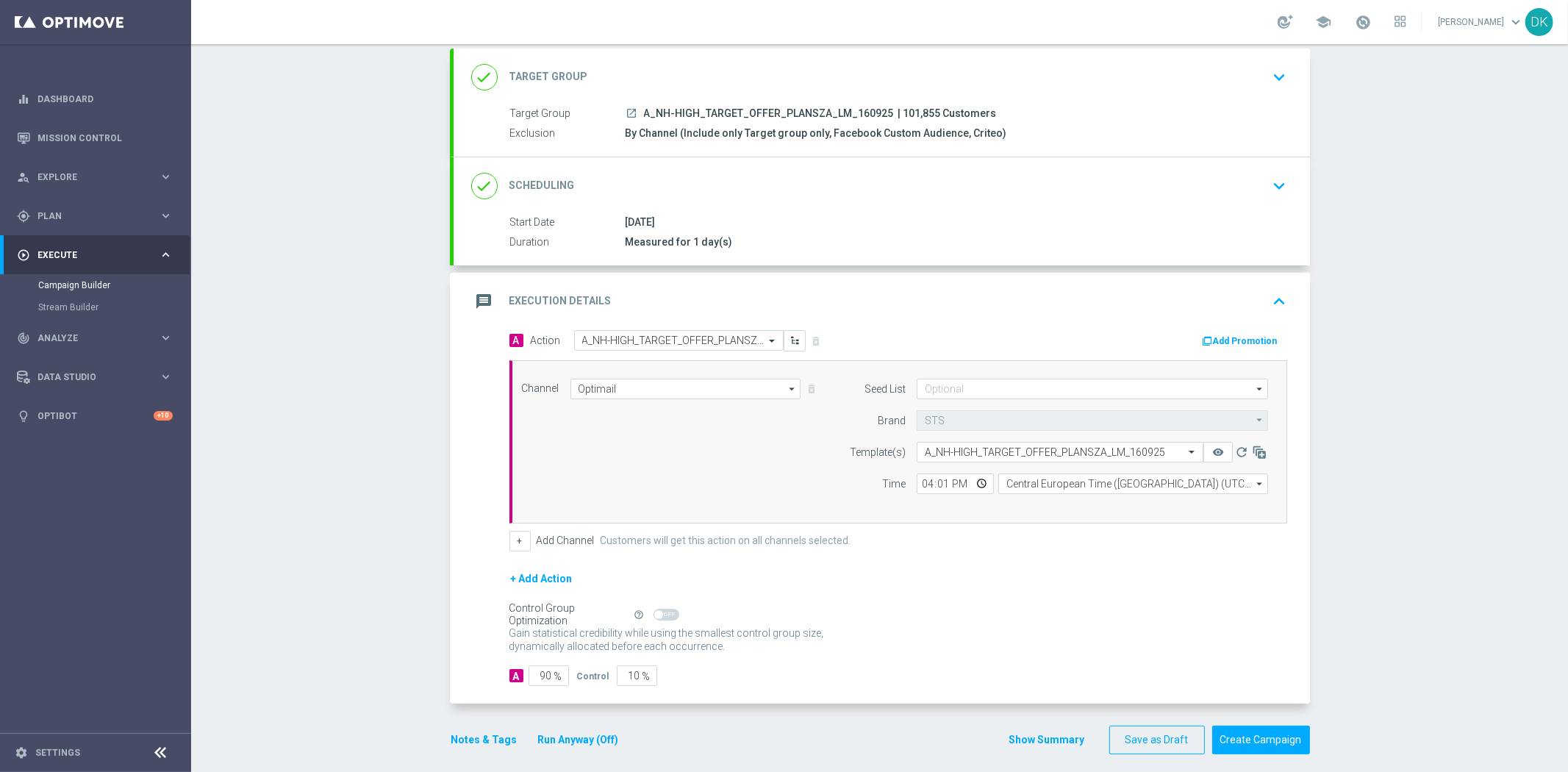
scroll to position [94, 0]
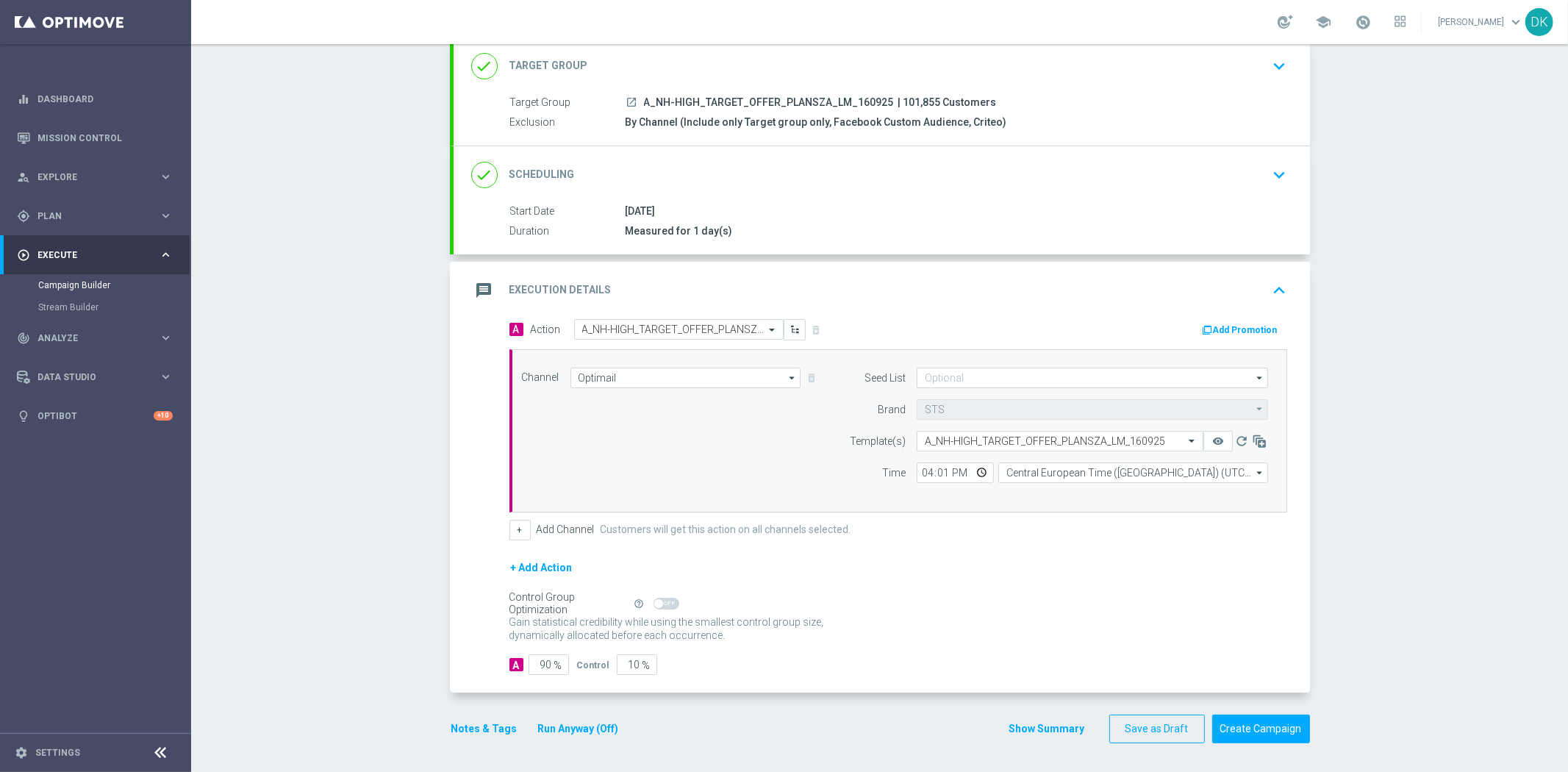
click at [535, 567] on button "+ Add Action" at bounding box center [542, 568] width 65 height 18
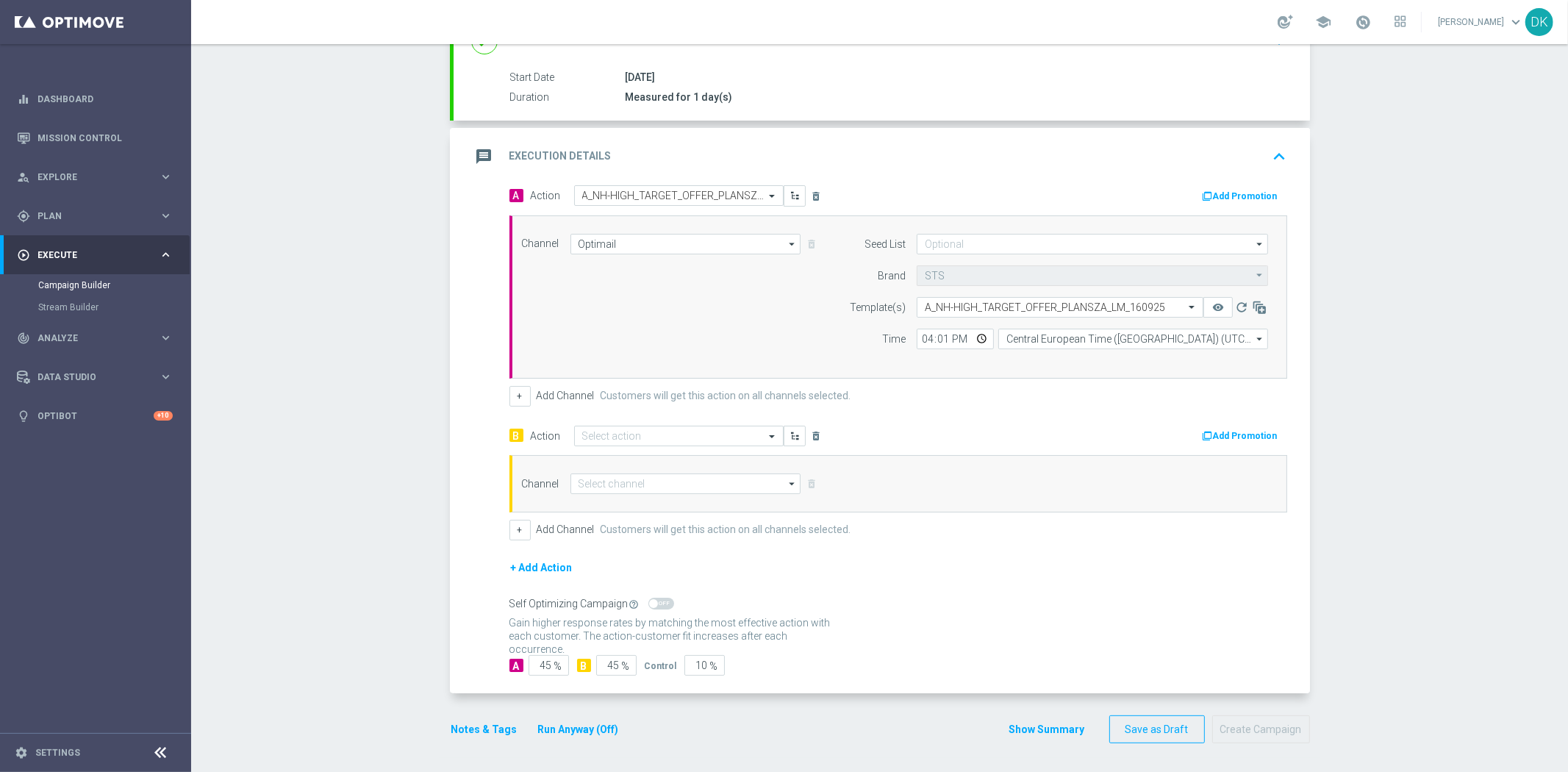
scroll to position [230, 0]
click at [811, 435] on icon "delete_forever" at bounding box center [817, 435] width 12 height 12
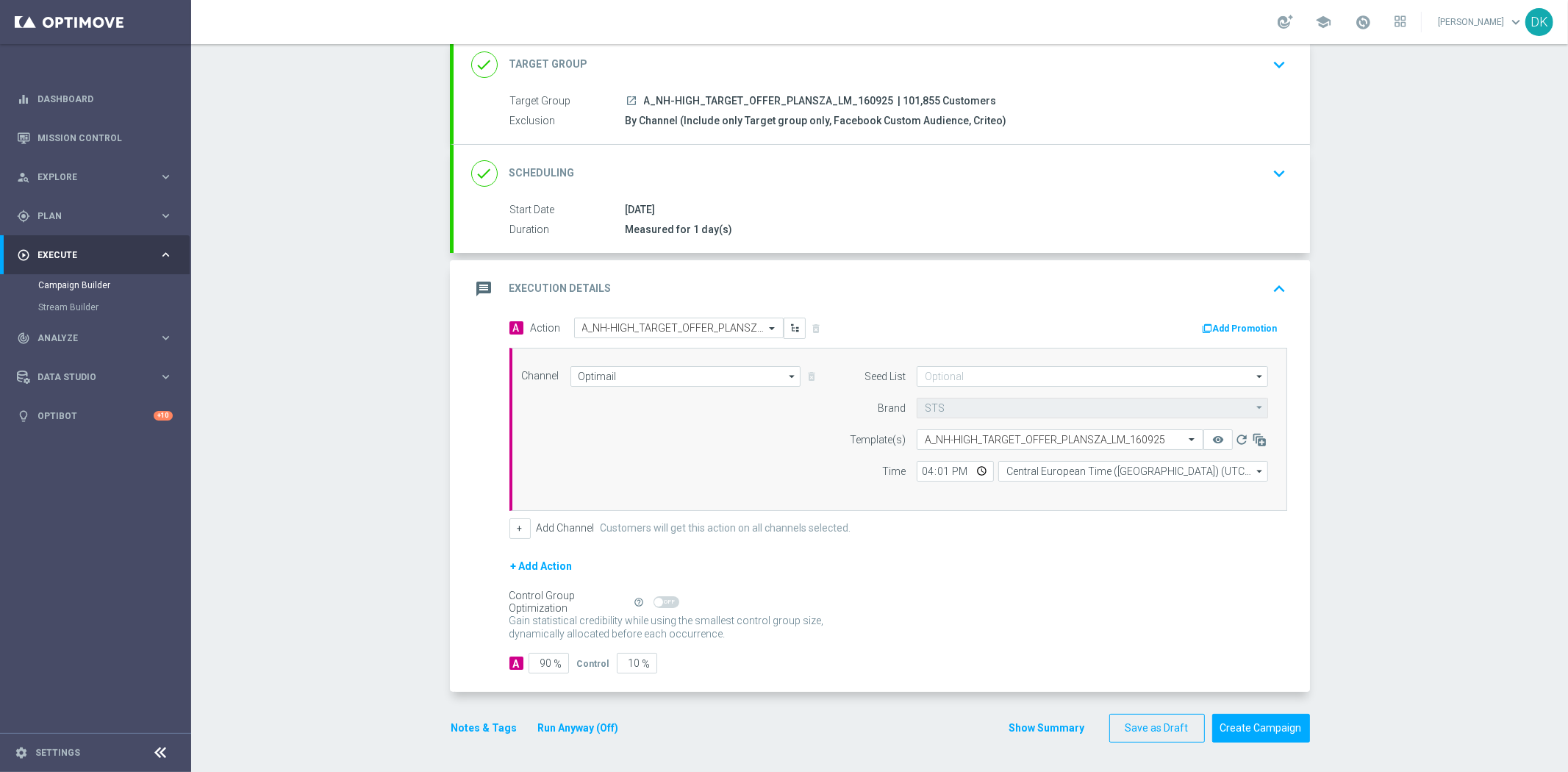
scroll to position [94, 0]
click at [522, 529] on button "+" at bounding box center [520, 529] width 21 height 20
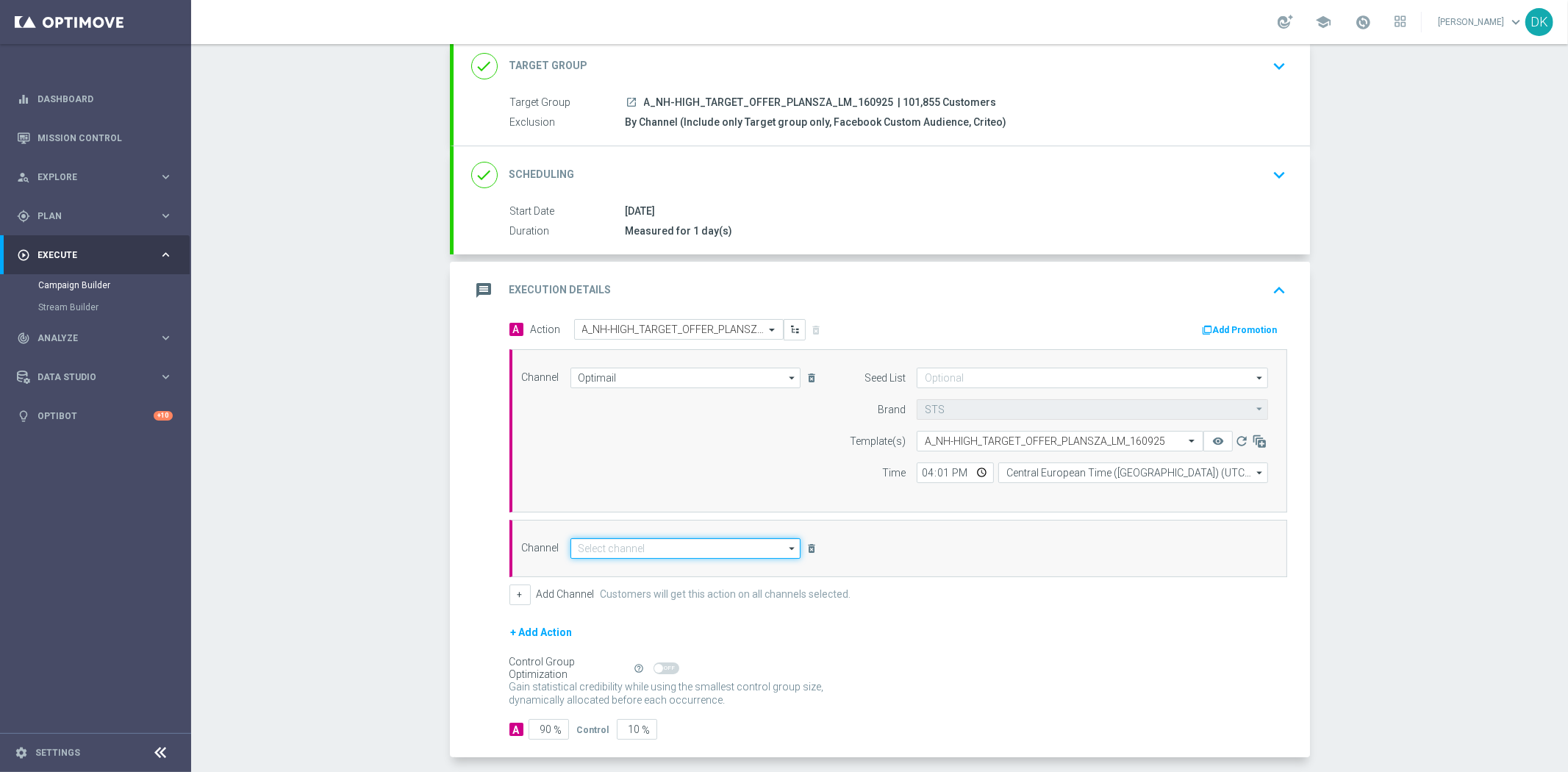
click at [586, 549] on input at bounding box center [686, 548] width 231 height 20
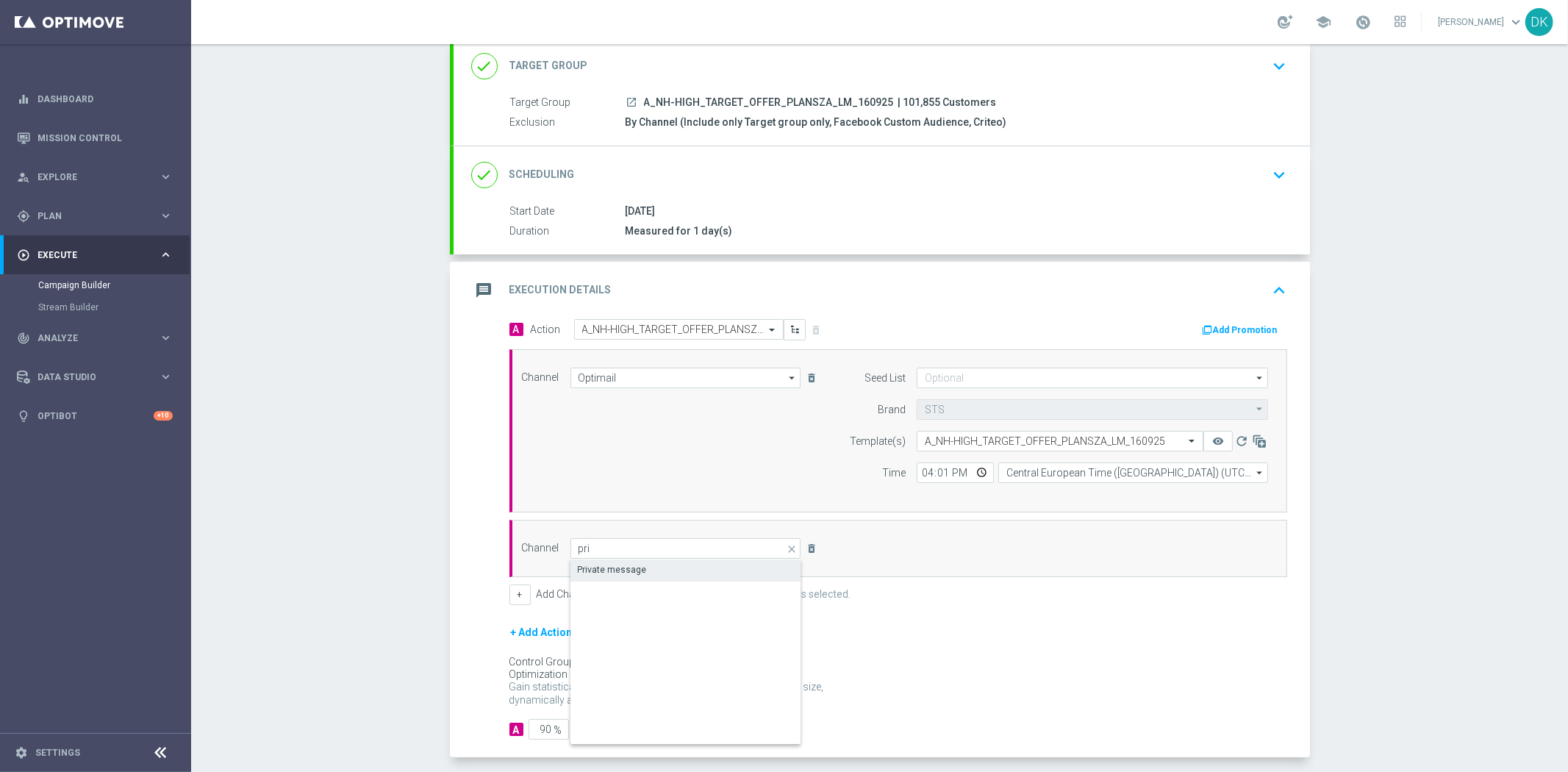
click at [613, 572] on div "Private message" at bounding box center [613, 570] width 69 height 14
type input "Private message"
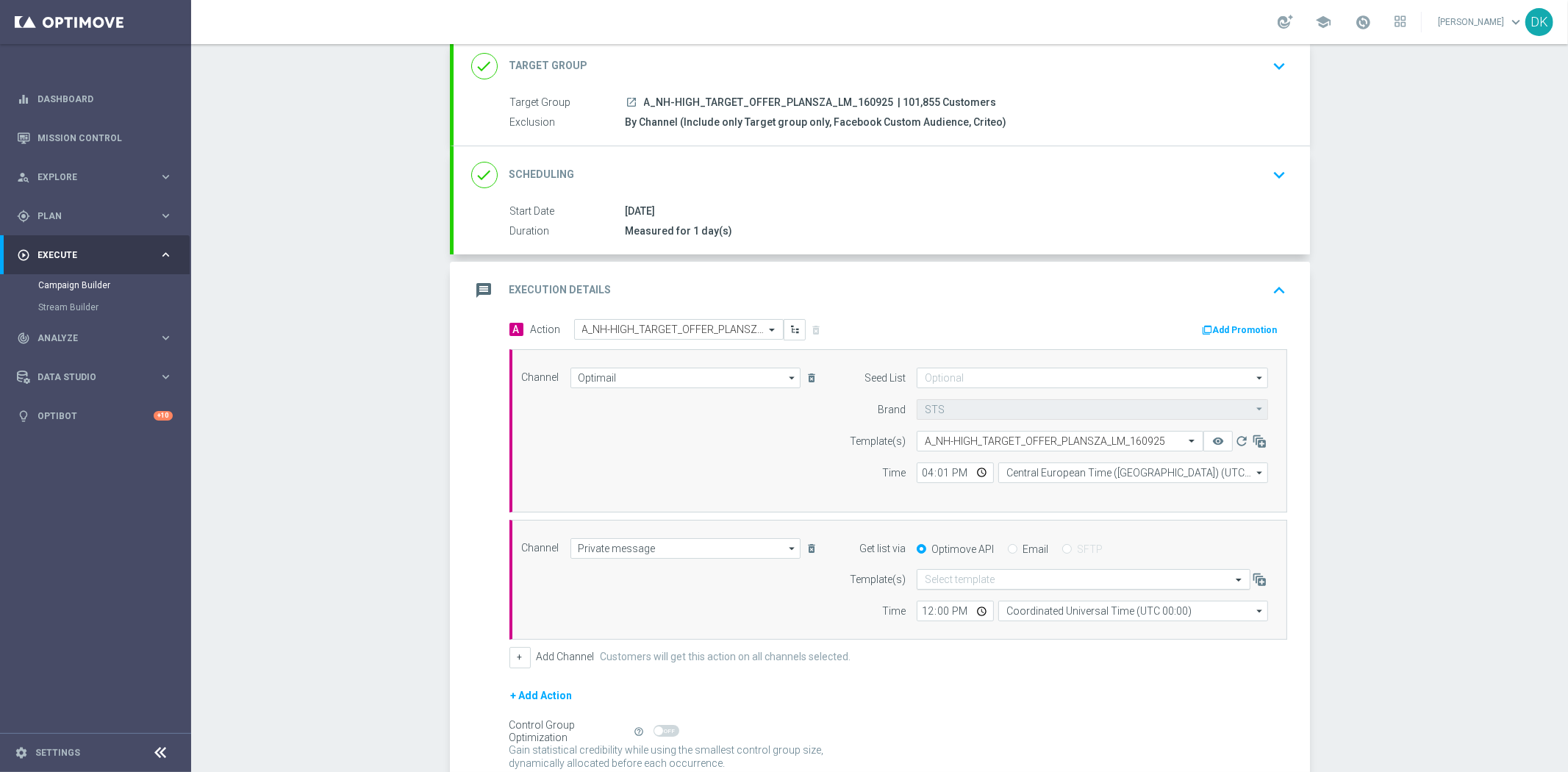
click at [995, 580] on input "text" at bounding box center [1069, 580] width 288 height 13
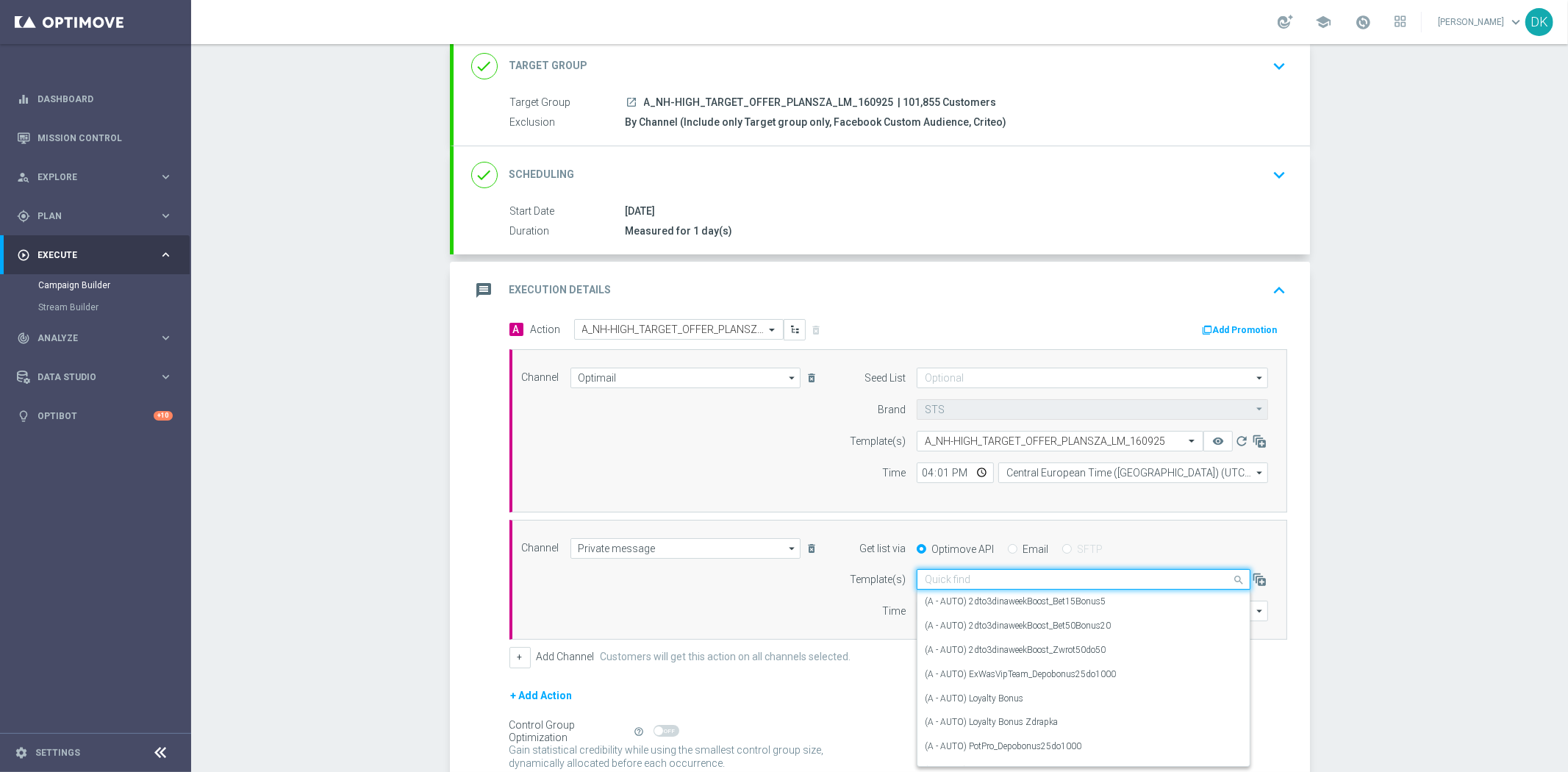
paste input "A_NH-HIGH_TARGET_OFFER_PLANSZA_LM_160925"
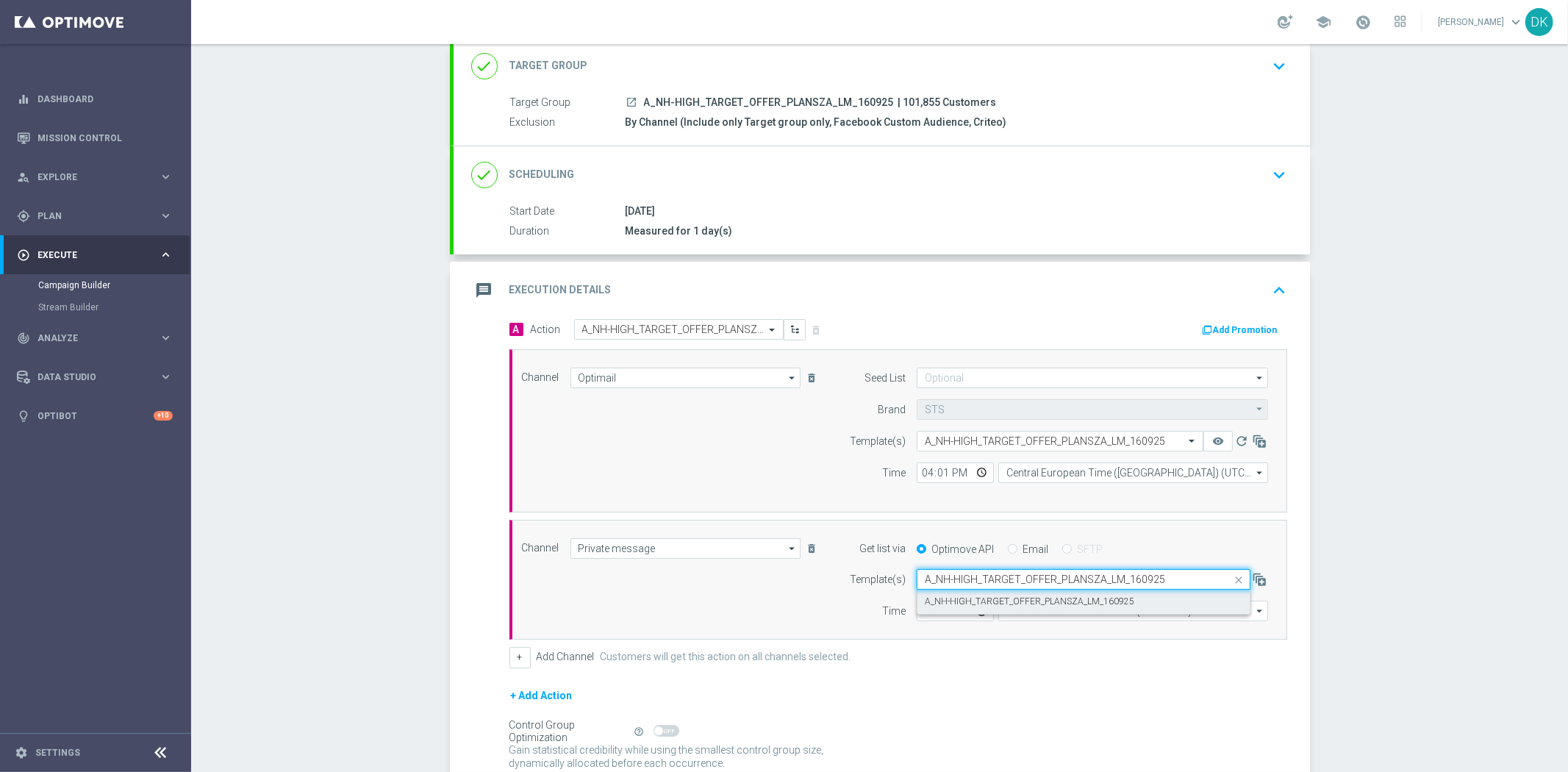
click at [991, 597] on label "A_NH-HIGH_TARGET_OFFER_PLANSZA_LM_160925" at bounding box center [1030, 602] width 209 height 13
type input "A_NH-HIGH_TARGET_OFFER_PLANSZA_LM_160925"
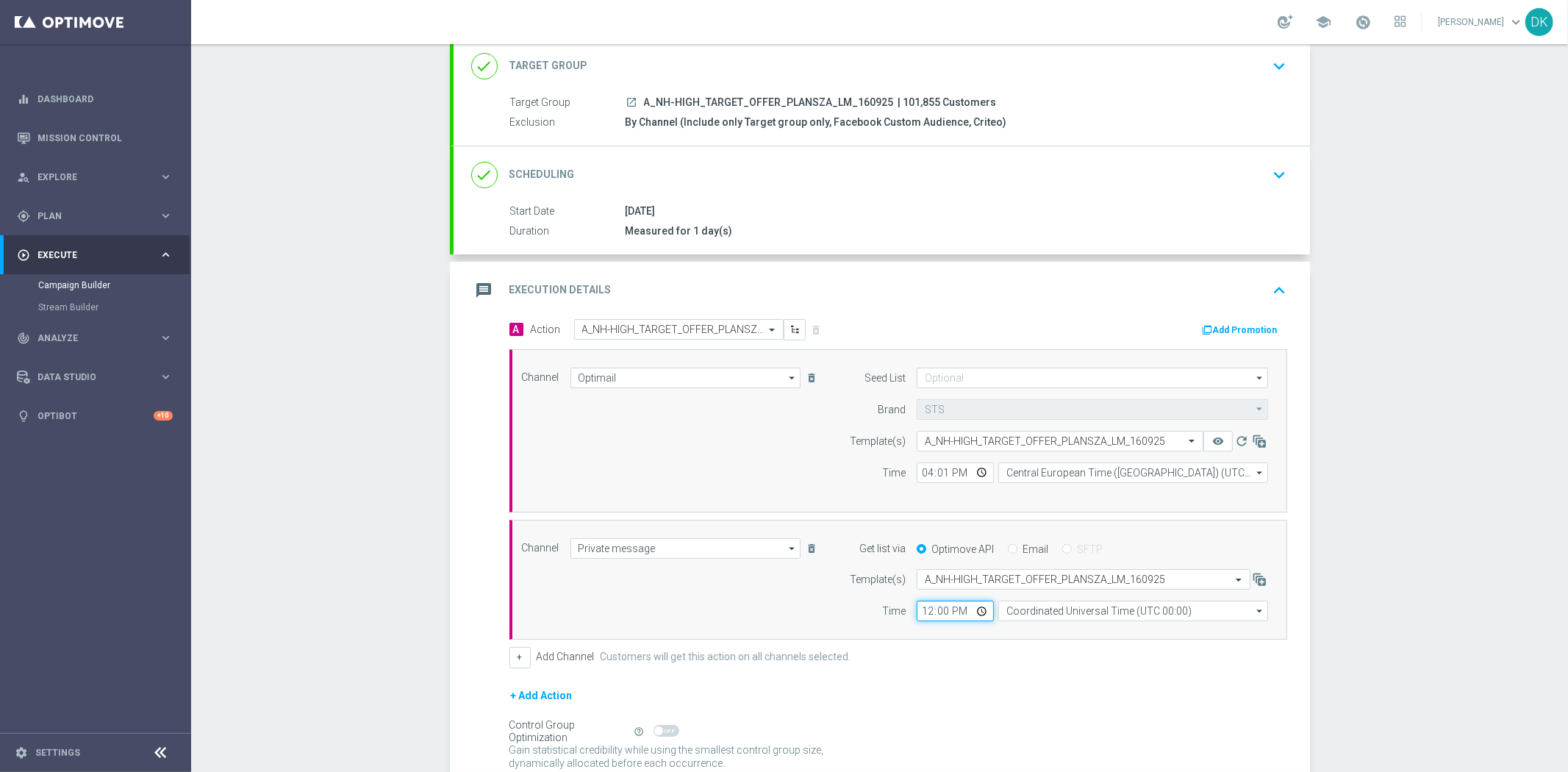
click at [917, 613] on input "12:00" at bounding box center [955, 611] width 78 height 20
type input "16:01"
click at [1090, 614] on input "Coordinated Universal Time (UTC 00:00)" at bounding box center [1133, 611] width 269 height 20
click at [1083, 638] on div "Central European Time ([GEOGRAPHIC_DATA]) (UTC +02:00)" at bounding box center [1125, 633] width 240 height 14
type input "Central European Time ([GEOGRAPHIC_DATA]) (UTC +02:00)"
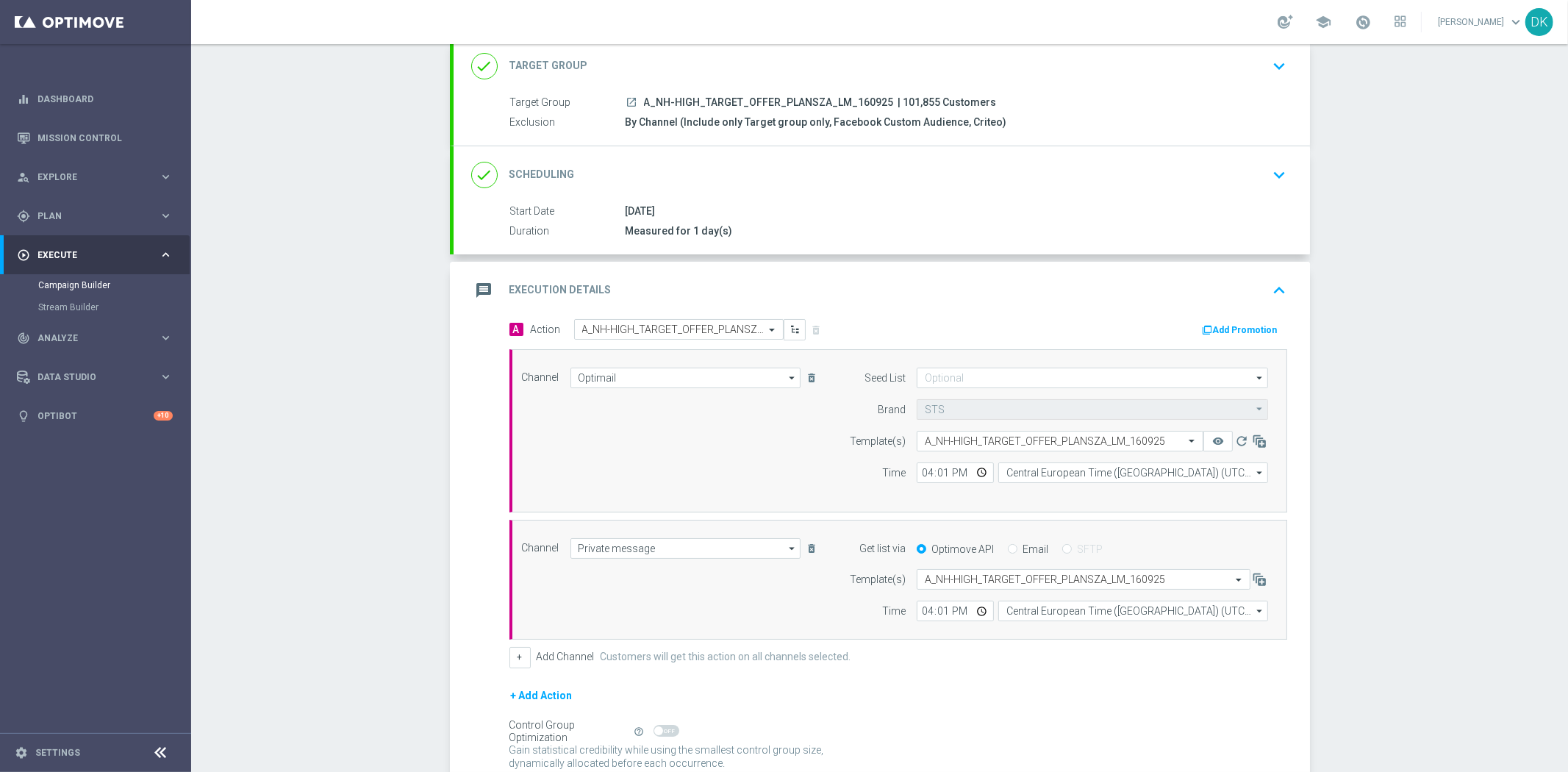
click at [1075, 688] on div "+ Add Action" at bounding box center [898, 705] width 778 height 37
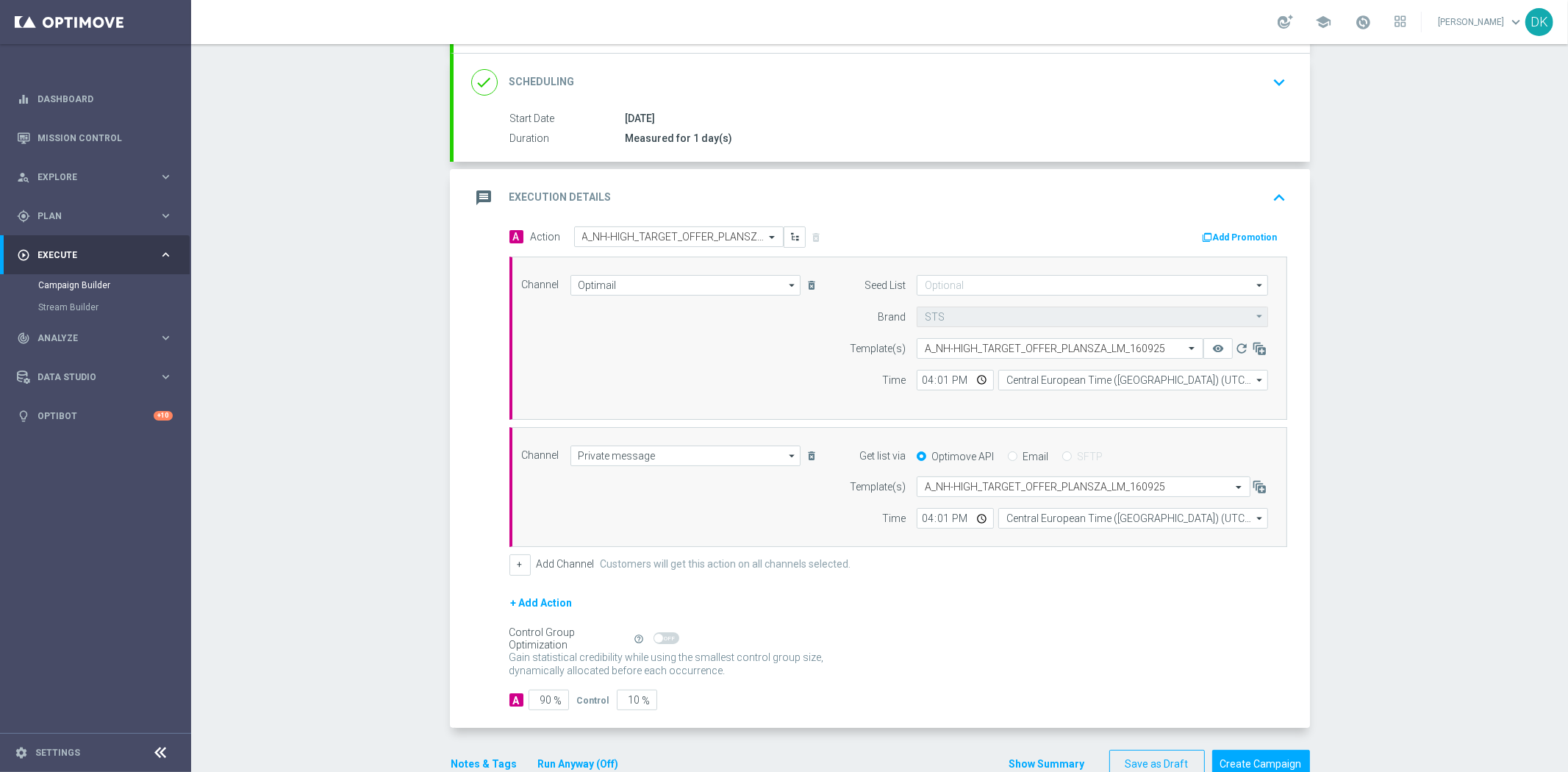
scroll to position [223, 0]
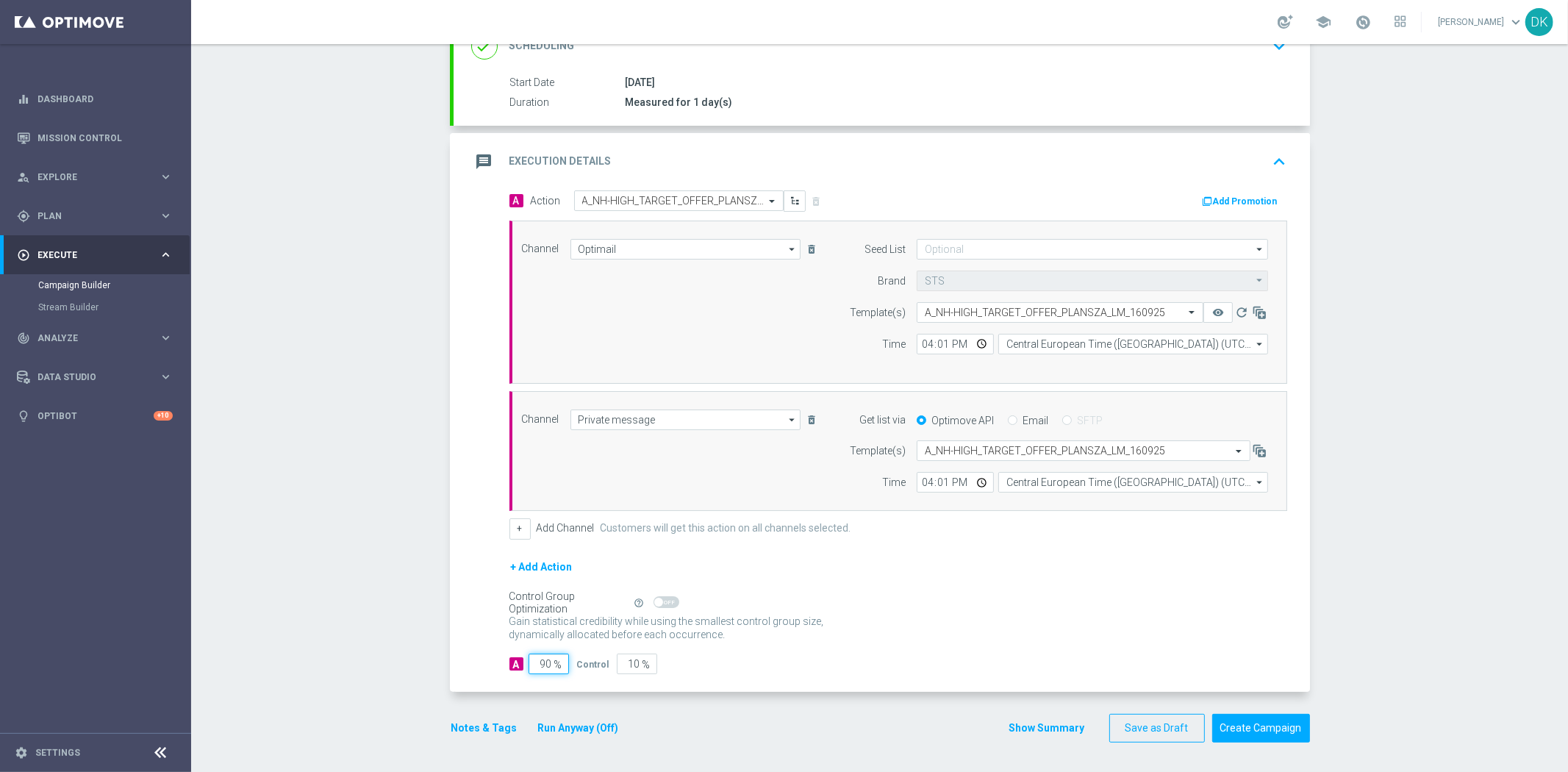
drag, startPoint x: 539, startPoint y: 670, endPoint x: 589, endPoint y: 672, distance: 50.0
click at [586, 672] on div "A 90 % Control 10 %" at bounding box center [898, 664] width 778 height 20
type input "98"
type input "2"
type input "98"
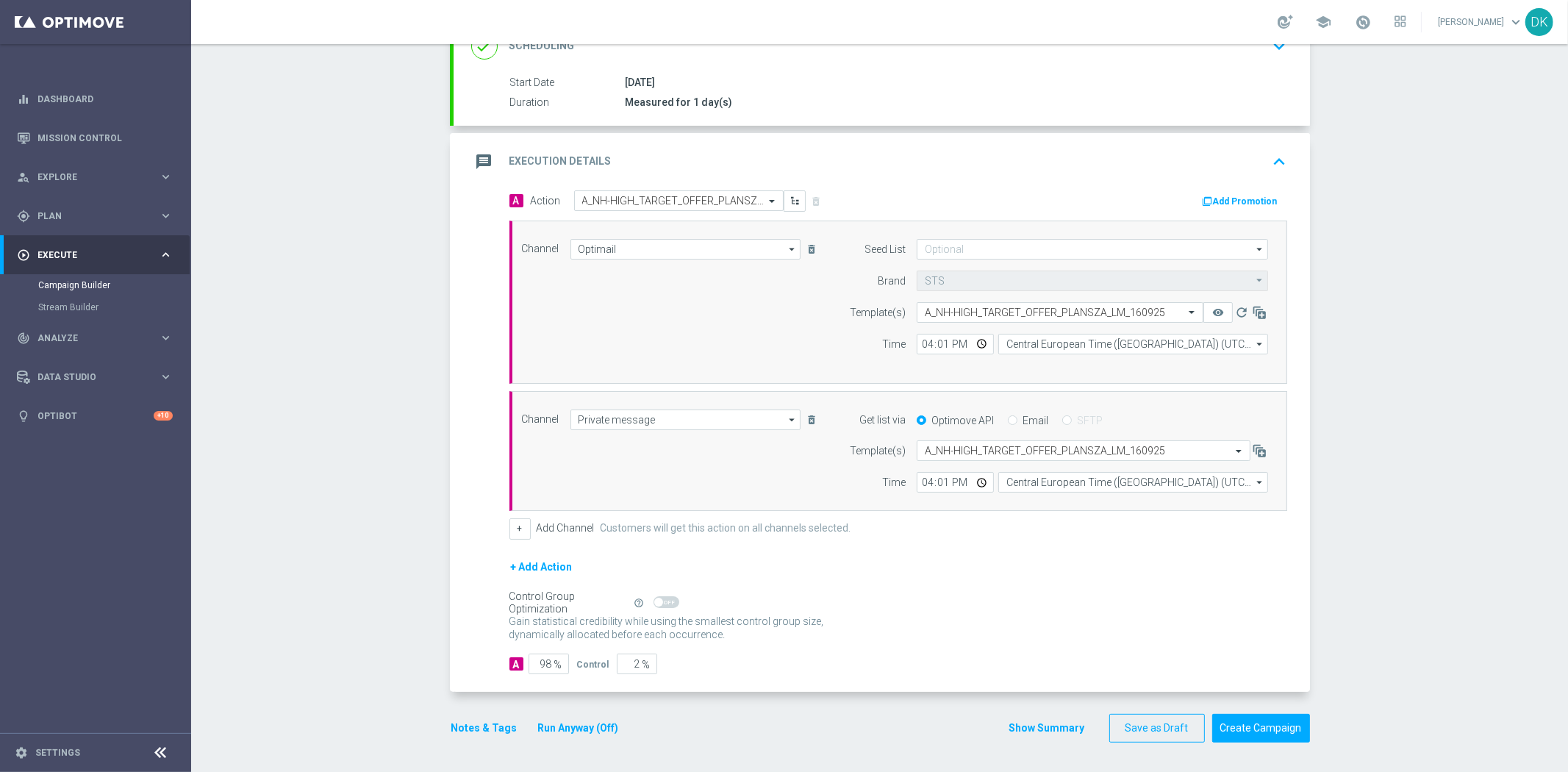
click at [467, 727] on button "Notes & Tags" at bounding box center [485, 728] width 69 height 18
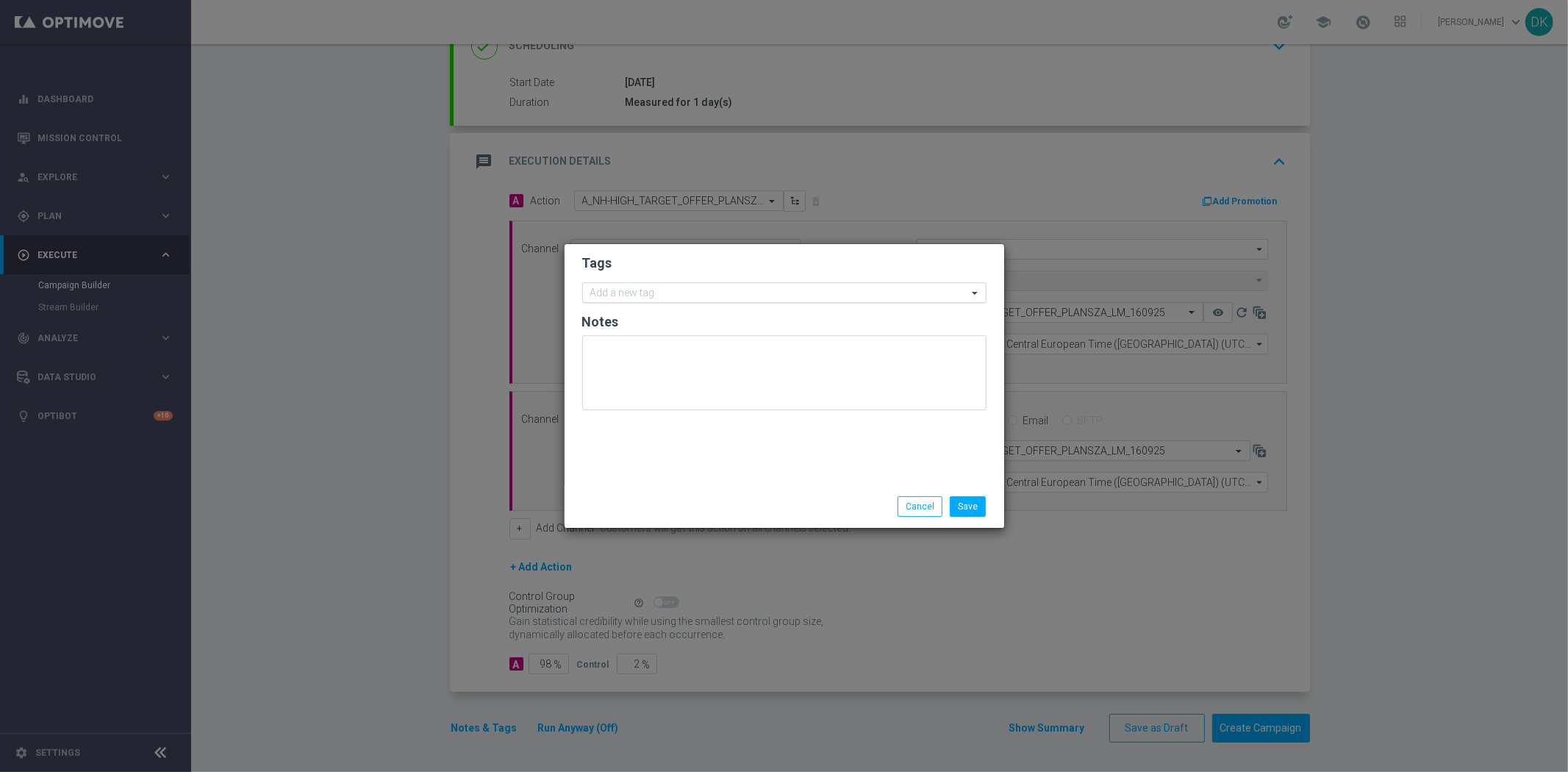
click at [601, 295] on input "text" at bounding box center [778, 294] width 377 height 13
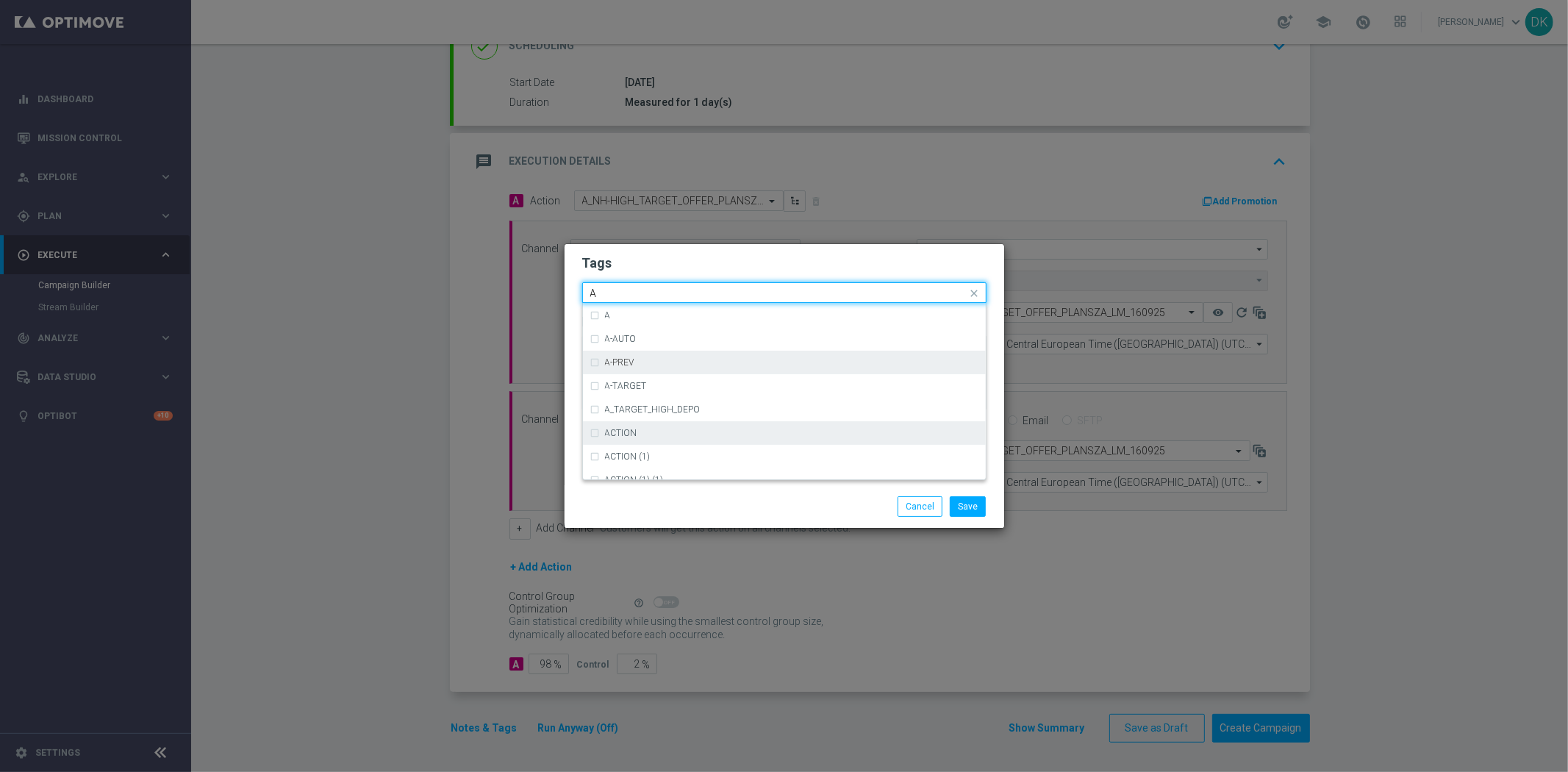
scroll to position [1798, 0]
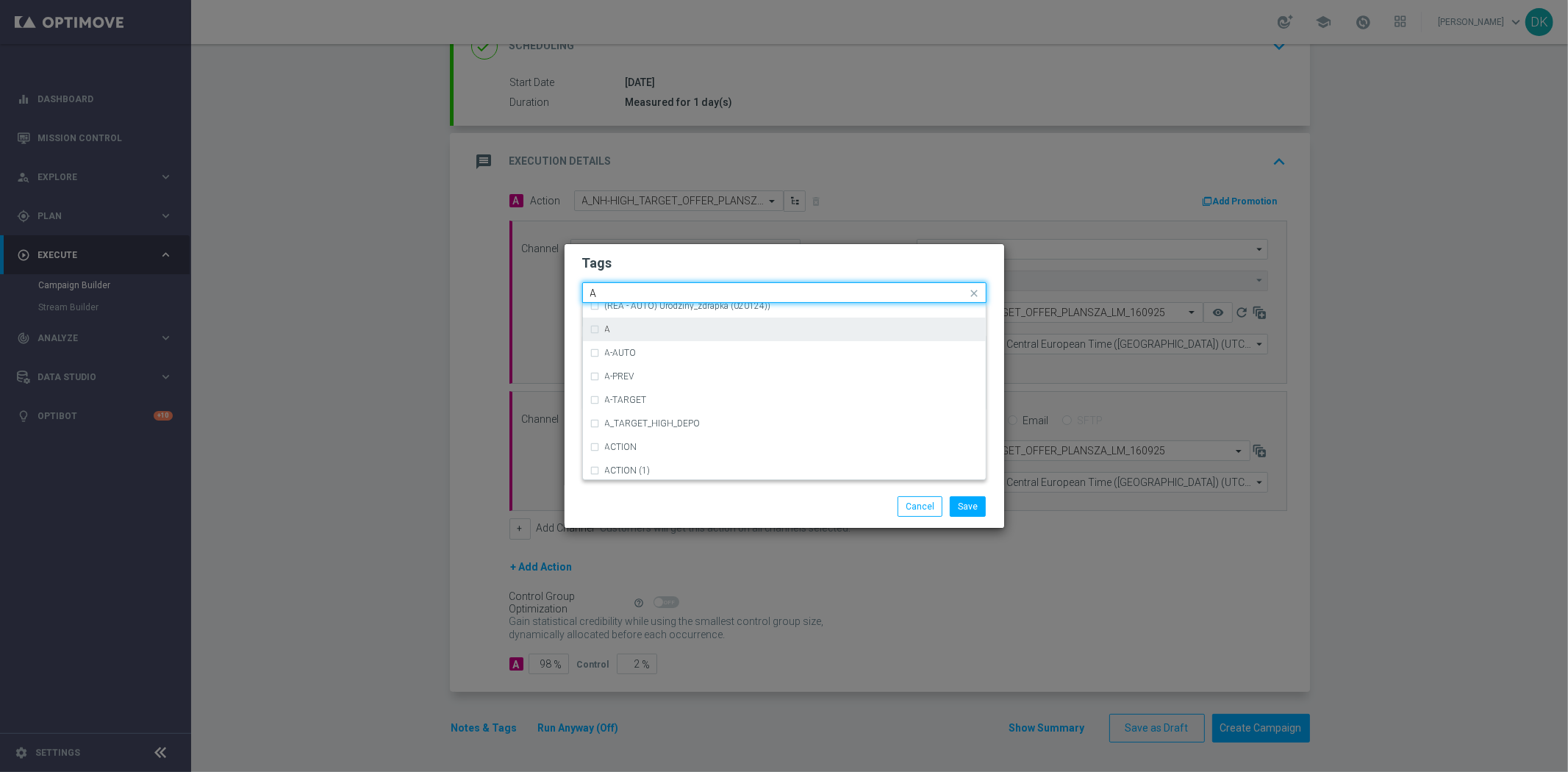
click at [643, 329] on div "A" at bounding box center [792, 330] width 373 height 9
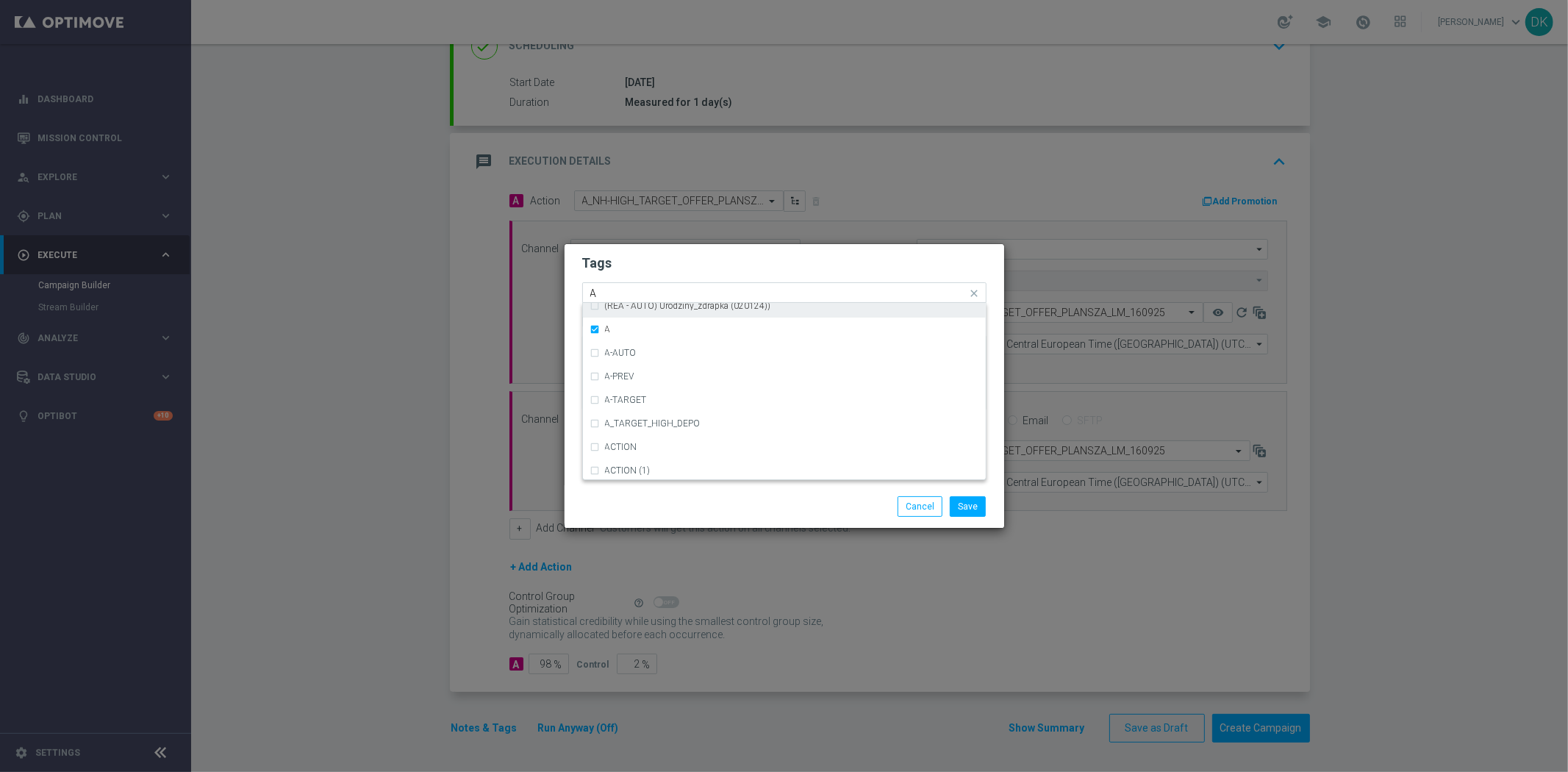
click at [630, 288] on input "A" at bounding box center [778, 294] width 377 height 13
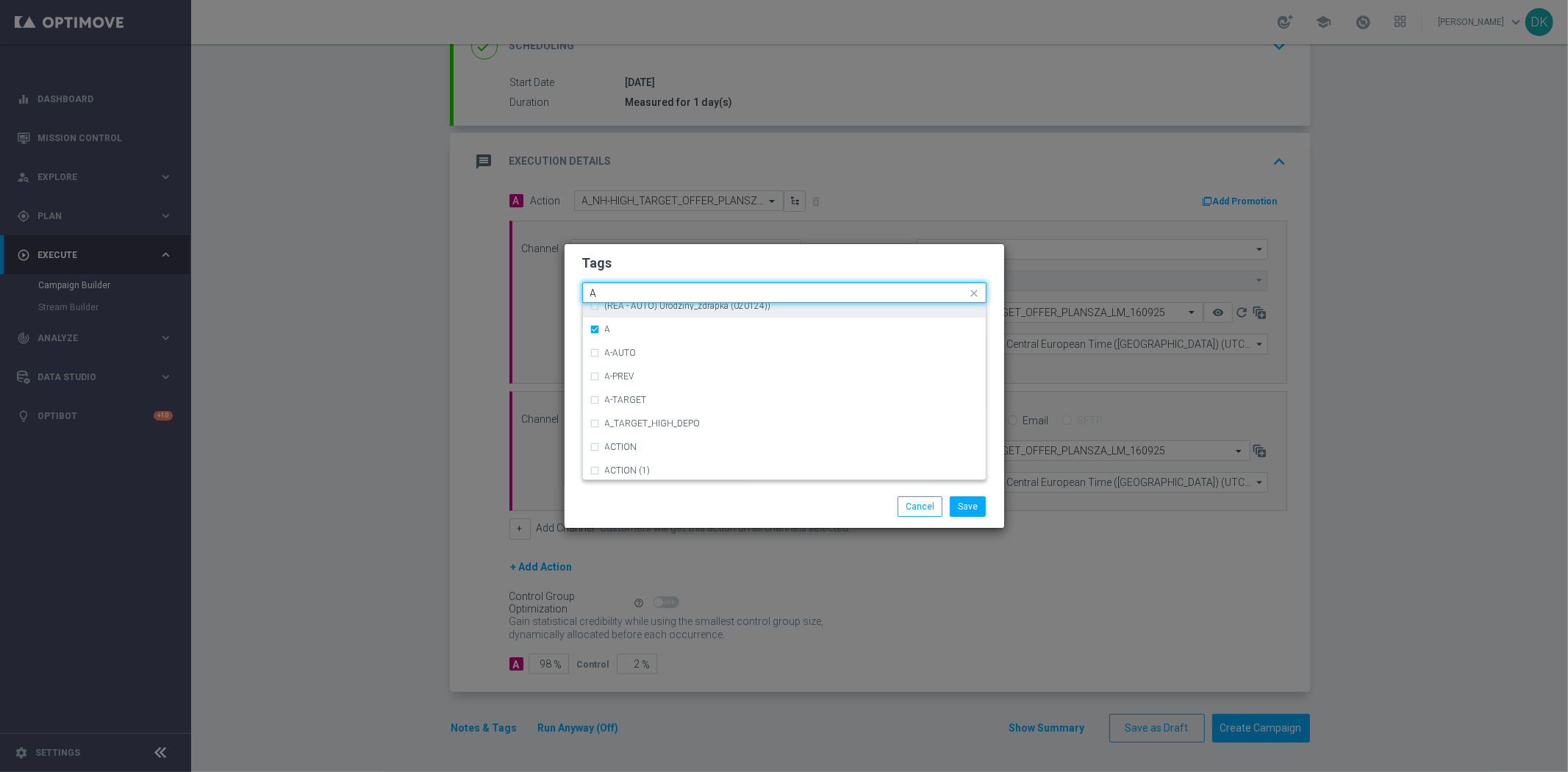
click at [630, 288] on input "A" at bounding box center [778, 294] width 377 height 13
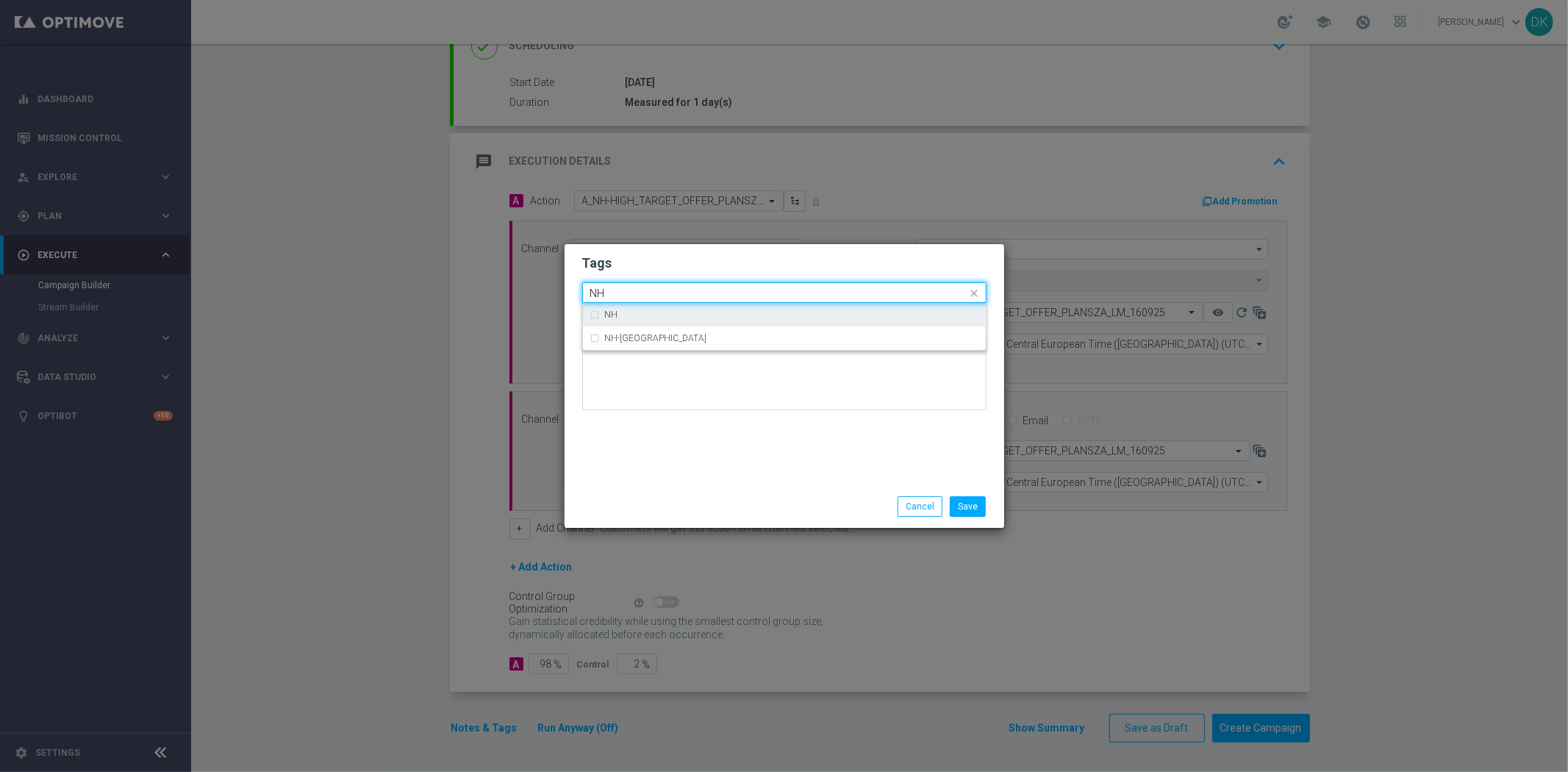
click at [628, 311] on div "NH" at bounding box center [792, 315] width 373 height 9
click at [637, 295] on input "NH" at bounding box center [778, 294] width 377 height 13
click at [662, 334] on div "HIGH" at bounding box center [792, 338] width 373 height 9
type input "HIGH"
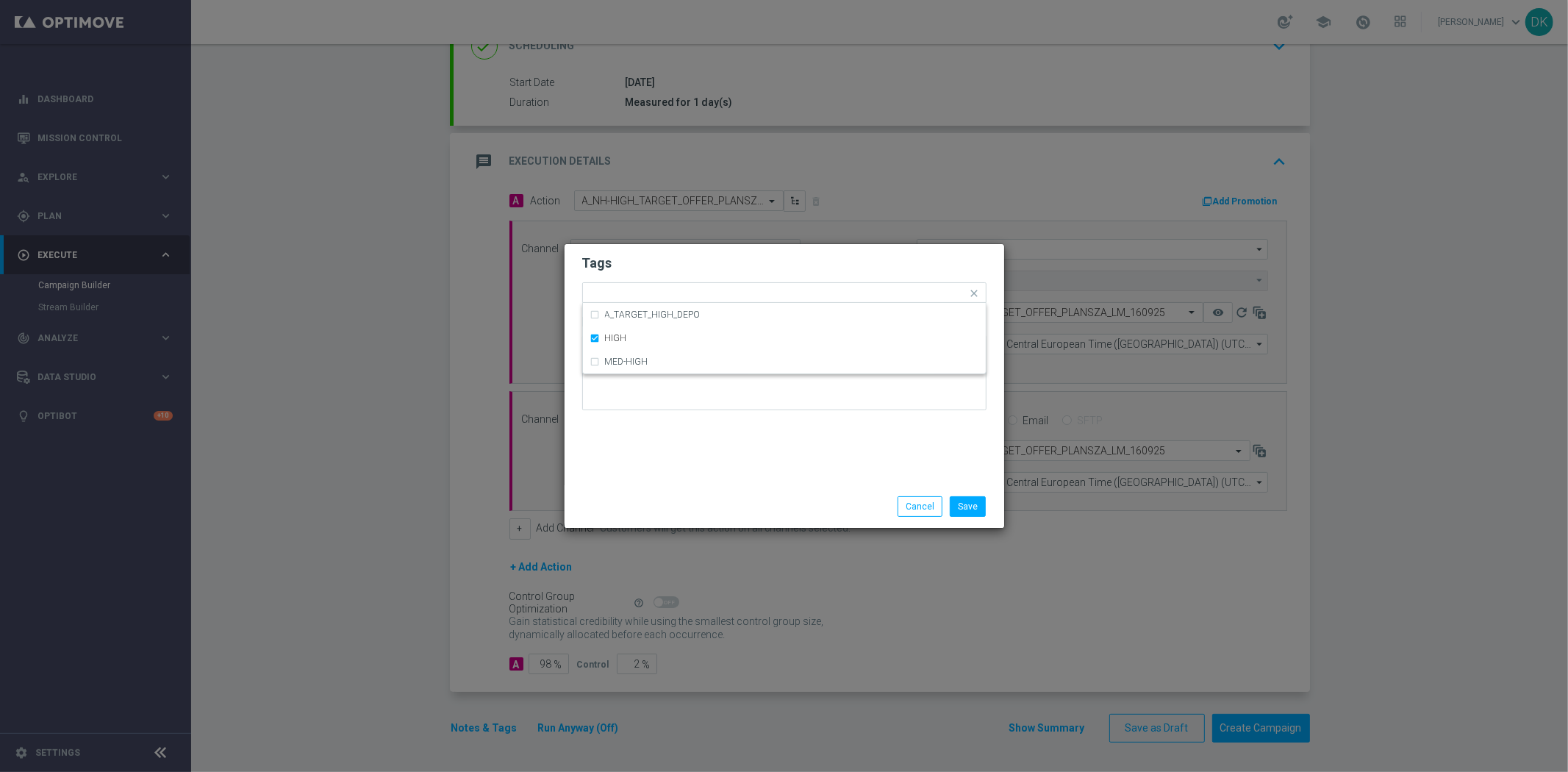
click at [851, 432] on div "Tags Quick find × A × NH × HIGH A_TARGET_HIGH_DEPO HIGH MED-HIGH Notes" at bounding box center [784, 365] width 440 height 241
click at [667, 296] on span "×" at bounding box center [668, 294] width 14 height 14
click at [708, 297] on input "text" at bounding box center [814, 294] width 307 height 13
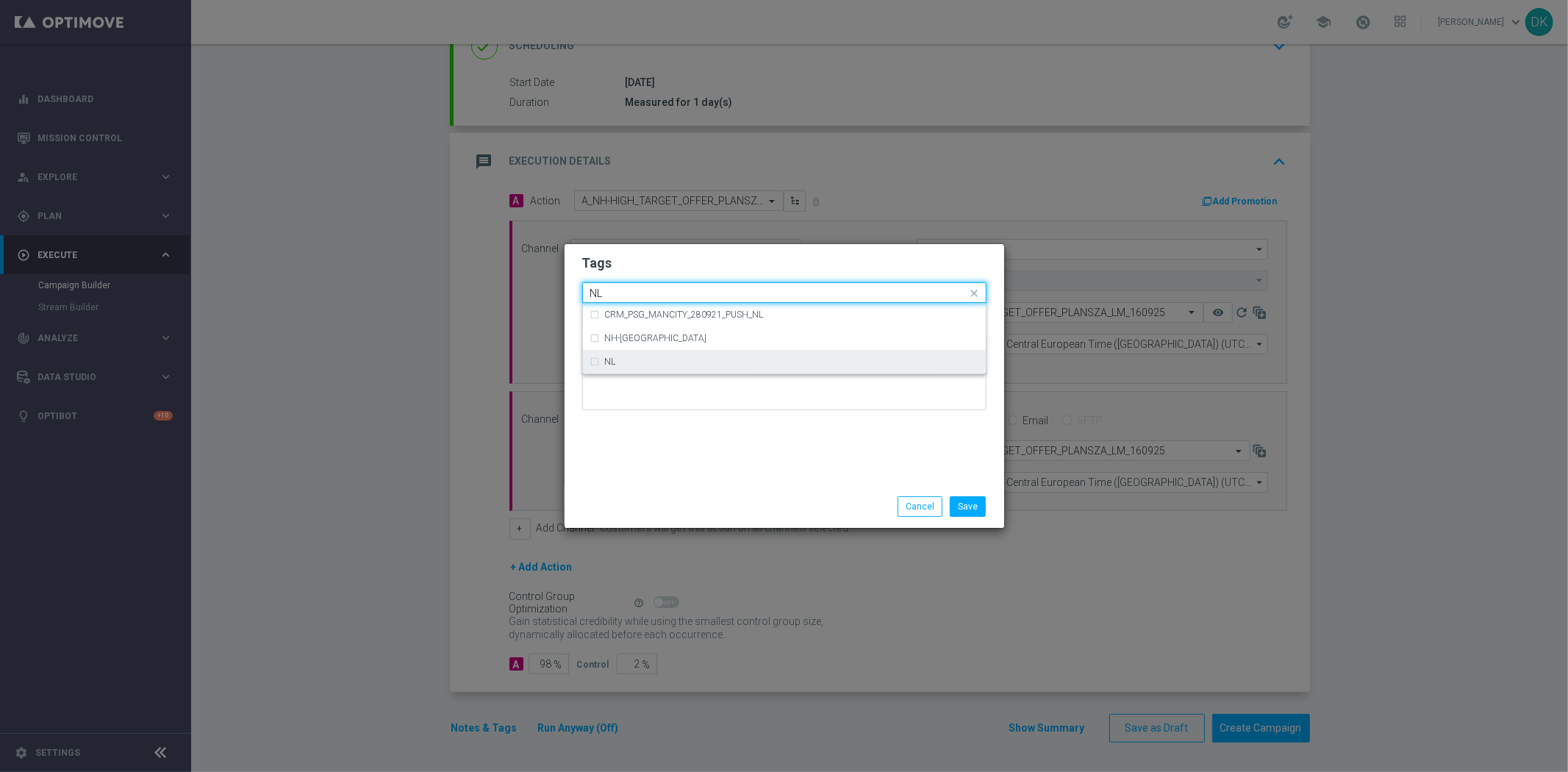
click at [637, 361] on div "NL" at bounding box center [792, 362] width 373 height 9
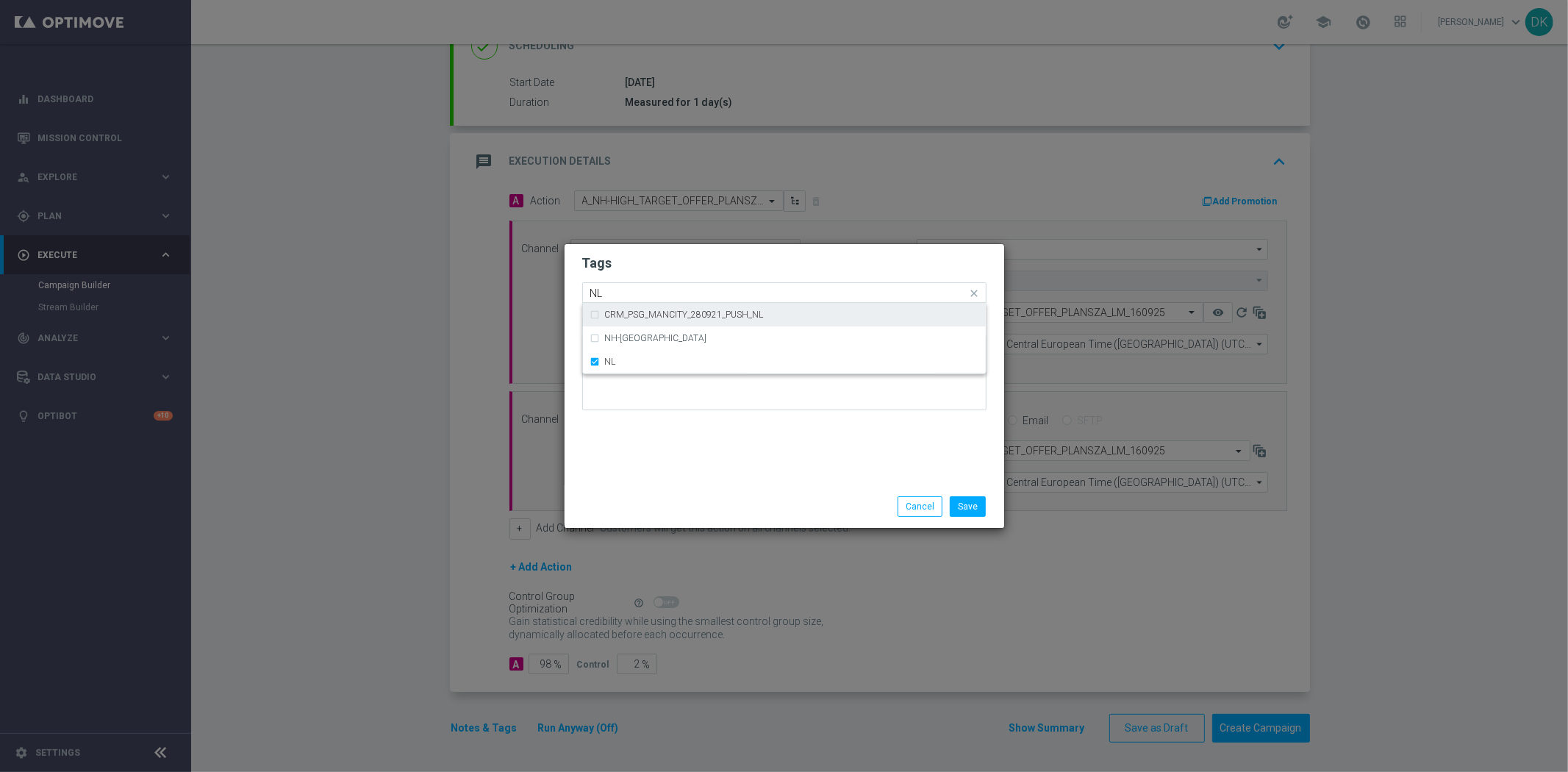
click at [654, 290] on input "NL" at bounding box center [778, 294] width 377 height 13
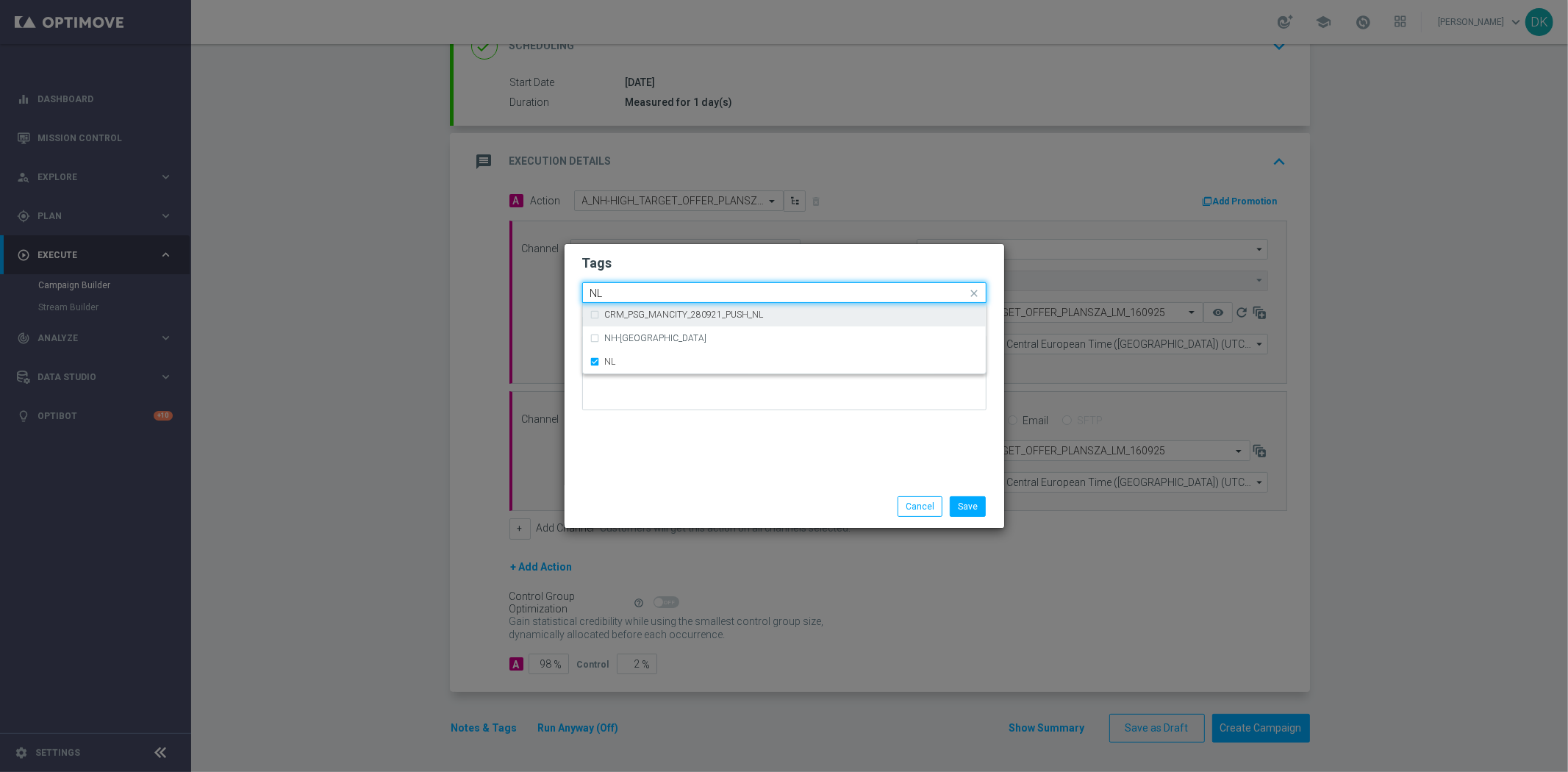
click at [654, 290] on input "NL" at bounding box center [778, 294] width 377 height 13
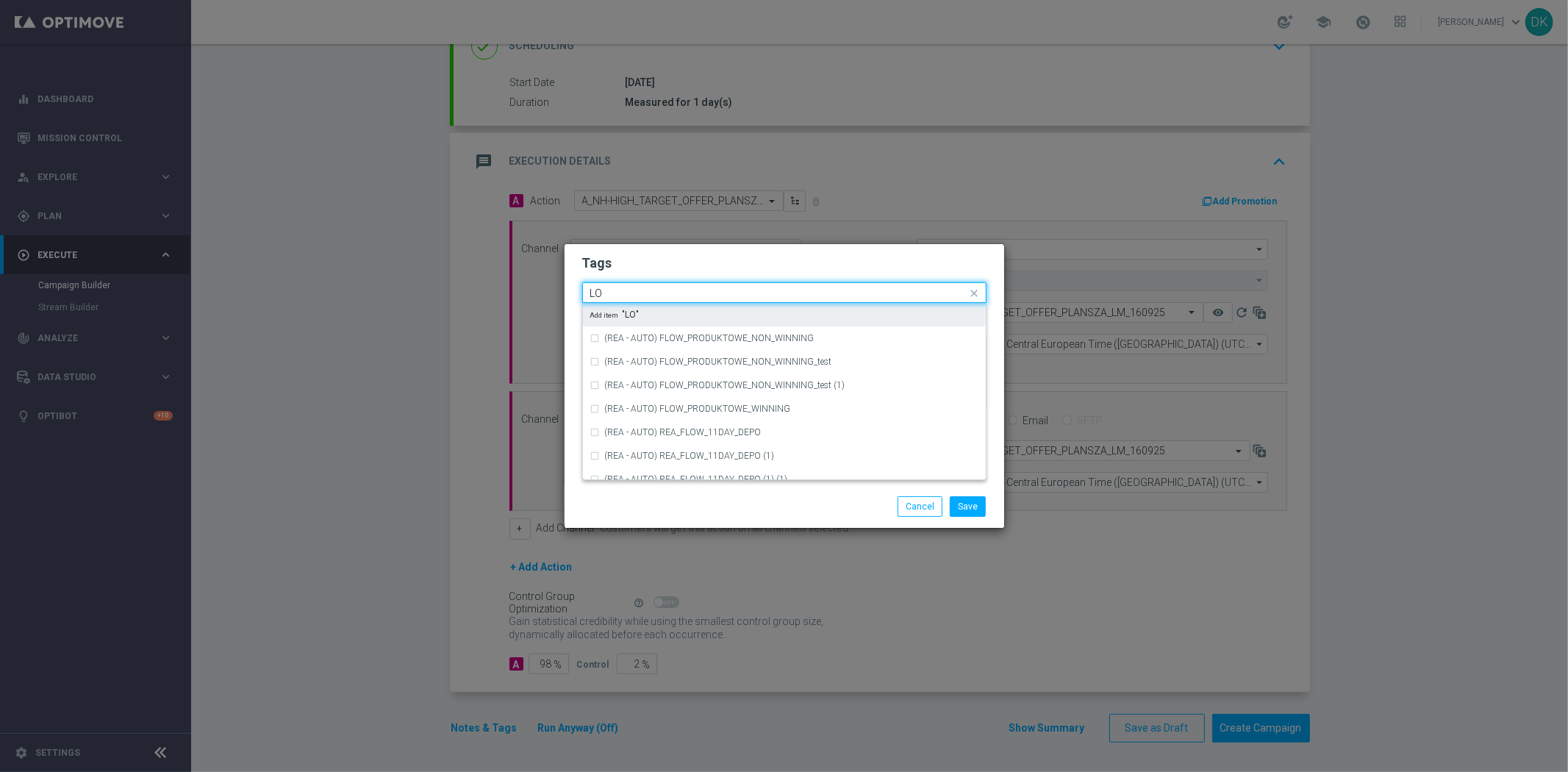
type input "L"
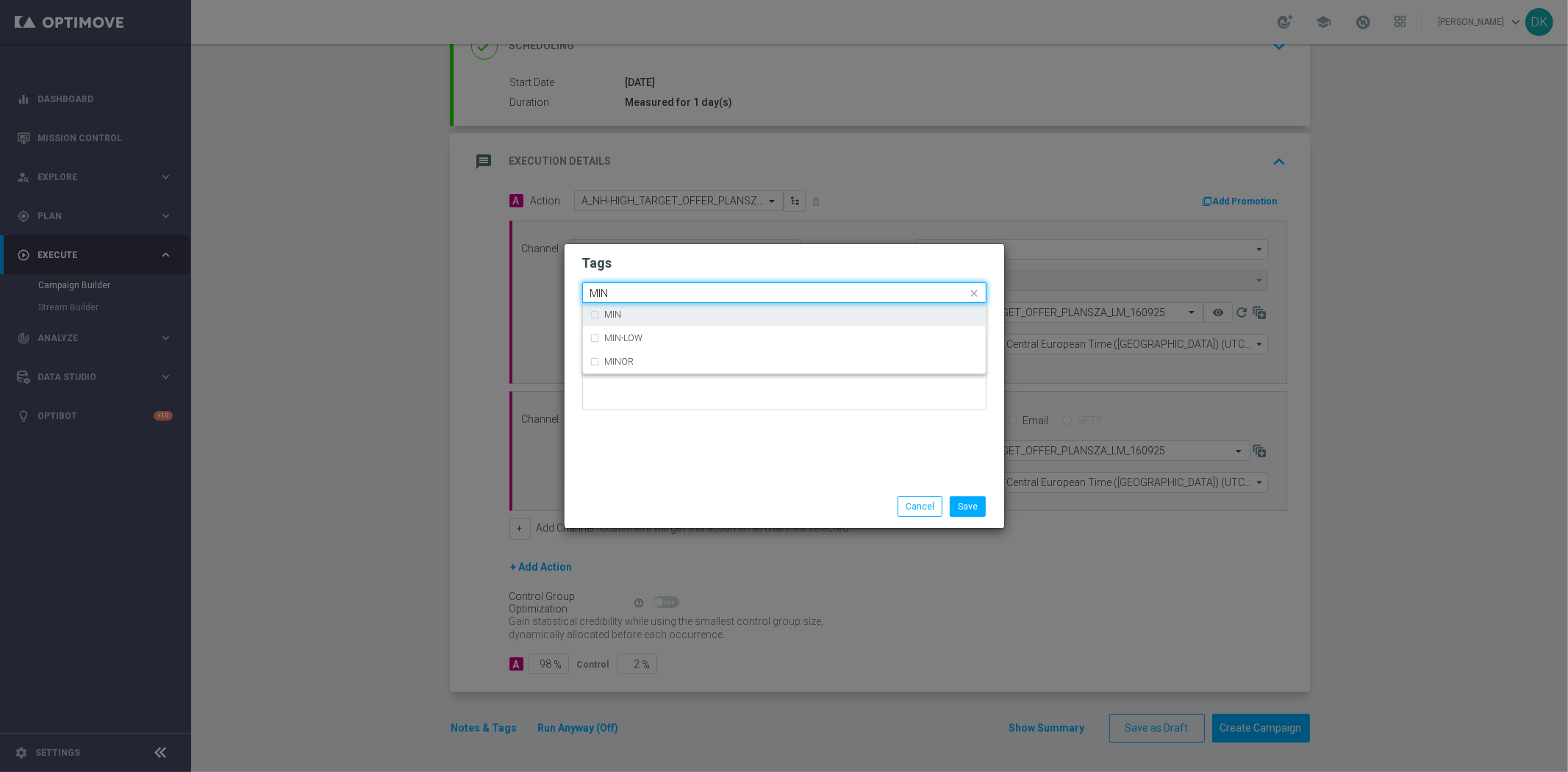
click at [644, 313] on div "MIN" at bounding box center [792, 315] width 373 height 9
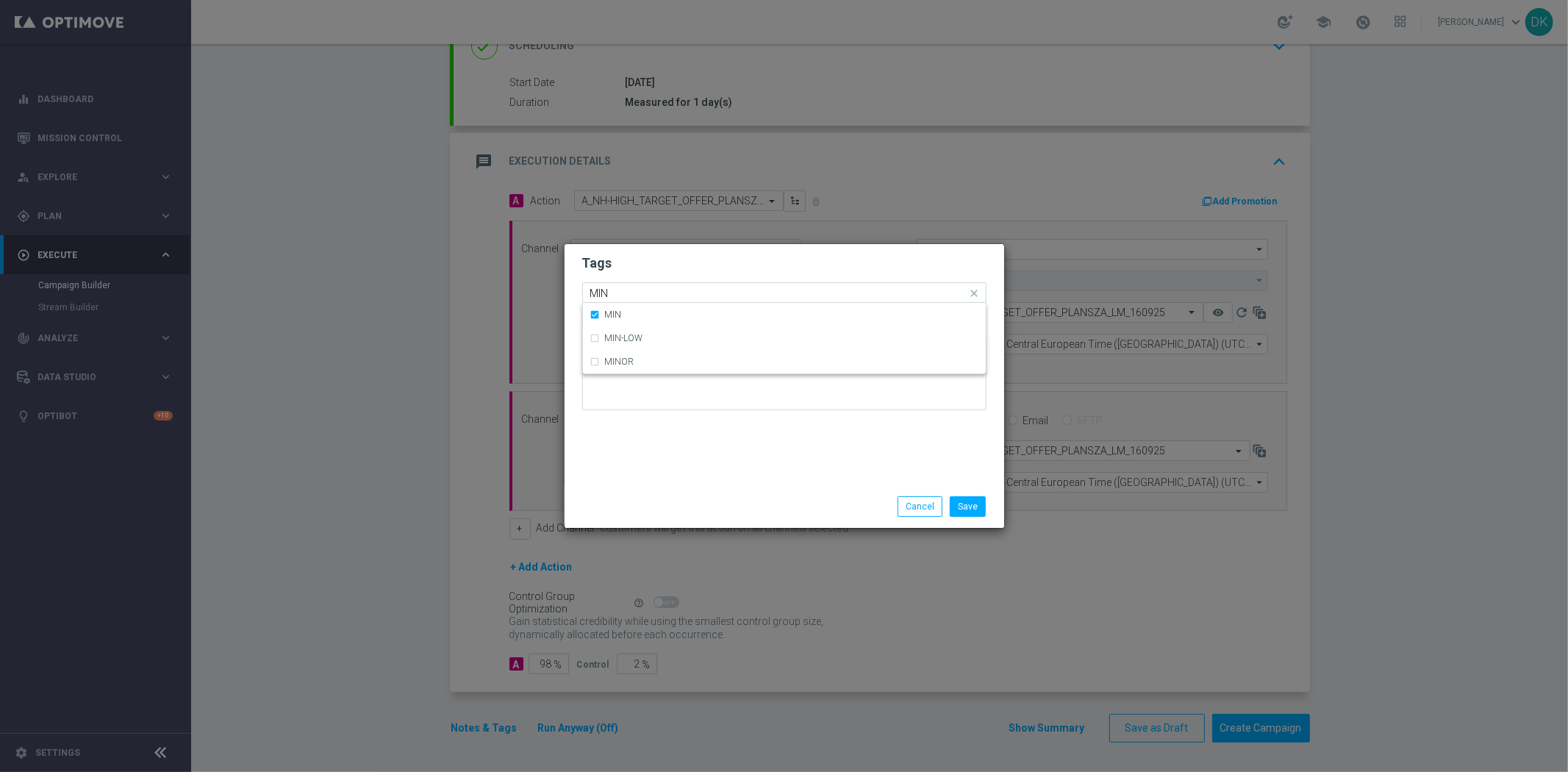
click at [644, 296] on input "MIN" at bounding box center [778, 294] width 377 height 13
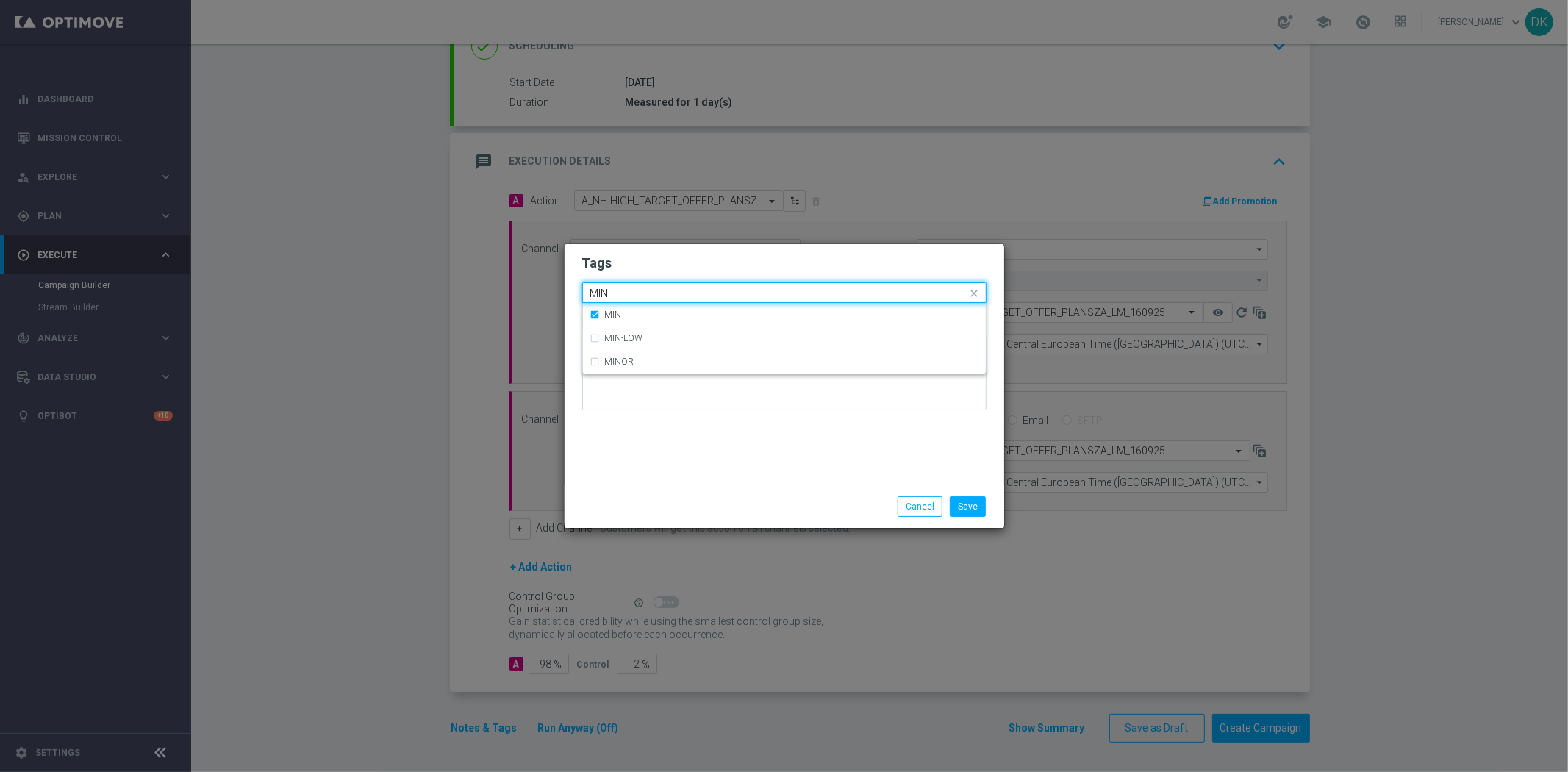
click at [644, 296] on input "MIN" at bounding box center [778, 294] width 377 height 13
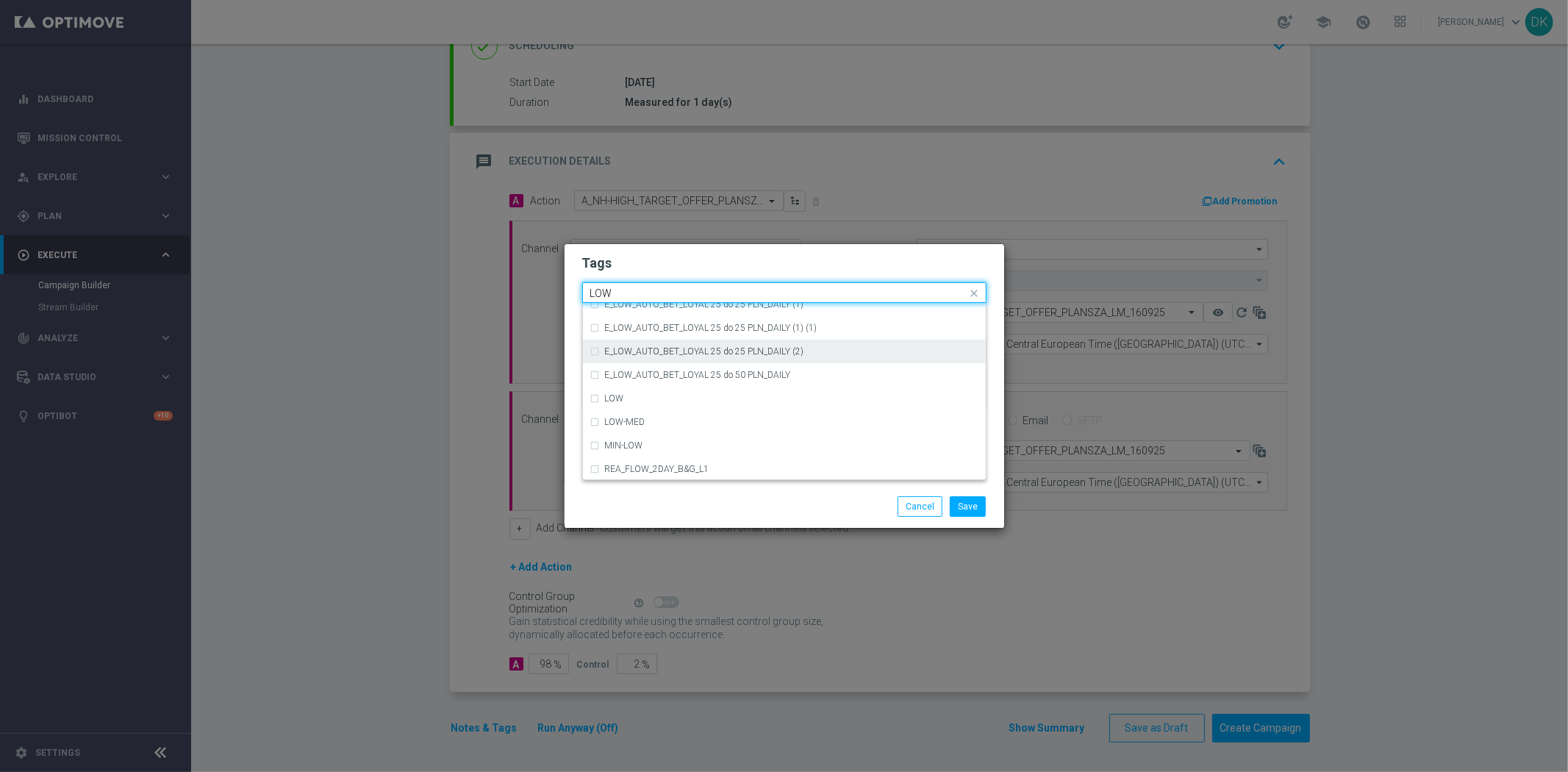
scroll to position [717, 0]
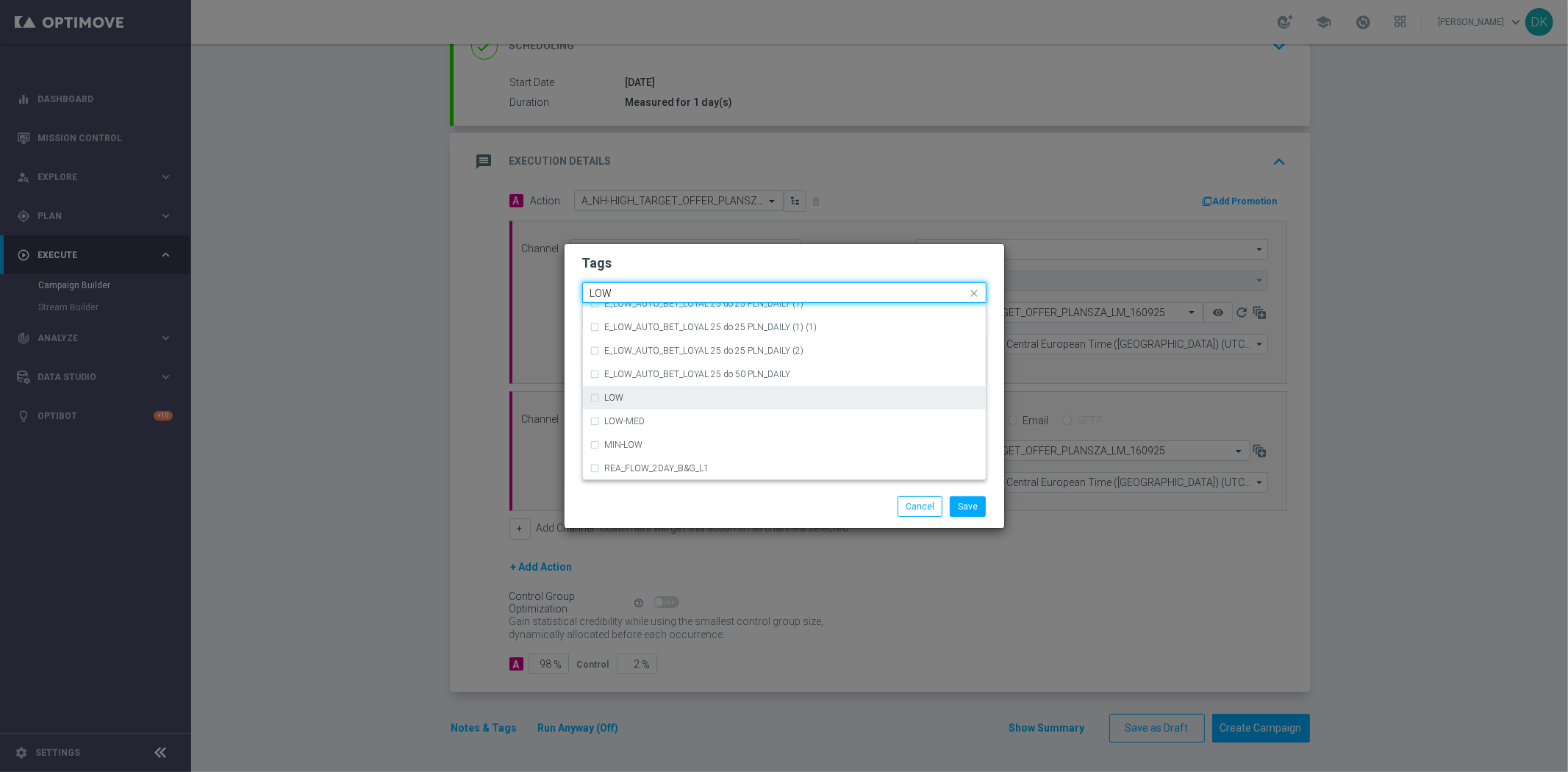
click at [650, 405] on div "LOW" at bounding box center [784, 398] width 388 height 23
click at [628, 292] on input "LOW" at bounding box center [778, 294] width 377 height 13
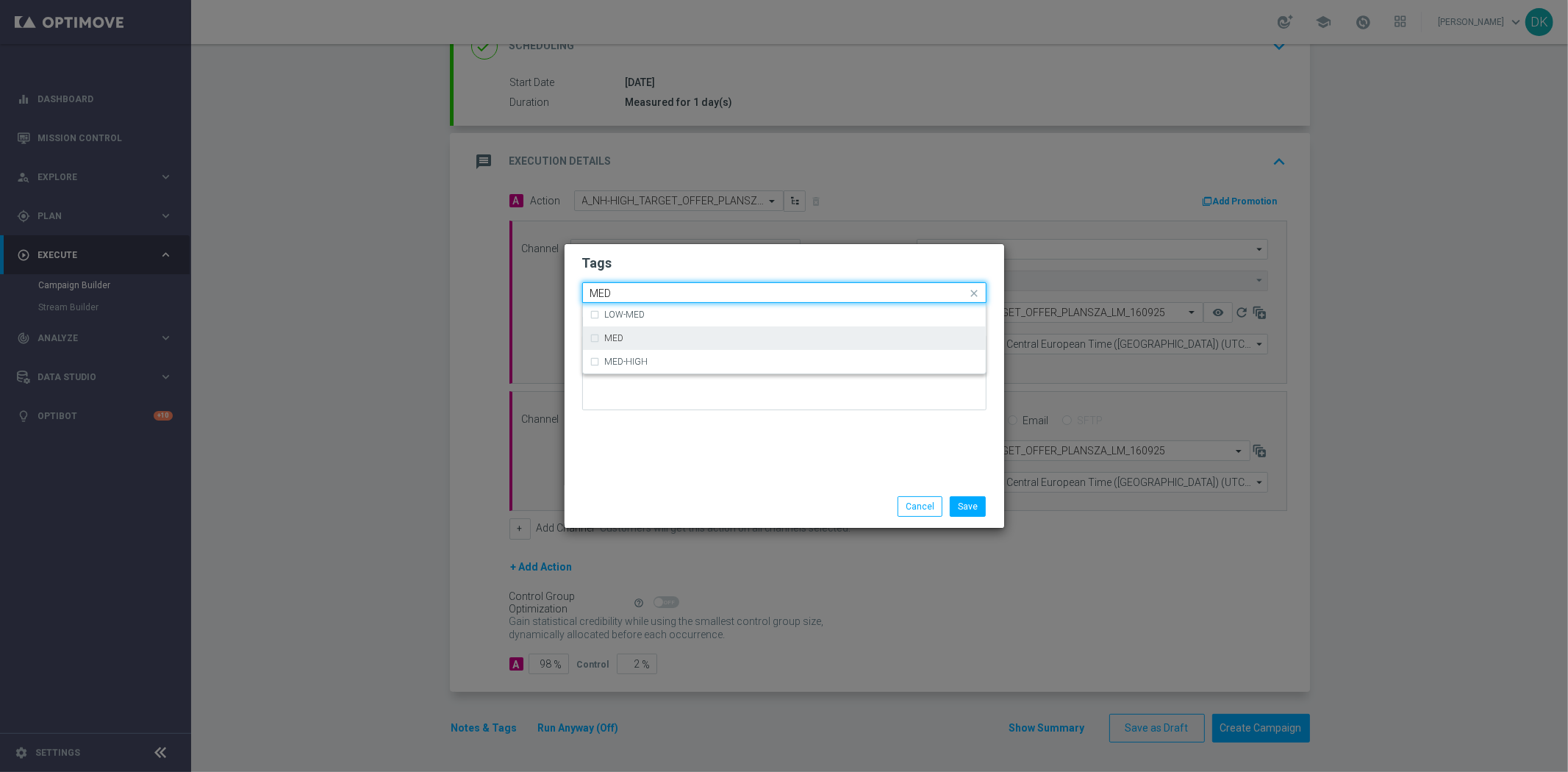
click at [645, 331] on div "MED" at bounding box center [784, 338] width 388 height 23
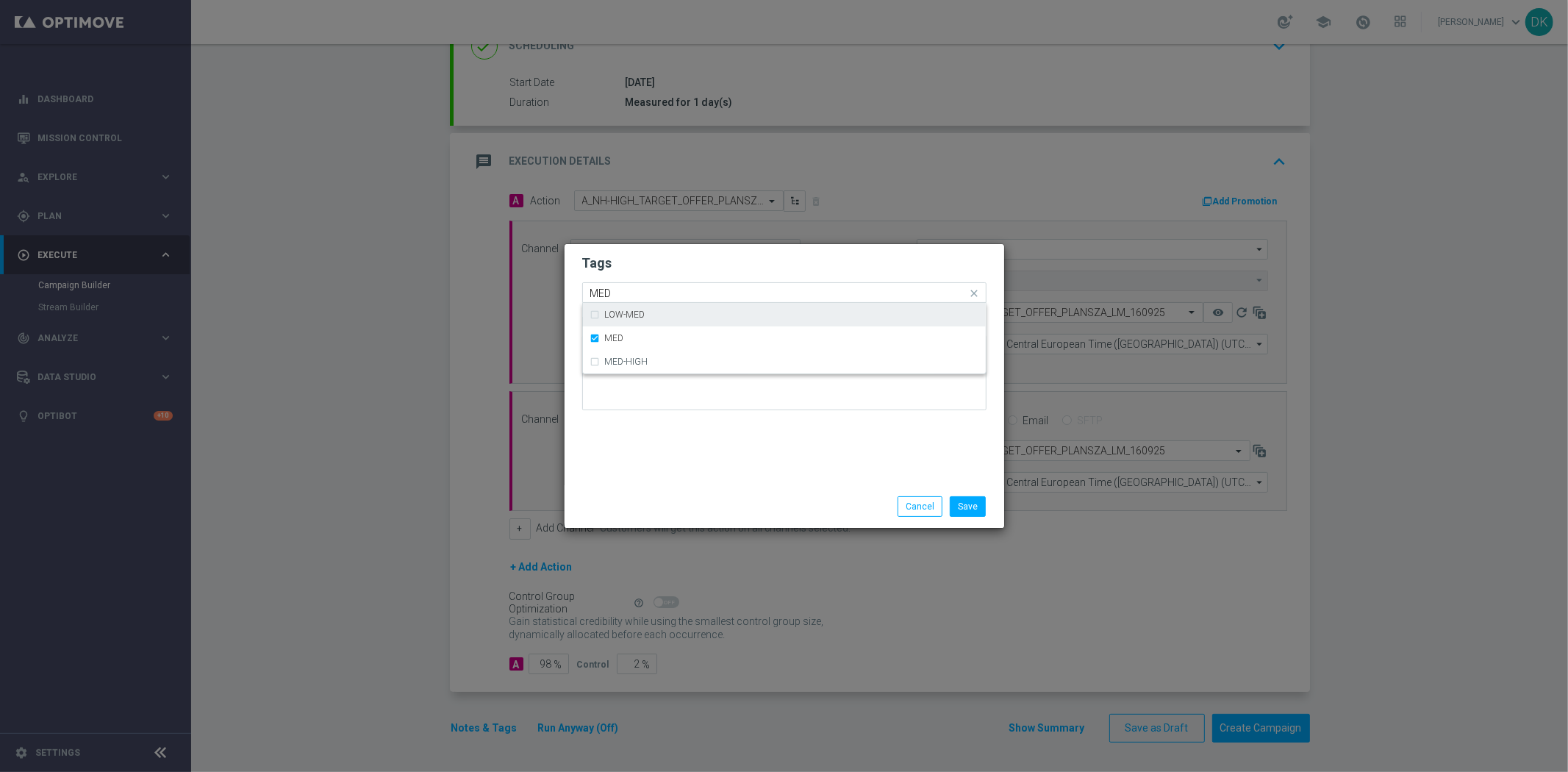
click at [641, 284] on div "Quick find × A × NH × NL × MIN × LOW × MED MED" at bounding box center [775, 293] width 385 height 18
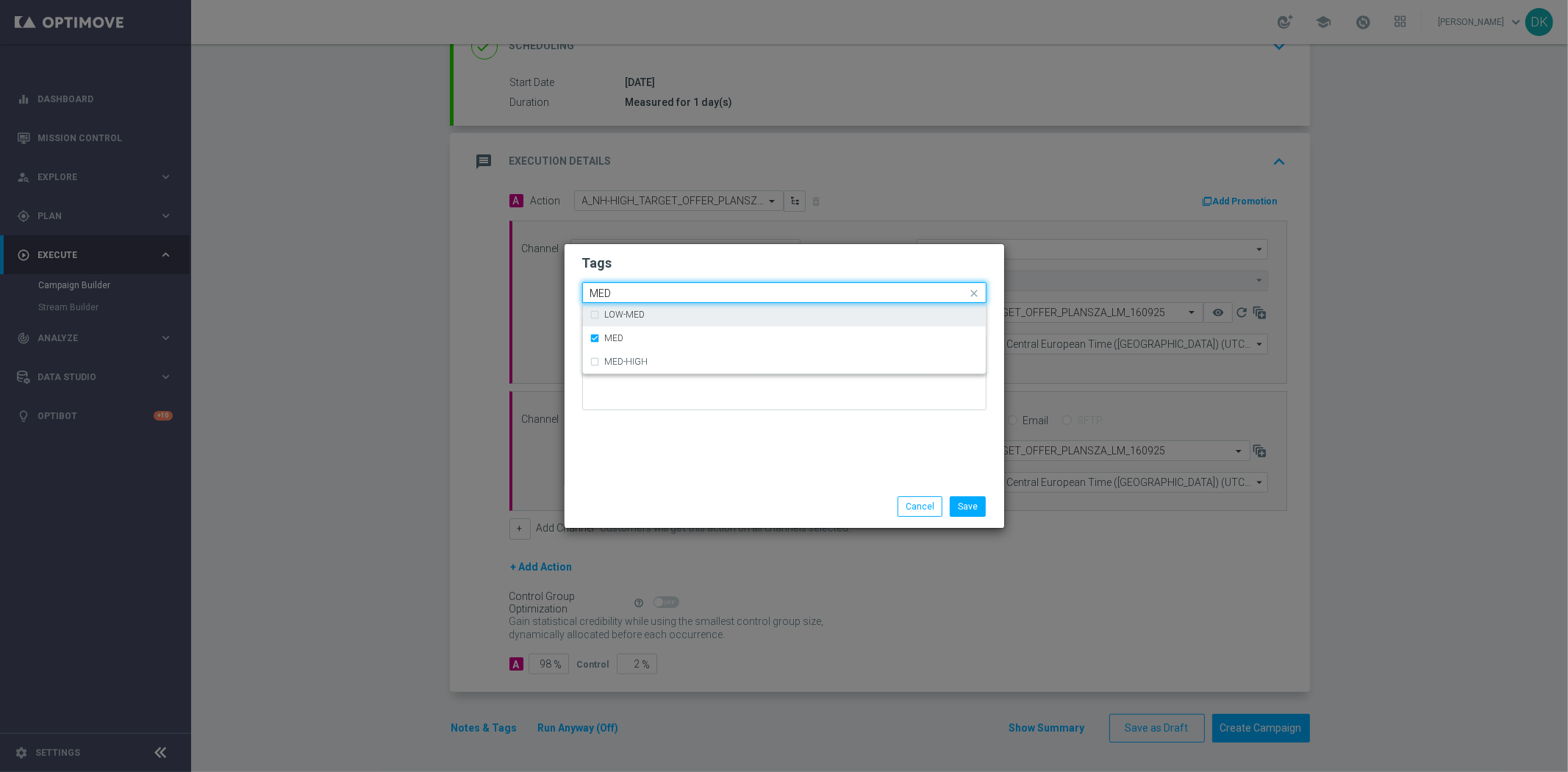
click at [638, 288] on input "MED" at bounding box center [778, 294] width 377 height 13
click at [644, 343] on div "HIGH" at bounding box center [784, 338] width 388 height 23
type input "HIGH"
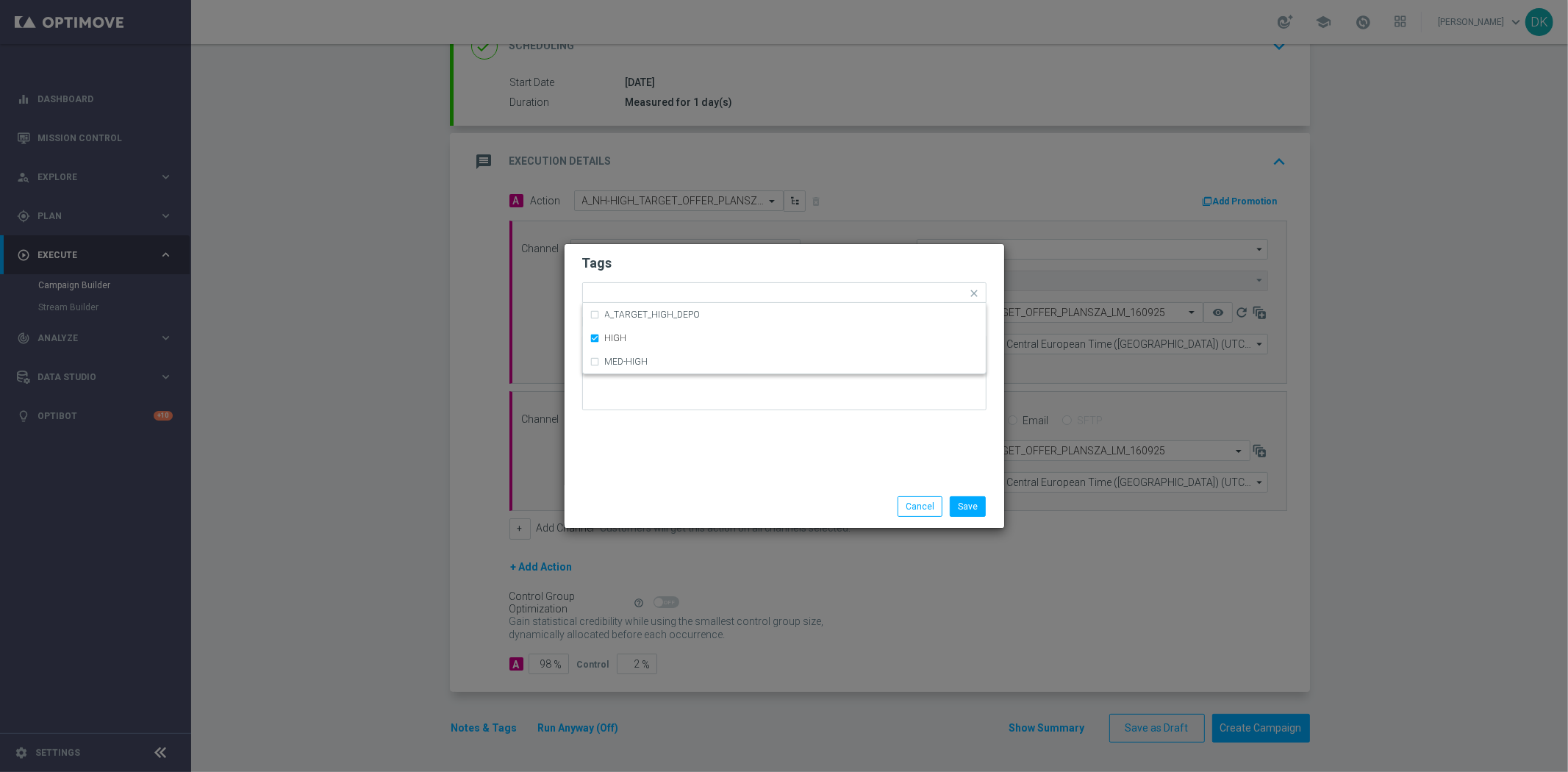
click at [707, 476] on div "Tags Quick find × A × NH × NL × MIN × LOW × MED × HIGH A_TARGET_HIGH_DEPO HIGH …" at bounding box center [784, 365] width 440 height 241
click at [913, 289] on input "text" at bounding box center [924, 294] width 87 height 13
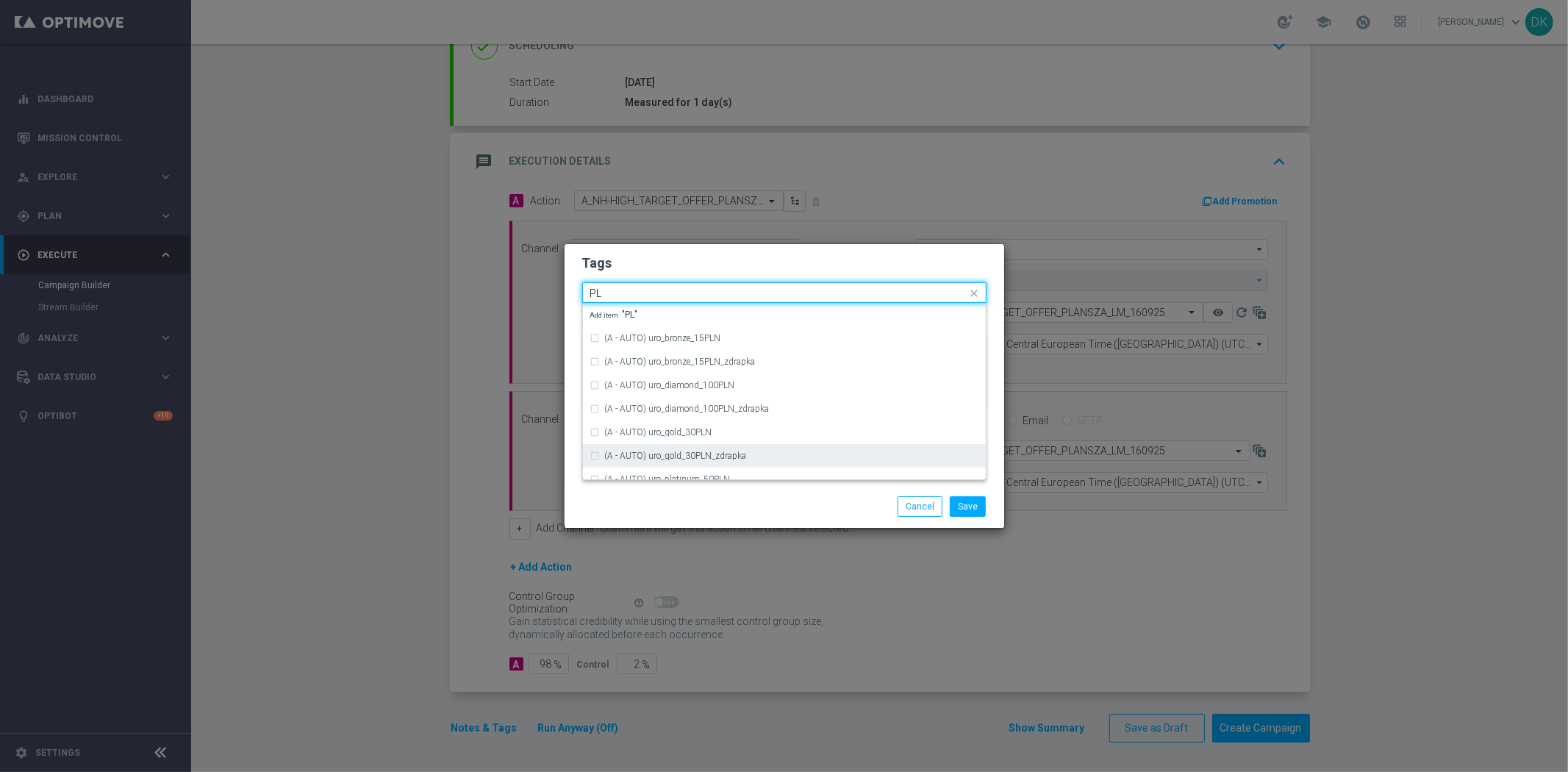
type input "P"
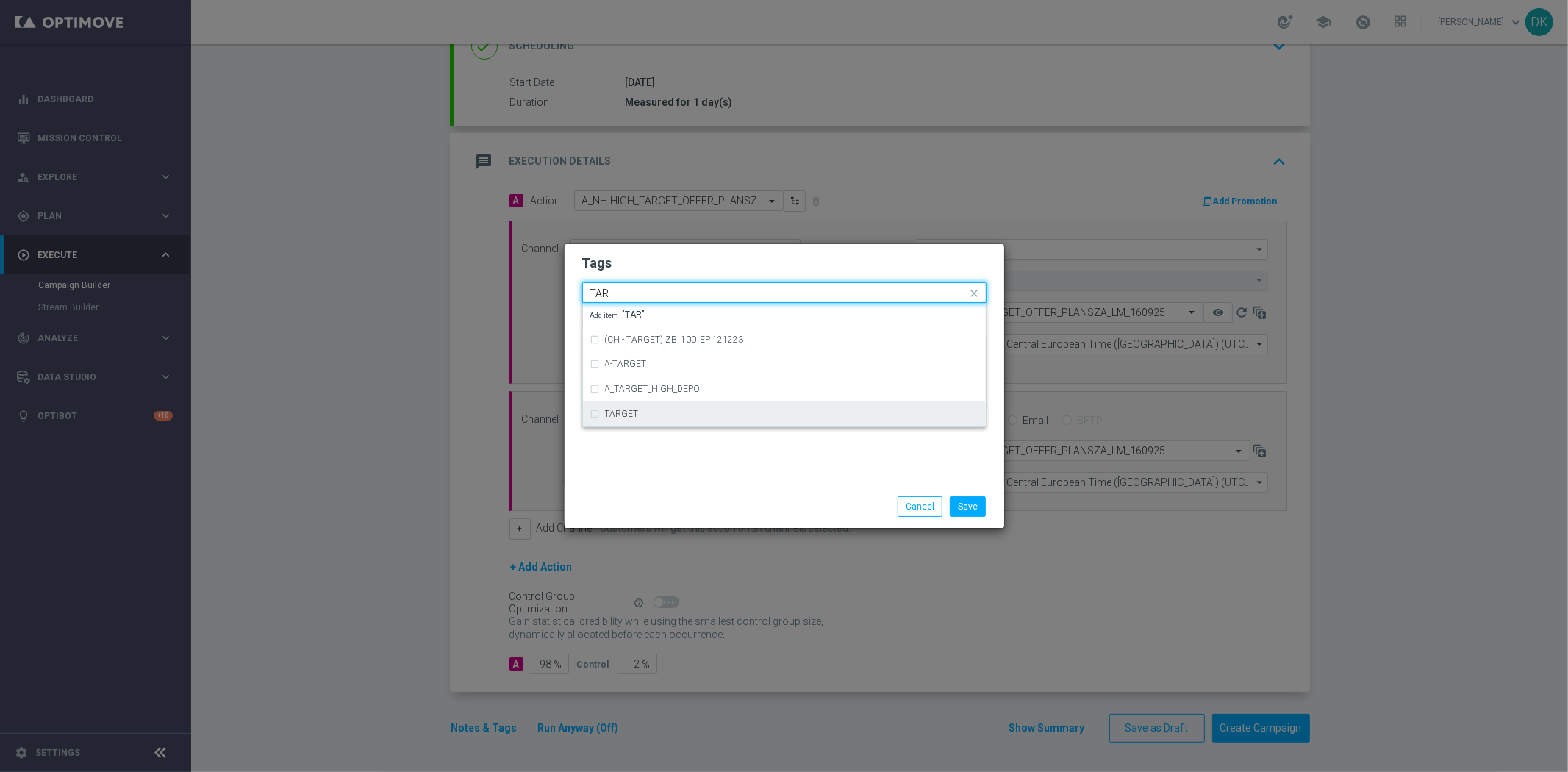
click at [645, 407] on div "TARGET" at bounding box center [784, 413] width 388 height 23
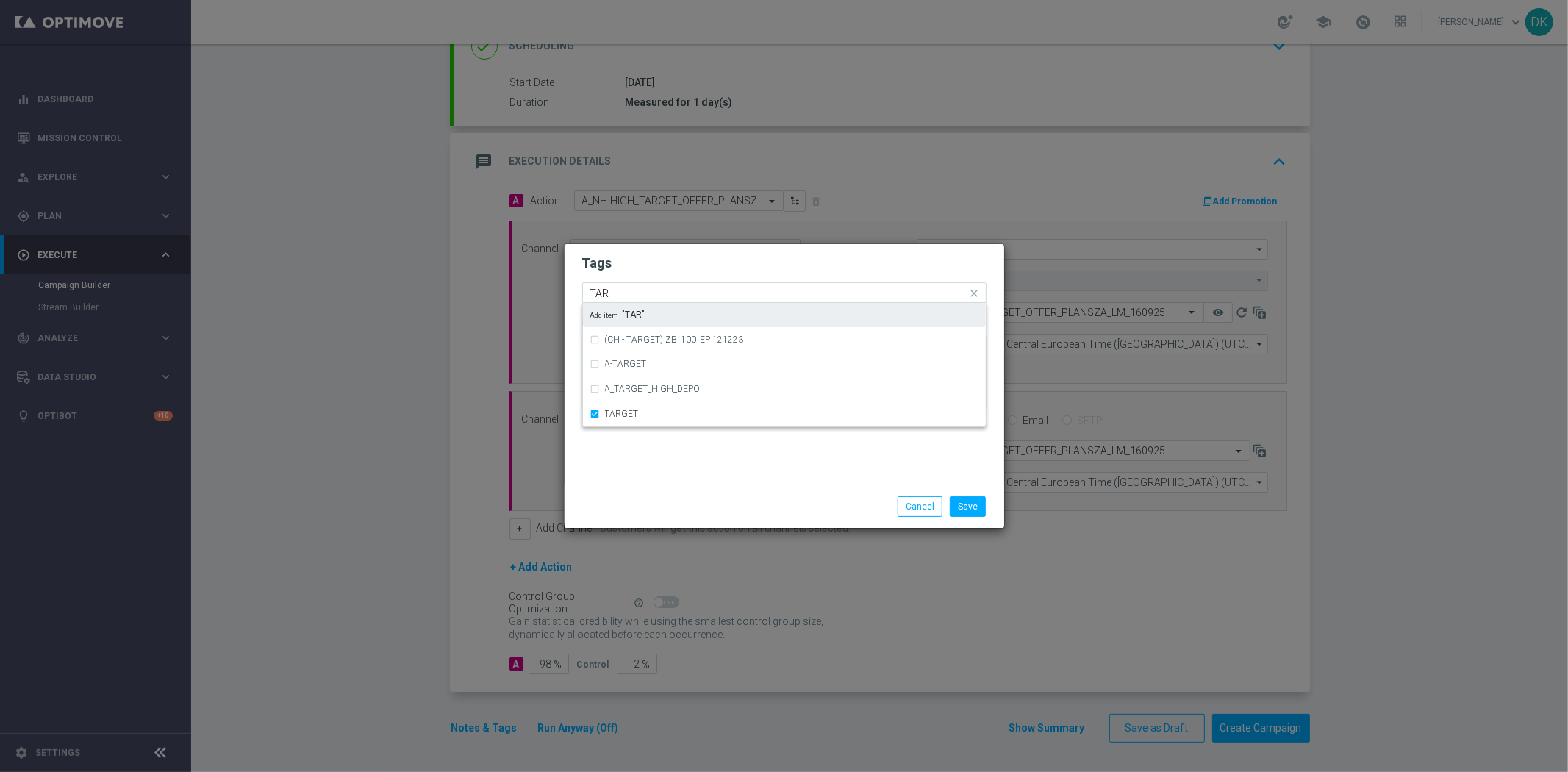
click at [632, 291] on input "TAR" at bounding box center [778, 294] width 377 height 13
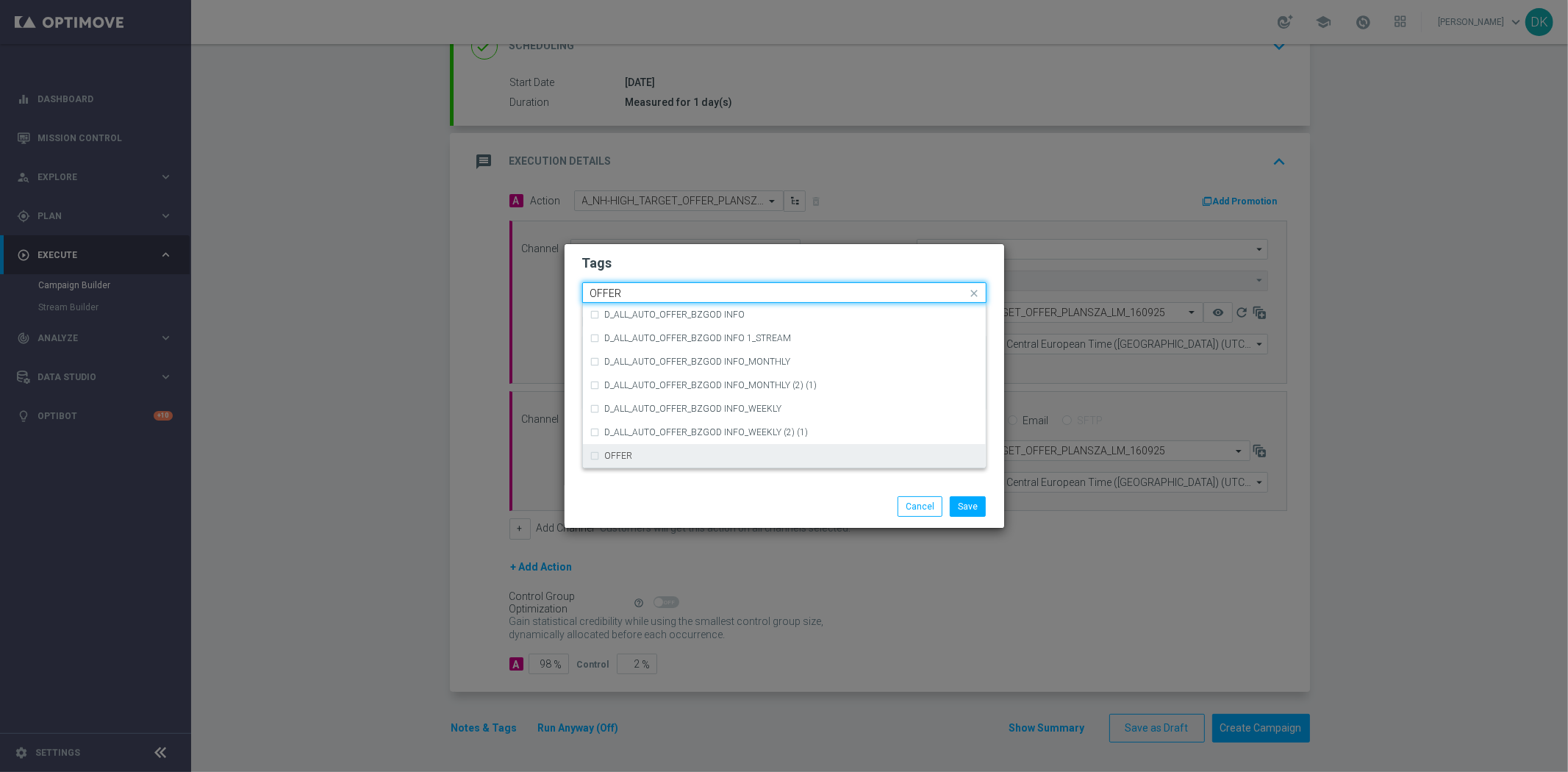
click at [633, 452] on div "OFFER" at bounding box center [792, 456] width 373 height 9
type input "OFFER"
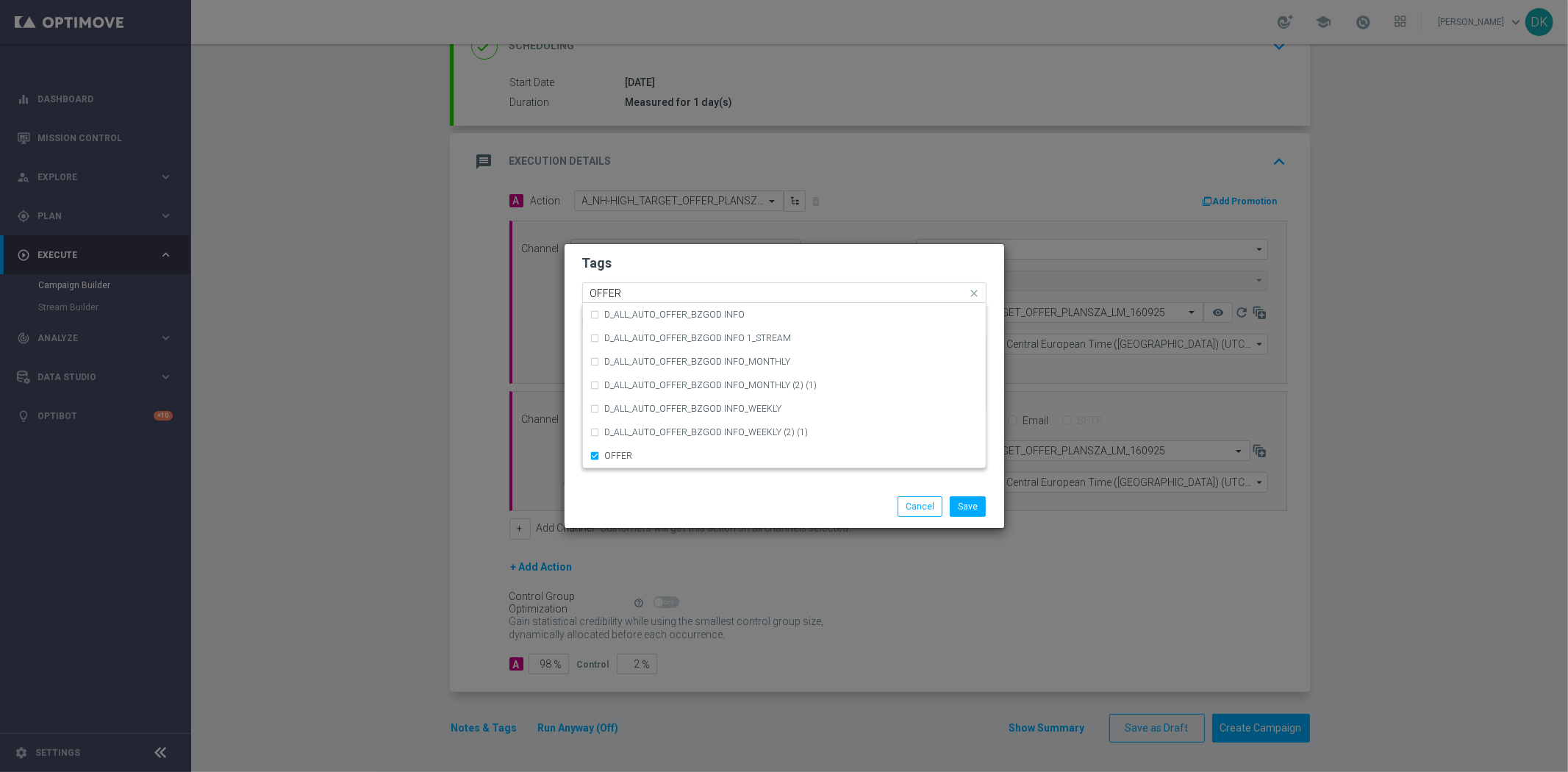
click at [655, 488] on div "Save Cancel" at bounding box center [784, 507] width 440 height 43
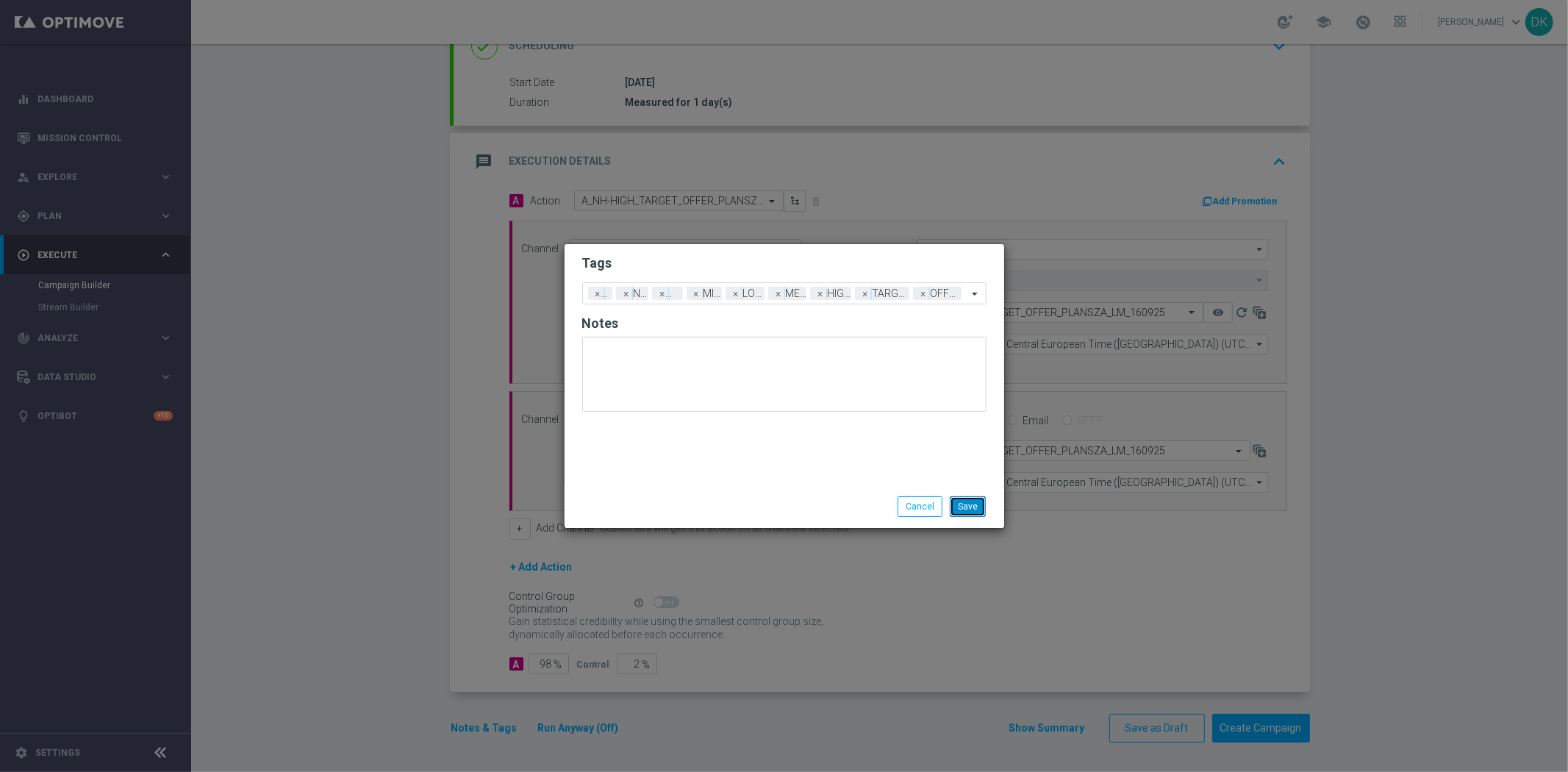
click at [966, 511] on button "Save" at bounding box center [968, 506] width 36 height 20
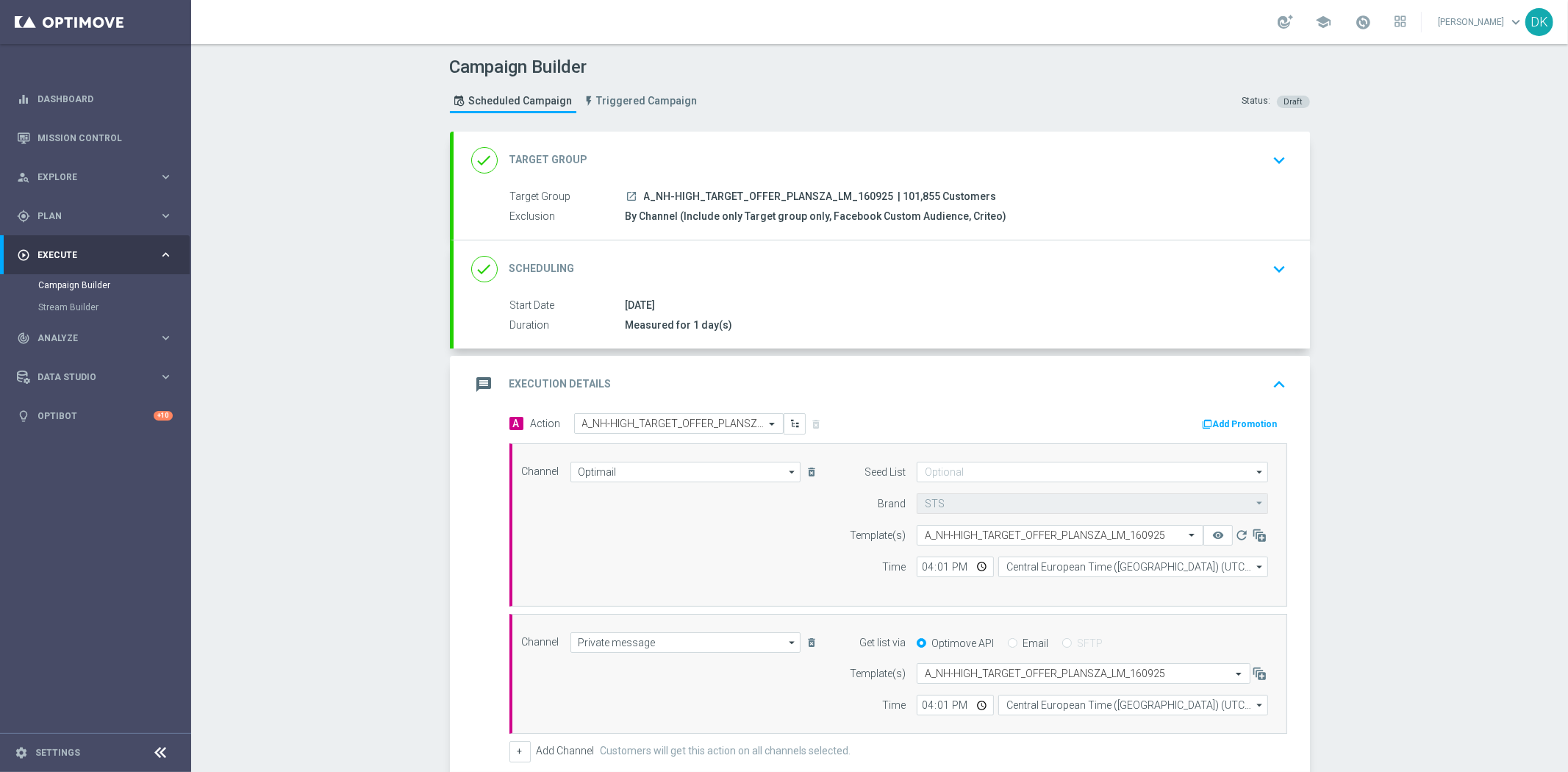
click at [1269, 270] on icon "keyboard_arrow_down" at bounding box center [1280, 269] width 22 height 22
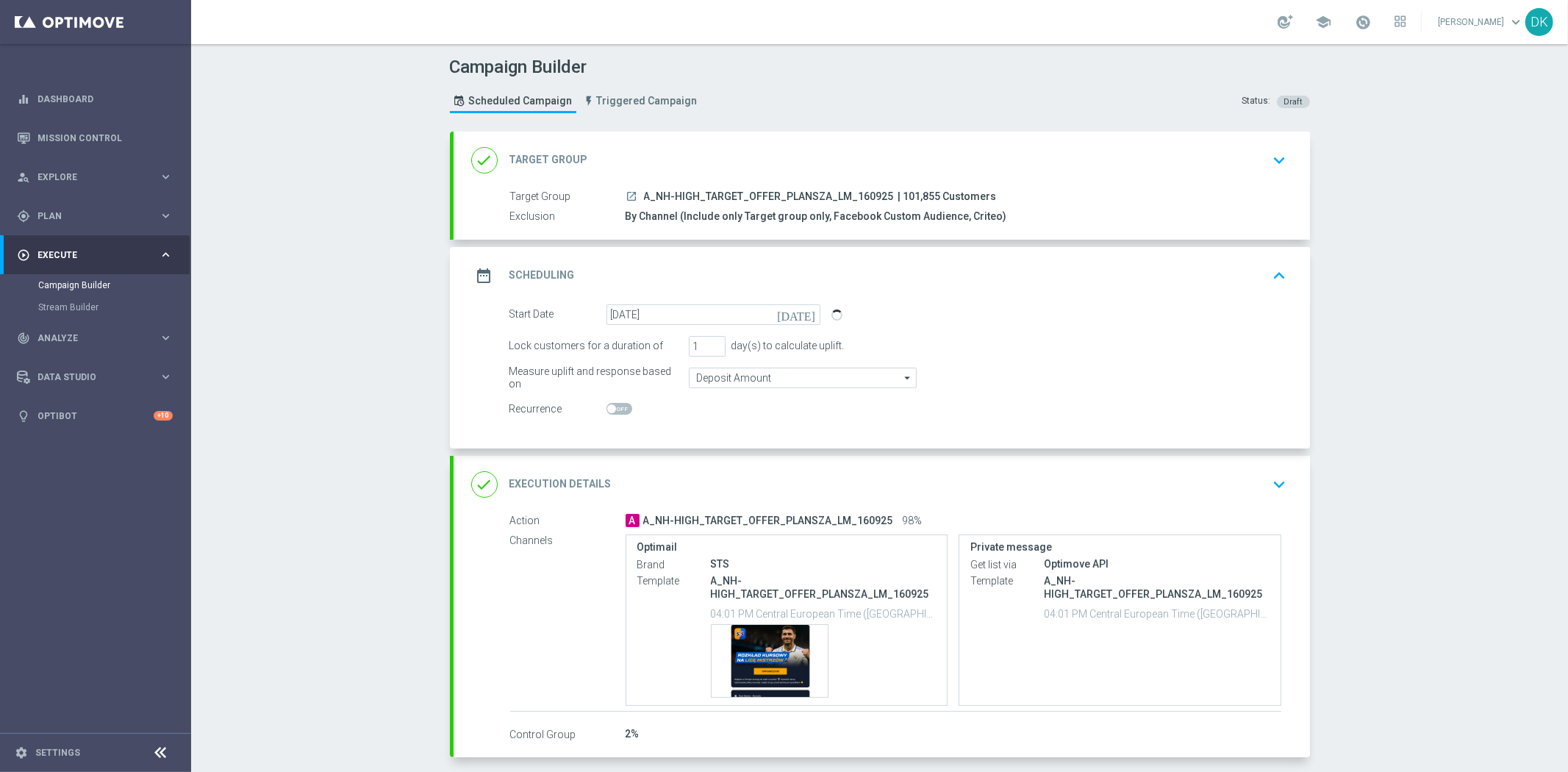
click at [380, 423] on div "Campaign Builder Scheduled Campaign Triggered Campaign Status: Draft done Targe…" at bounding box center [879, 408] width 1377 height 728
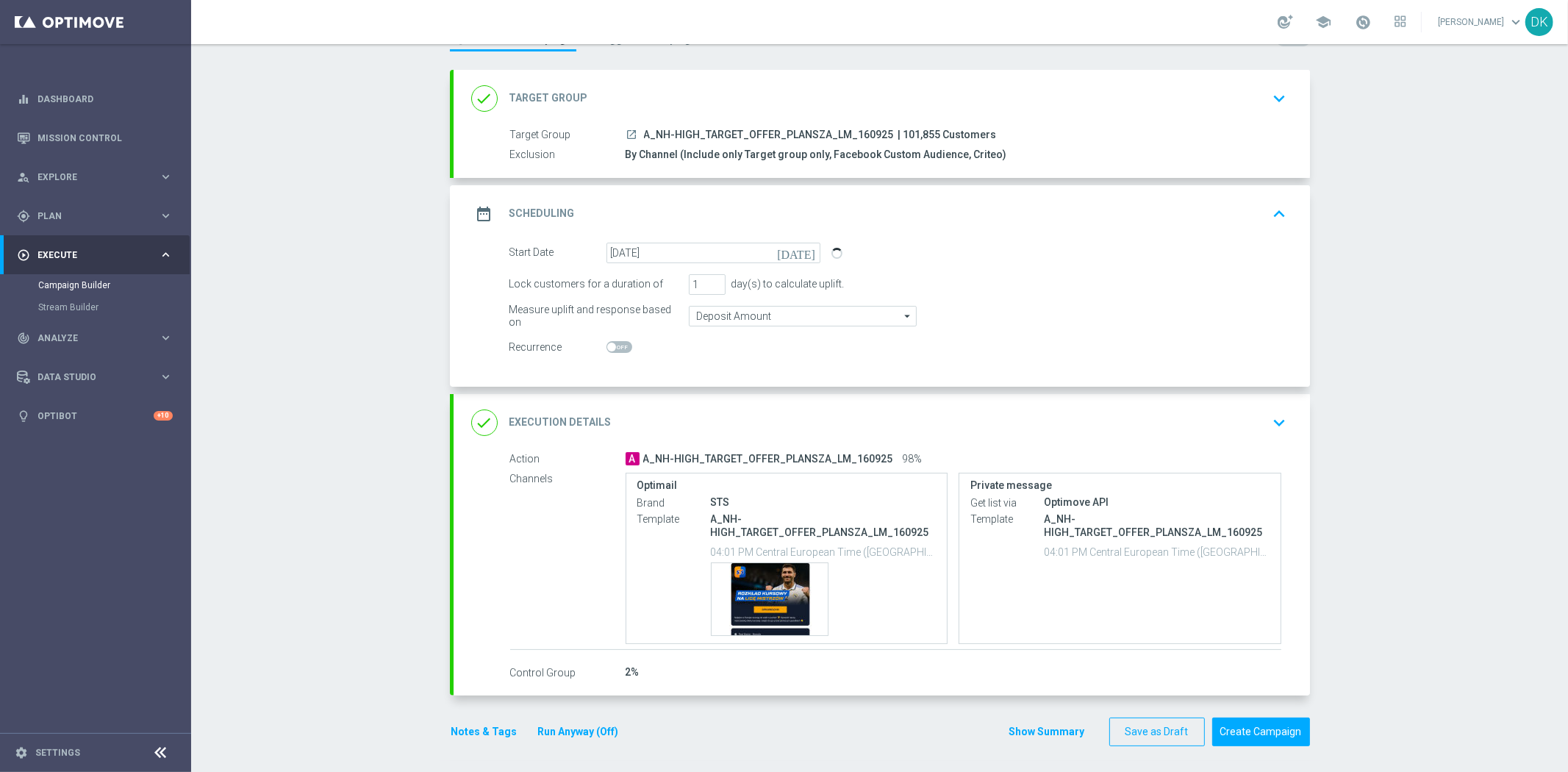
scroll to position [65, 0]
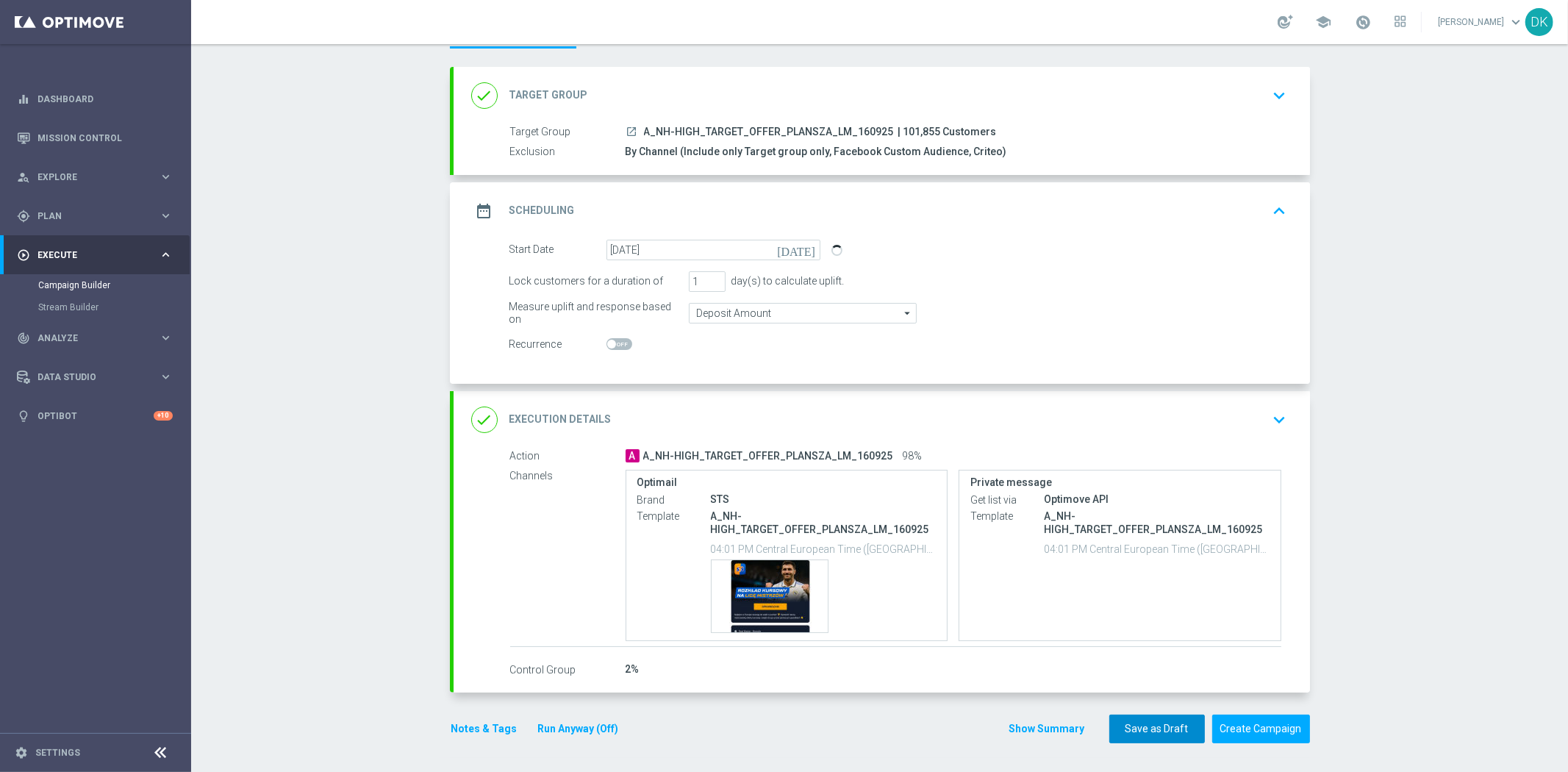
click at [1155, 729] on button "Save as Draft" at bounding box center [1157, 729] width 96 height 29
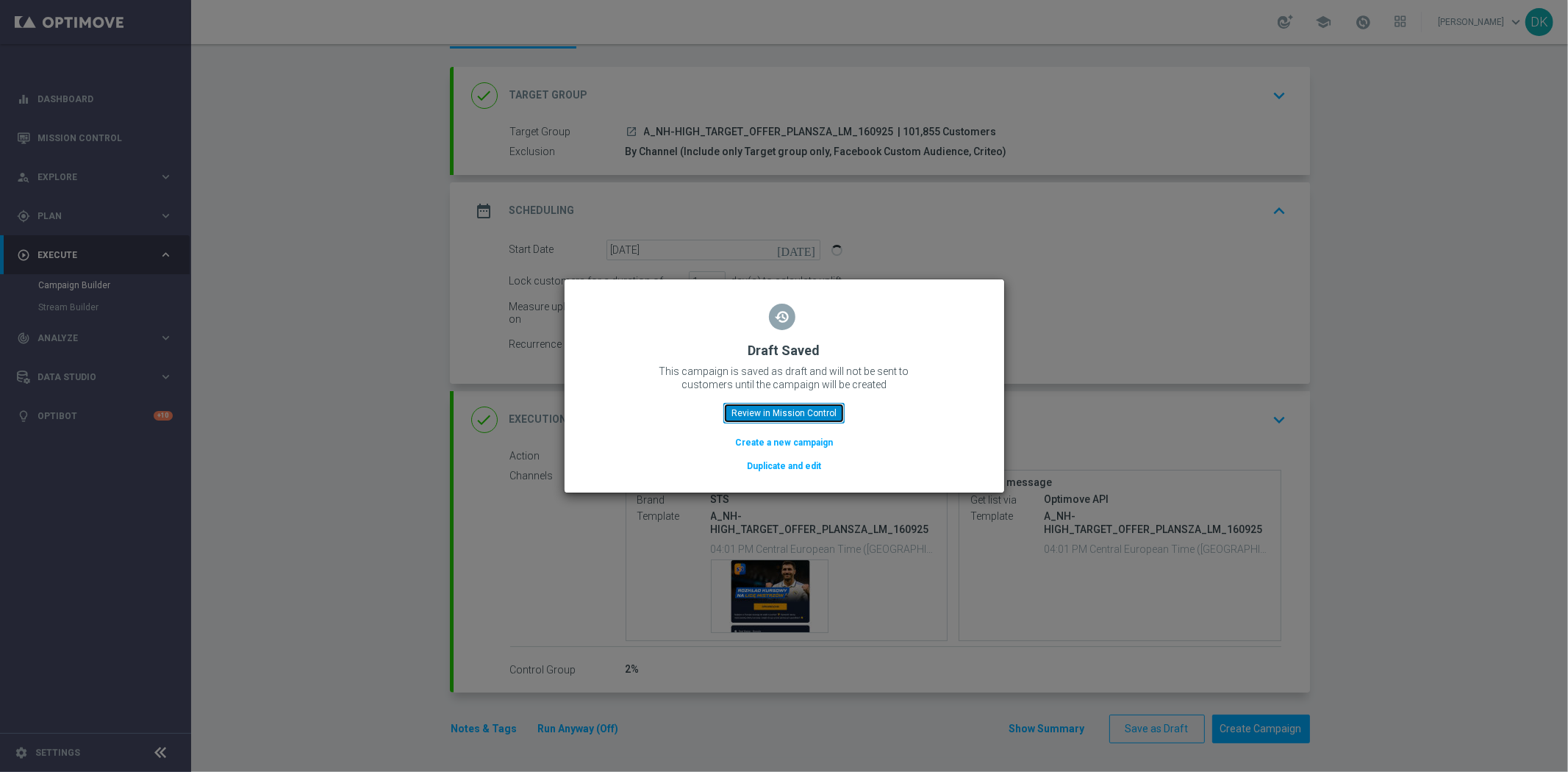
click at [788, 404] on button "Review in Mission Control" at bounding box center [784, 413] width 121 height 20
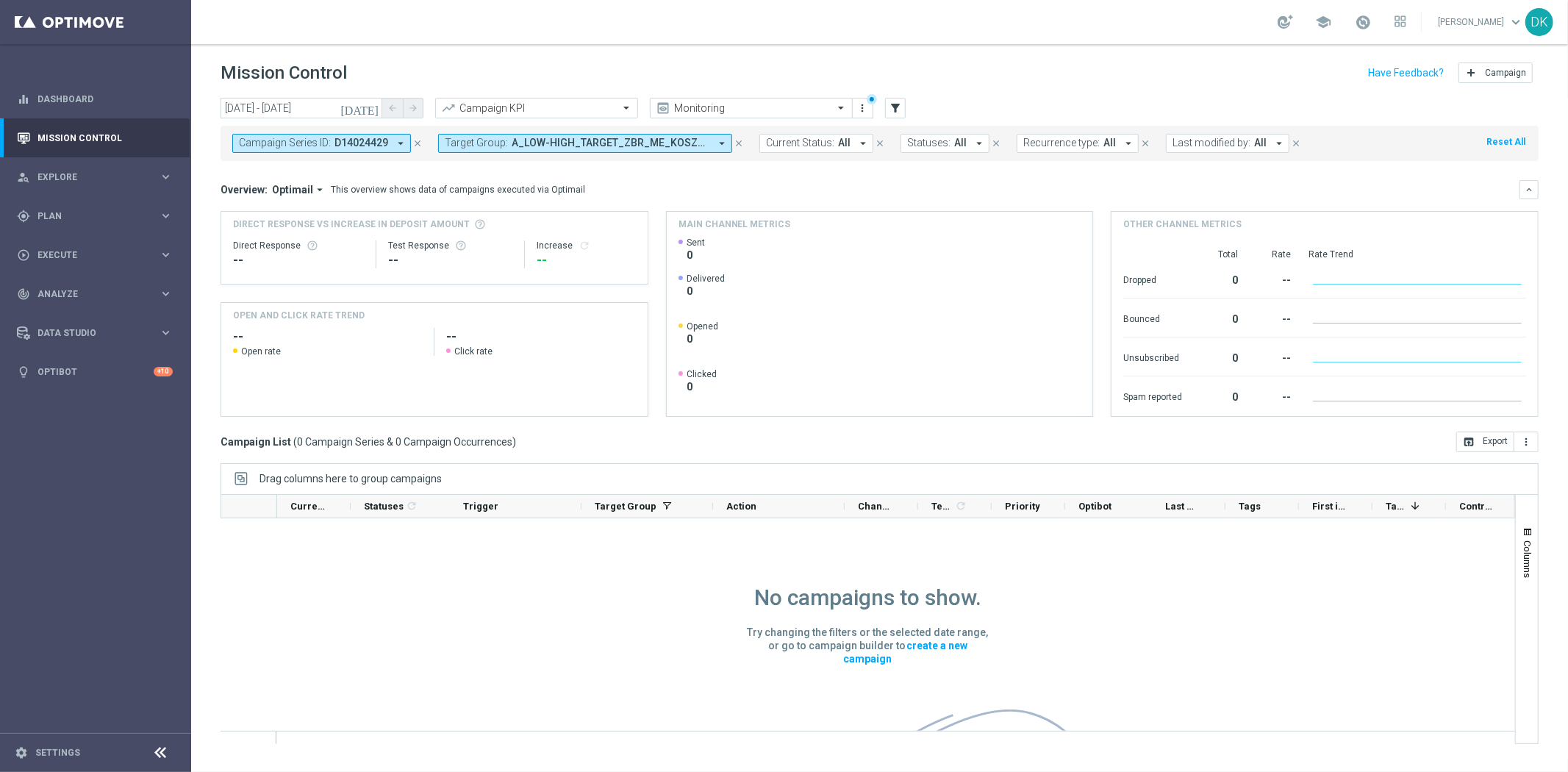
click at [501, 142] on span "Target Group:" at bounding box center [476, 143] width 63 height 13
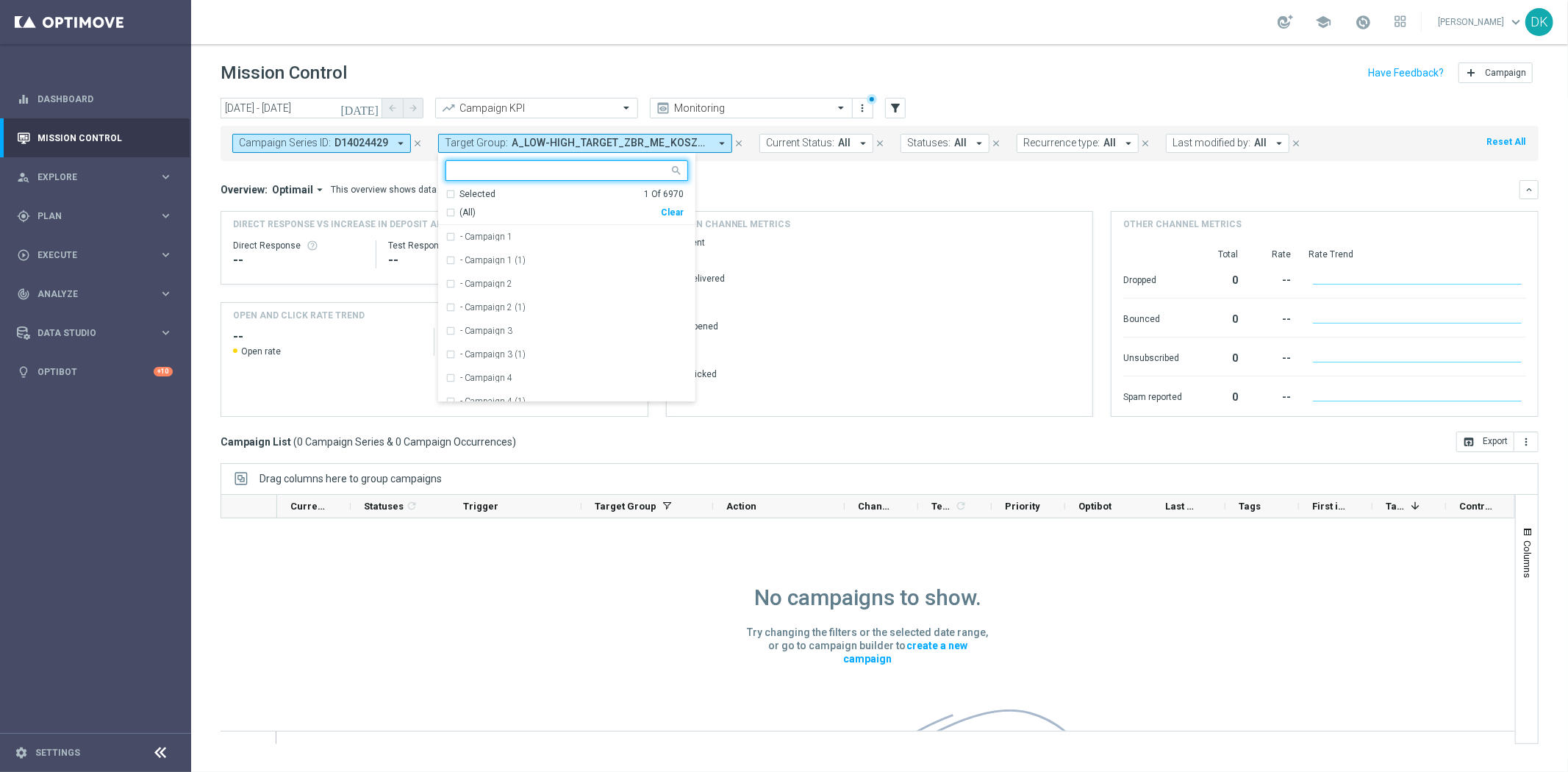
click at [0, 0] on div "Clear" at bounding box center [0, 0] width 0 height 0
click at [744, 187] on div "Overview: Optimail arrow_drop_down This overview shows data of campaigns execut…" at bounding box center [870, 190] width 1299 height 14
